Goal: Transaction & Acquisition: Obtain resource

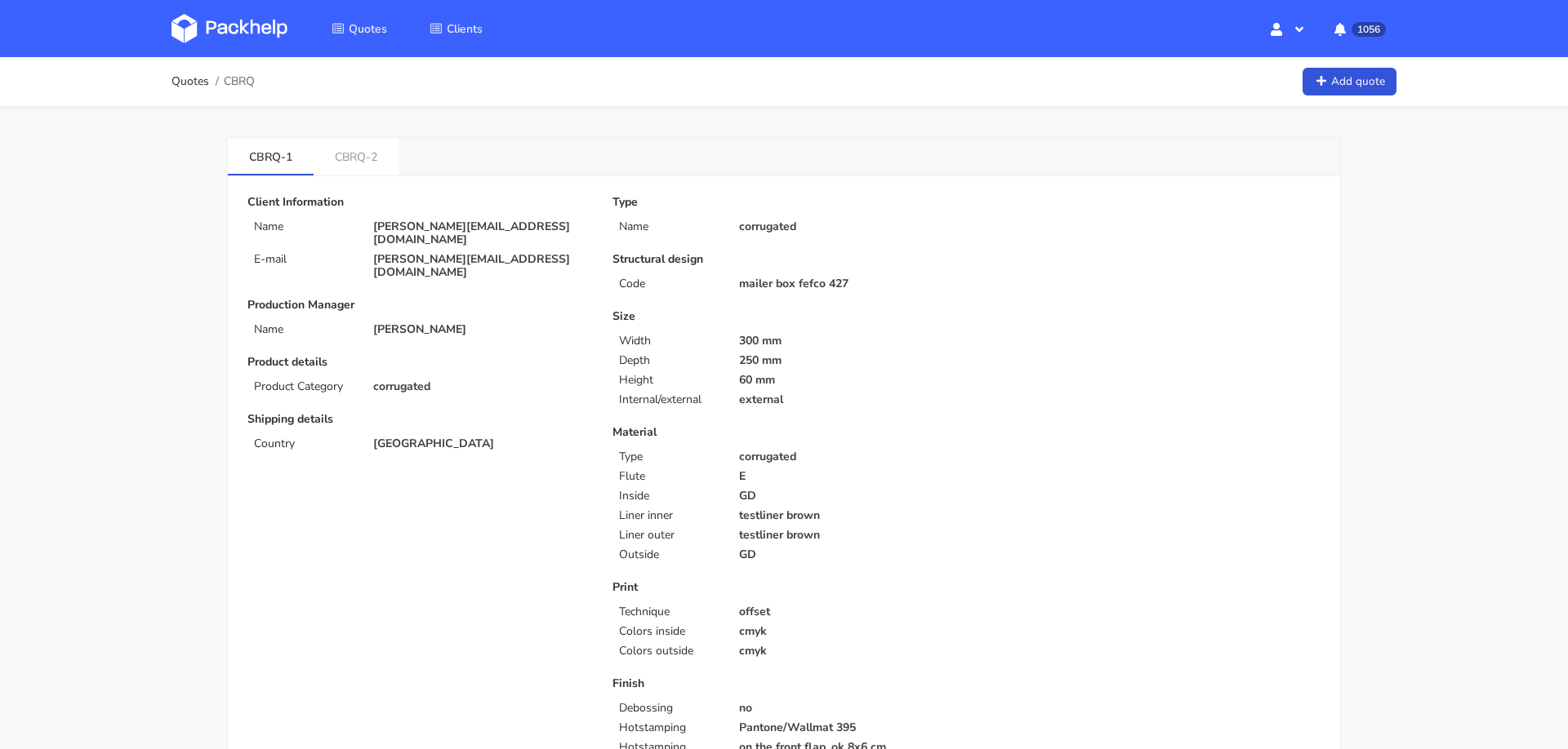
click at [245, 82] on span "CBRQ" at bounding box center [239, 82] width 31 height 13
copy span "CBRQ"
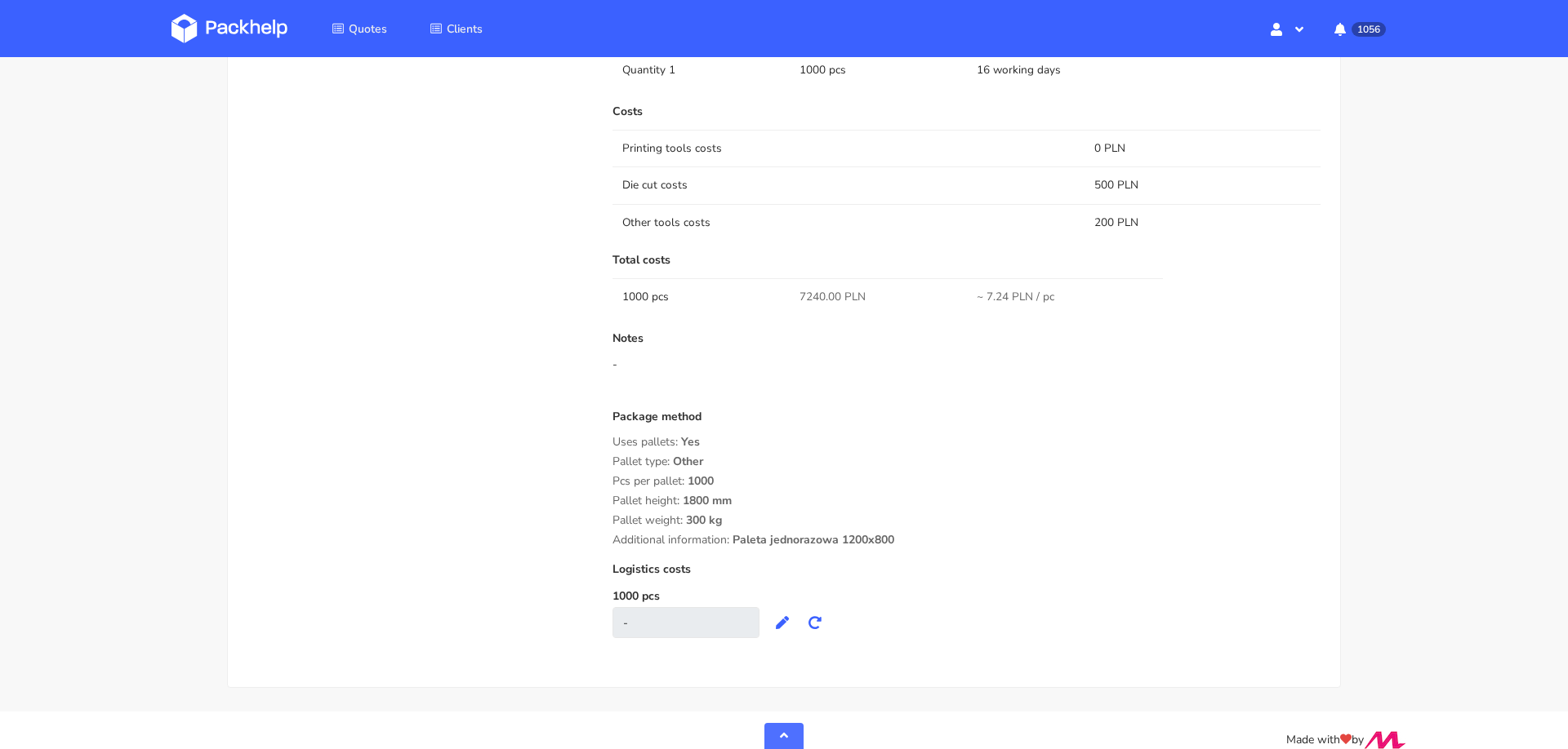
scroll to position [1213, 0]
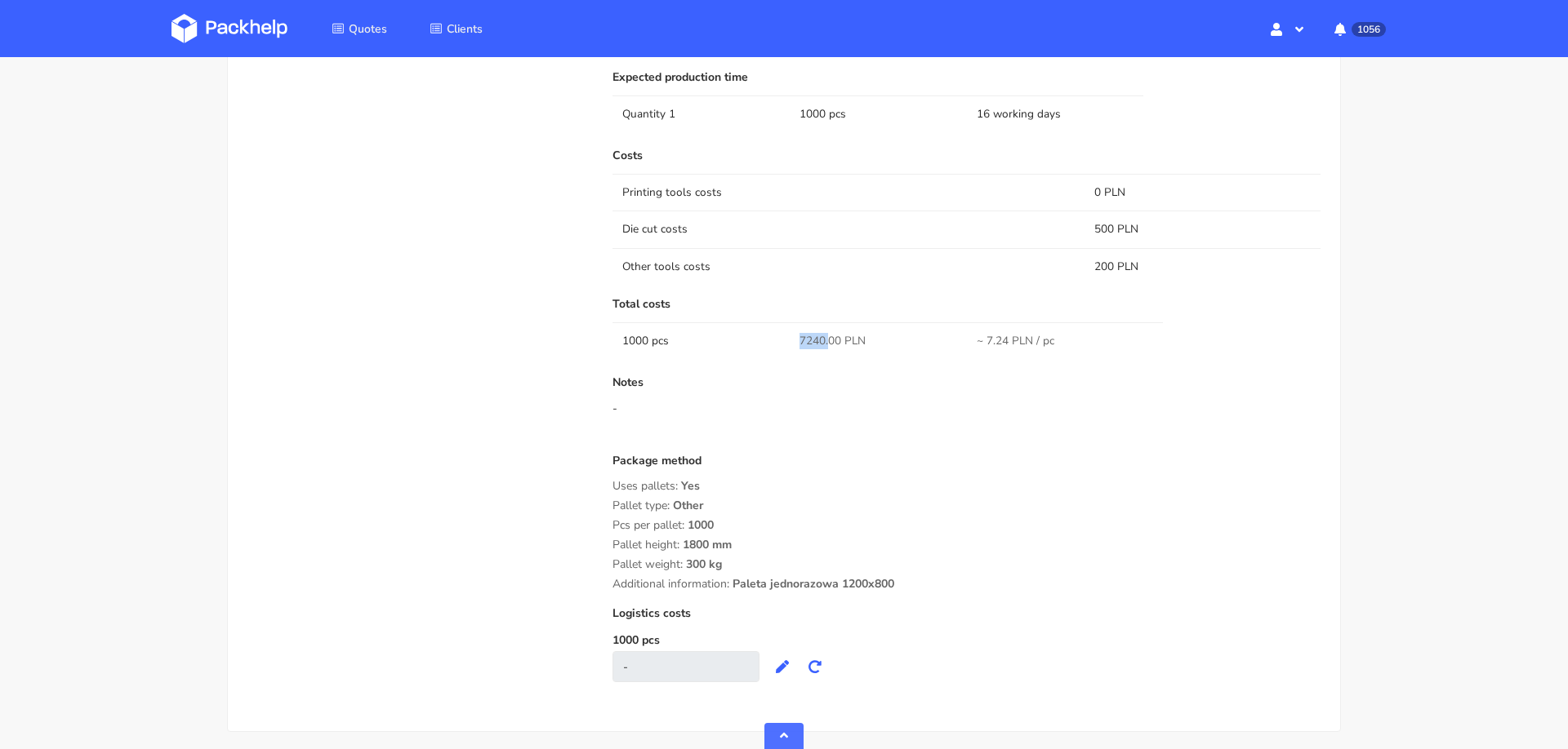
drag, startPoint x: 794, startPoint y: 335, endPoint x: 826, endPoint y: 337, distance: 32.1
click at [826, 337] on td "7240.00 PLN" at bounding box center [878, 340] width 177 height 37
copy span "7240."
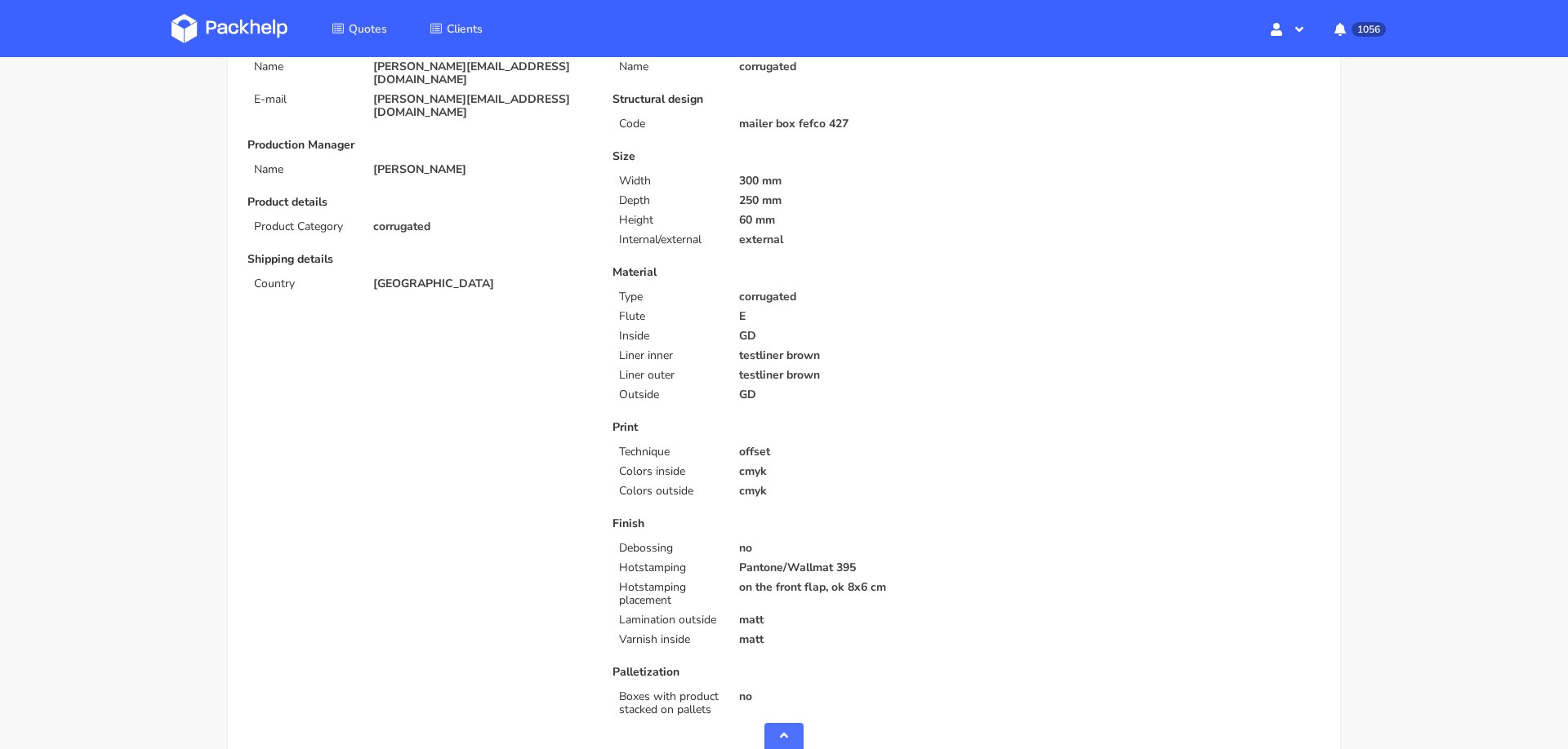
scroll to position [0, 0]
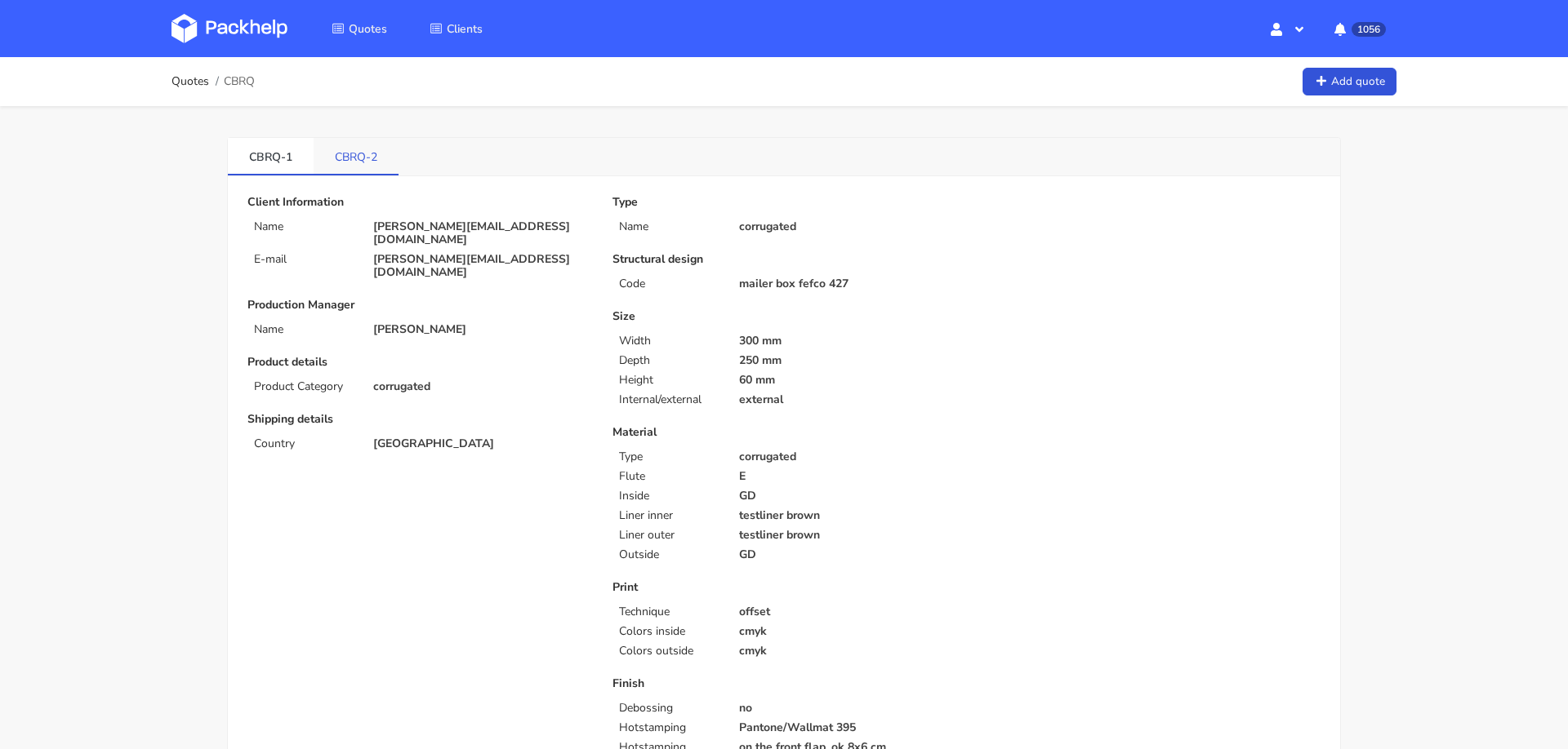
click at [371, 153] on link "CBRQ-2" at bounding box center [355, 156] width 85 height 36
click at [277, 152] on link "CBRQ-1" at bounding box center [270, 156] width 85 height 36
click at [326, 151] on link "CBRQ-2" at bounding box center [355, 156] width 85 height 36
click at [262, 153] on link "CBRQ-1" at bounding box center [270, 156] width 85 height 36
click at [328, 149] on link "CBRQ-2" at bounding box center [355, 156] width 85 height 36
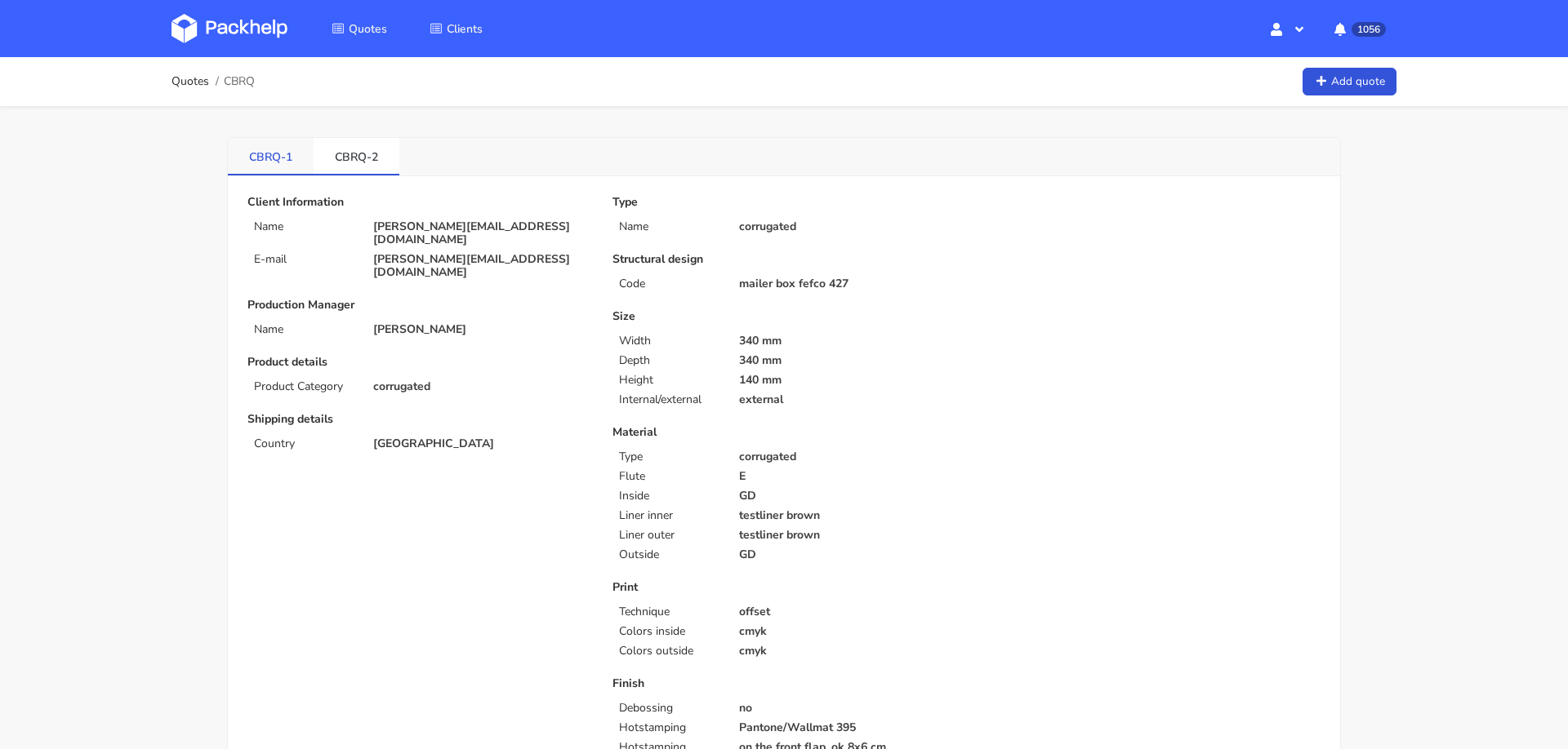
click at [266, 153] on link "CBRQ-1" at bounding box center [270, 156] width 85 height 36
click at [354, 167] on link "CBRQ-2" at bounding box center [355, 156] width 85 height 36
click at [236, 82] on span "CBRQ" at bounding box center [239, 82] width 31 height 13
copy span "CBRQ"
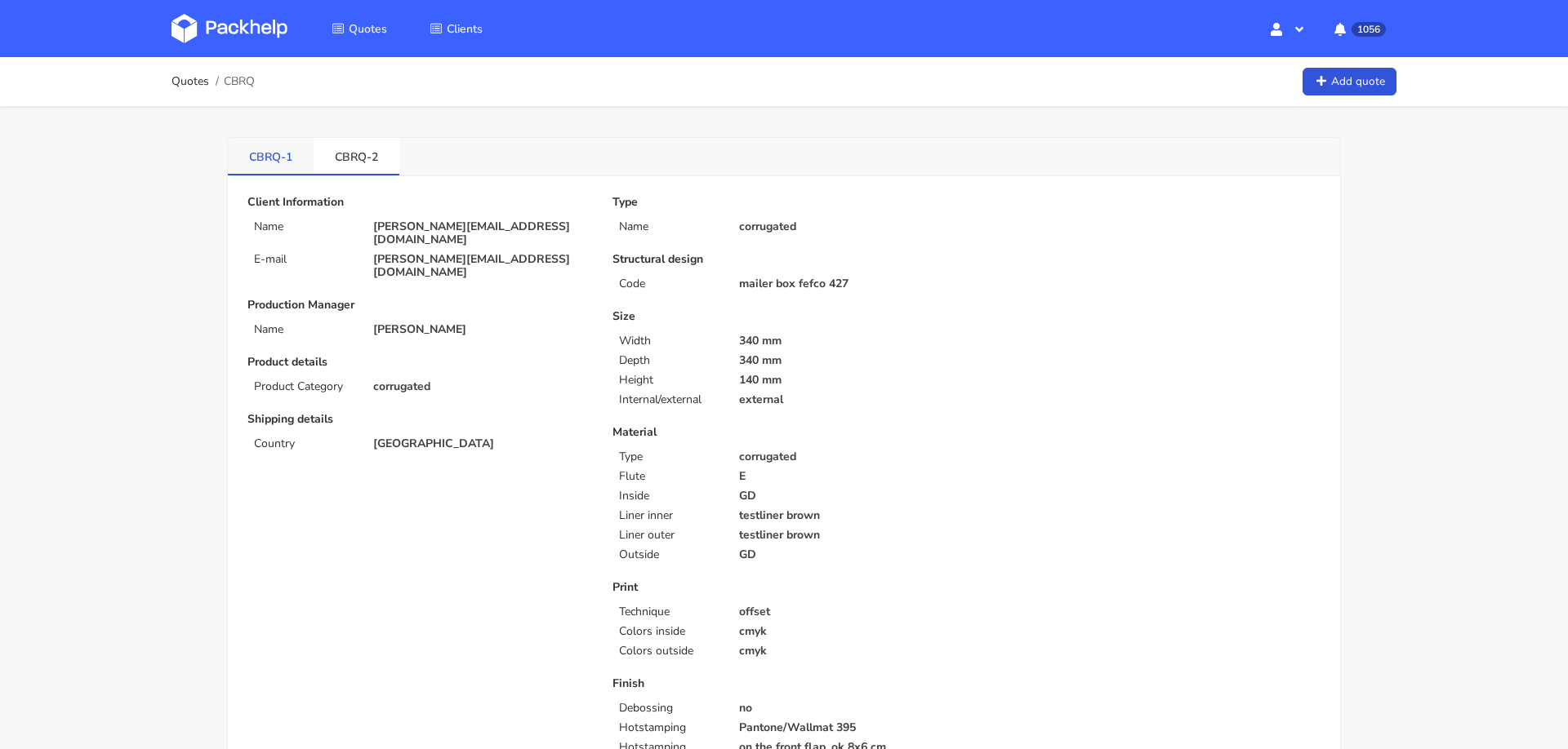
click at [264, 151] on link "CBRQ-1" at bounding box center [270, 156] width 85 height 36
click at [330, 153] on link "CBRQ-2" at bounding box center [355, 156] width 85 height 36
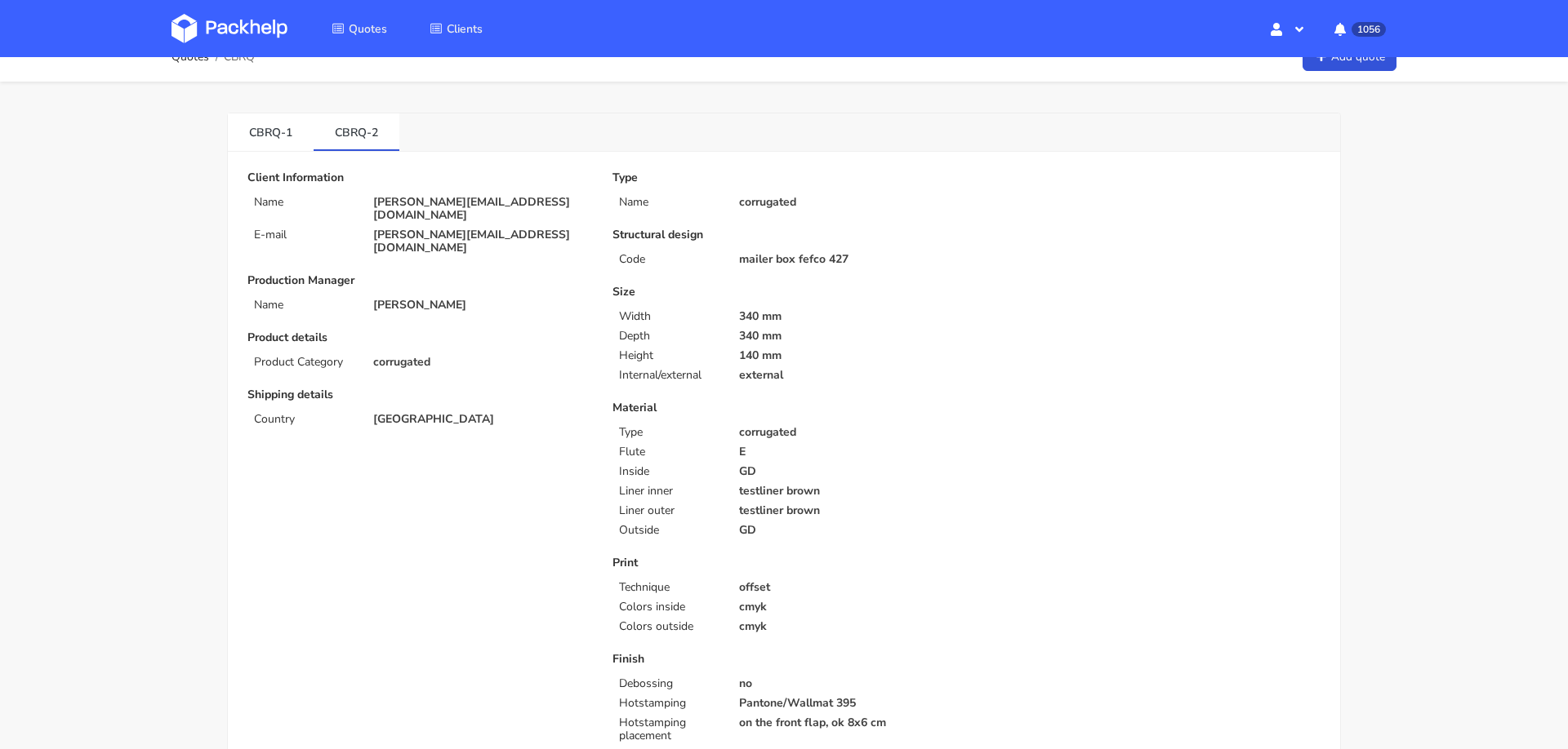
scroll to position [22, 0]
click at [257, 126] on link "CBRQ-1" at bounding box center [270, 134] width 85 height 36
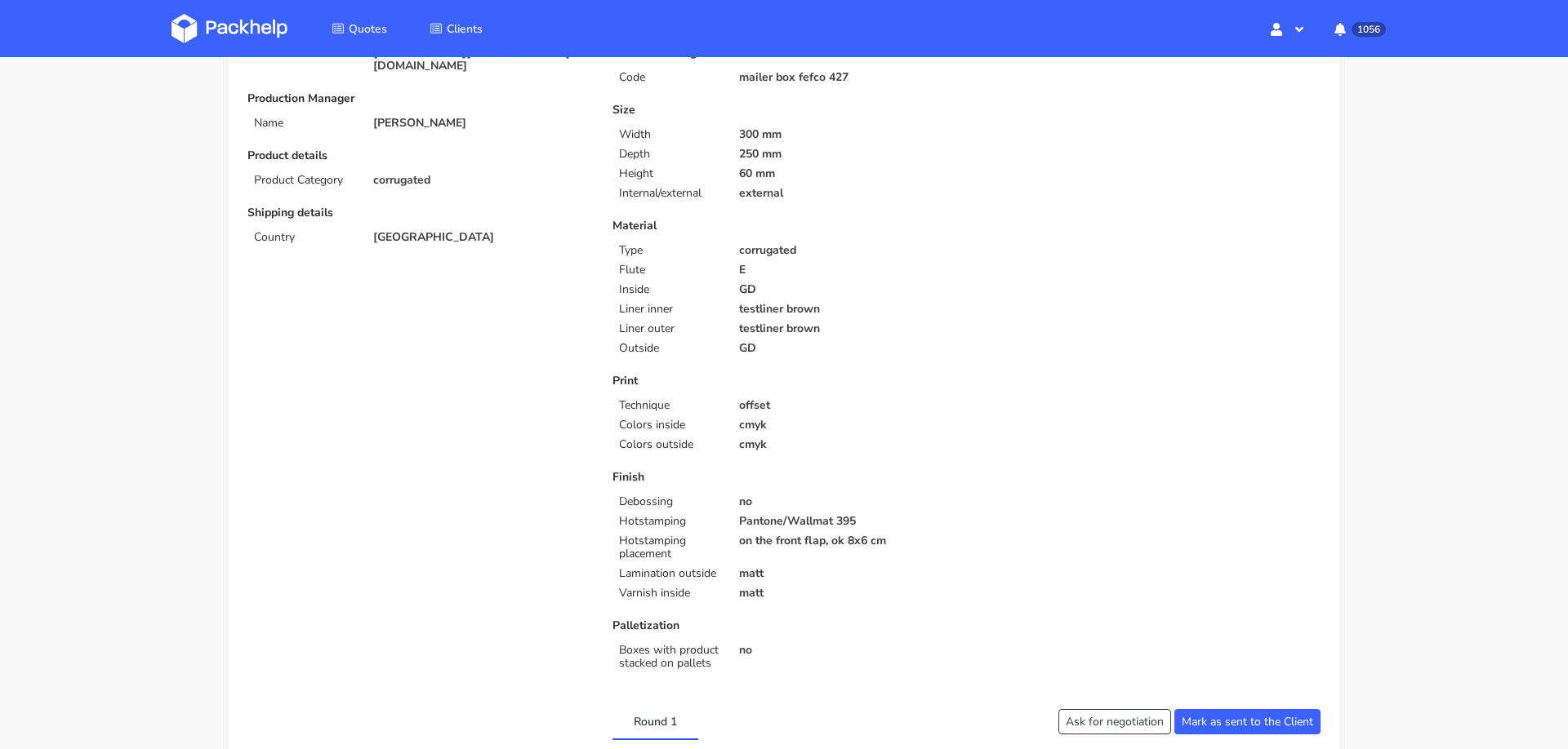
scroll to position [0, 0]
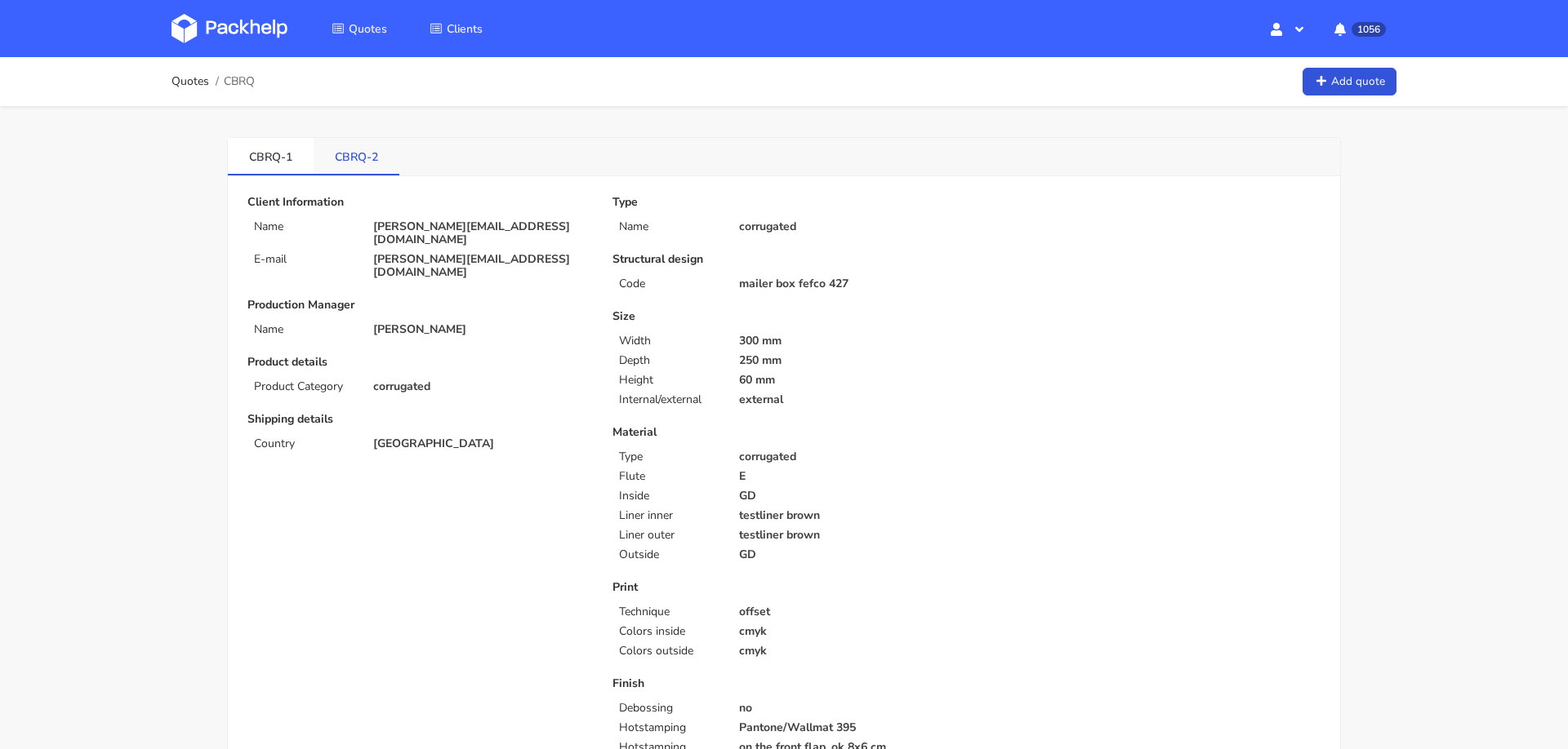
click at [330, 155] on link "CBRQ-2" at bounding box center [355, 156] width 85 height 36
drag, startPoint x: 738, startPoint y: 330, endPoint x: 777, endPoint y: 379, distance: 62.6
click at [777, 379] on div "Size Width 340 mm Depth 340 mm Height 140 mm Internal/external external" at bounding box center [783, 358] width 342 height 97
click at [263, 155] on link "CBRQ-1" at bounding box center [270, 156] width 85 height 36
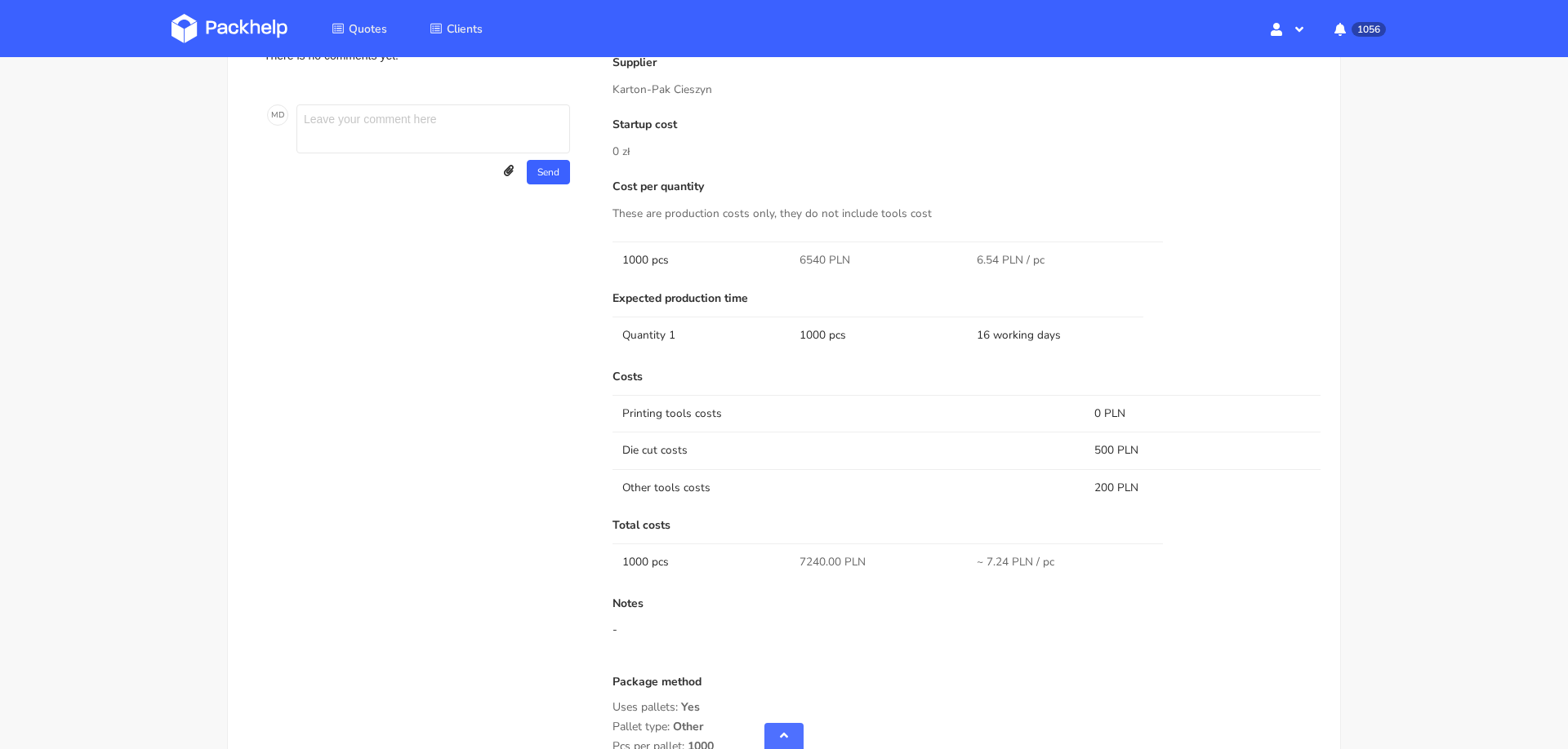
scroll to position [948, 0]
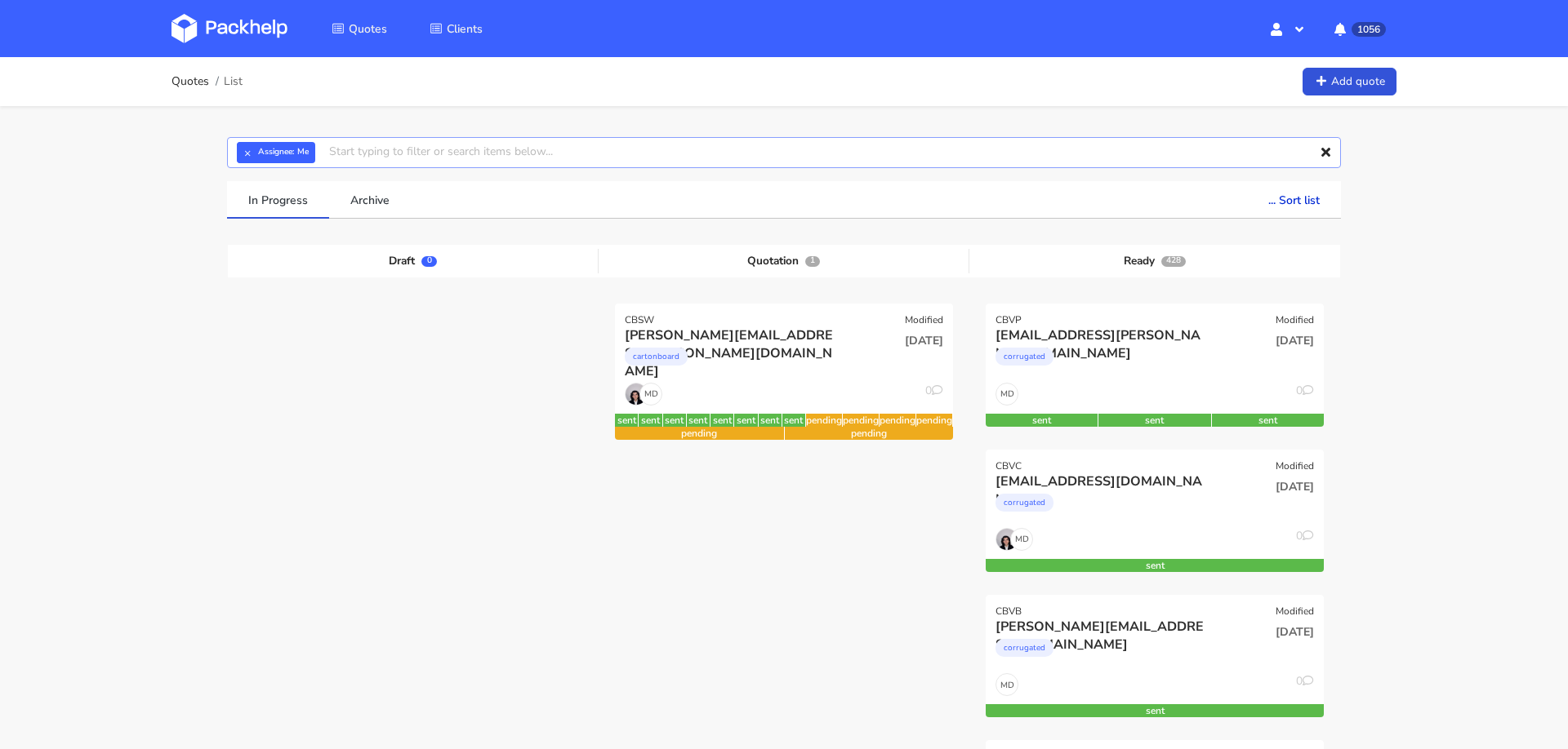
click at [469, 157] on input "text" at bounding box center [784, 152] width 1114 height 31
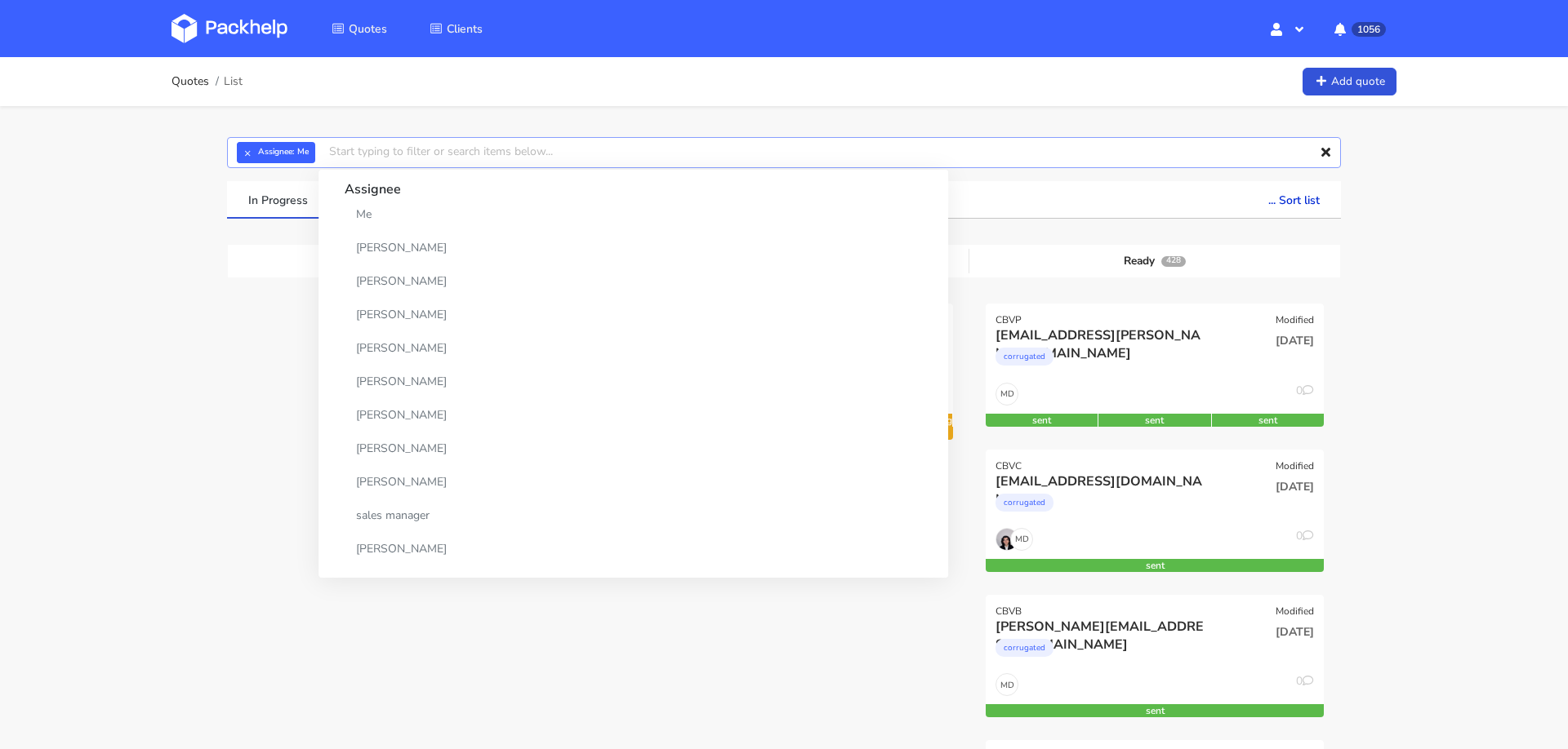
paste input "CBVC"
type input "CBVC"
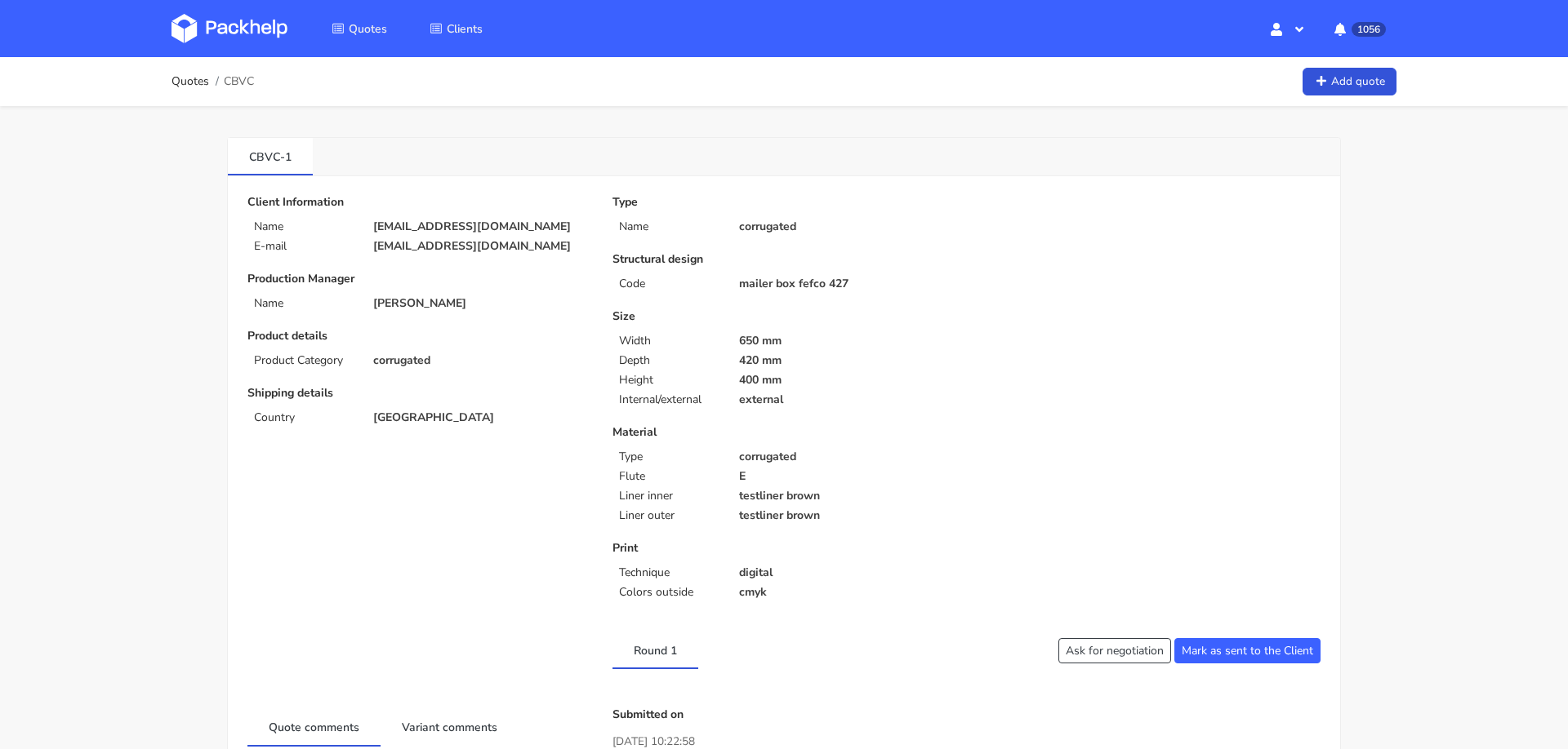
click at [483, 220] on p "[EMAIL_ADDRESS][DOMAIN_NAME]" at bounding box center [481, 227] width 217 height 13
click at [483, 220] on p "biuro@domseniorabochnia.pl" at bounding box center [481, 227] width 217 height 13
copy div "biuro@domseniorabochnia.pl"
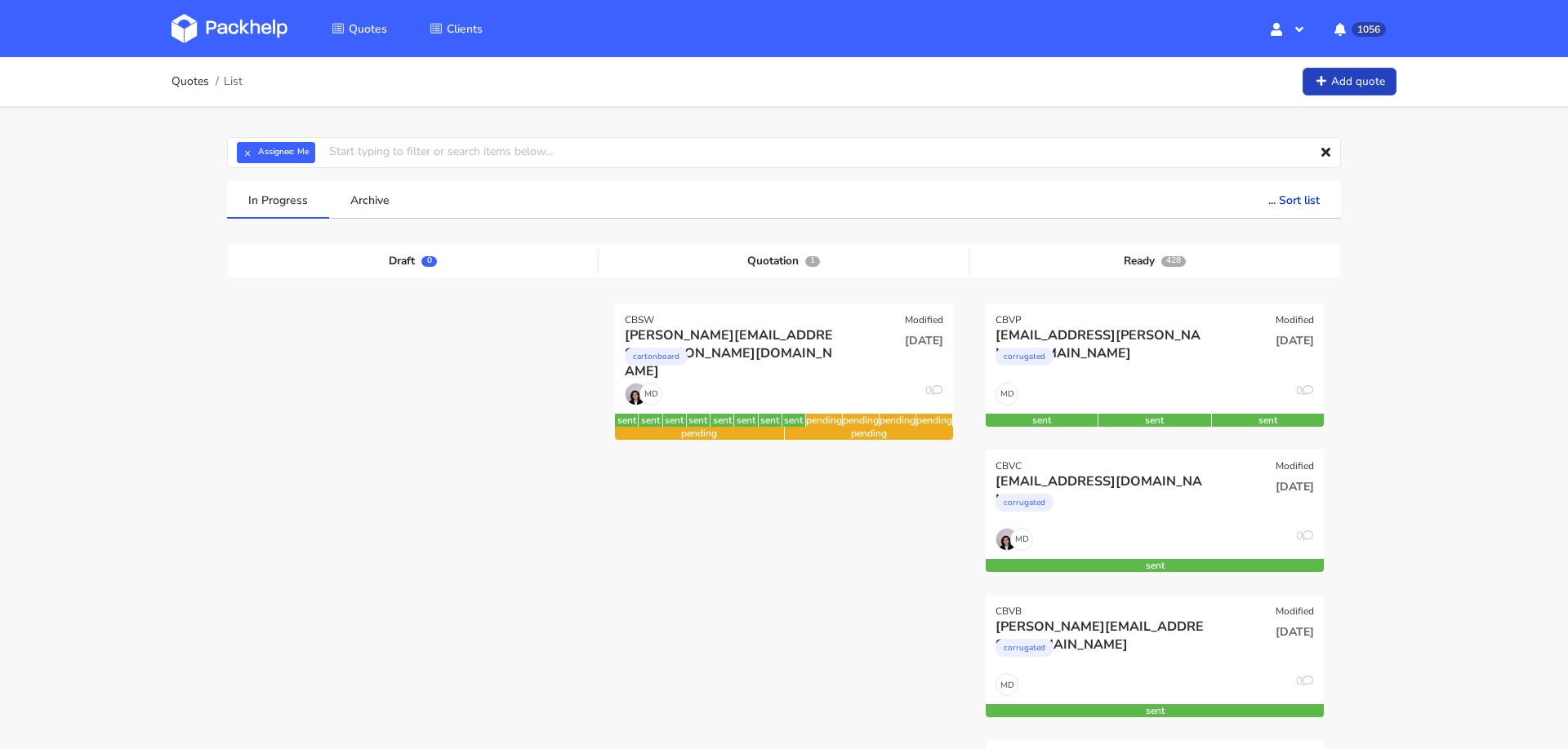
click at [1369, 81] on link "Add quote" at bounding box center [1349, 82] width 94 height 28
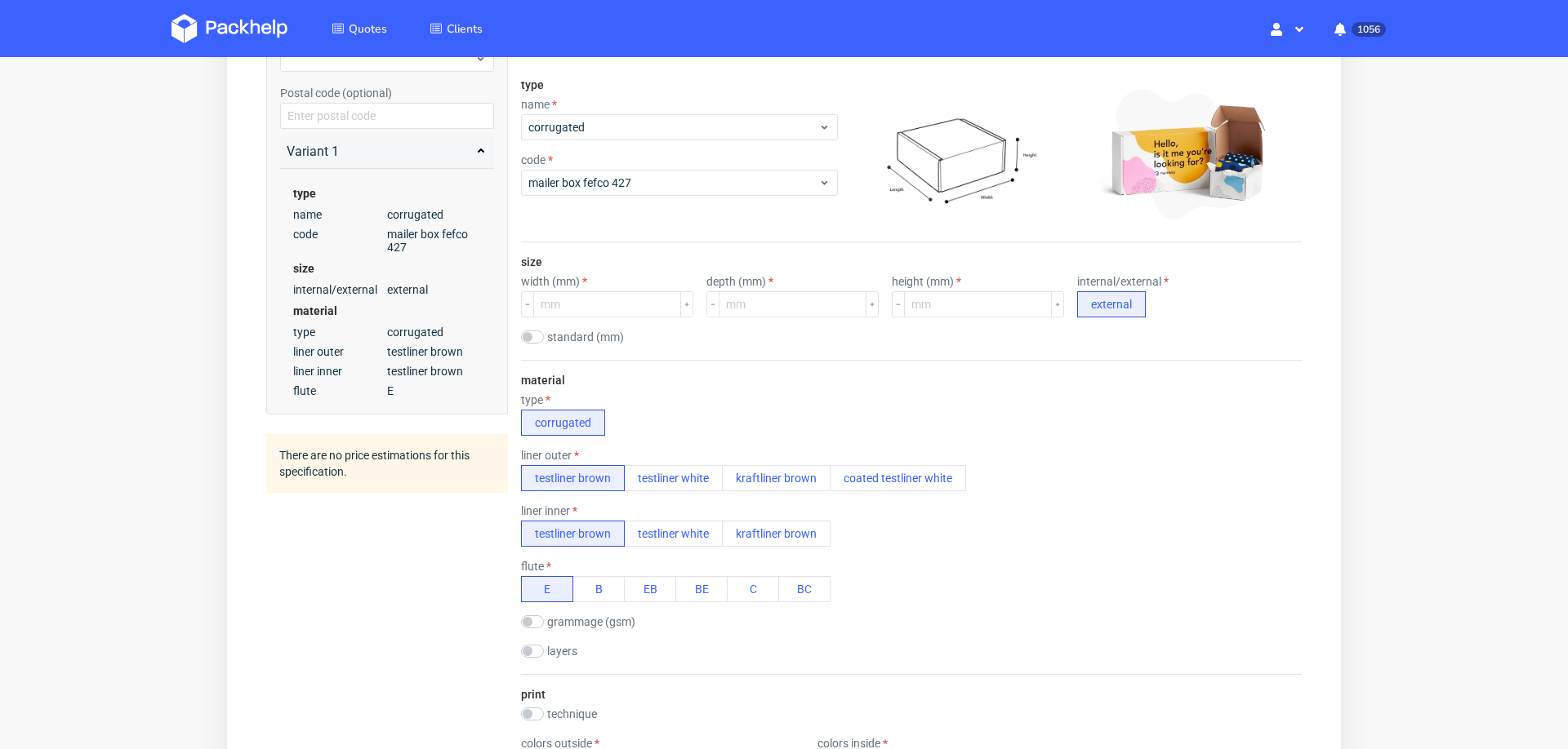
scroll to position [245, 0]
click at [603, 185] on span "mailer box fefco 427" at bounding box center [672, 183] width 290 height 16
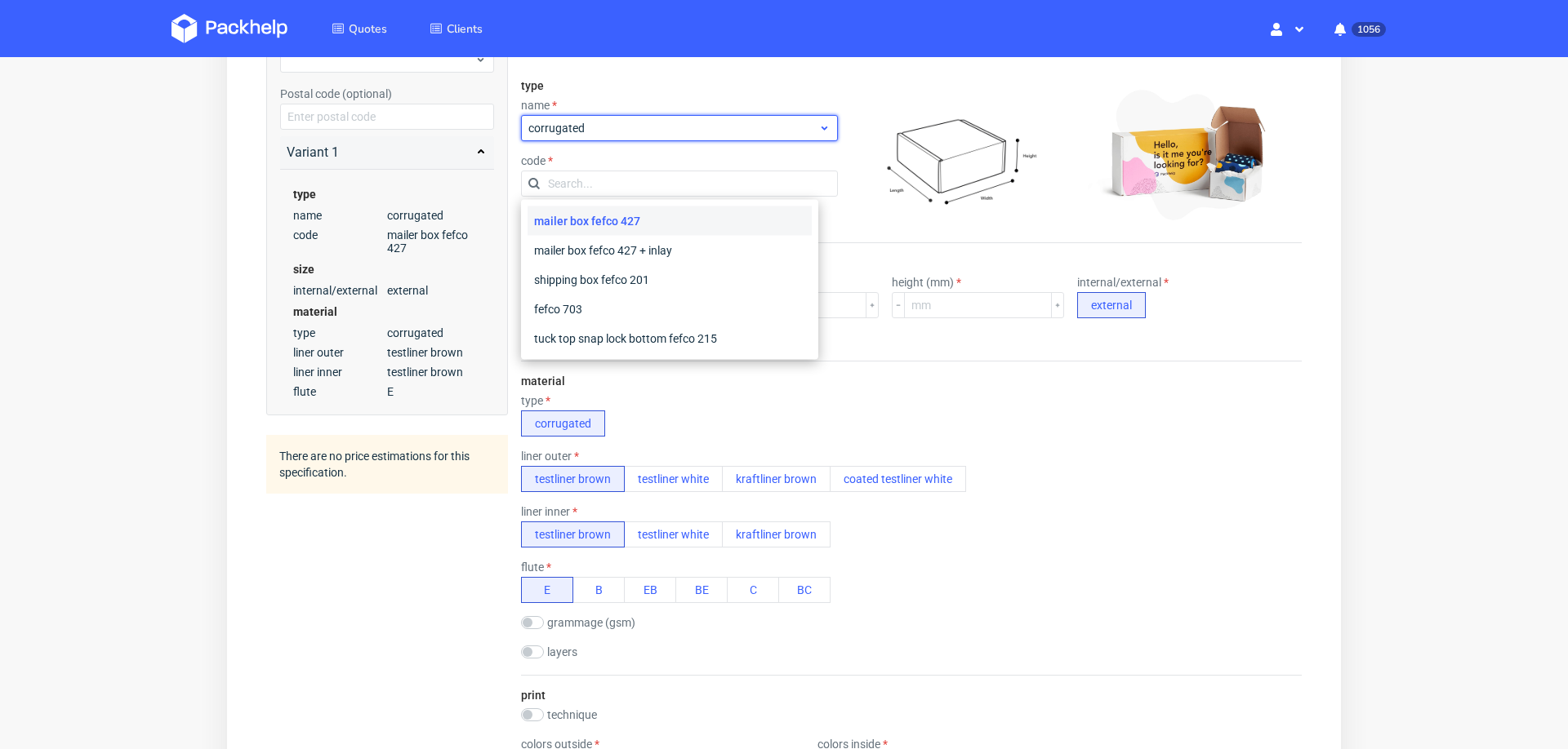
click at [594, 127] on span "corrugated" at bounding box center [672, 127] width 290 height 16
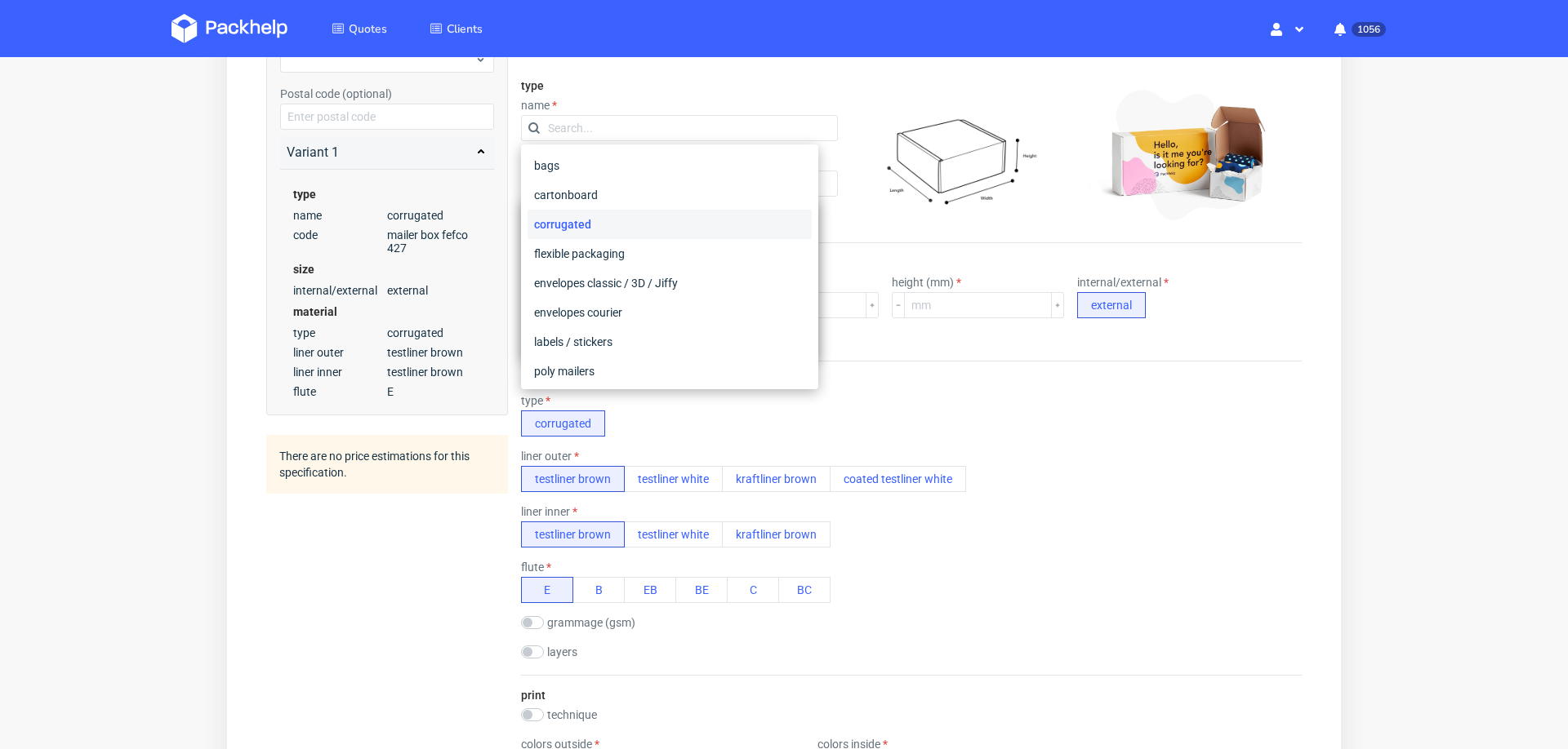
click at [645, 90] on div "type name code" at bounding box center [679, 155] width 317 height 176
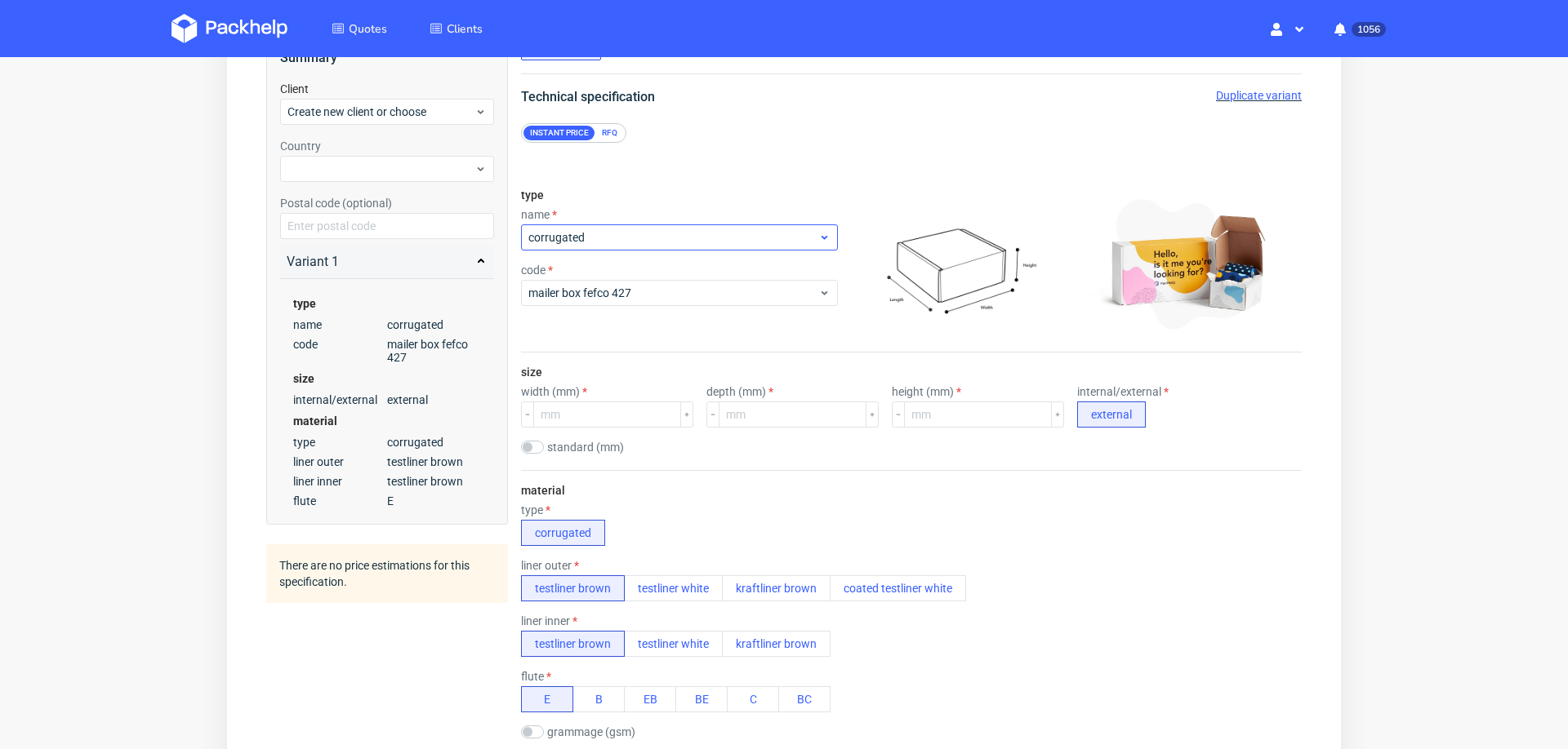
scroll to position [133, 0]
click at [607, 142] on div "RFQ" at bounding box center [610, 136] width 28 height 15
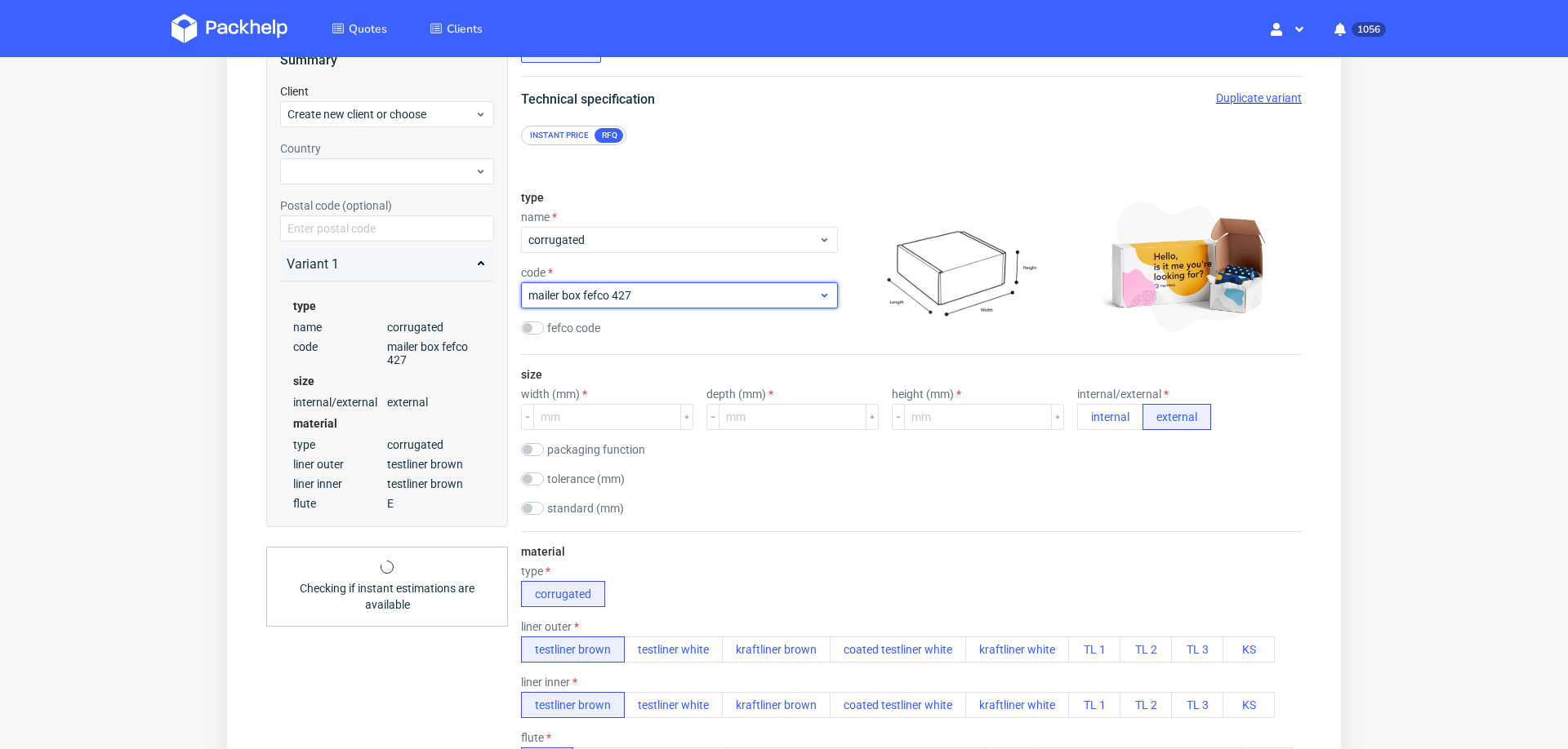
click at [596, 300] on span "mailer box fefco 427" at bounding box center [672, 294] width 290 height 16
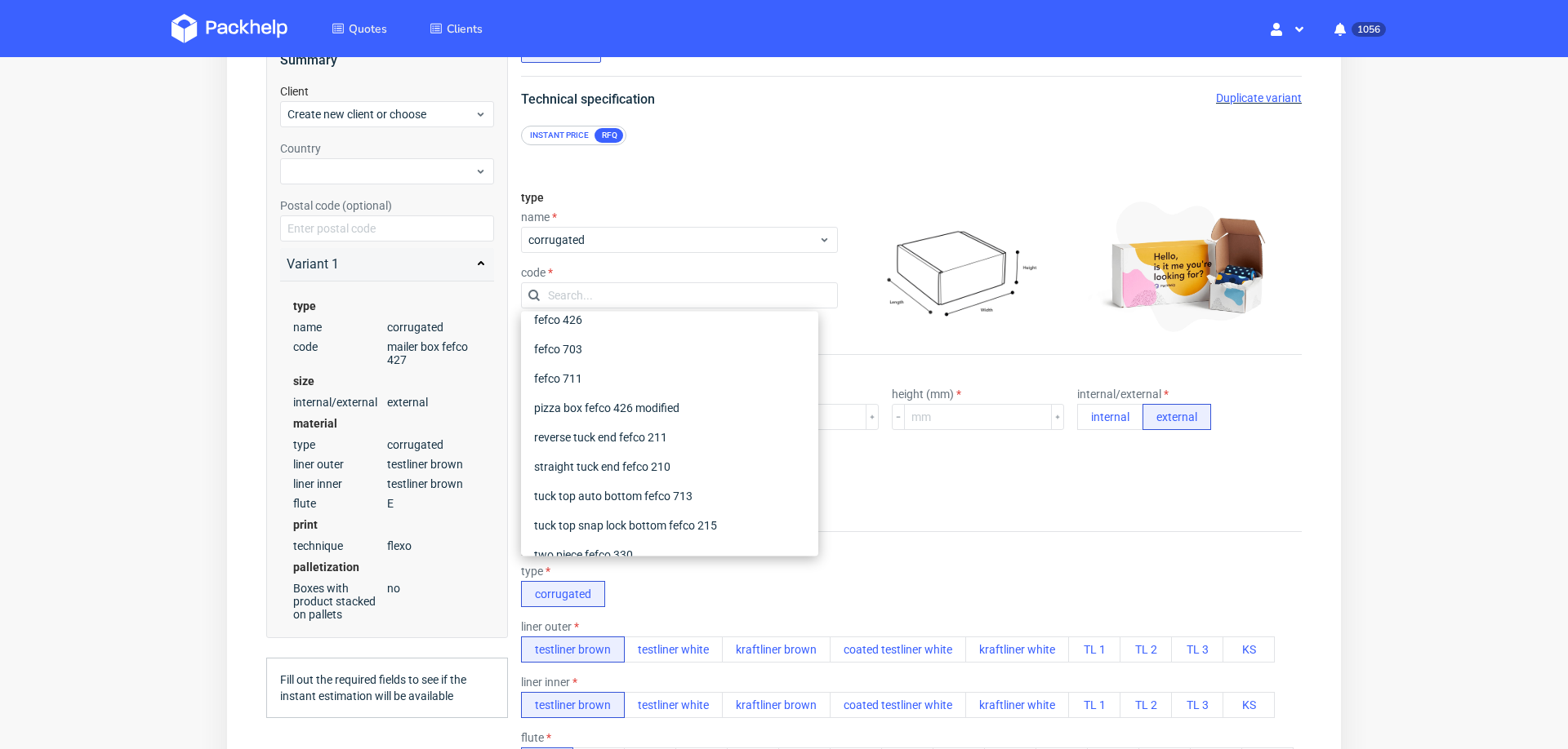
scroll to position [267, 0]
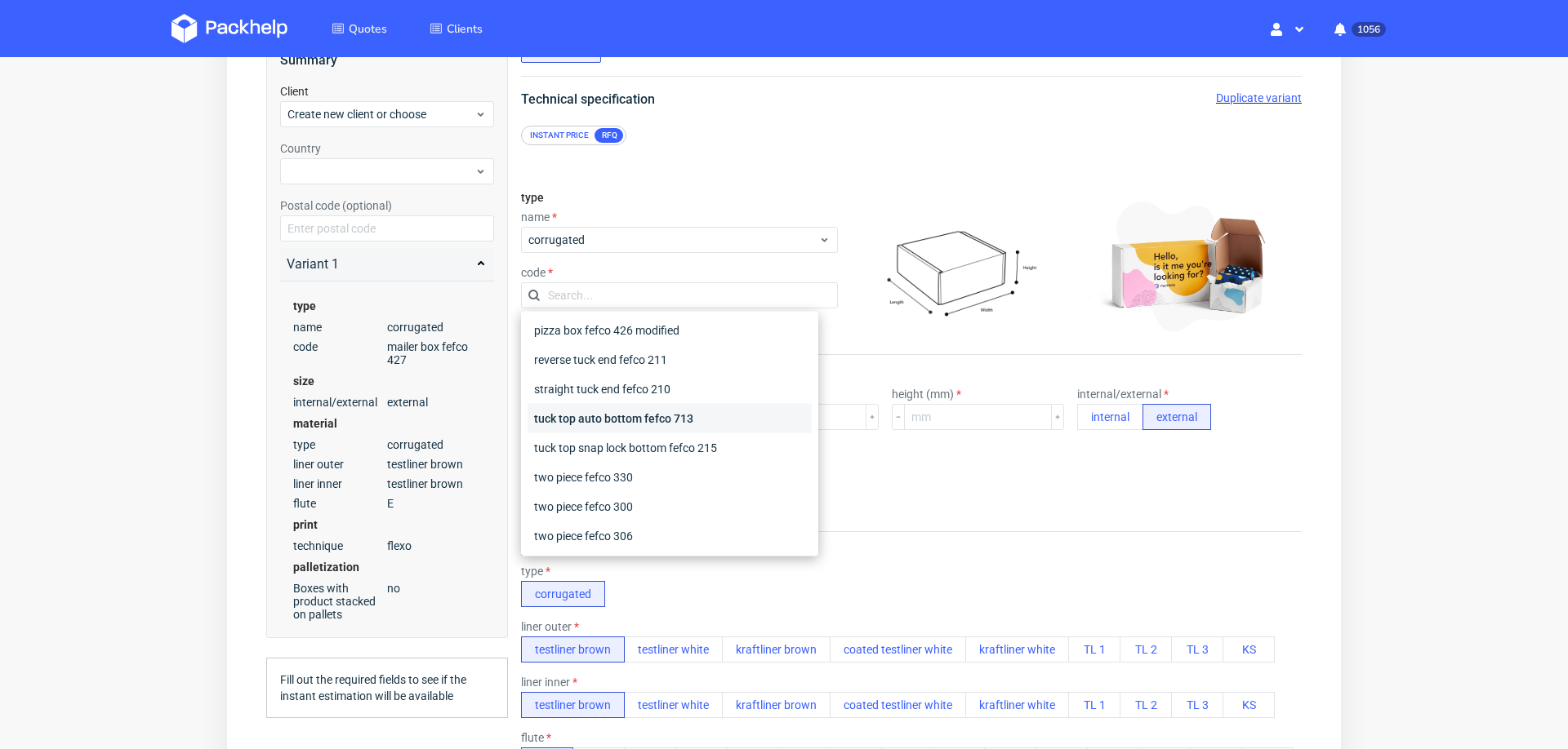
click at [565, 424] on div "tuck top auto bottom fefco 713" at bounding box center [669, 418] width 284 height 29
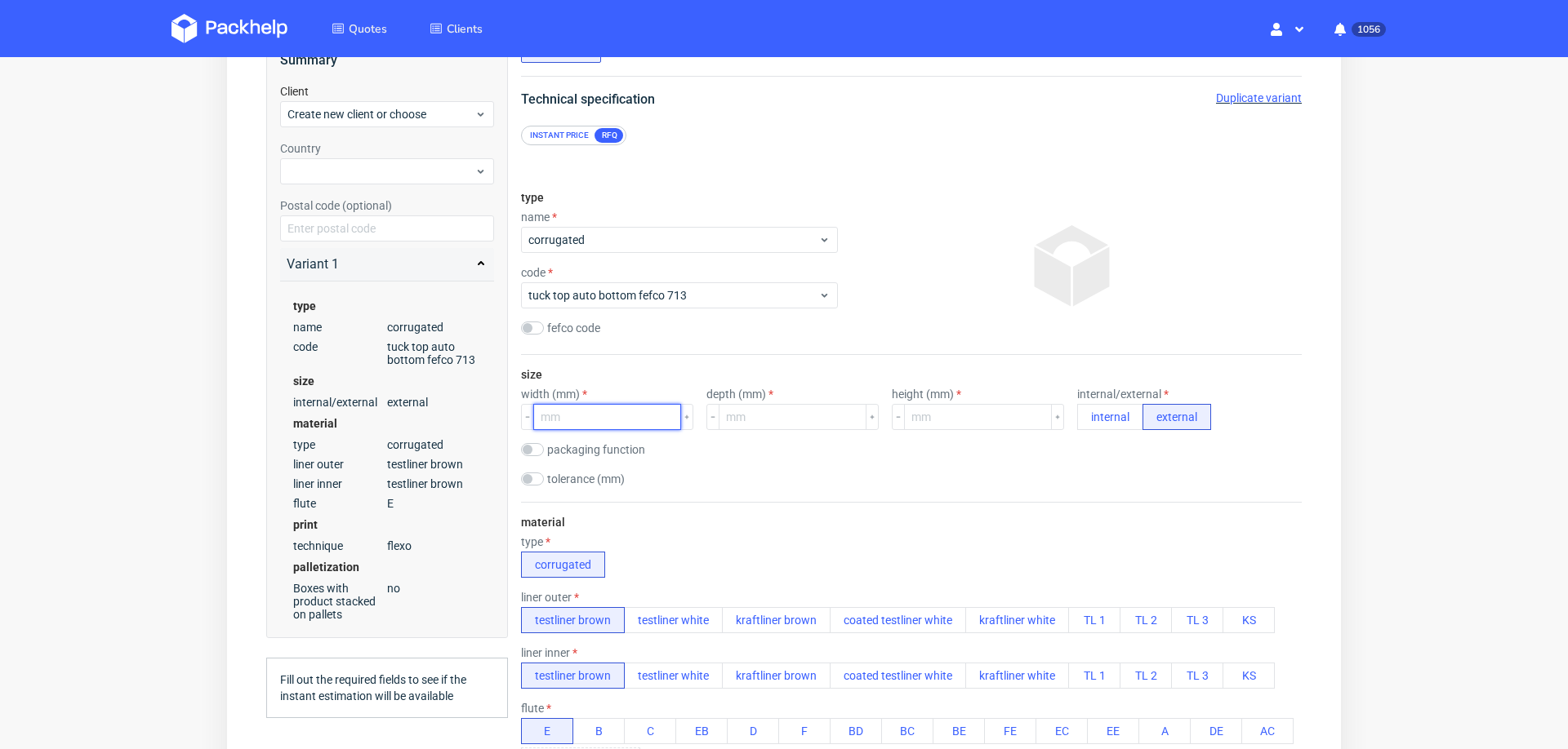
click at [584, 408] on input "number" at bounding box center [608, 417] width 148 height 26
type input "48"
click at [760, 425] on input "number" at bounding box center [792, 417] width 148 height 26
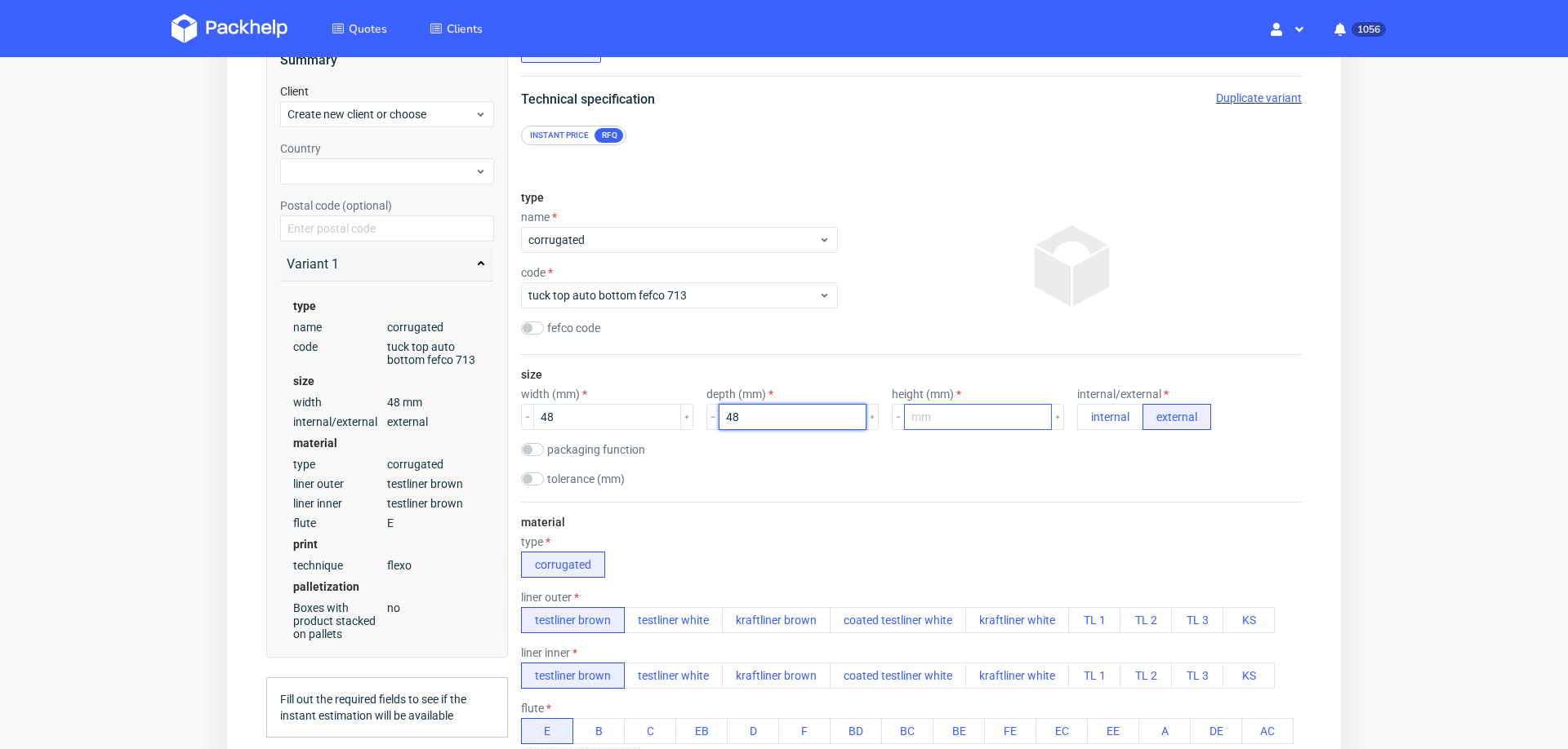
type input "48"
click at [934, 420] on input "number" at bounding box center [978, 417] width 148 height 26
type input "92"
click at [936, 527] on div "material type corrugated liner outer testliner brown testliner white kraftliner…" at bounding box center [911, 717] width 780 height 432
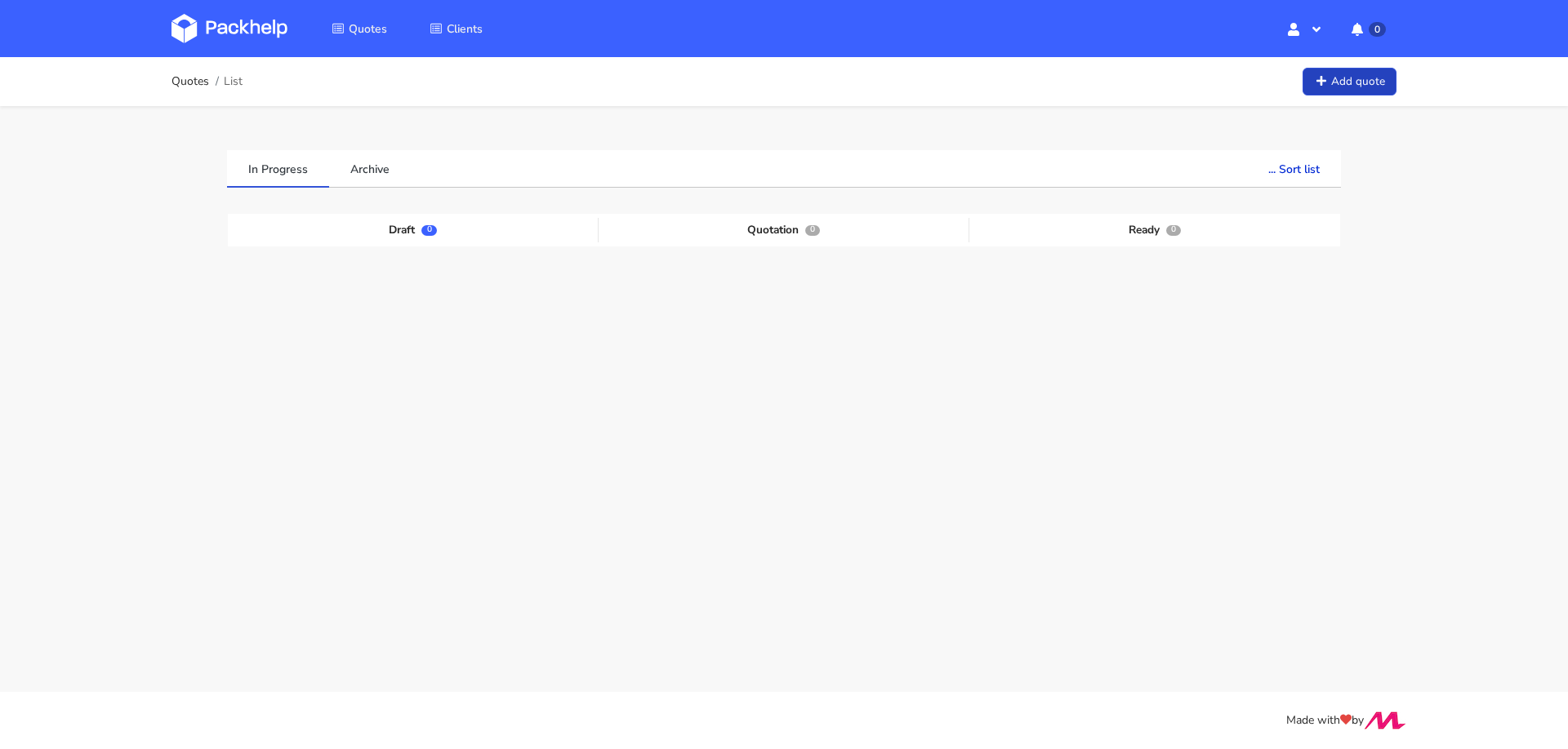
click at [1365, 79] on link "Add quote" at bounding box center [1349, 82] width 94 height 28
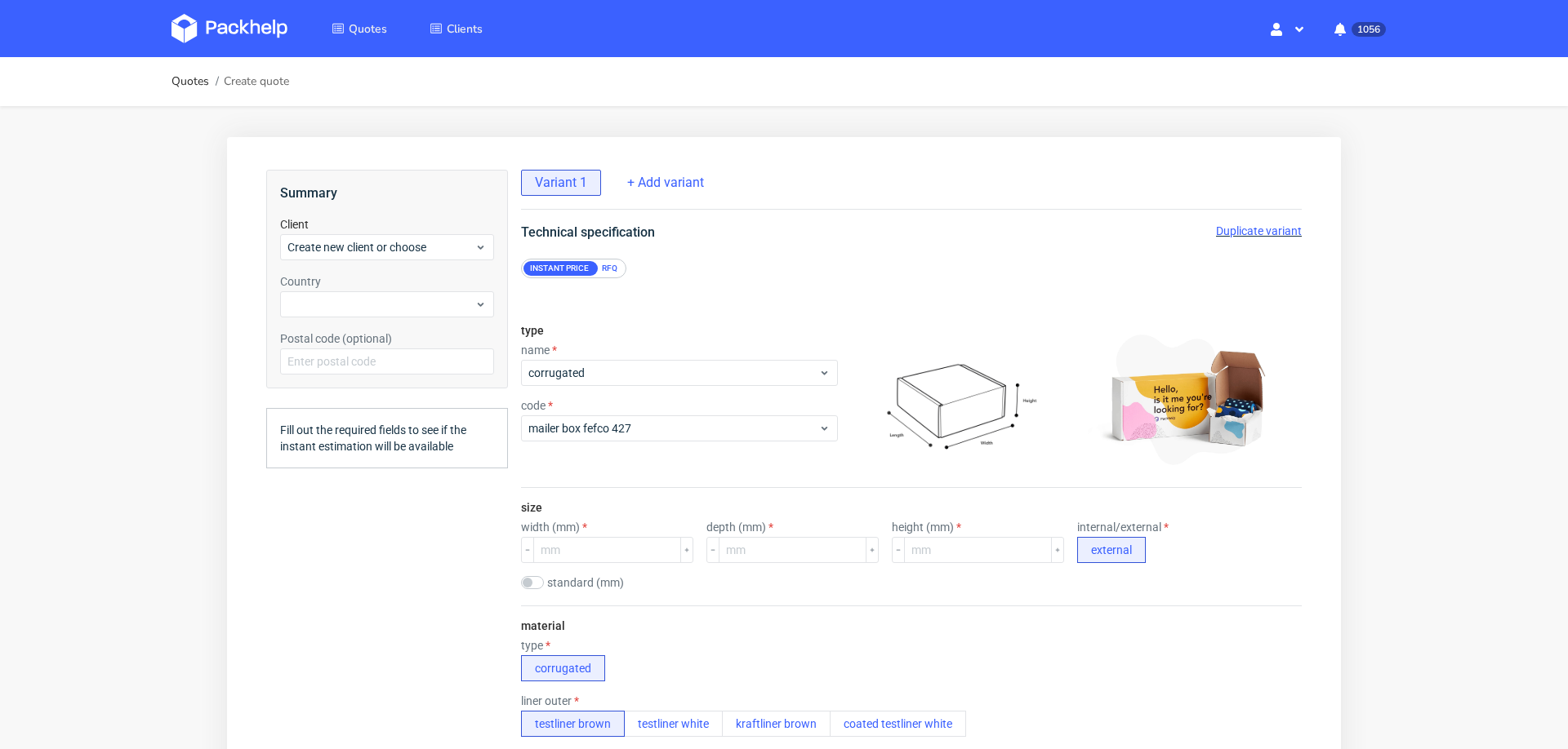
click at [612, 275] on div "RFQ" at bounding box center [610, 269] width 28 height 15
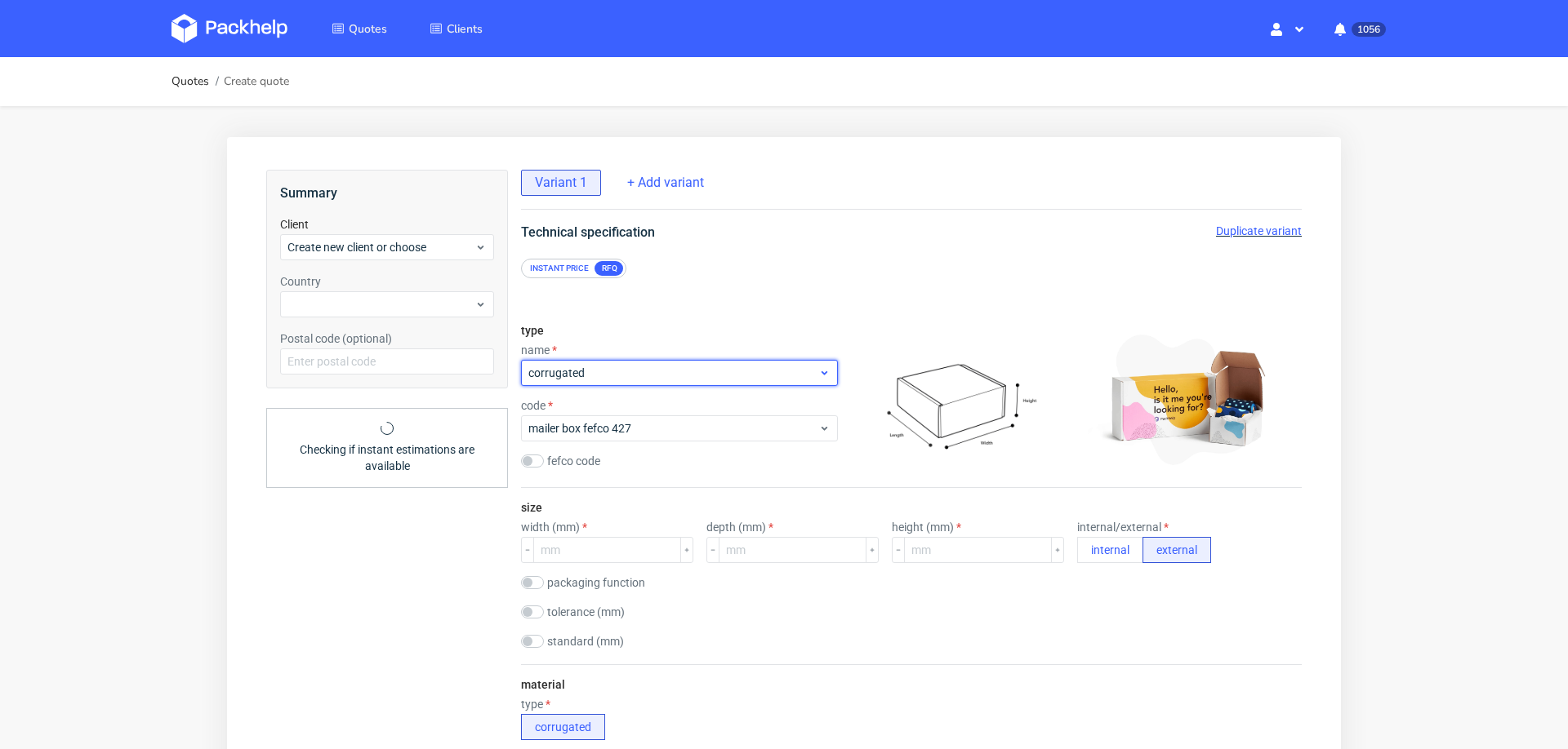
click at [578, 383] on div "corrugated" at bounding box center [679, 373] width 317 height 26
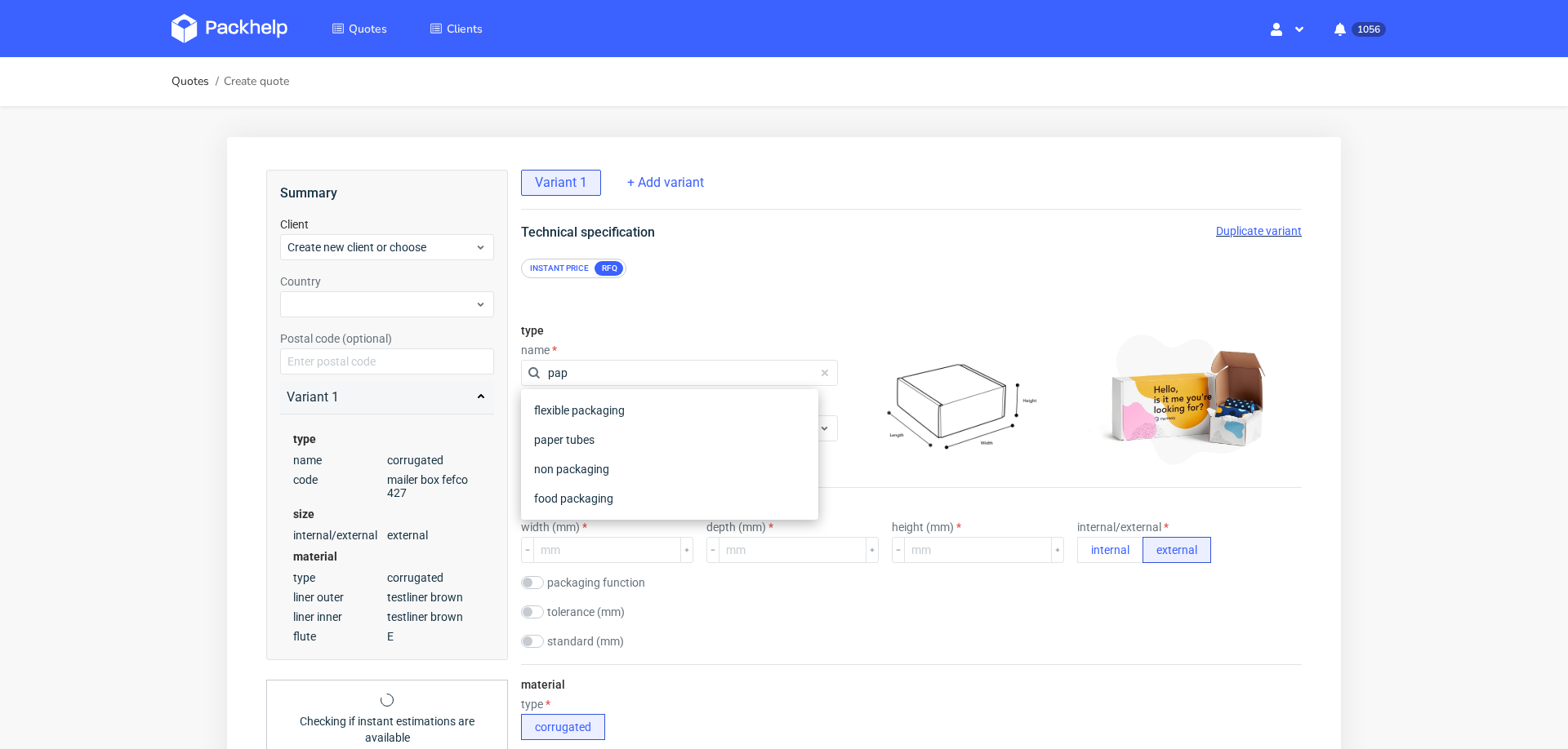
type input "[DEMOGRAPHIC_DATA]"
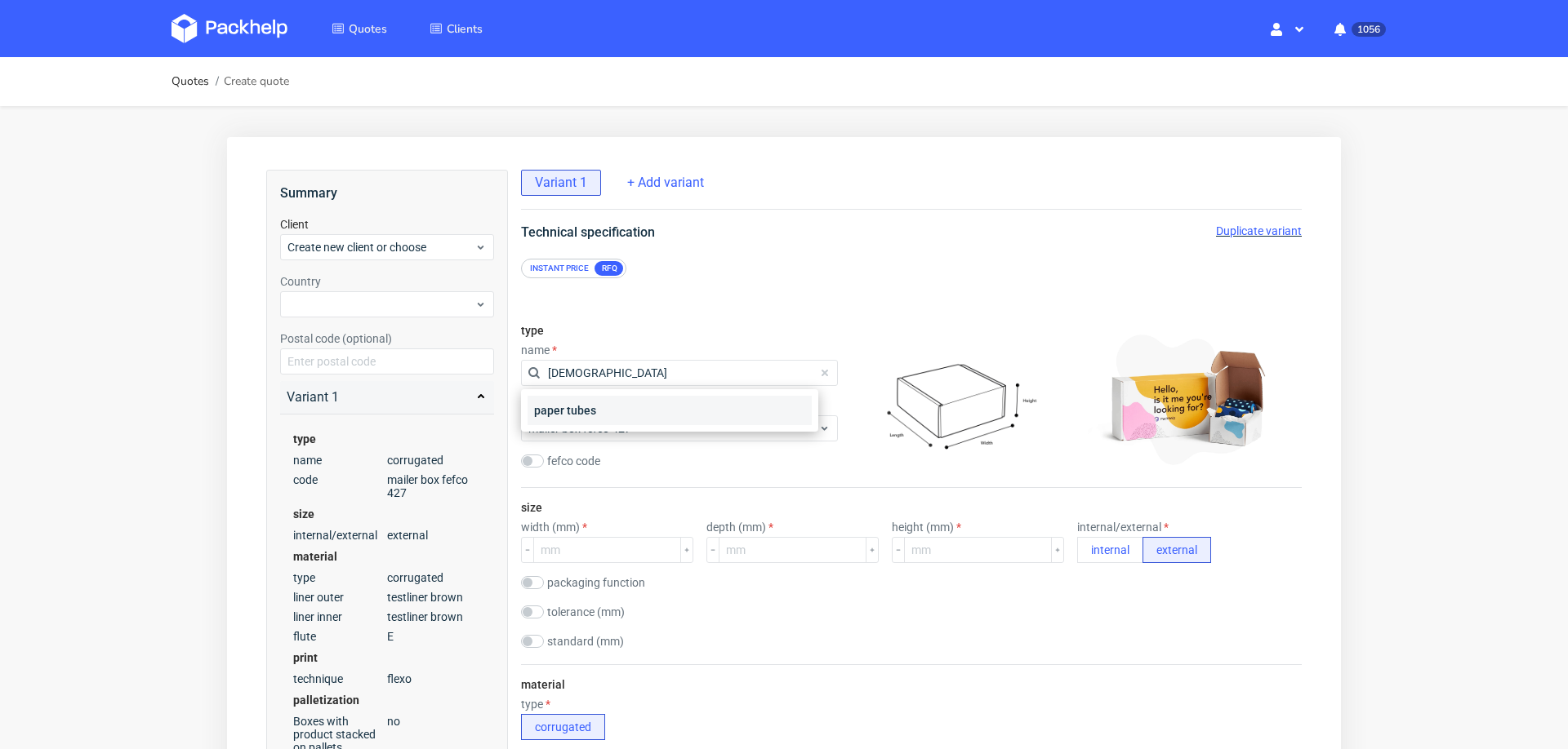
click at [584, 408] on div "paper tubes" at bounding box center [669, 410] width 284 height 29
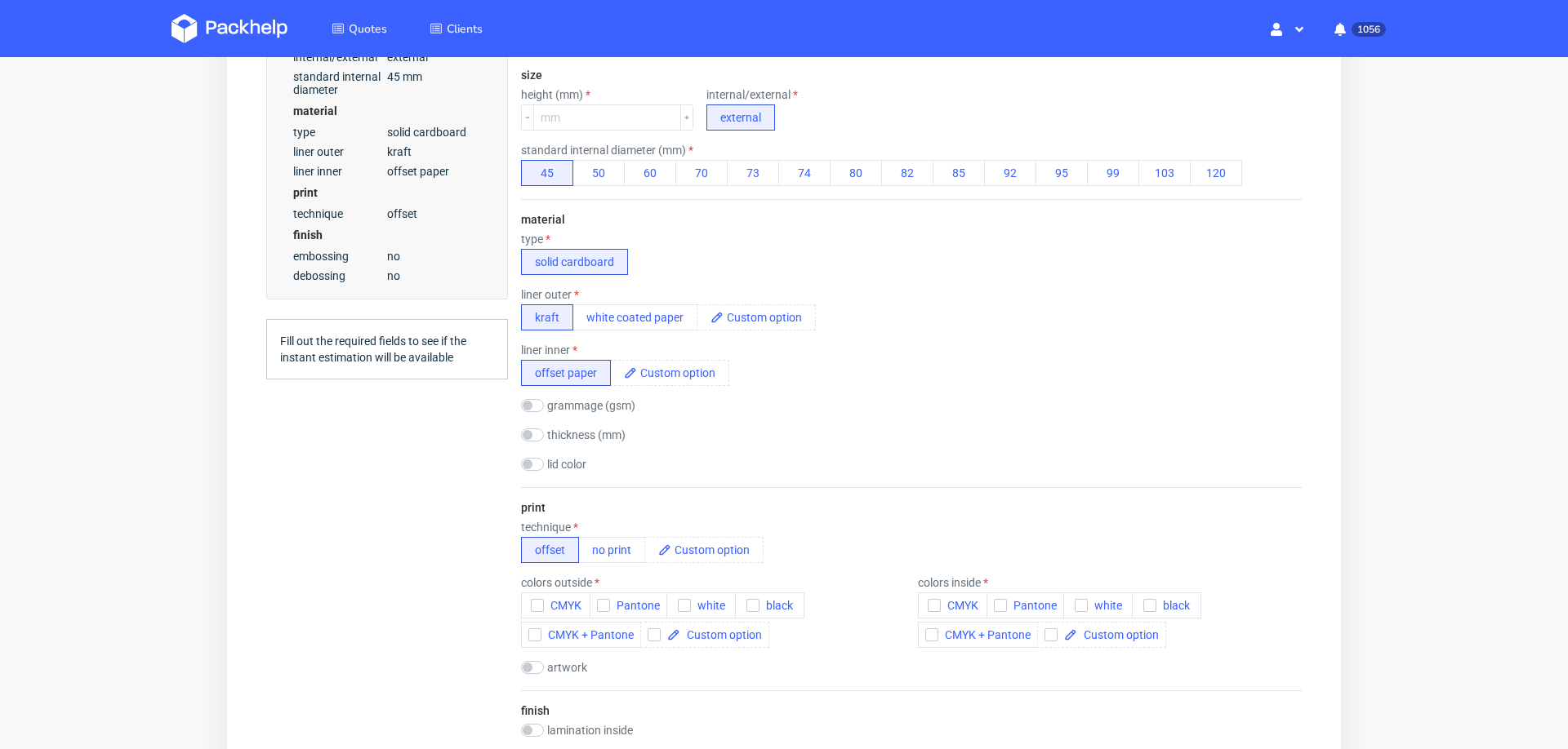
scroll to position [464, 0]
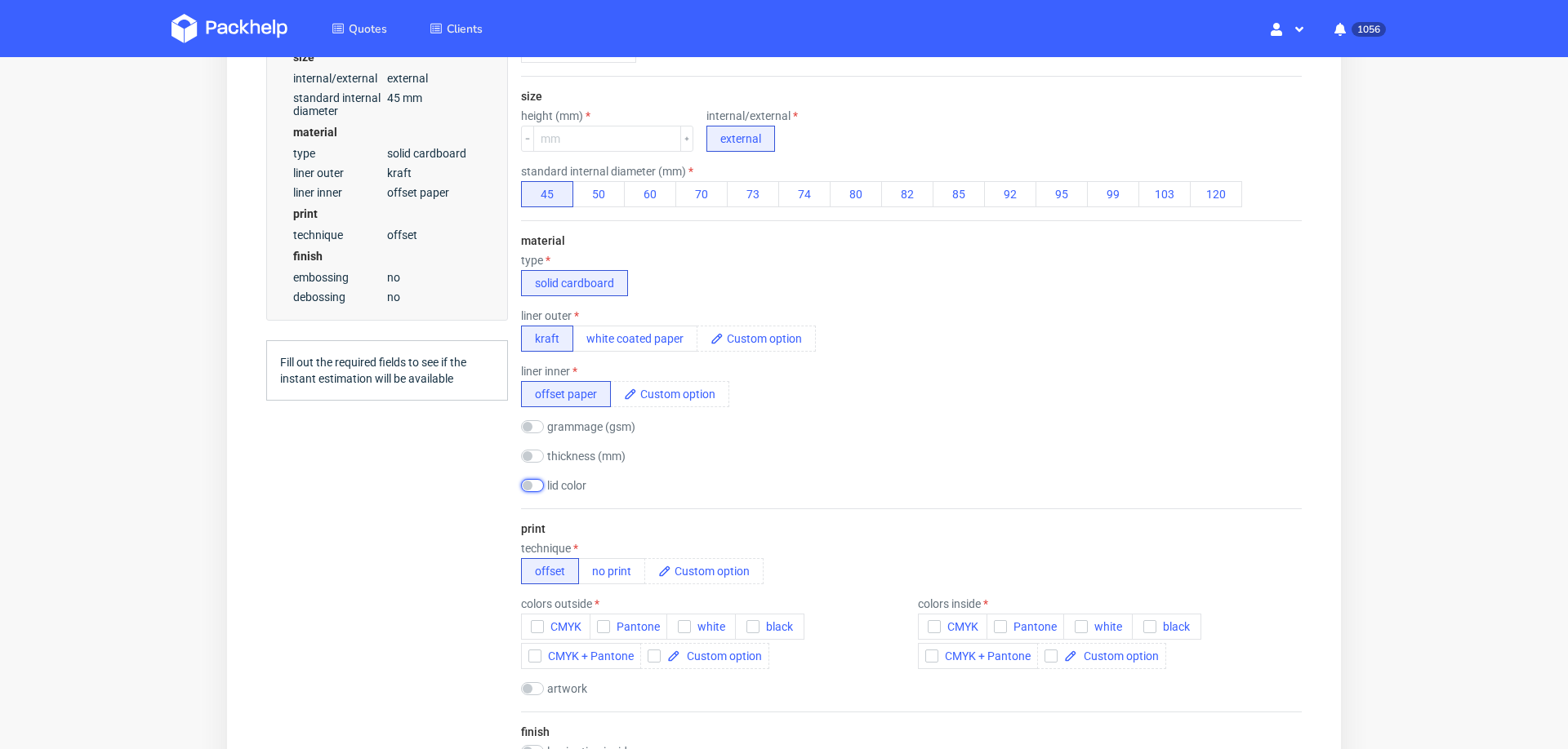
click at [538, 483] on input "checkbox" at bounding box center [532, 486] width 23 height 13
checkbox input "true"
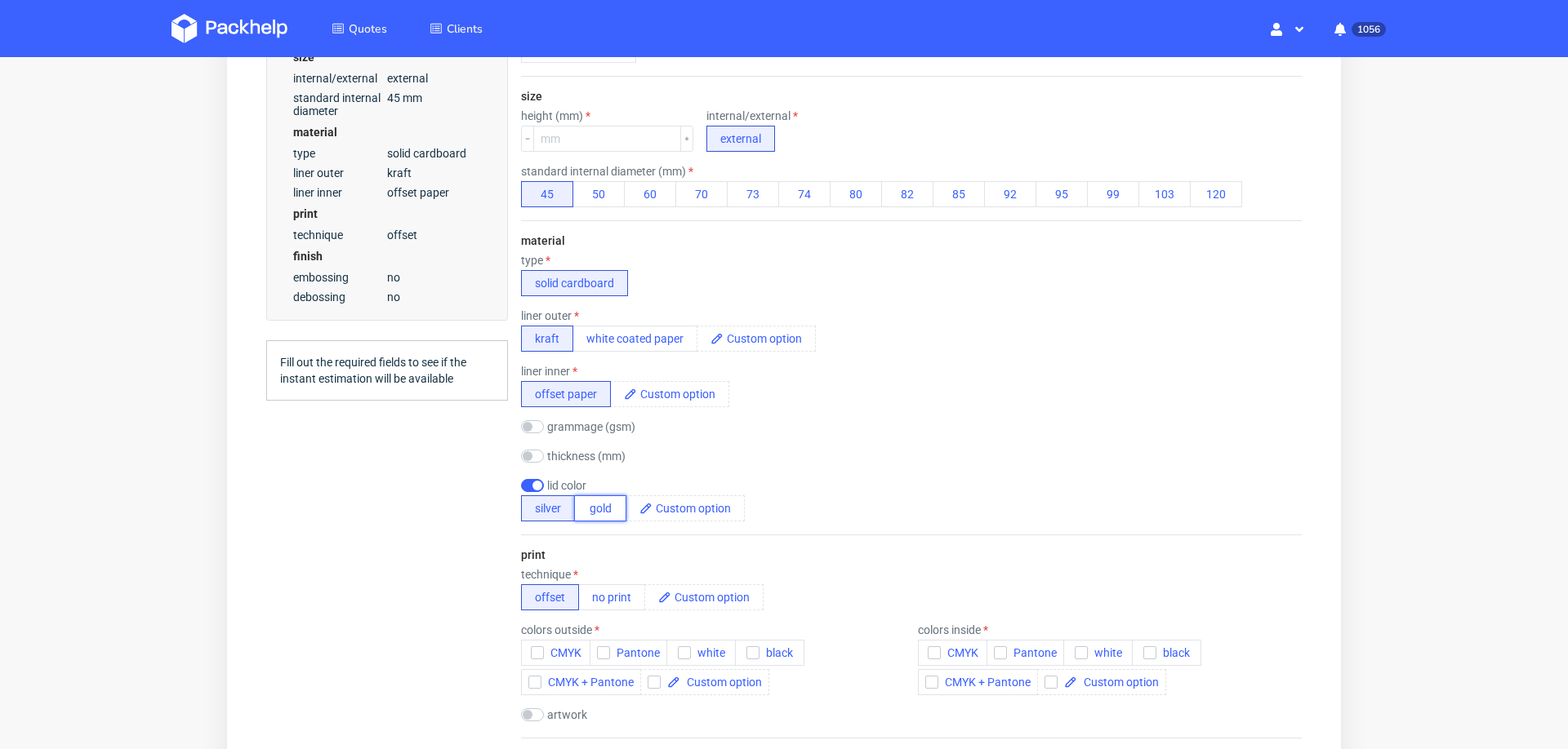
click at [597, 511] on button "gold" at bounding box center [600, 508] width 53 height 26
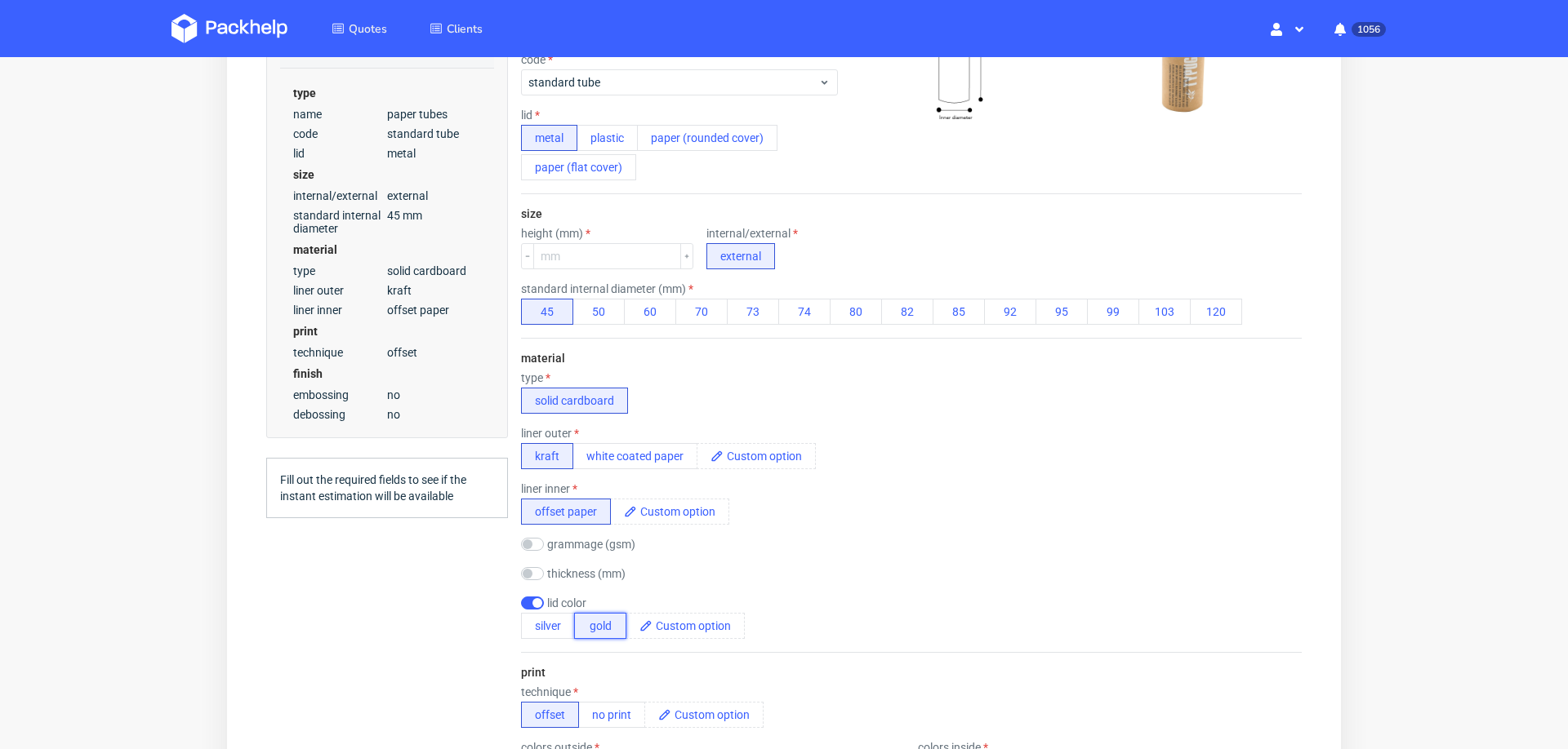
scroll to position [292, 0]
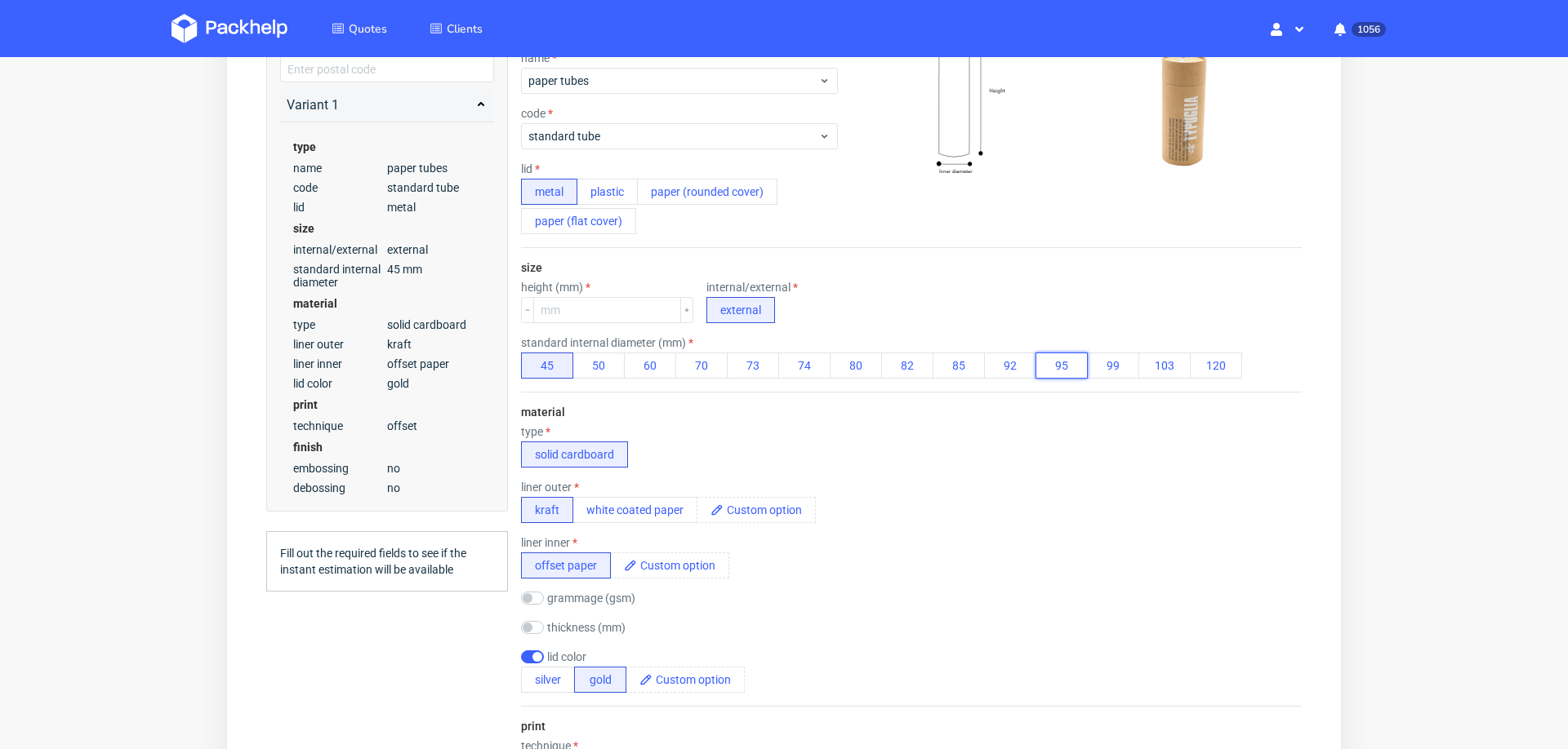
click at [1063, 369] on button "95" at bounding box center [1062, 366] width 53 height 26
click at [600, 317] on input "number" at bounding box center [608, 310] width 148 height 26
click at [912, 502] on div "liner outer kraft white coated paper" at bounding box center [911, 502] width 780 height 42
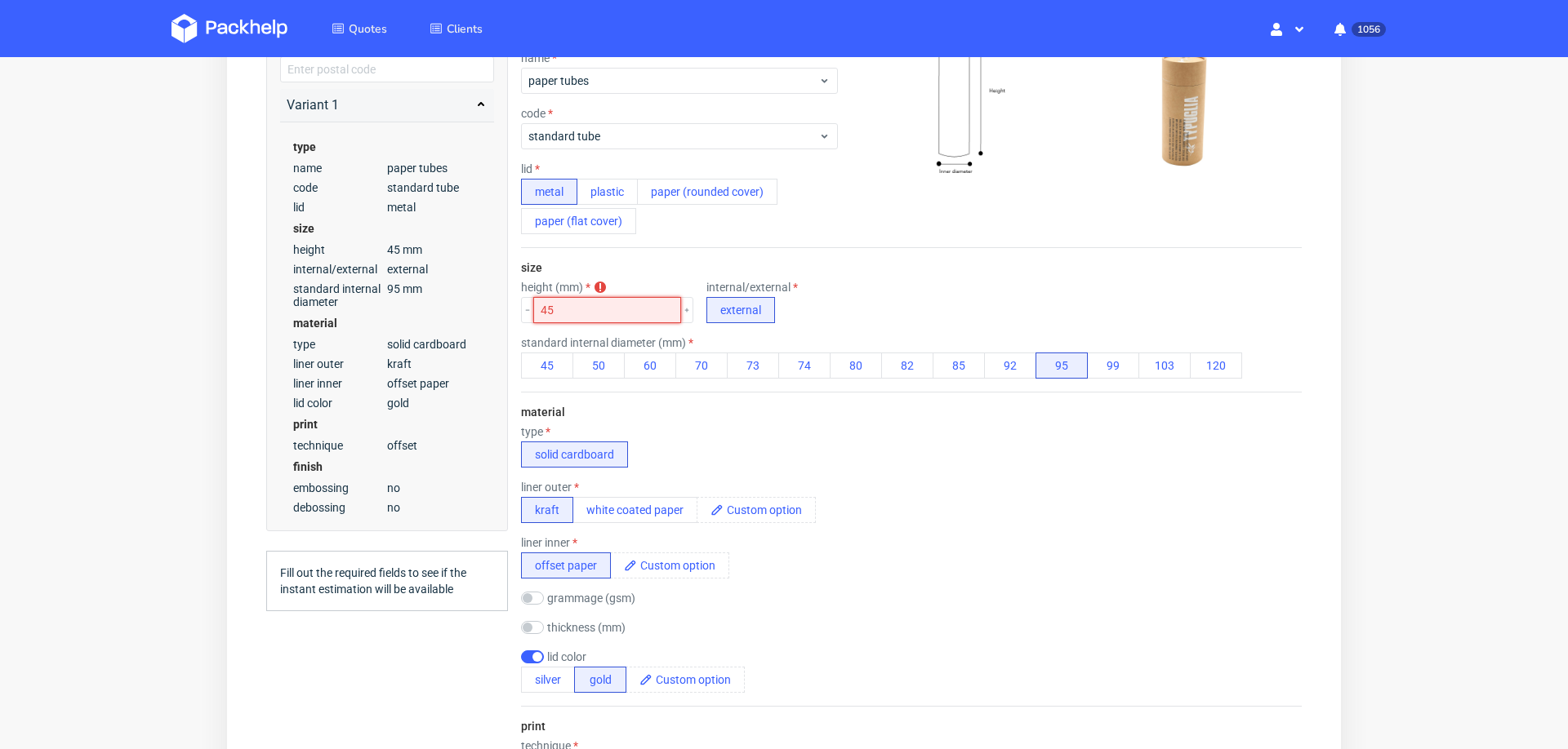
click at [584, 307] on input "45" at bounding box center [608, 310] width 148 height 26
click at [584, 297] on input "45" at bounding box center [608, 310] width 148 height 26
type input "50"
click at [914, 457] on div "type solid cardboard" at bounding box center [911, 446] width 780 height 42
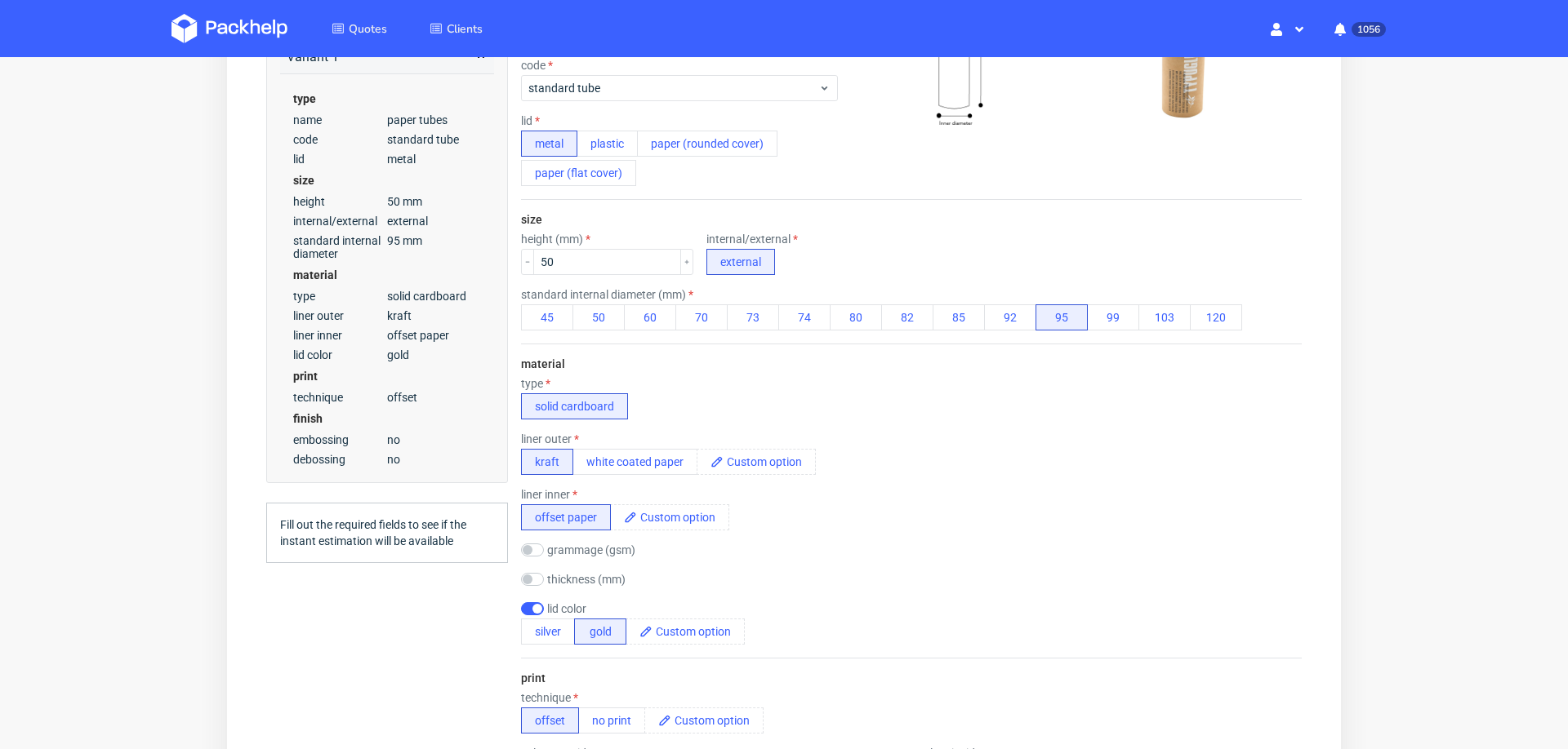
scroll to position [341, 0]
click at [551, 631] on button "silver" at bounding box center [547, 631] width 53 height 26
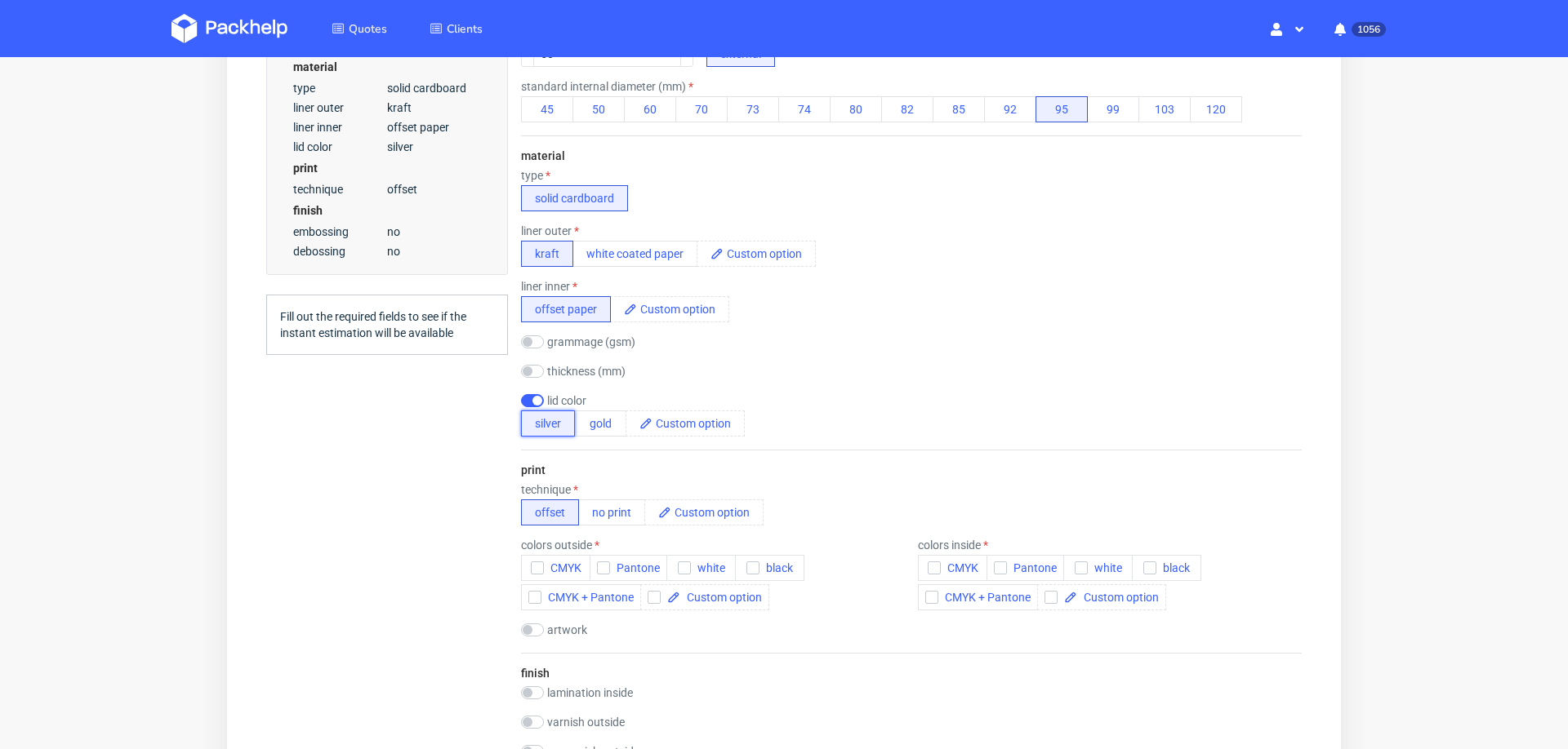
scroll to position [606, 0]
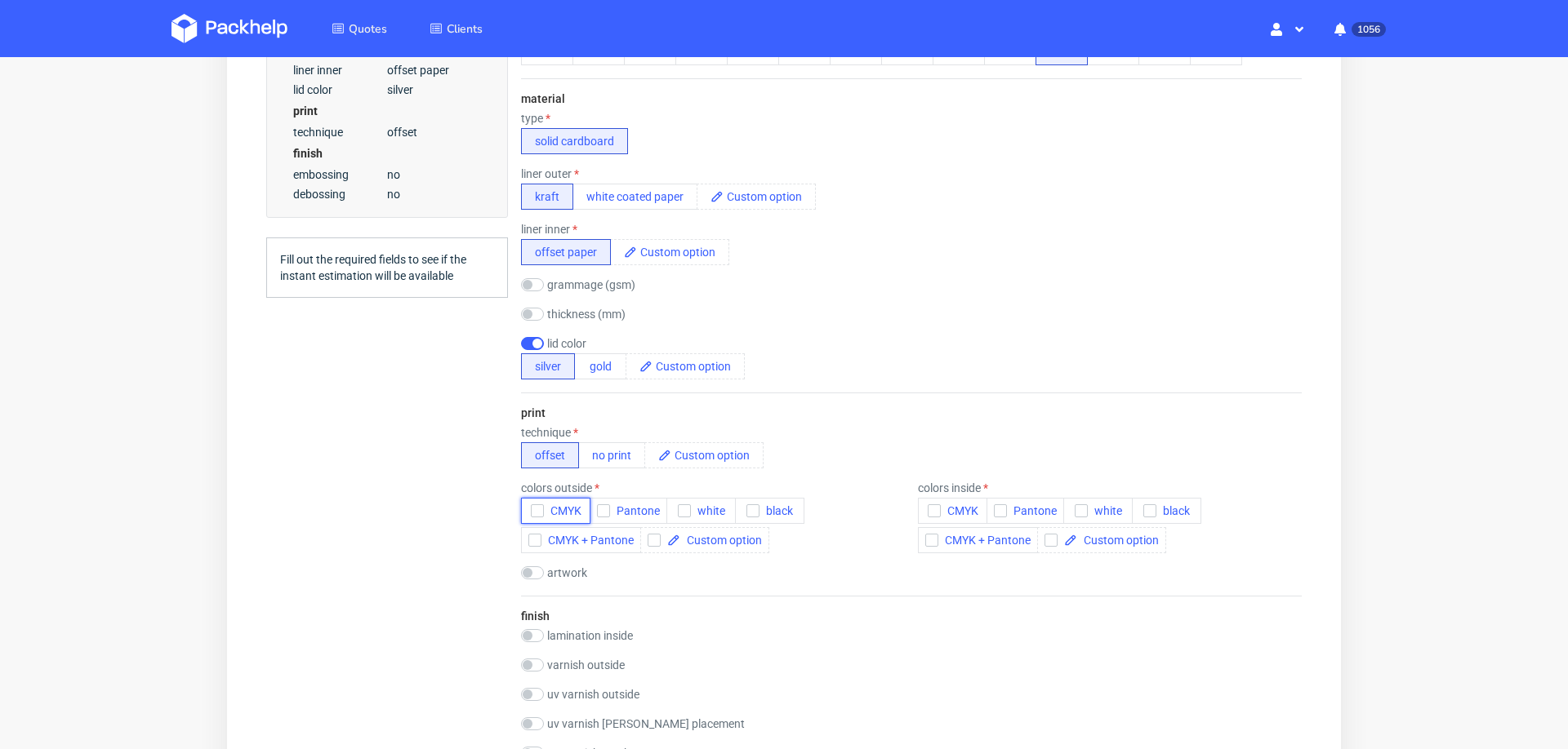
click at [532, 505] on icon "button" at bounding box center [537, 511] width 11 height 11
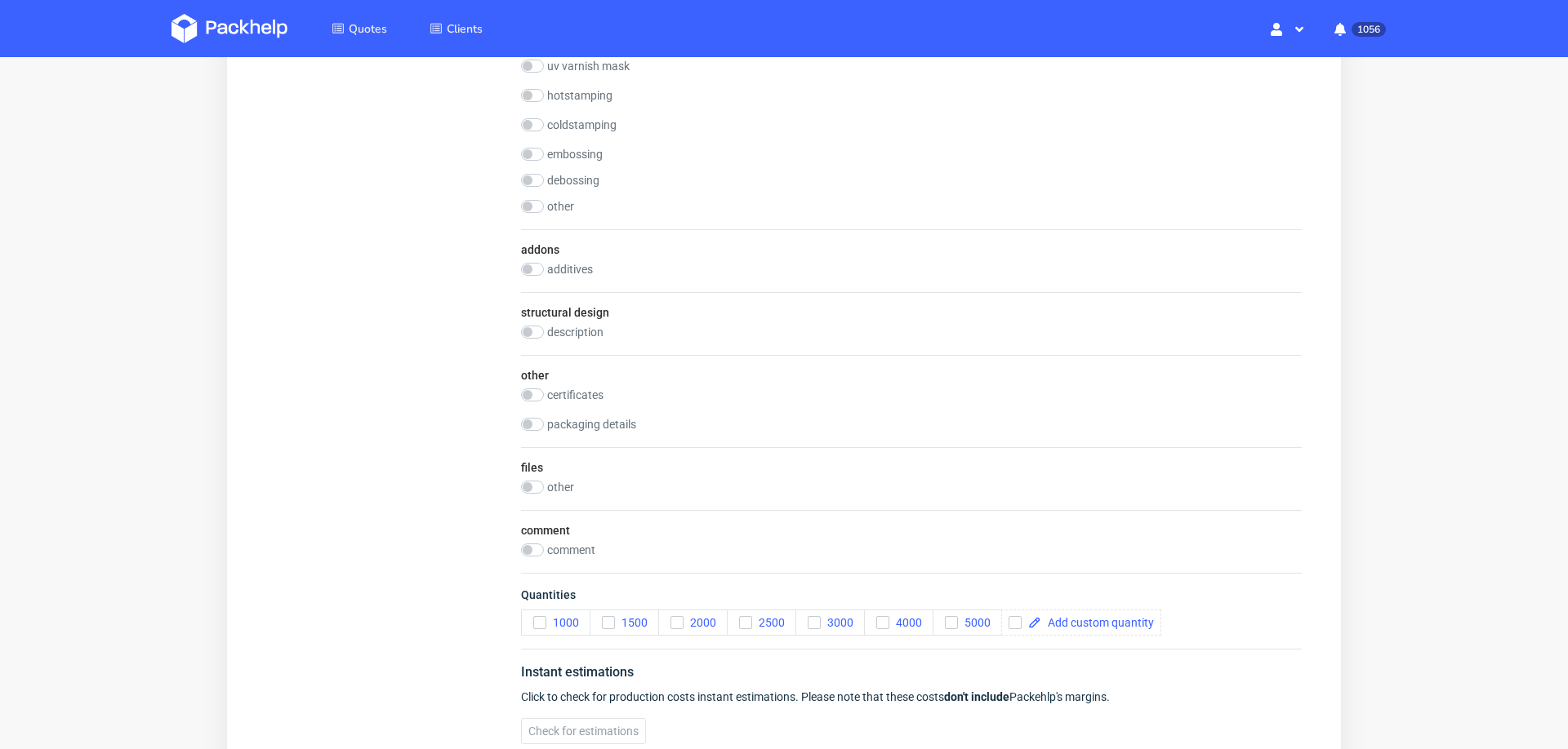
scroll to position [1266, 0]
click at [532, 611] on button "1000" at bounding box center [555, 621] width 69 height 26
click at [603, 616] on icon "button" at bounding box center [609, 621] width 11 height 11
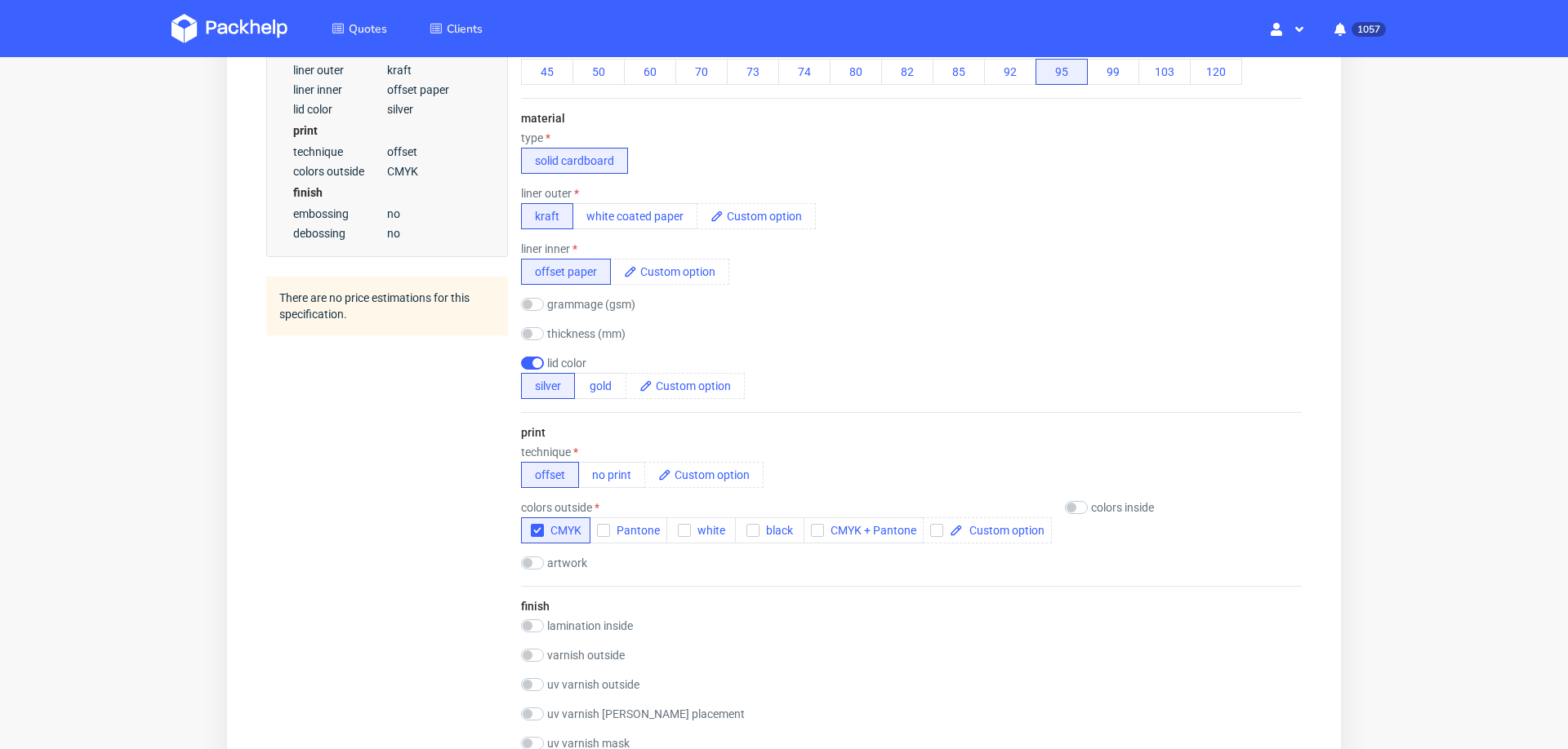
scroll to position [740, 0]
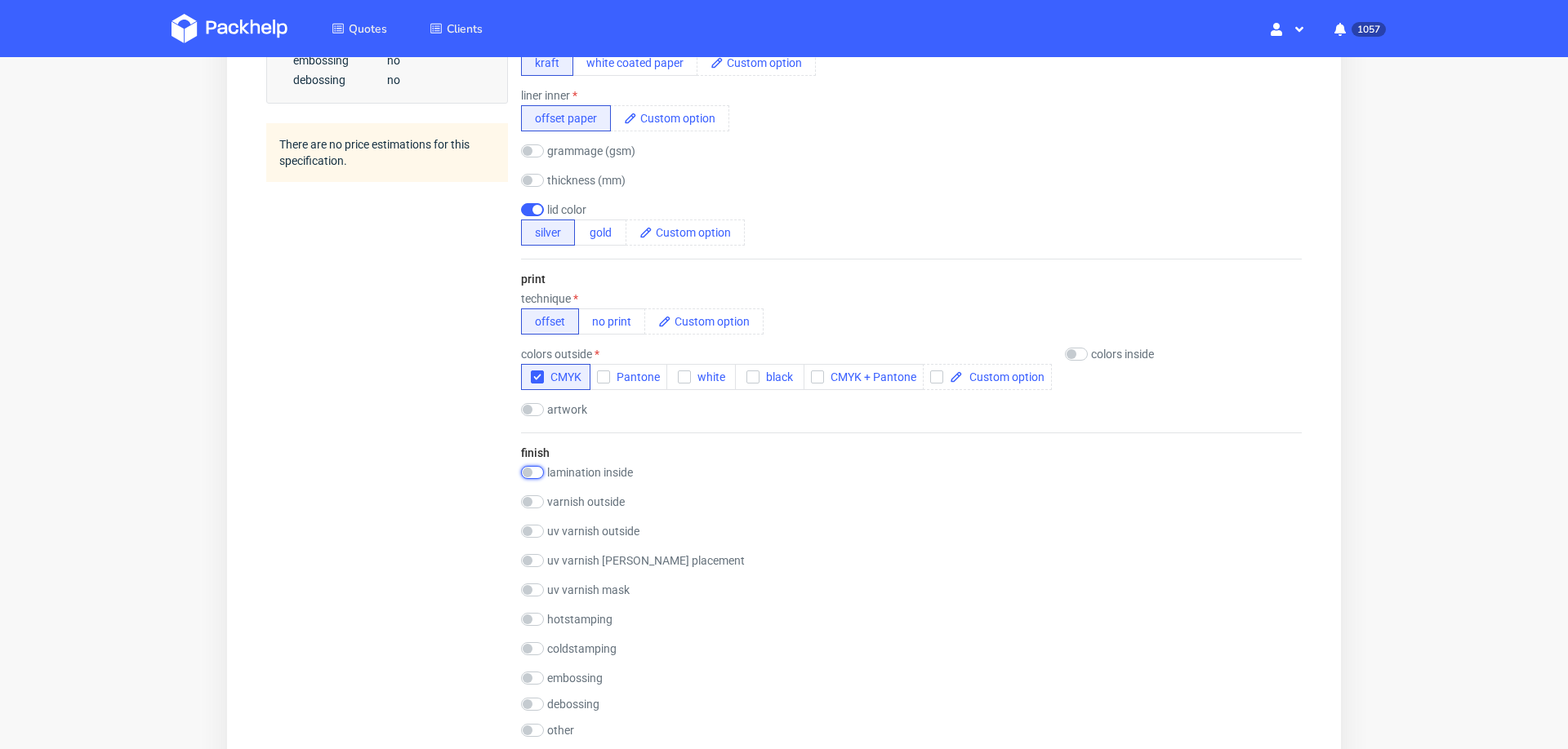
click at [534, 466] on input "checkbox" at bounding box center [532, 472] width 23 height 13
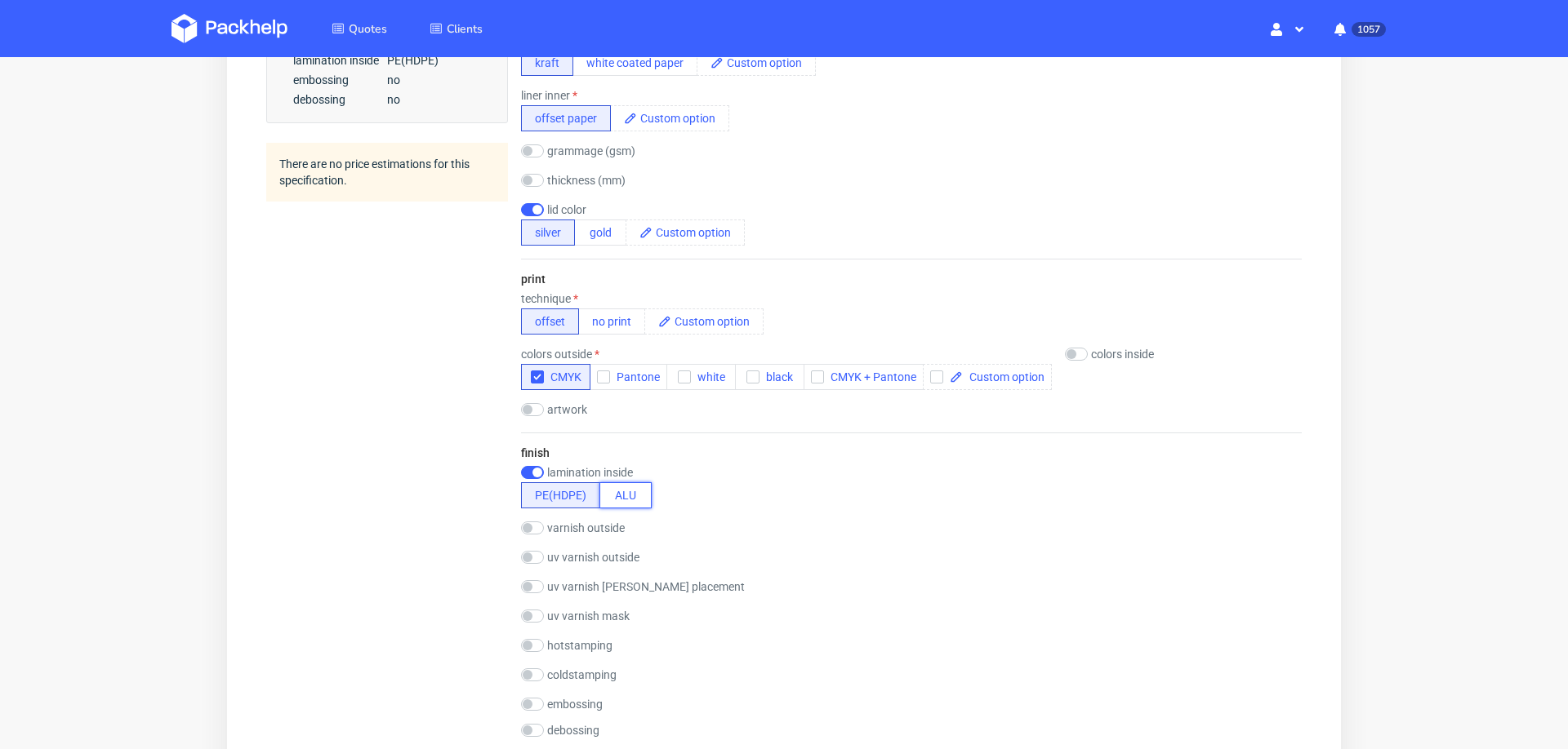
click at [613, 487] on button "ALU" at bounding box center [626, 496] width 53 height 26
click at [570, 490] on button "PE(HDPE)" at bounding box center [560, 496] width 79 height 26
click at [523, 466] on input "checkbox" at bounding box center [532, 472] width 23 height 13
checkbox input "false"
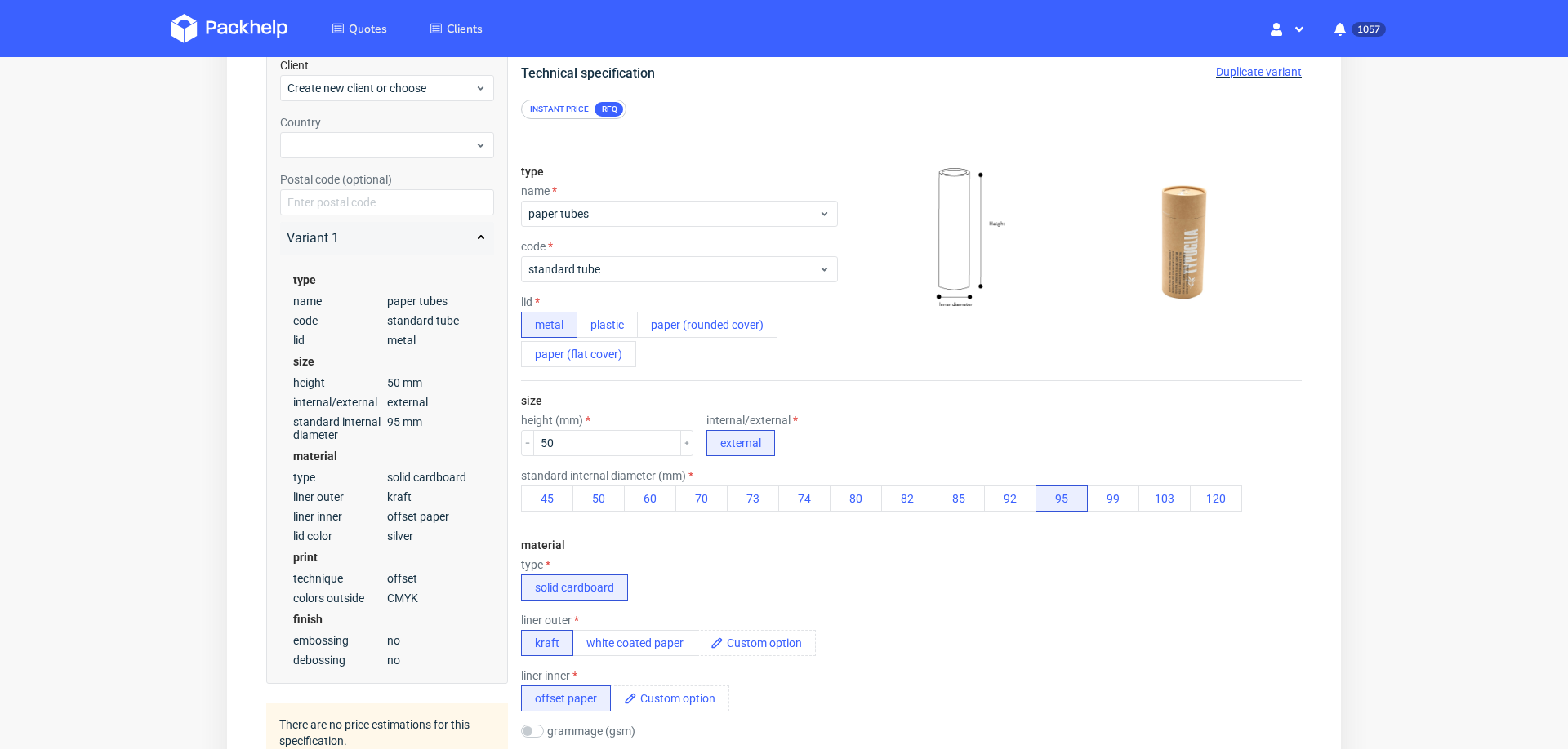
scroll to position [0, 0]
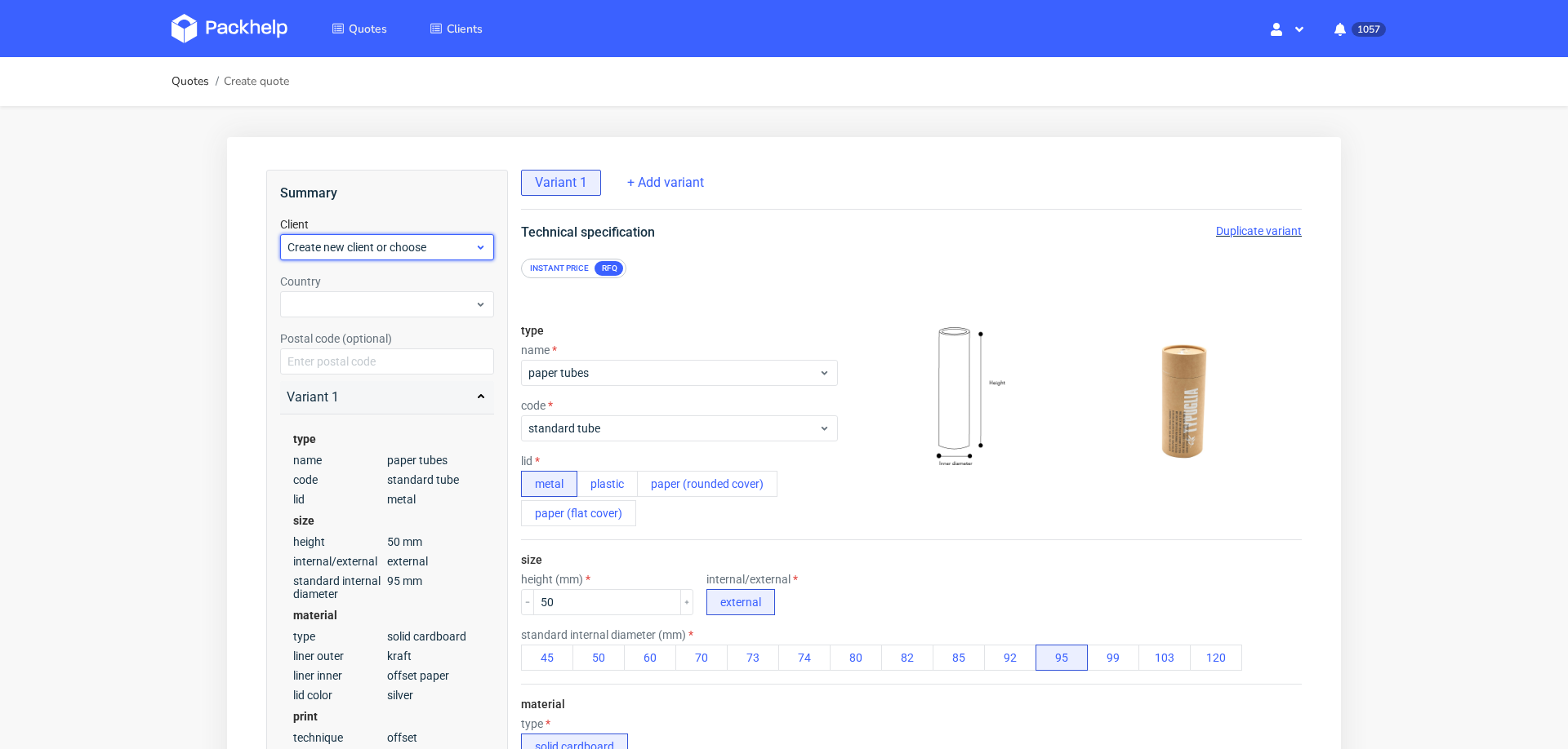
click at [438, 242] on span "Create new client or choose" at bounding box center [380, 247] width 187 height 16
click at [417, 282] on div "Add new client" at bounding box center [387, 284] width 202 height 29
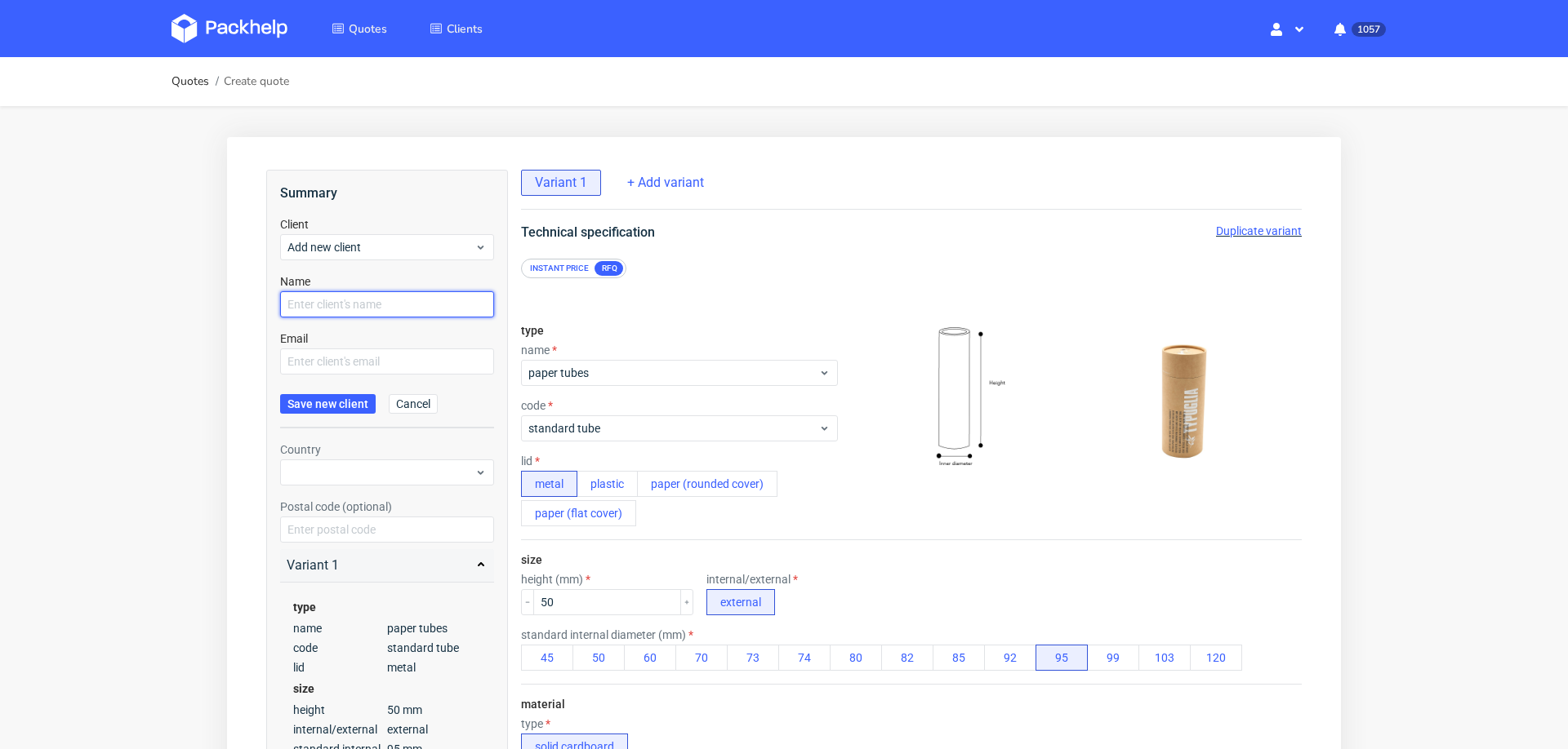
click at [400, 308] on input "text" at bounding box center [387, 305] width 214 height 26
paste input "[EMAIL_ADDRESS][DOMAIN_NAME]"
type input "[EMAIL_ADDRESS][DOMAIN_NAME]"
click at [364, 356] on input "text" at bounding box center [387, 362] width 214 height 26
paste input "[EMAIL_ADDRESS][DOMAIN_NAME]"
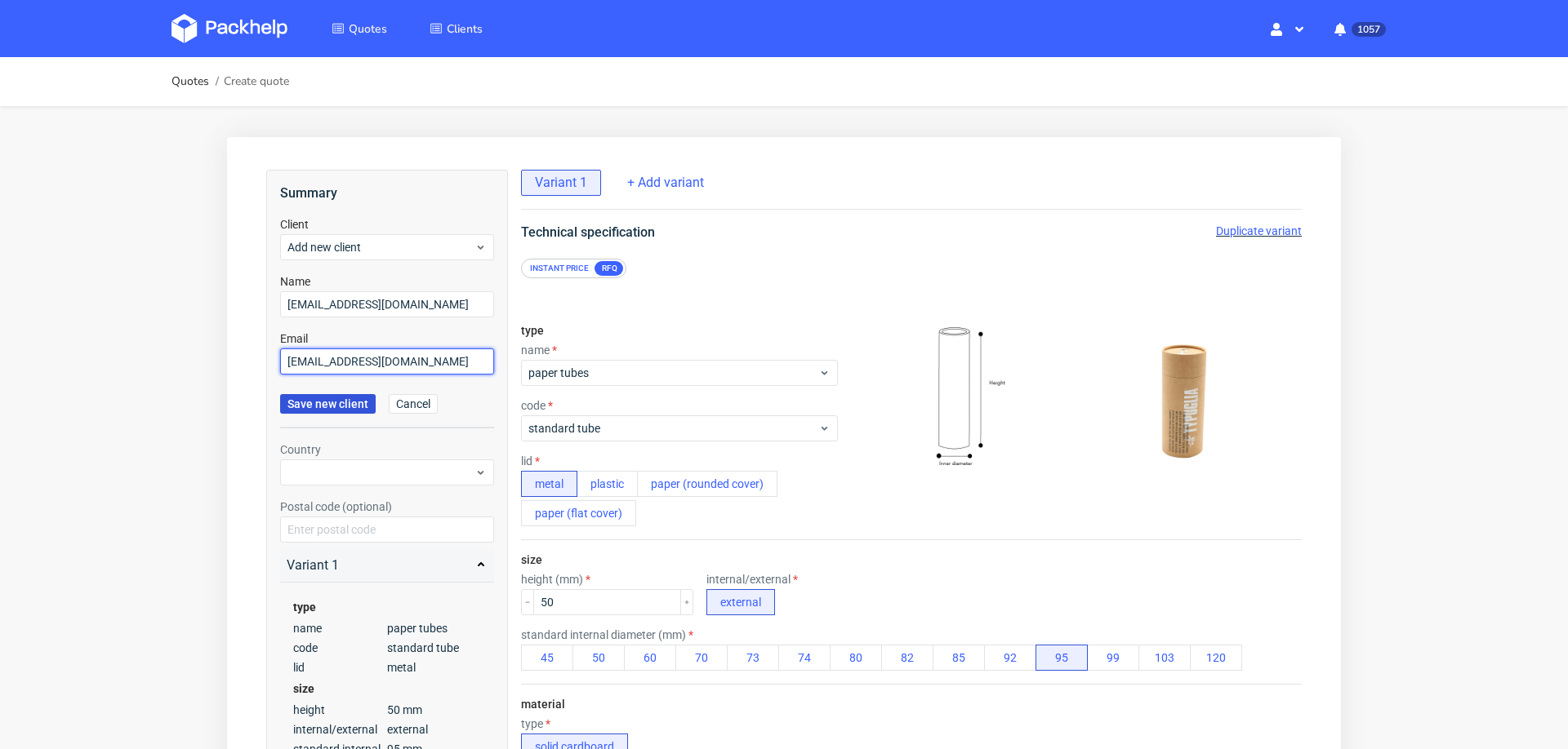
type input "[EMAIL_ADDRESS][DOMAIN_NAME]"
click at [336, 405] on span "Save new client" at bounding box center [327, 404] width 81 height 11
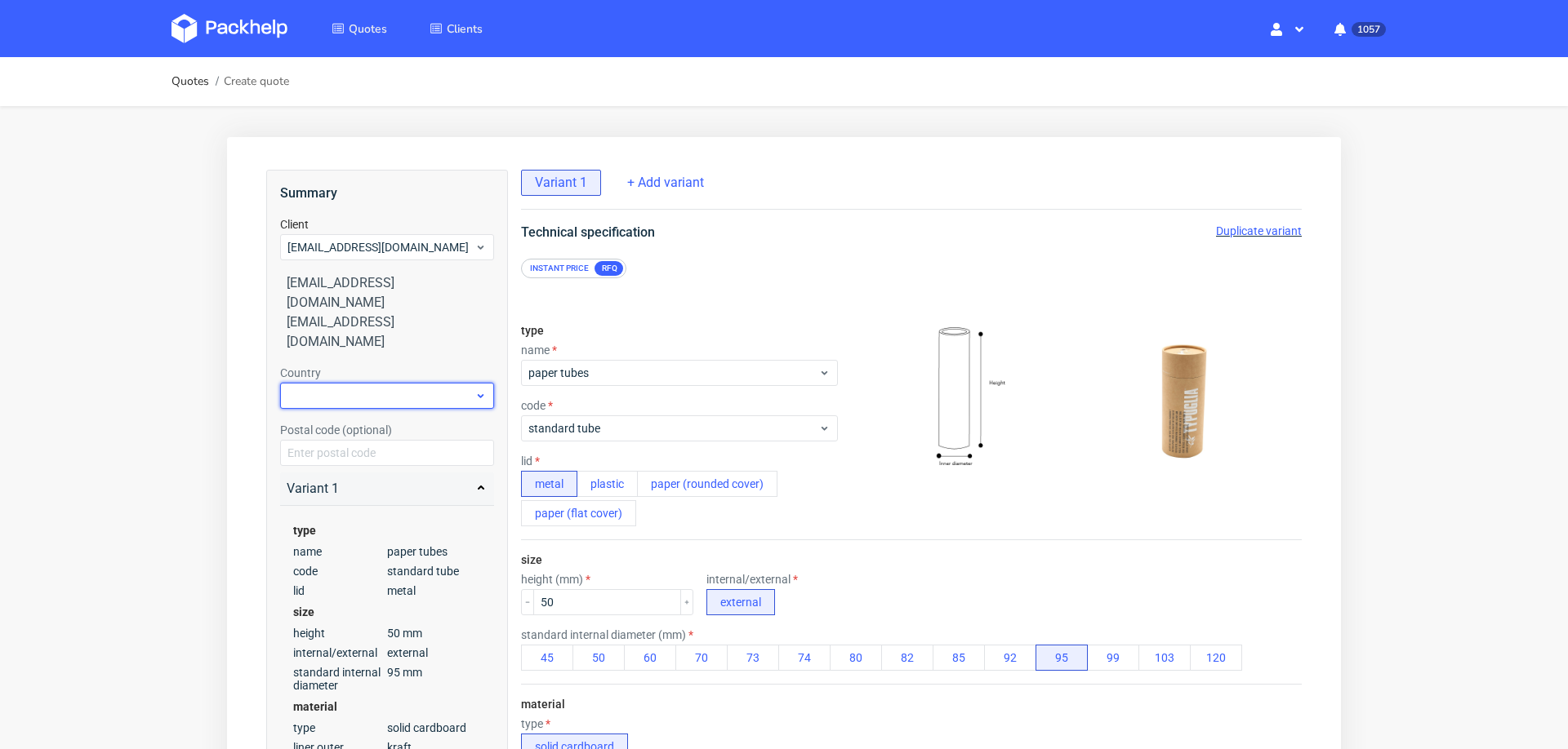
click at [348, 382] on div at bounding box center [387, 396] width 214 height 26
type input "pol"
click at [321, 420] on div "[GEOGRAPHIC_DATA]" at bounding box center [387, 424] width 202 height 29
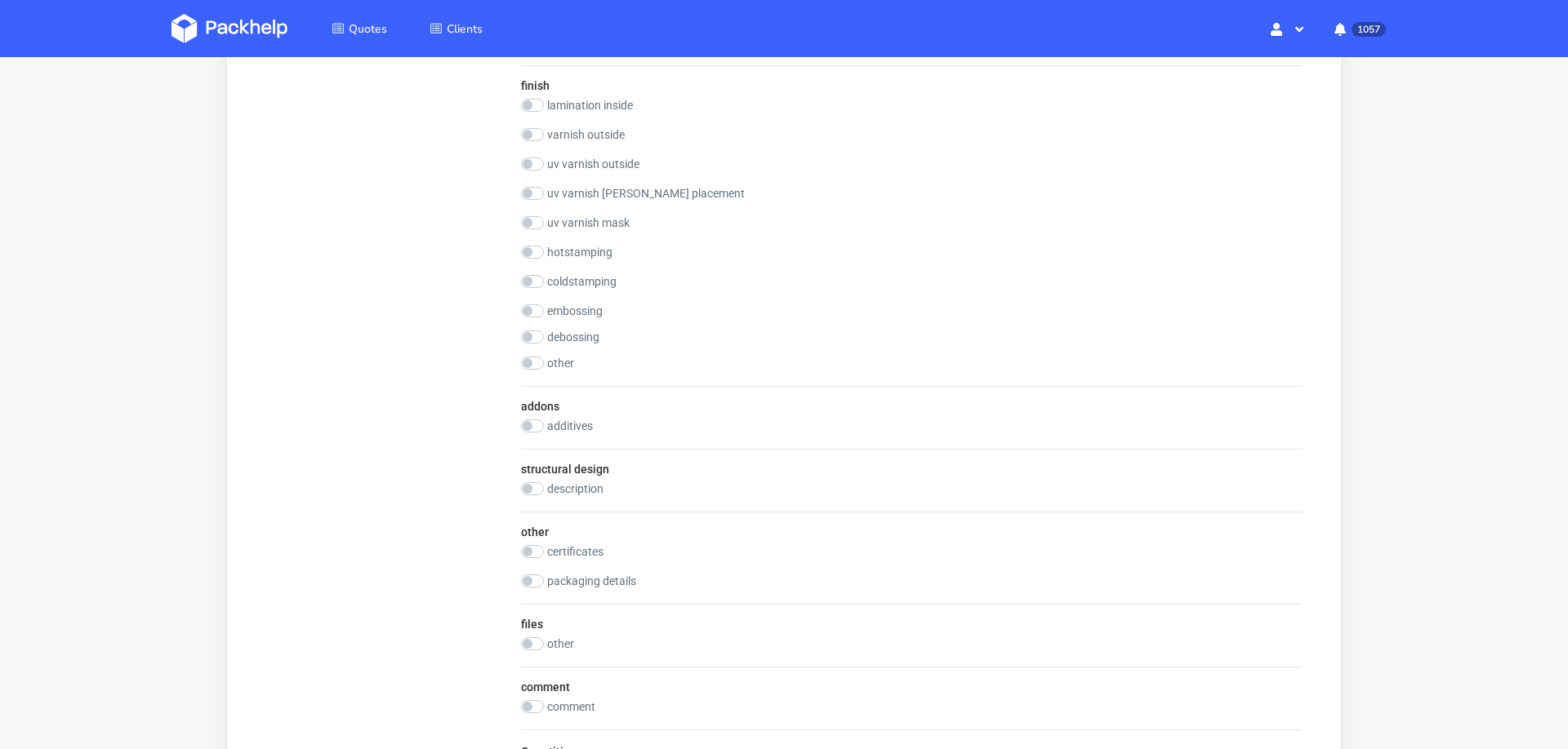
scroll to position [1474, 0]
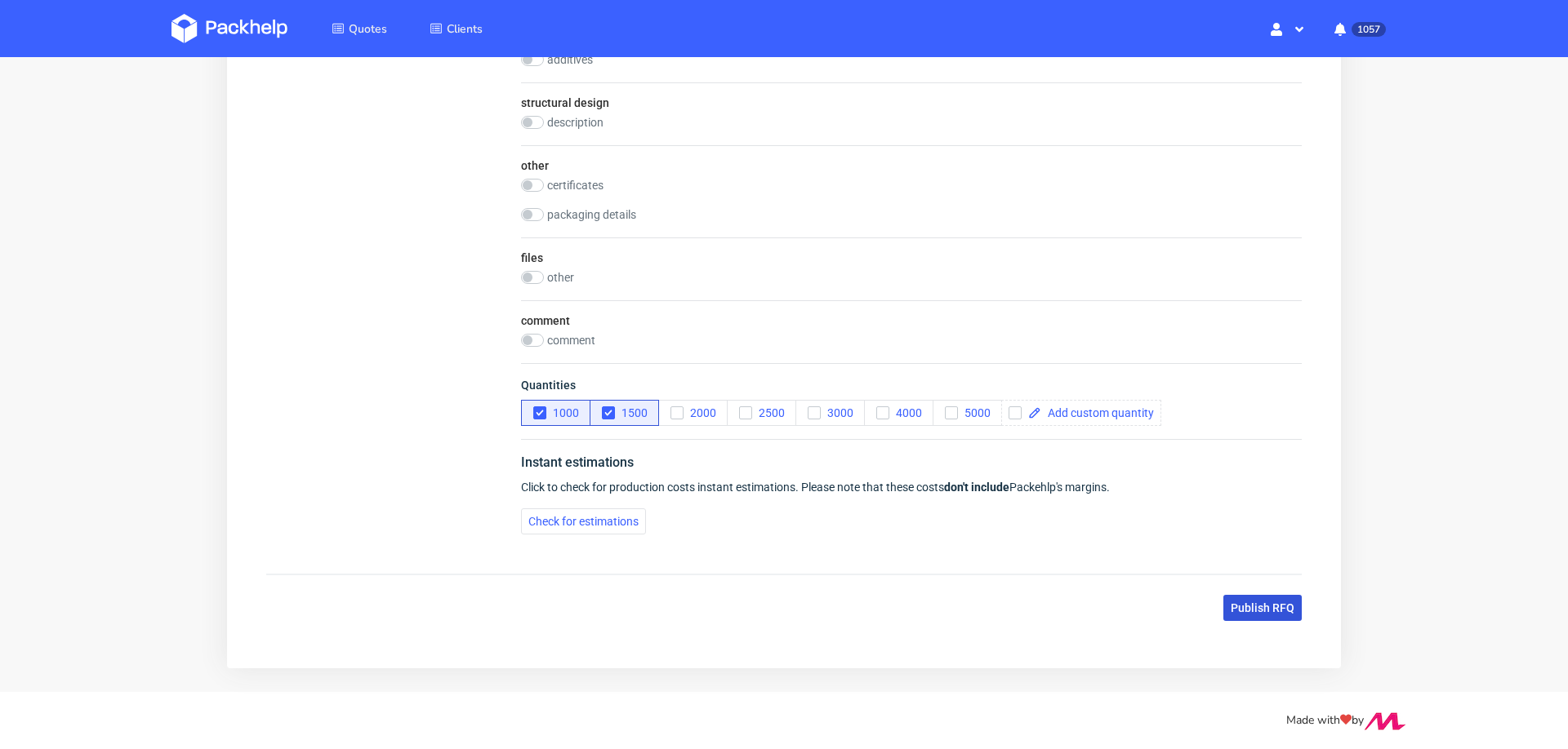
click at [1230, 603] on span "Publish RFQ" at bounding box center [1262, 608] width 64 height 11
click at [1229, 603] on div "Publish RFQ" at bounding box center [784, 608] width 1035 height 26
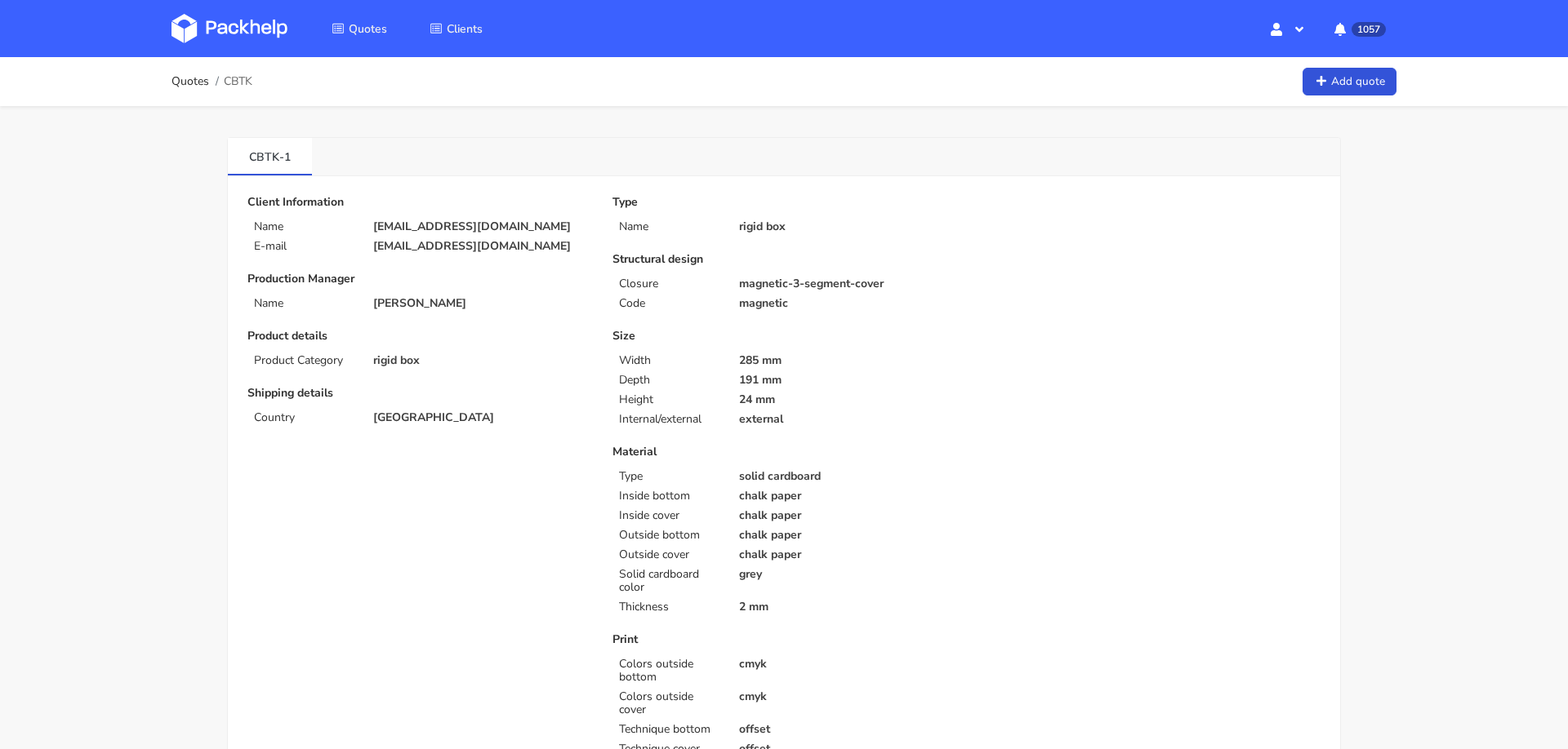
click at [243, 82] on span "CBTK" at bounding box center [238, 82] width 28 height 13
copy span "CBTK"
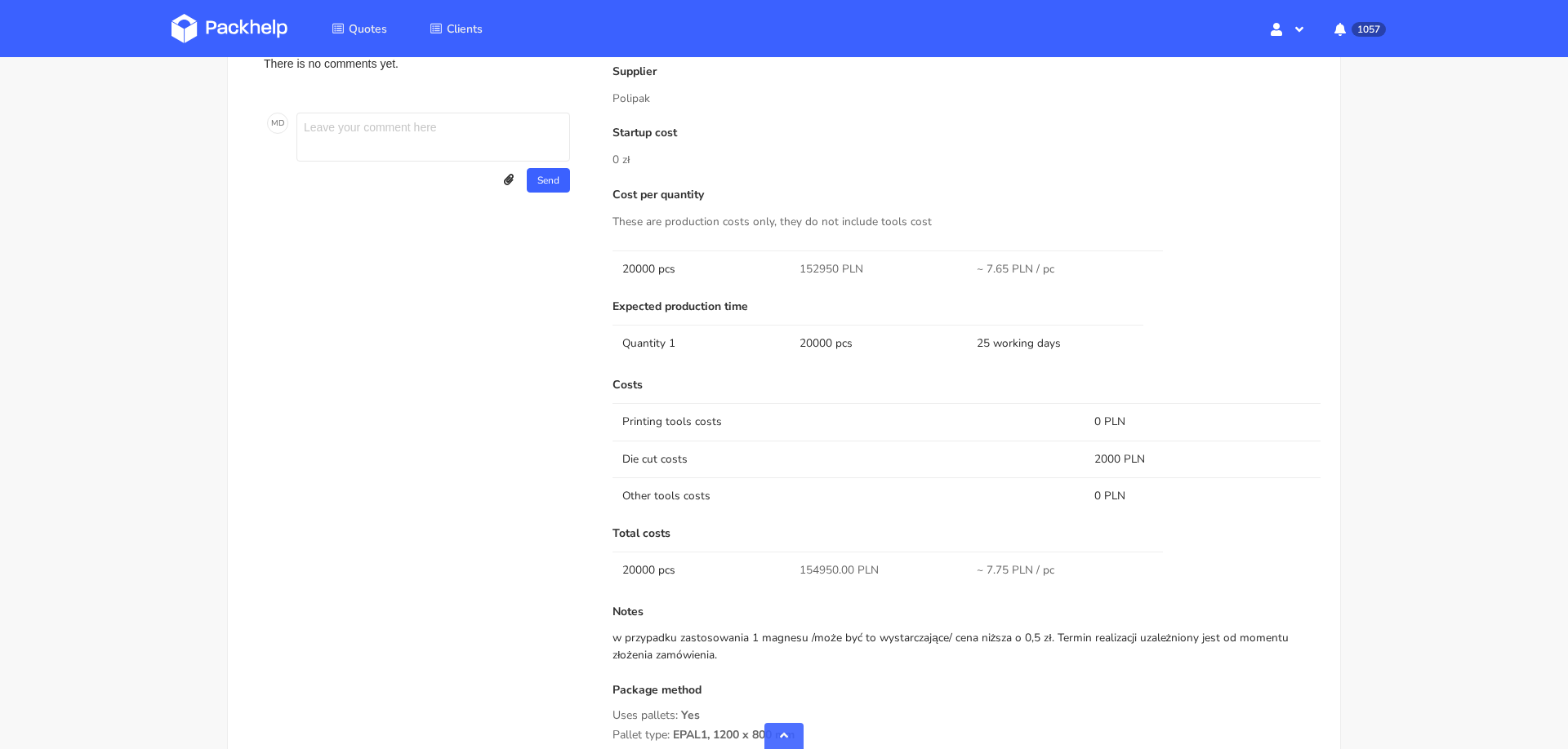
scroll to position [1110, 0]
drag, startPoint x: 795, startPoint y: 565, endPoint x: 836, endPoint y: 566, distance: 41.0
click at [836, 566] on td "154950.00 PLN" at bounding box center [878, 569] width 177 height 37
copy span "154950"
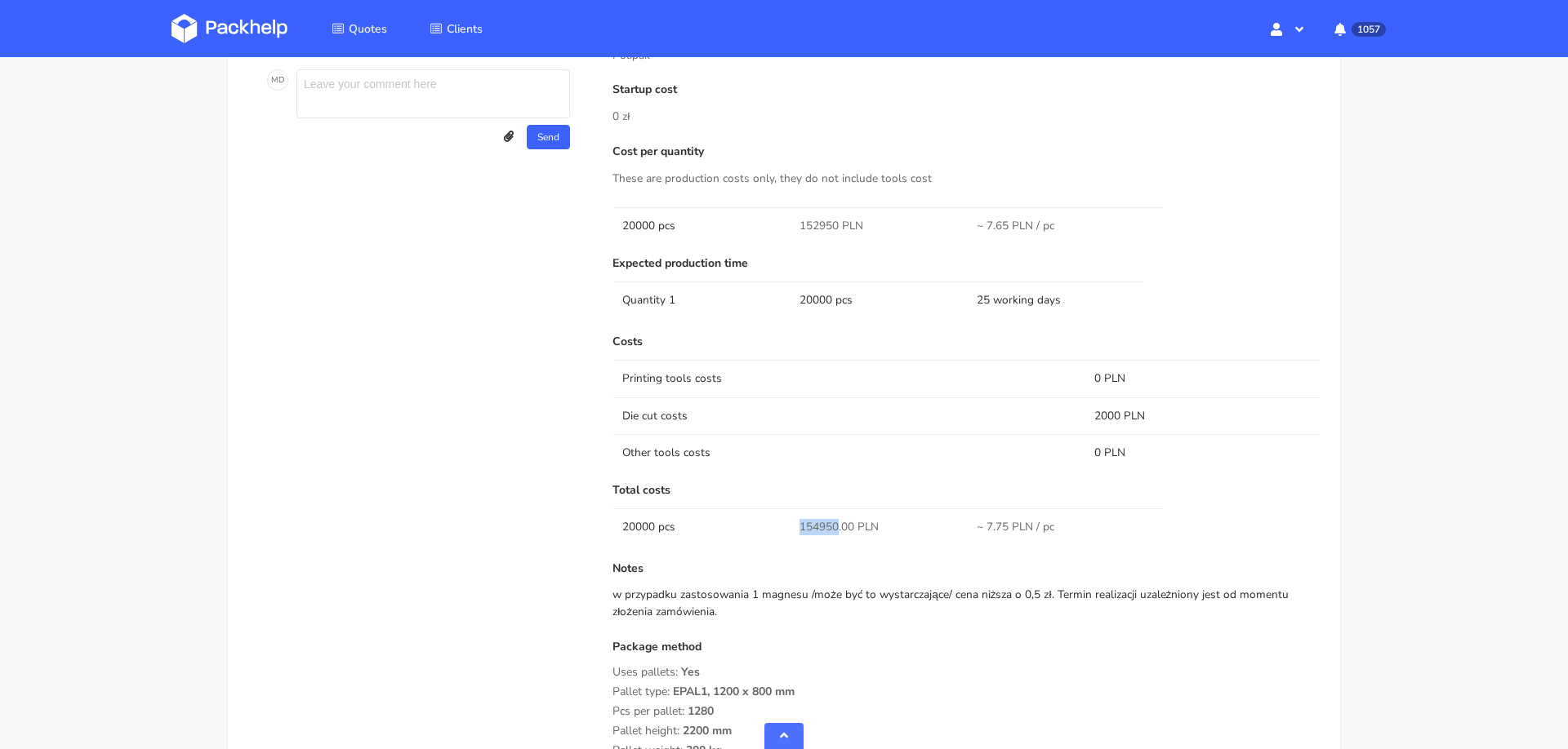
scroll to position [1132, 0]
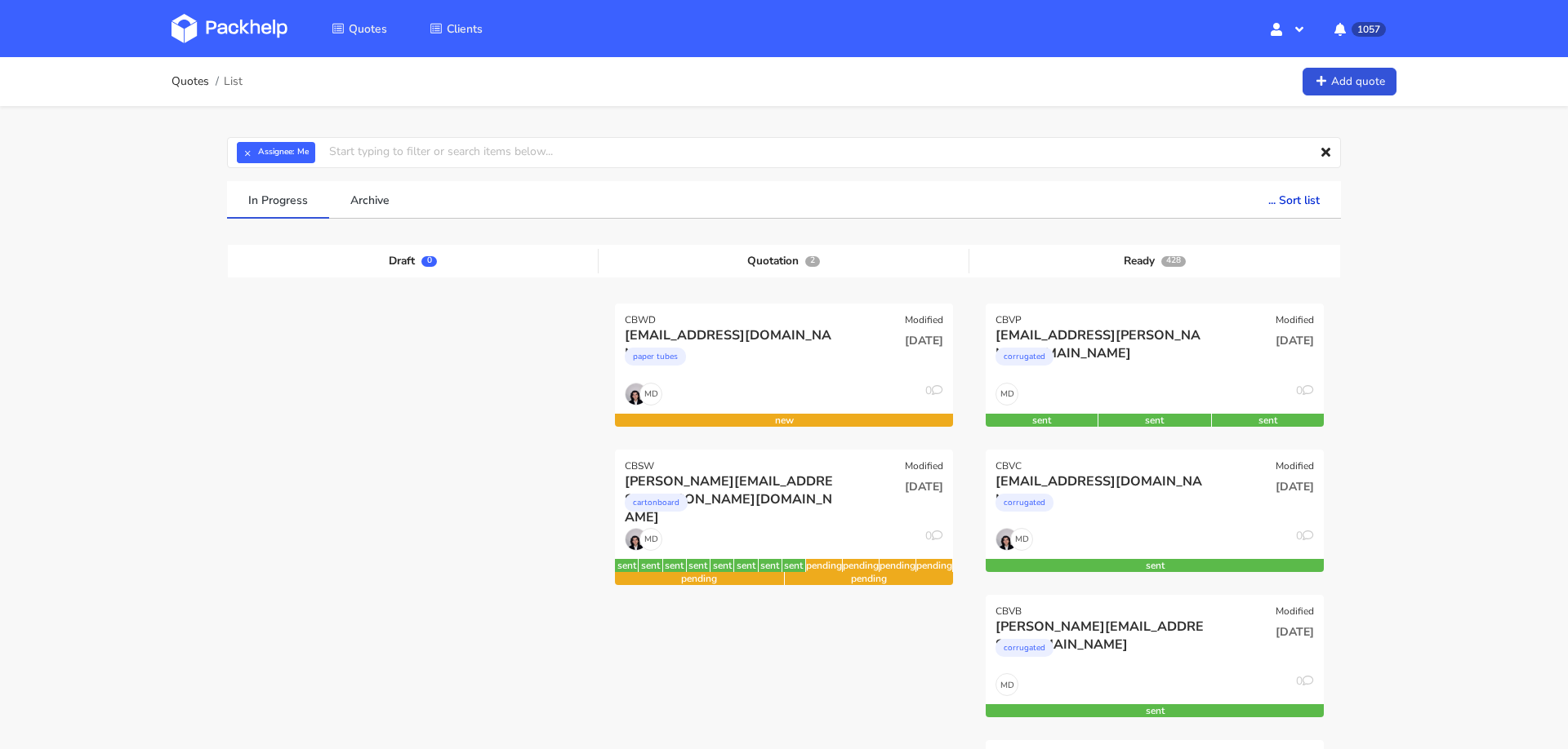
click at [731, 504] on div "cartonboard" at bounding box center [732, 506] width 217 height 33
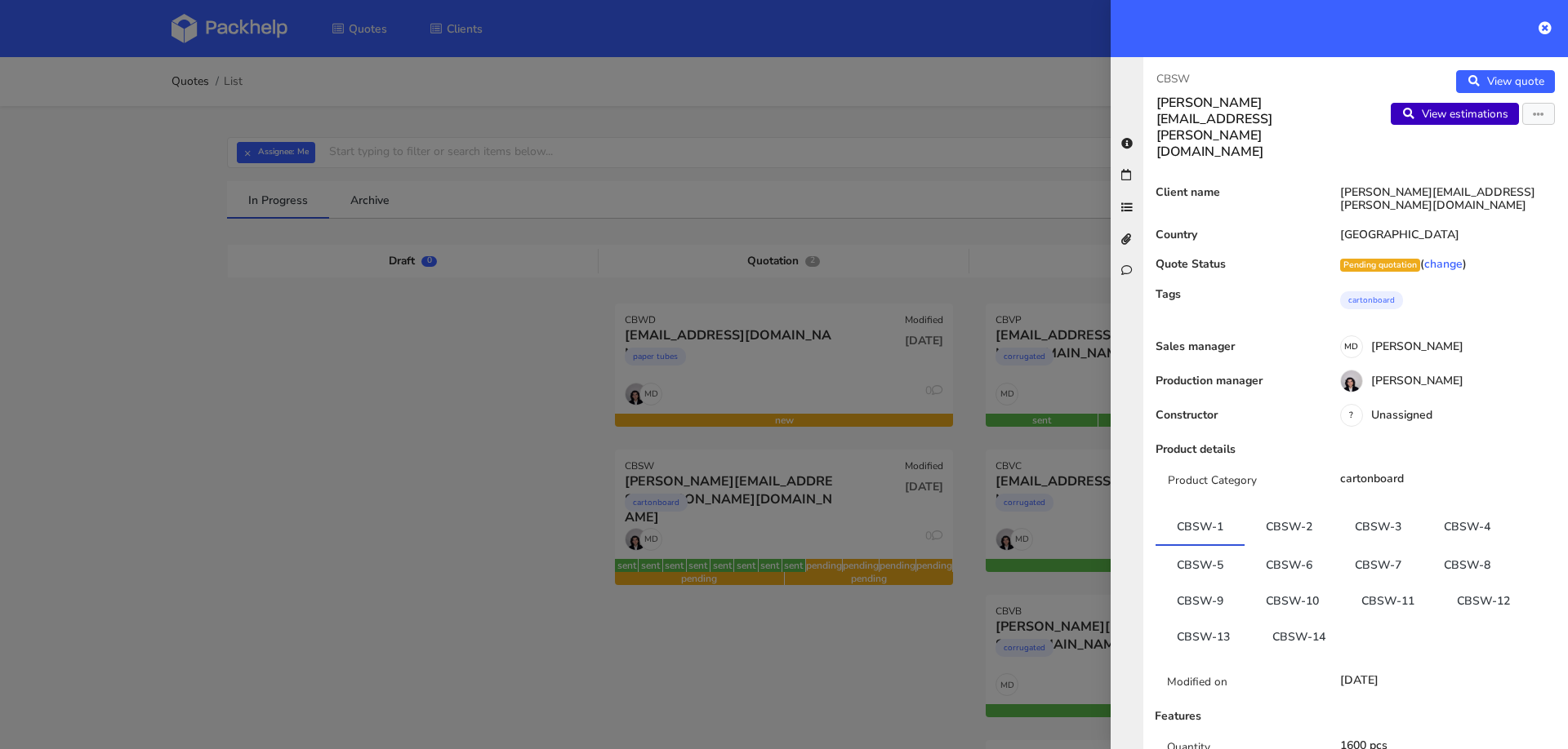
click at [1471, 111] on link "View estimations" at bounding box center [1455, 114] width 128 height 22
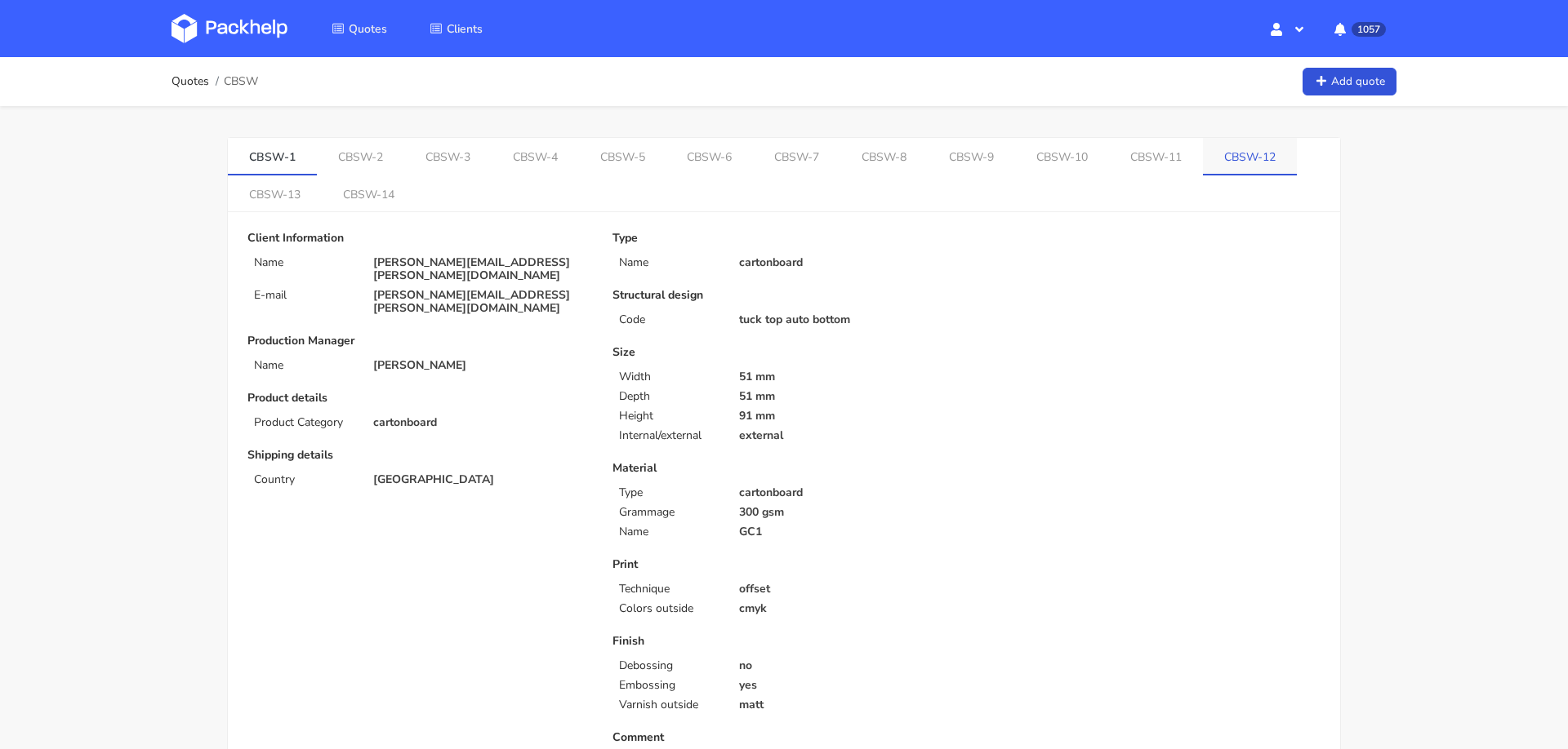
click at [1205, 162] on link "CBSW-12" at bounding box center [1249, 156] width 94 height 36
click at [1129, 153] on link "CBSW-11" at bounding box center [1171, 156] width 96 height 36
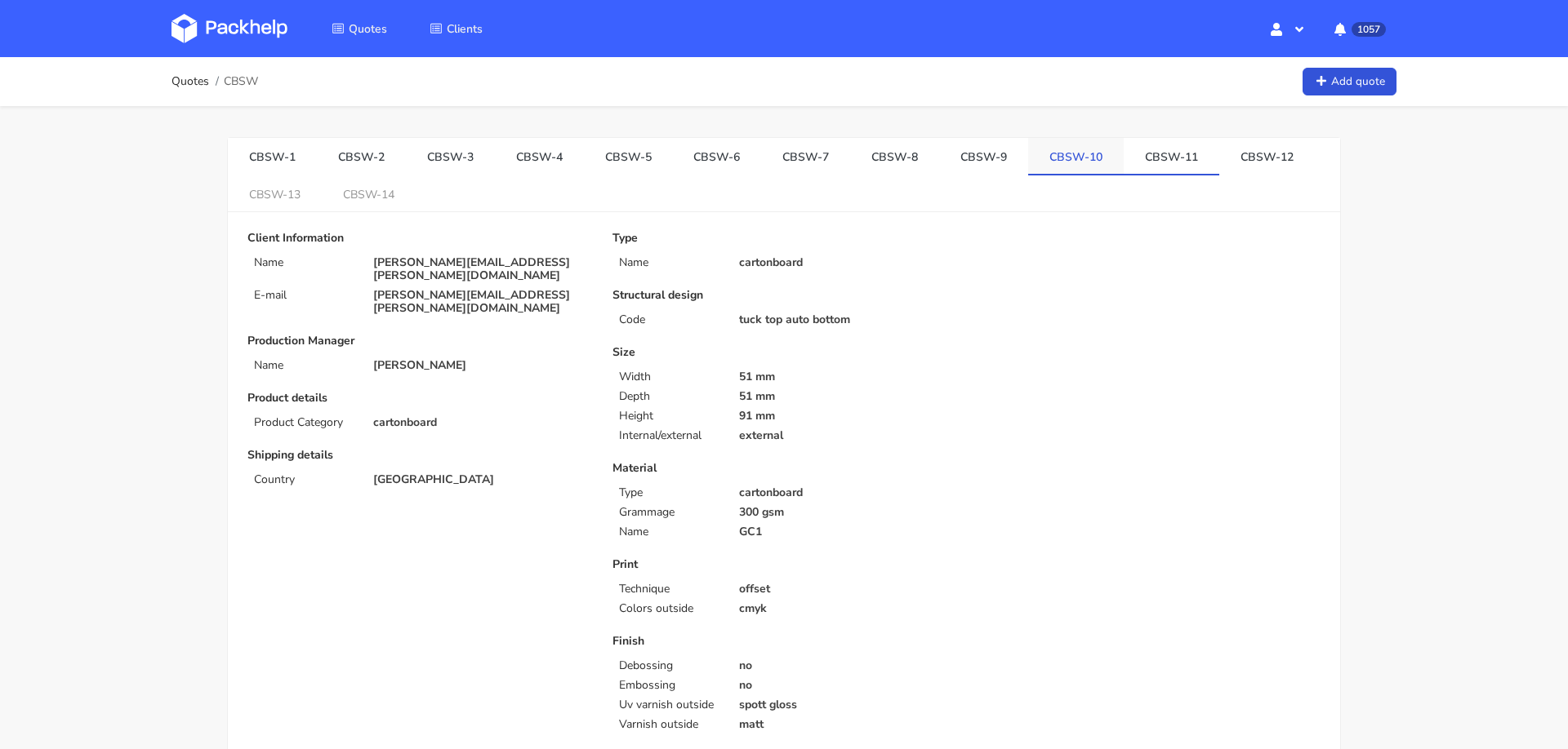
click at [1028, 160] on link "CBSW-10" at bounding box center [1076, 156] width 96 height 36
click at [941, 168] on link "CBSW-9" at bounding box center [983, 156] width 89 height 36
click at [885, 161] on link "CBSW-8" at bounding box center [894, 156] width 89 height 36
click at [946, 154] on link "CBSW-9" at bounding box center [983, 156] width 89 height 36
click at [886, 167] on link "CBSW-8" at bounding box center [894, 156] width 89 height 36
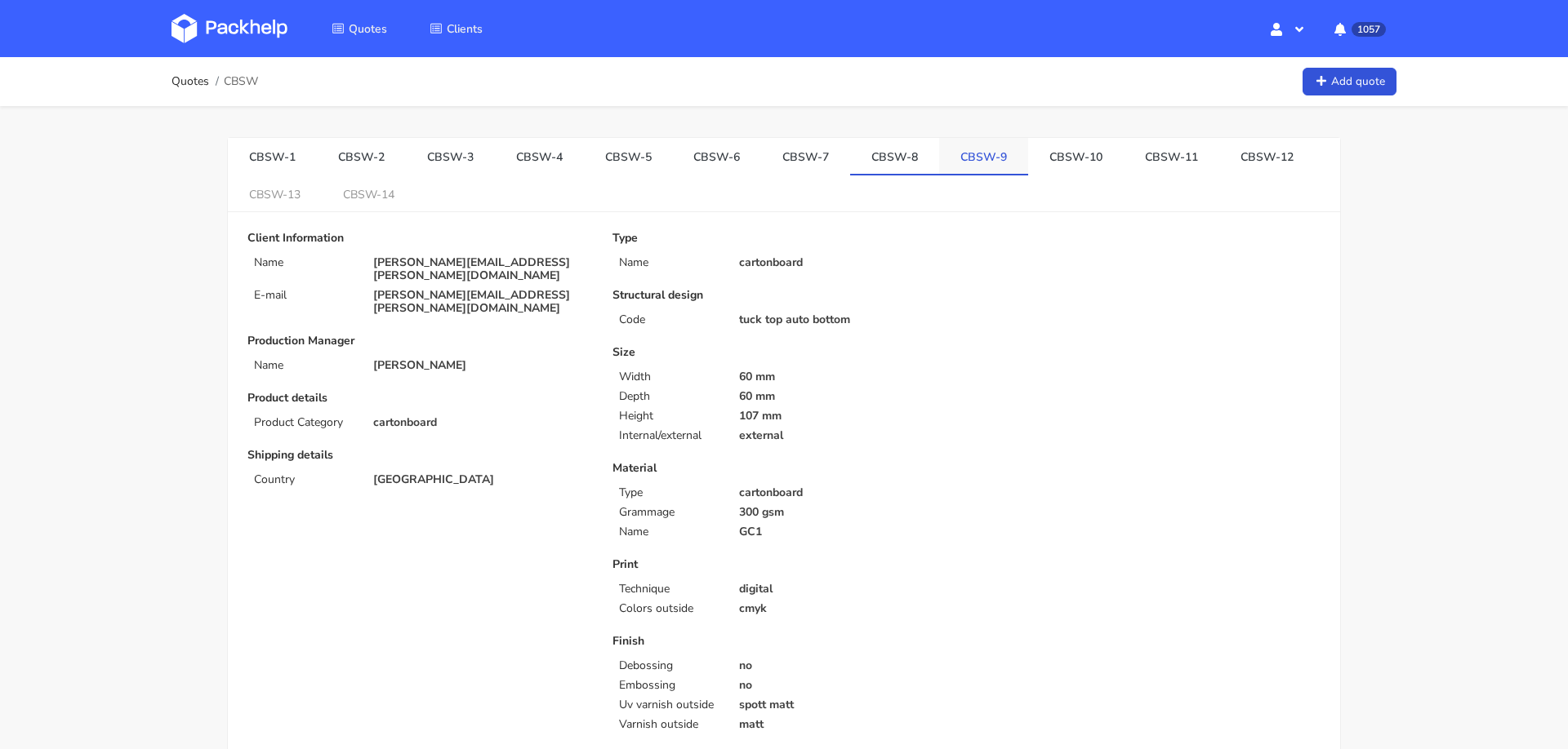
click at [939, 165] on link "CBSW-9" at bounding box center [983, 156] width 89 height 36
click at [776, 156] on link "CBSW-7" at bounding box center [805, 156] width 89 height 36
click at [691, 155] on link "CBSW-6" at bounding box center [716, 156] width 89 height 36
click at [939, 167] on link "CBSW-9" at bounding box center [983, 156] width 89 height 36
drag, startPoint x: 374, startPoint y: 260, endPoint x: 550, endPoint y: 262, distance: 176.0
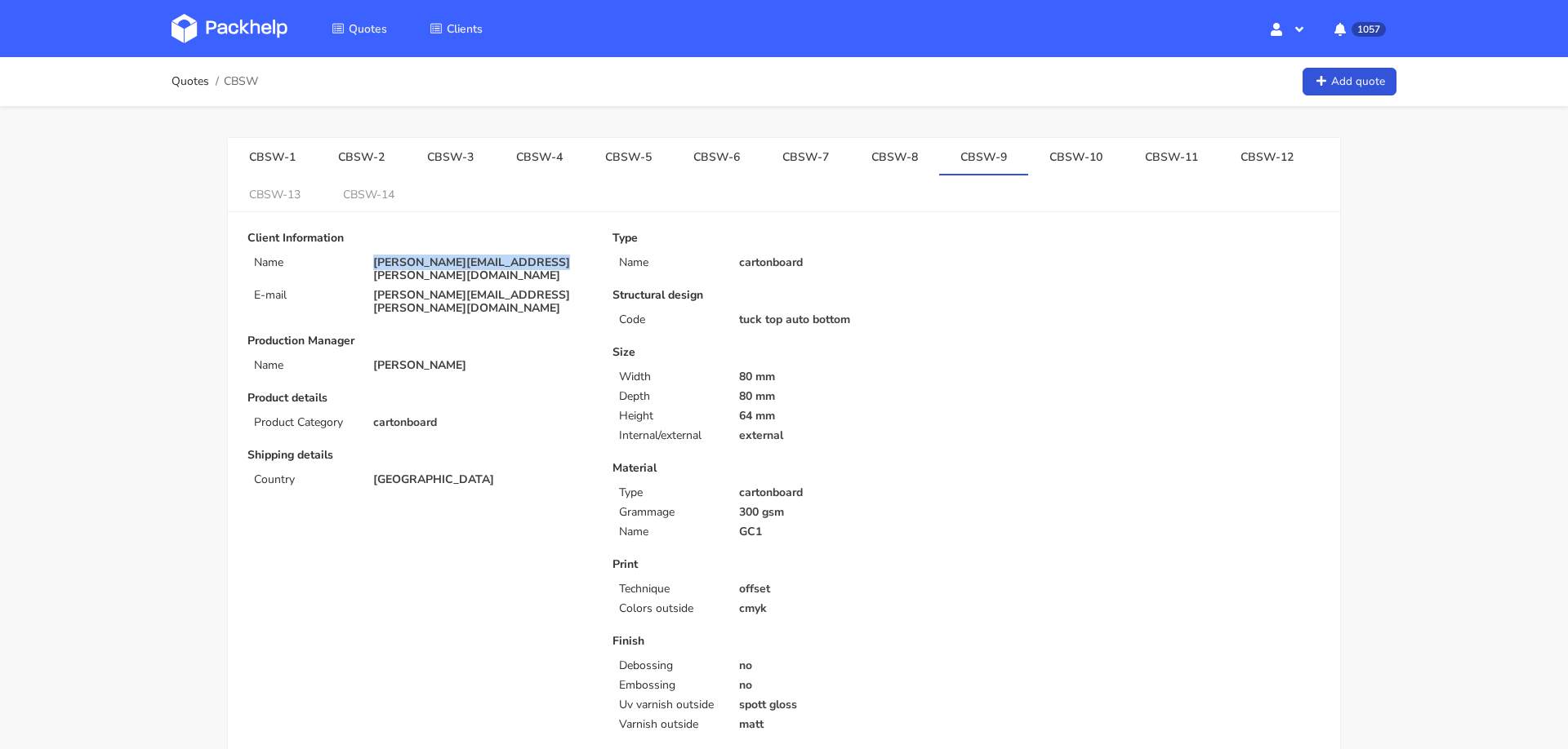
click at [550, 262] on p "[PERSON_NAME][EMAIL_ADDRESS][PERSON_NAME][DOMAIN_NAME]" at bounding box center [481, 269] width 217 height 26
copy p "[PERSON_NAME][EMAIL_ADDRESS][PERSON_NAME][DOMAIN_NAME]"
click at [252, 84] on span "CBSW" at bounding box center [241, 82] width 35 height 13
click at [229, 84] on span "CBSW" at bounding box center [241, 82] width 35 height 13
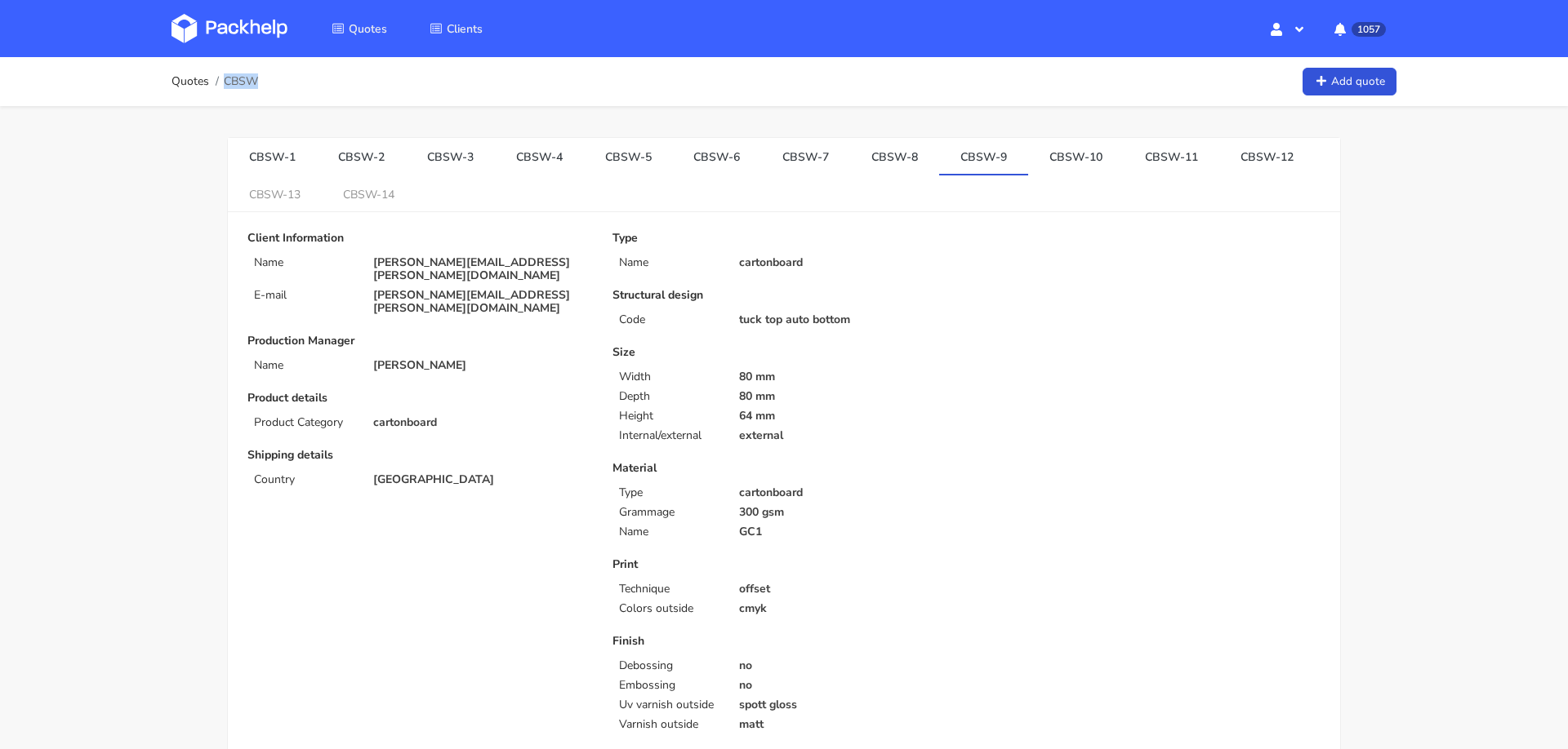
click at [229, 84] on span "CBSW" at bounding box center [241, 82] width 35 height 13
copy span "CBSW"
click at [1219, 148] on link "CBSW-12" at bounding box center [1267, 156] width 96 height 36
click at [1137, 165] on link "CBSW-11" at bounding box center [1171, 156] width 96 height 36
click at [1033, 161] on link "CBSW-10" at bounding box center [1076, 156] width 96 height 36
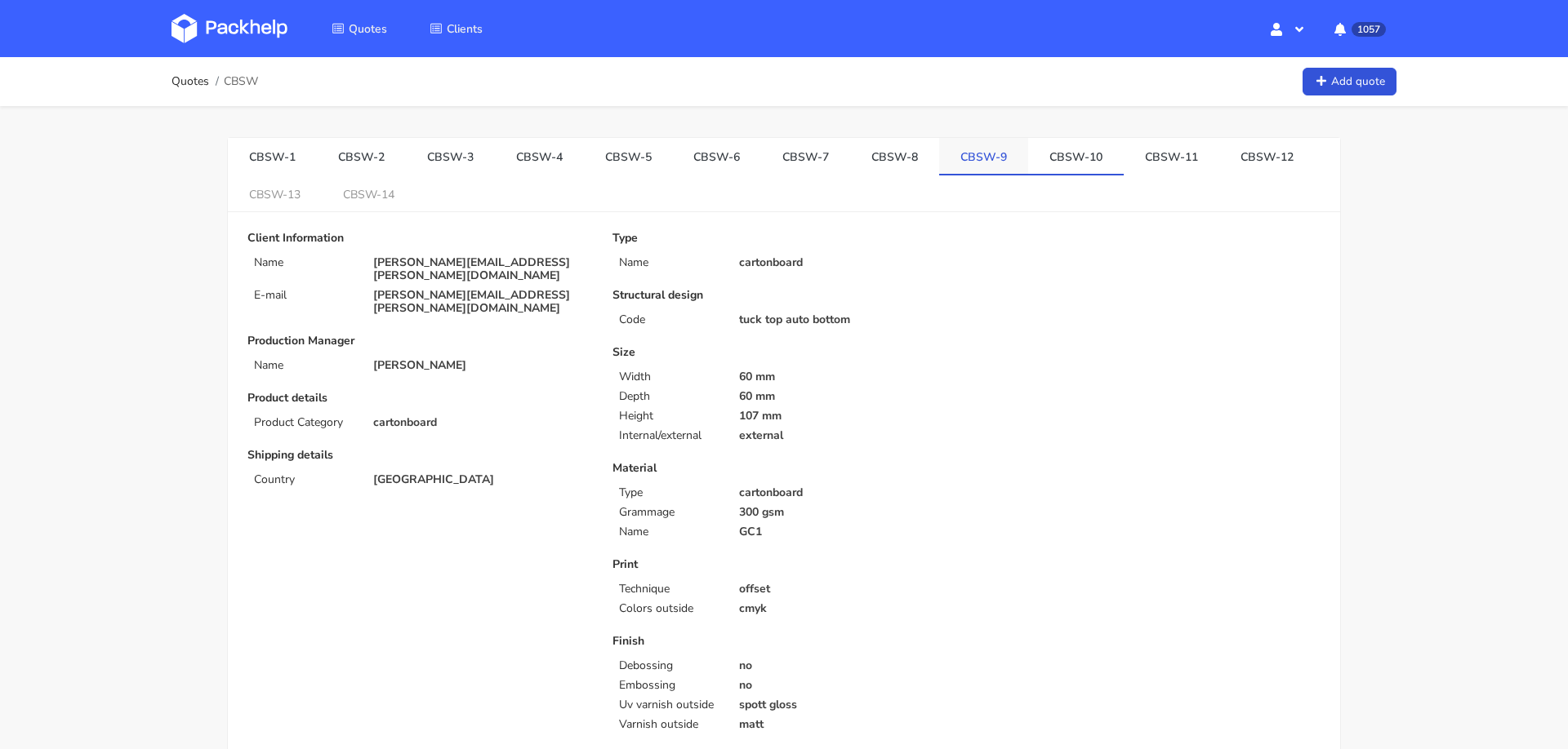
click at [957, 166] on link "CBSW-9" at bounding box center [983, 156] width 89 height 36
click at [1028, 152] on link "CBSW-10" at bounding box center [1076, 156] width 96 height 36
click at [1219, 159] on link "CBSW-12" at bounding box center [1267, 156] width 96 height 36
click at [1135, 162] on link "CBSW-11" at bounding box center [1171, 156] width 96 height 36
click at [1068, 163] on link "CBSW-10" at bounding box center [1076, 156] width 96 height 36
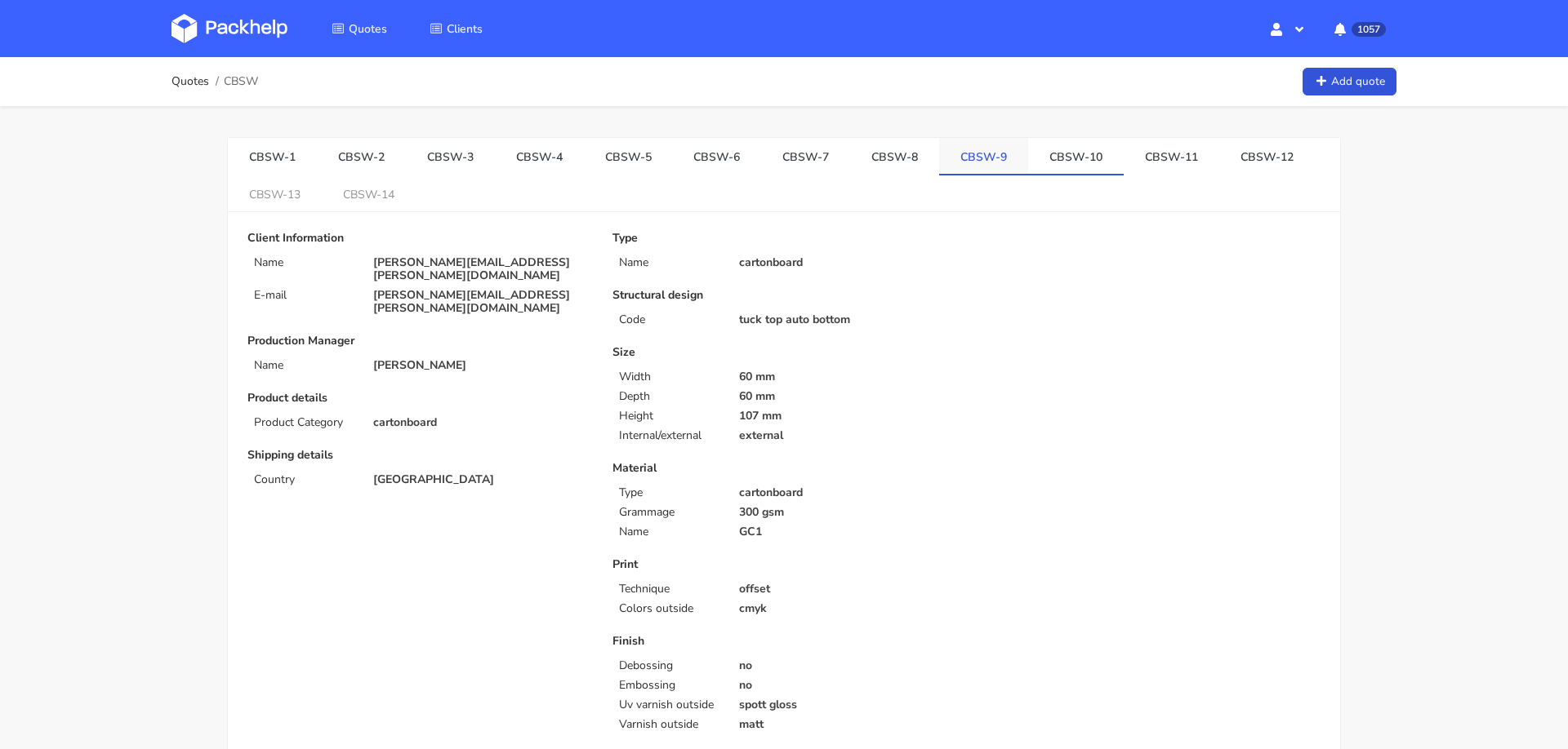
click at [957, 170] on link "CBSW-9" at bounding box center [983, 156] width 89 height 36
drag, startPoint x: 742, startPoint y: 370, endPoint x: 777, endPoint y: 412, distance: 54.7
click at [777, 412] on div "Size Width 80 mm Depth 80 mm Height 64 mm Internal/external external" at bounding box center [783, 394] width 342 height 97
copy div "80 mm Depth 80 mm Height 64 mm"
click at [866, 155] on link "CBSW-8" at bounding box center [894, 156] width 89 height 36
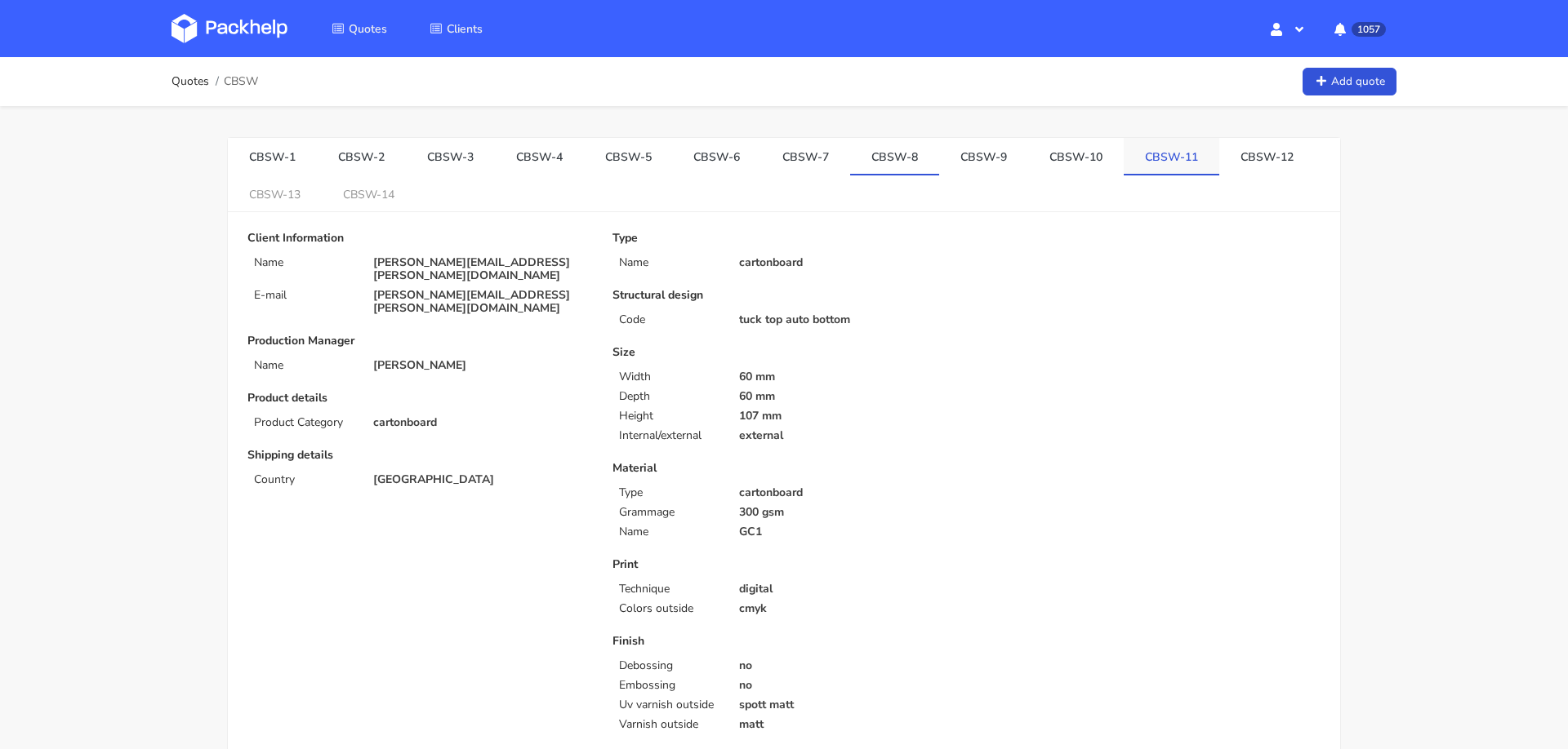
click at [1123, 154] on link "CBSW-11" at bounding box center [1171, 156] width 96 height 36
click at [1028, 161] on link "CBSW-10" at bounding box center [1076, 156] width 96 height 36
click at [985, 161] on link "CBSW-9" at bounding box center [983, 156] width 89 height 36
click at [881, 162] on link "CBSW-8" at bounding box center [894, 156] width 89 height 36
click at [382, 190] on link "CBSW-14" at bounding box center [369, 193] width 94 height 36
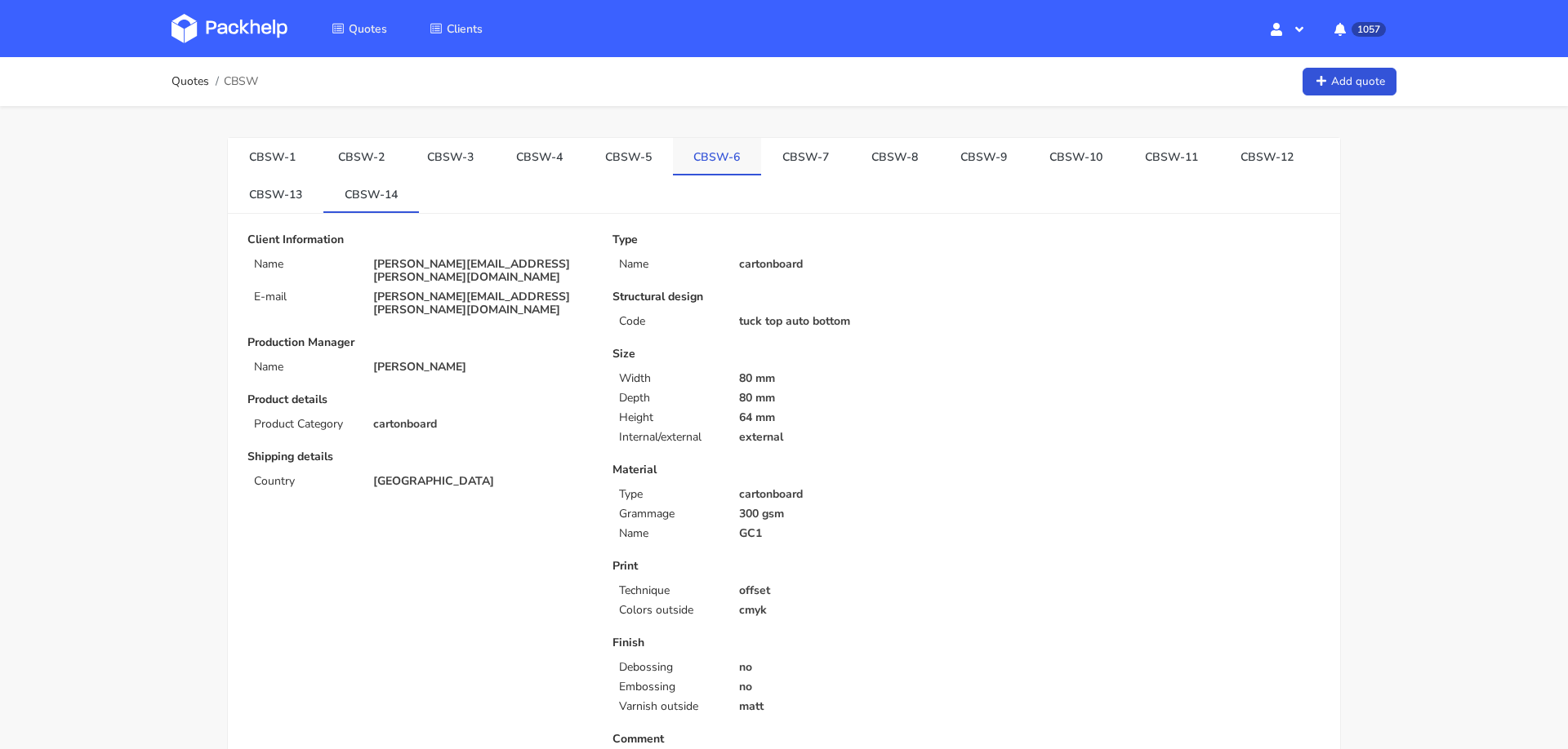
click at [707, 152] on link "CBSW-6" at bounding box center [716, 156] width 89 height 36
click at [378, 195] on link "CBSW-14" at bounding box center [371, 193] width 96 height 36
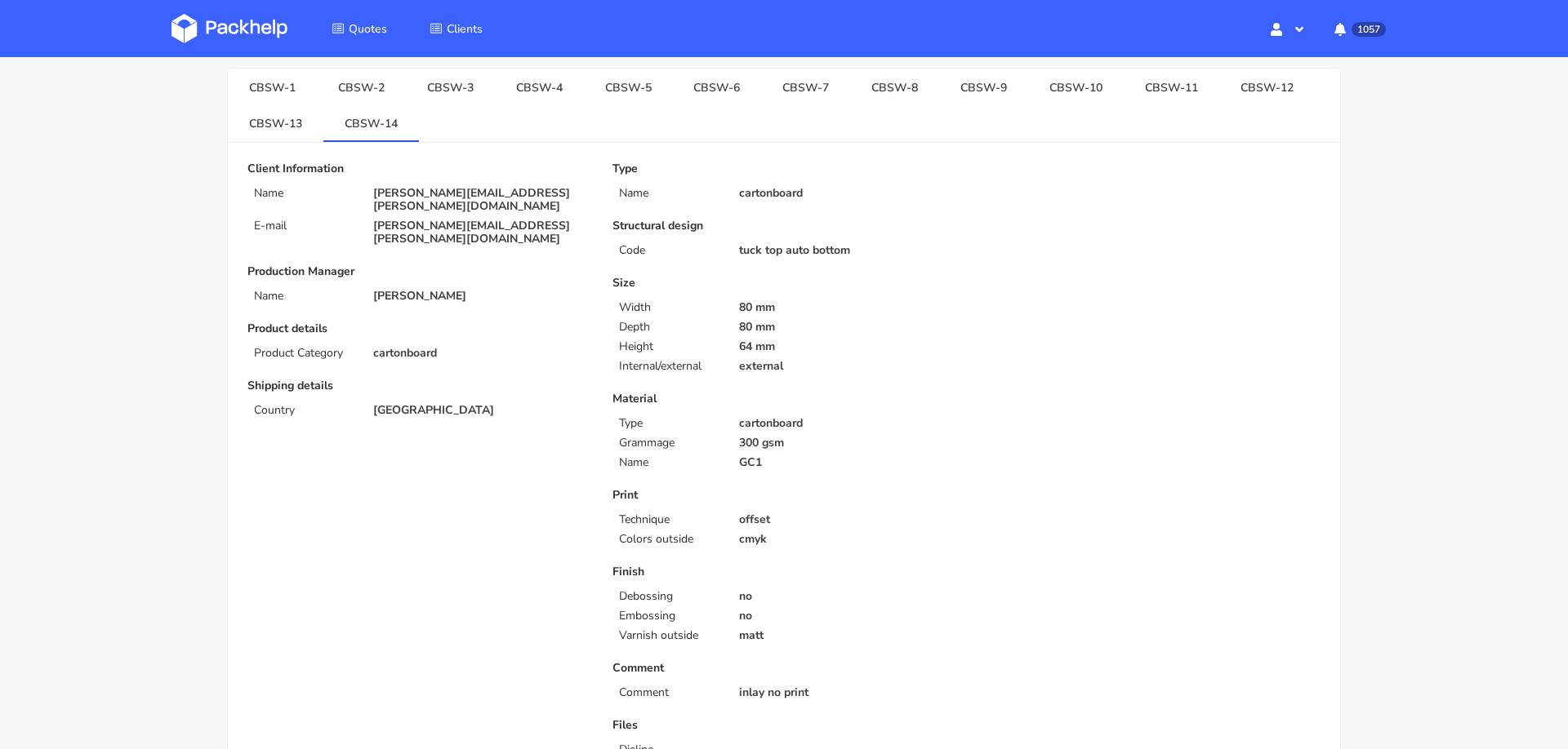
scroll to position [68, 0]
click at [264, 127] on link "CBSW-13" at bounding box center [276, 123] width 96 height 36
click at [376, 127] on link "CBSW-14" at bounding box center [371, 123] width 96 height 36
click at [277, 129] on link "CBSW-13" at bounding box center [276, 123] width 96 height 36
click at [1231, 81] on link "CBSW-12" at bounding box center [1267, 87] width 96 height 36
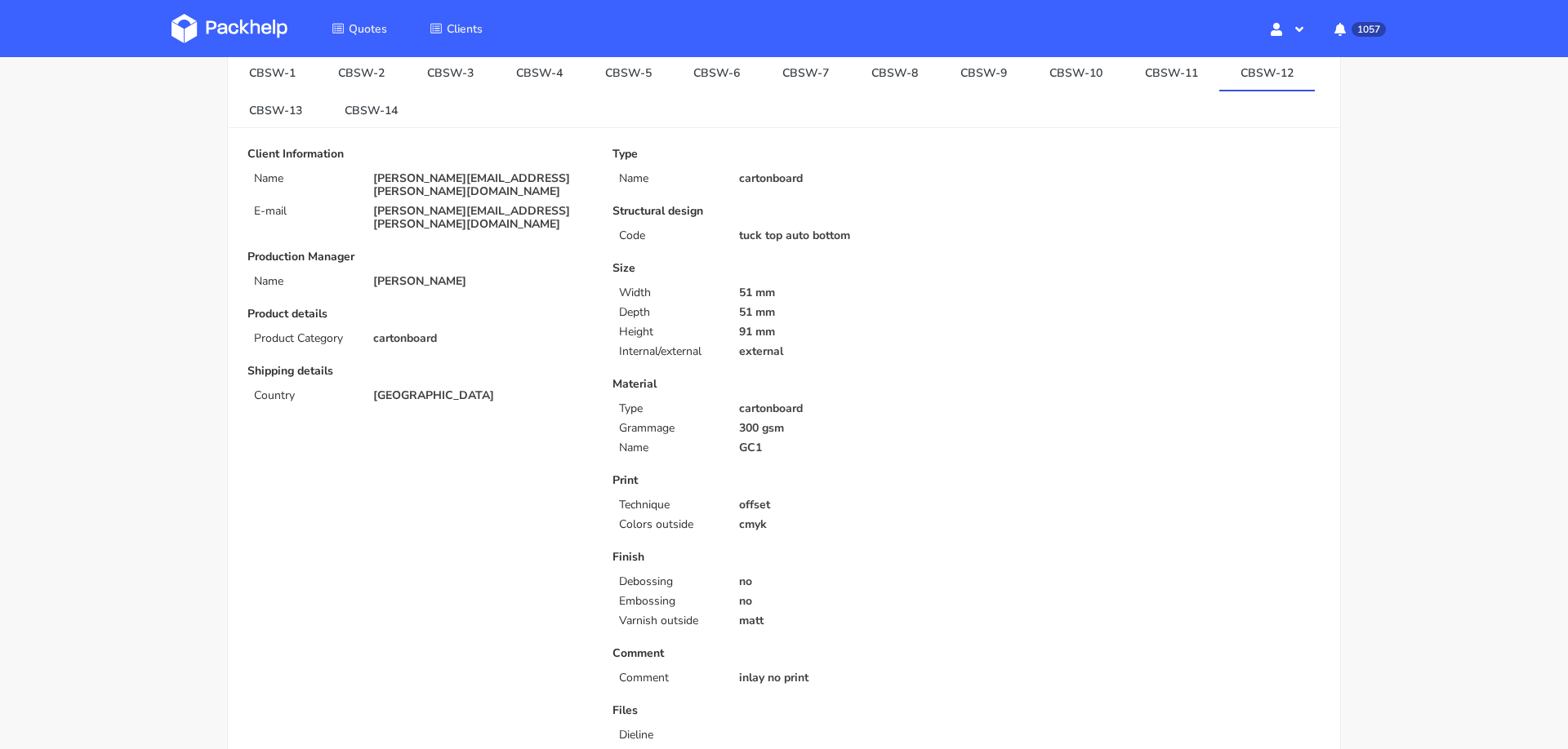
scroll to position [85, 0]
drag, startPoint x: 1192, startPoint y: 67, endPoint x: 1243, endPoint y: 67, distance: 51.0
click at [1243, 67] on link "CBSW-12" at bounding box center [1267, 70] width 96 height 36
click at [1124, 67] on link "CBSW-11" at bounding box center [1171, 70] width 96 height 36
click at [1039, 85] on link "CBSW-10" at bounding box center [1076, 70] width 96 height 36
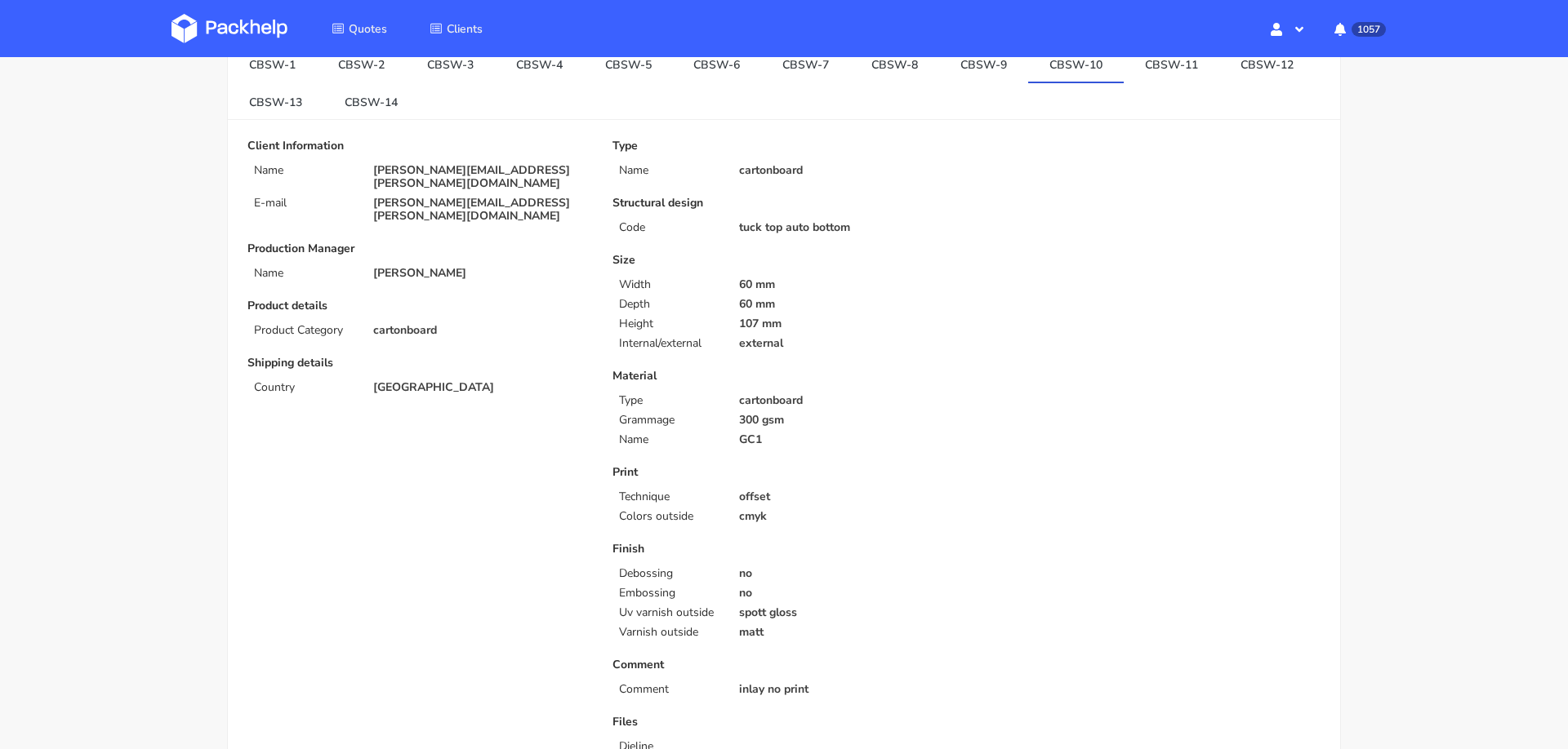
scroll to position [0, 0]
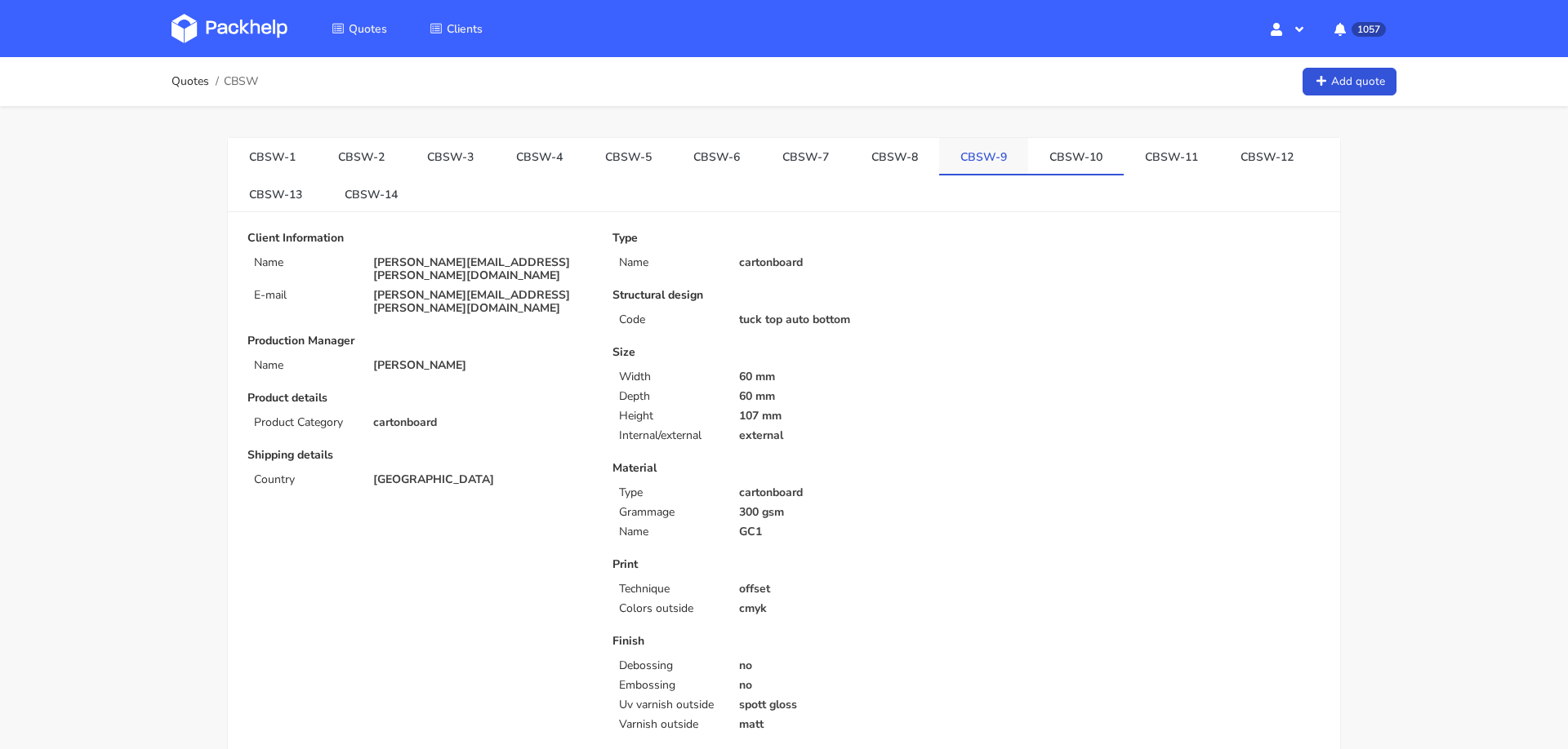
click at [943, 143] on link "CBSW-9" at bounding box center [983, 156] width 89 height 36
click at [863, 155] on link "CBSW-8" at bounding box center [894, 156] width 89 height 36
click at [1145, 157] on link "CBSW-11" at bounding box center [1171, 156] width 96 height 36
click at [1224, 155] on link "CBSW-12" at bounding box center [1267, 156] width 96 height 36
click at [1136, 170] on link "CBSW-11" at bounding box center [1171, 156] width 96 height 36
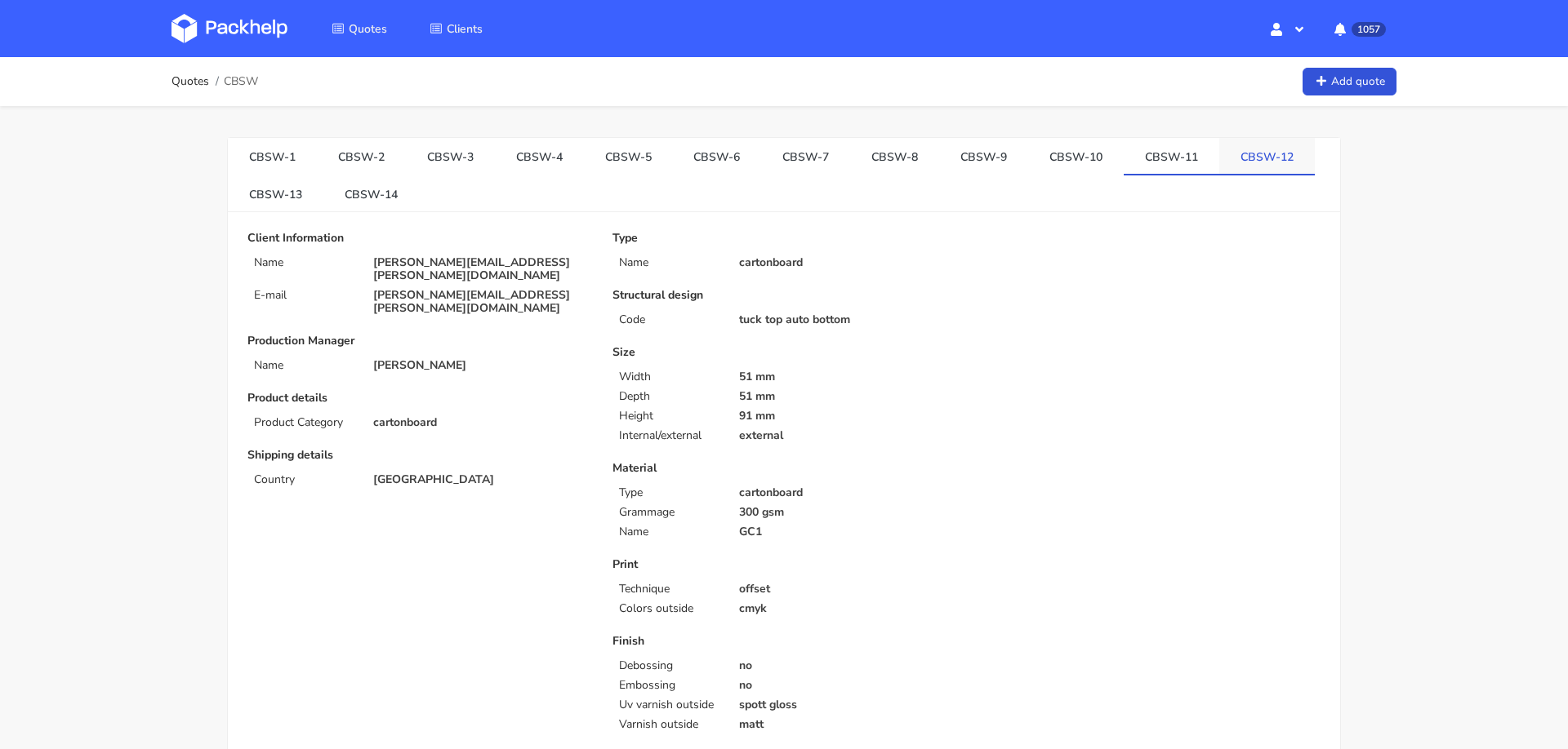
click at [1219, 161] on link "CBSW-12" at bounding box center [1267, 156] width 96 height 36
click at [269, 199] on link "CBSW-13" at bounding box center [276, 193] width 96 height 36
click at [356, 199] on link "CBSW-14" at bounding box center [371, 191] width 96 height 36
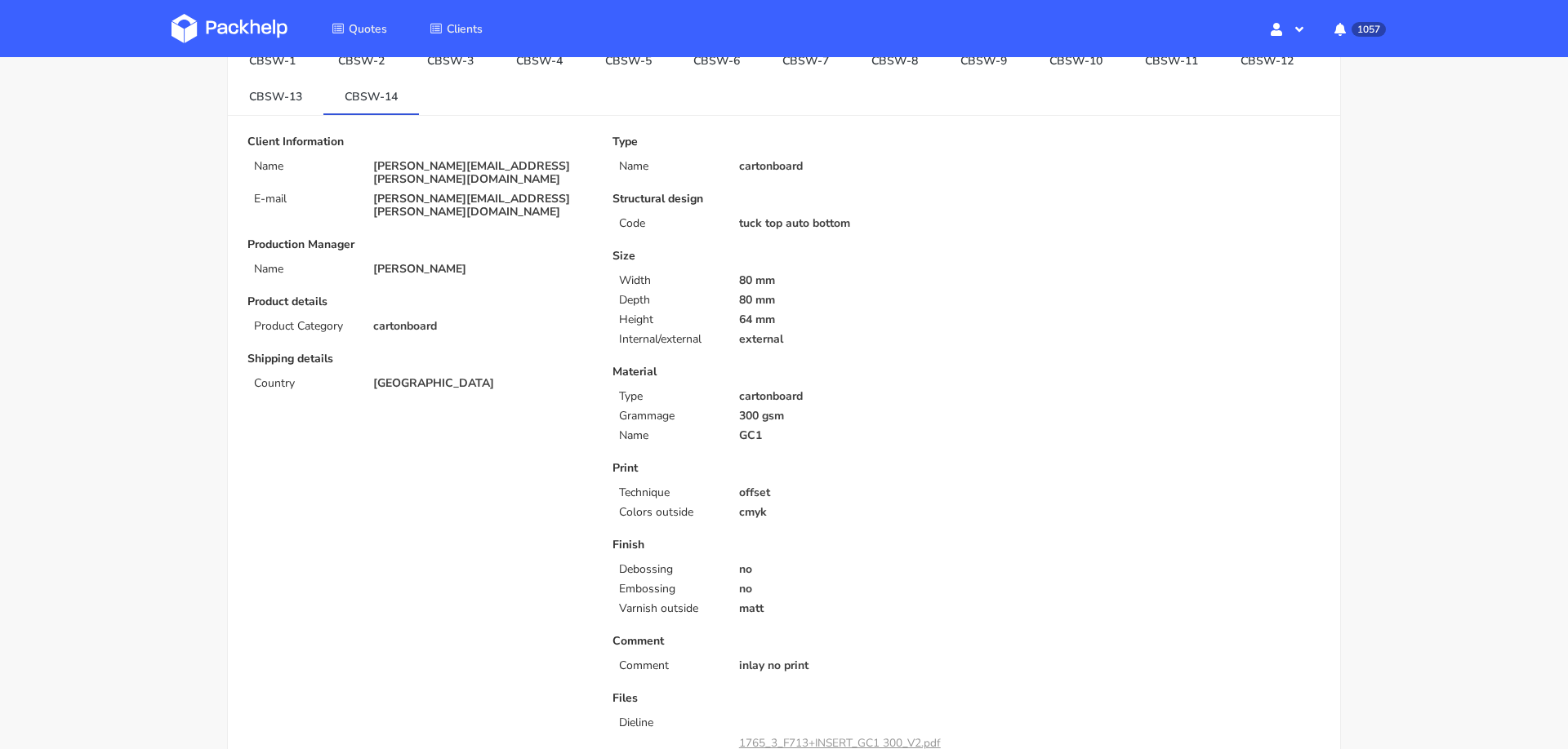
scroll to position [101, 0]
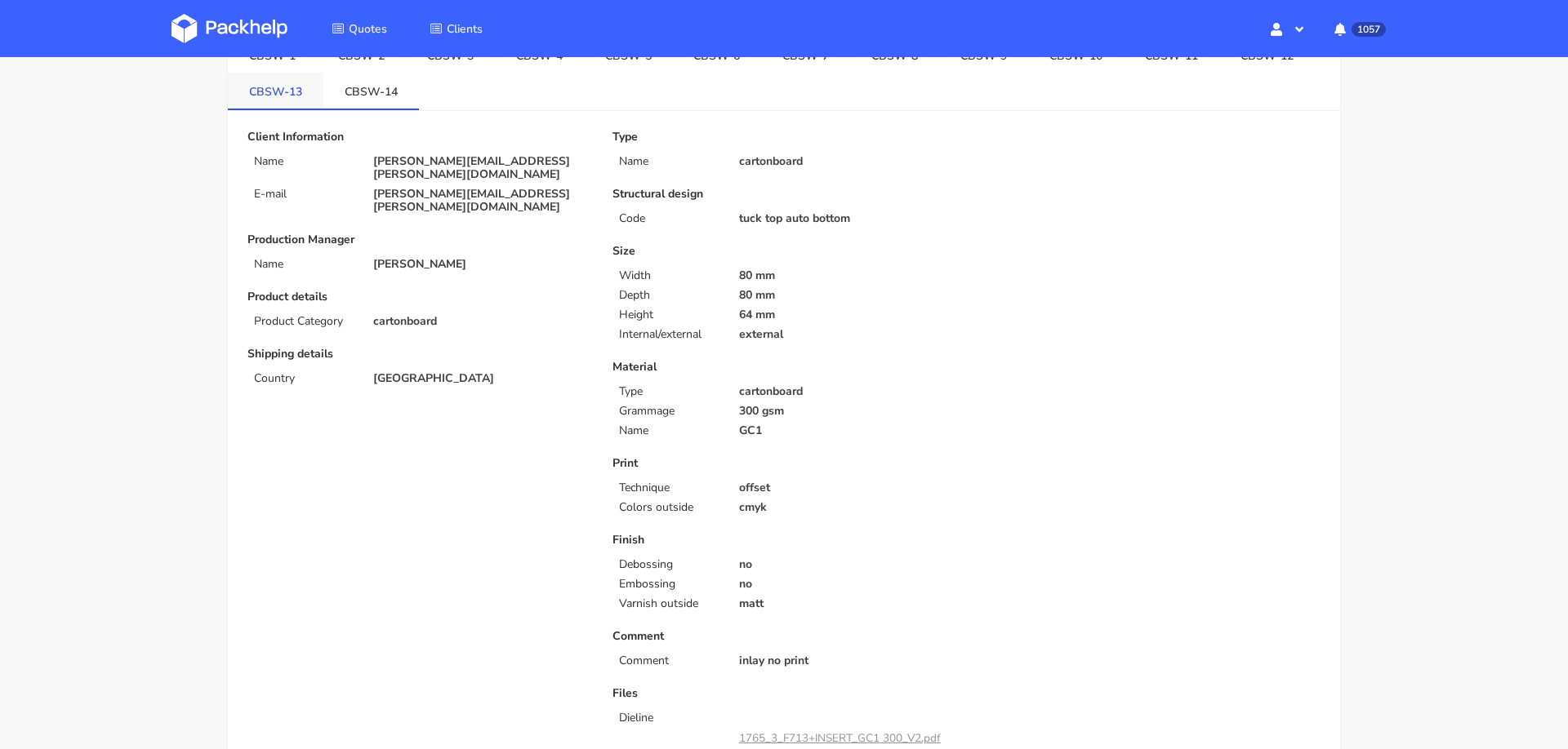
click at [273, 104] on link "CBSW-13" at bounding box center [276, 90] width 96 height 36
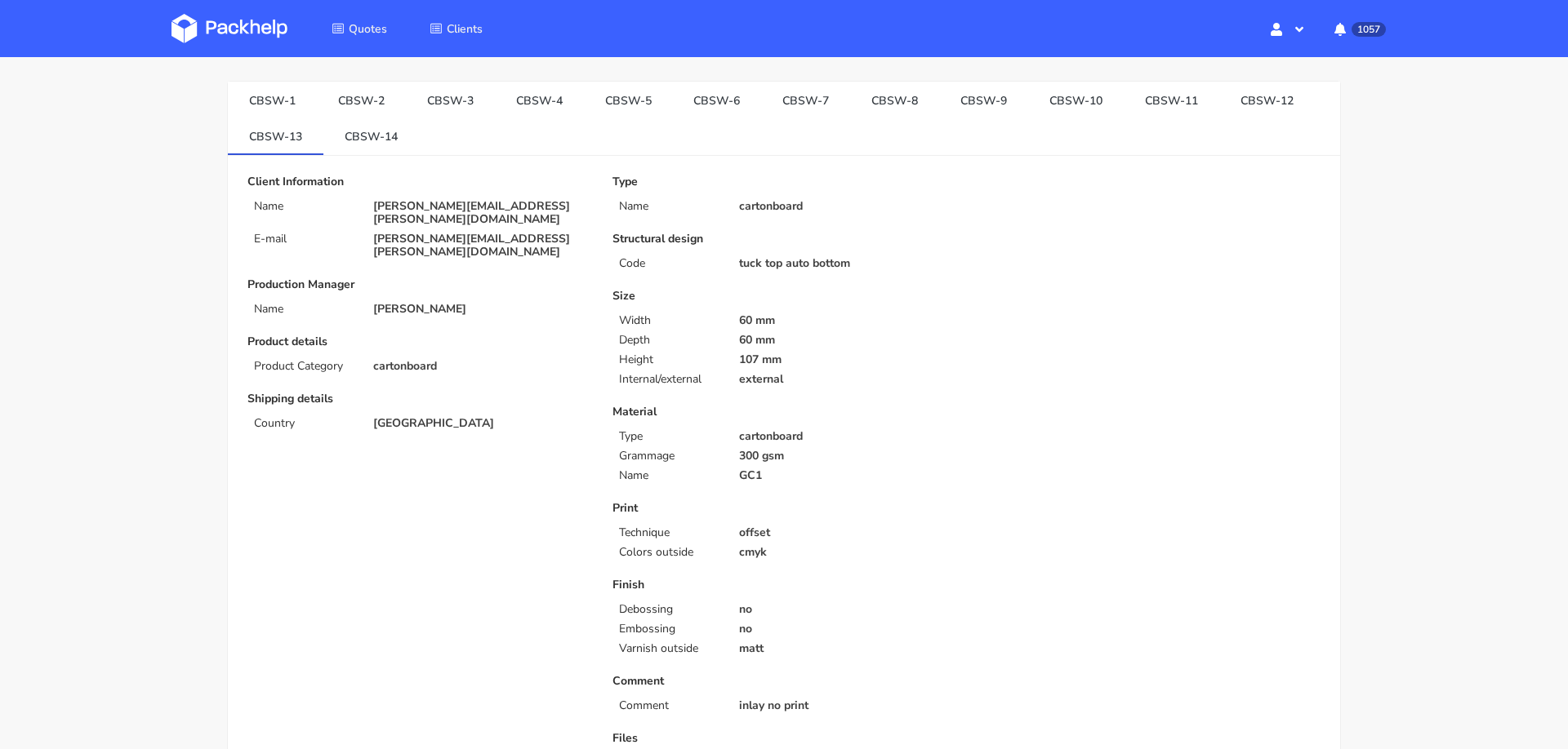
scroll to position [0, 0]
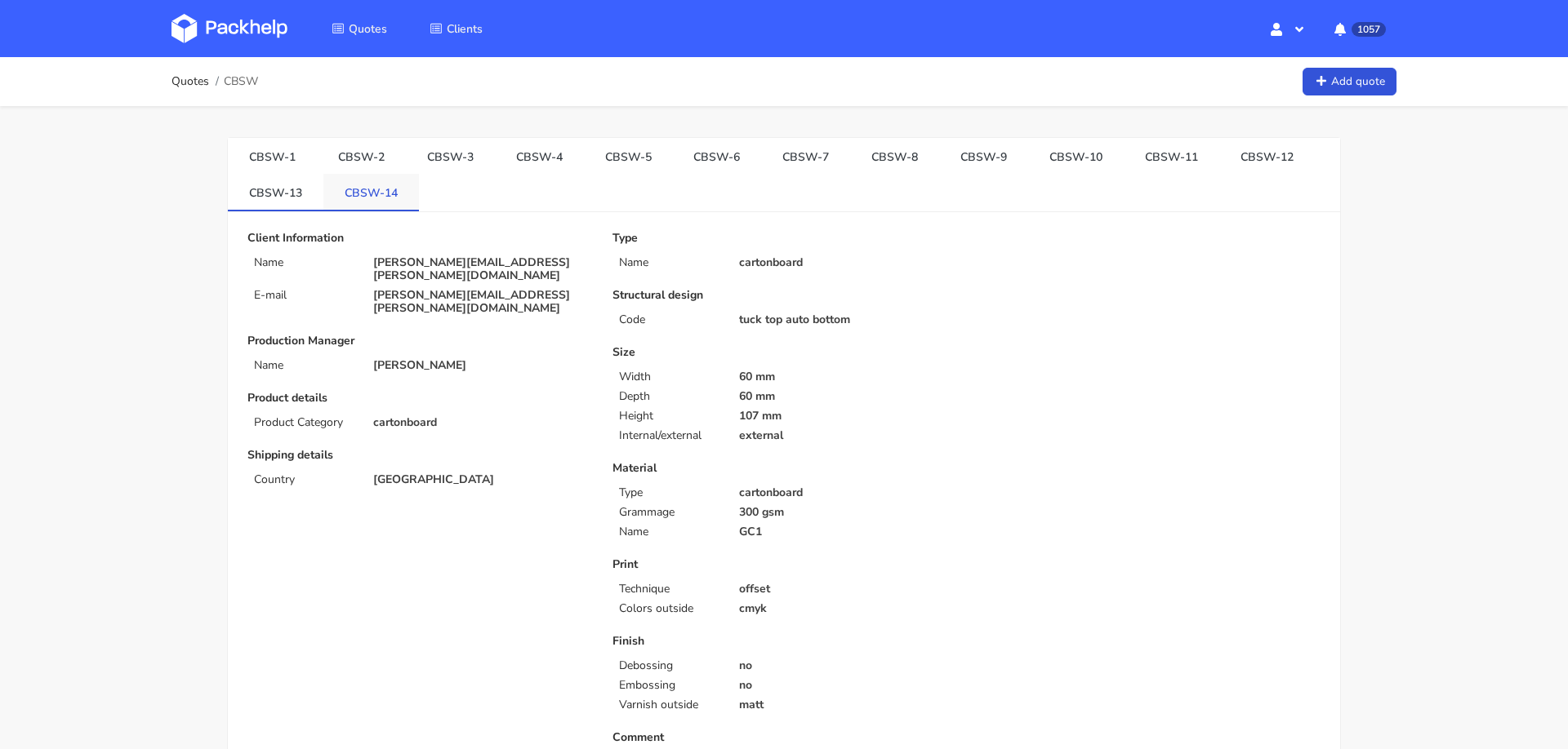
click at [394, 194] on link "CBSW-14" at bounding box center [371, 191] width 96 height 36
click at [265, 198] on link "CBSW-13" at bounding box center [276, 191] width 96 height 36
click at [1239, 167] on link "CBSW-12" at bounding box center [1267, 156] width 96 height 36
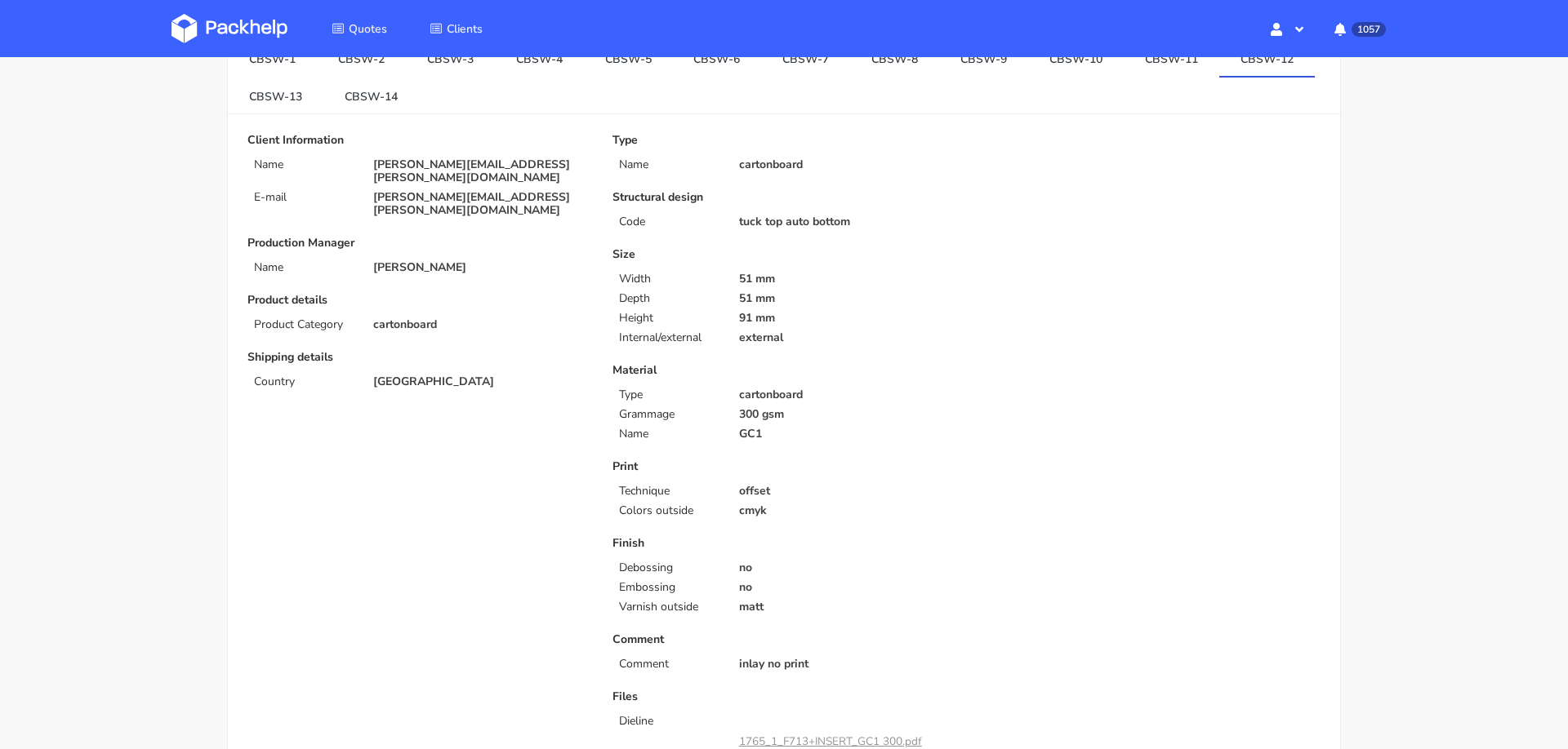
scroll to position [72, 0]
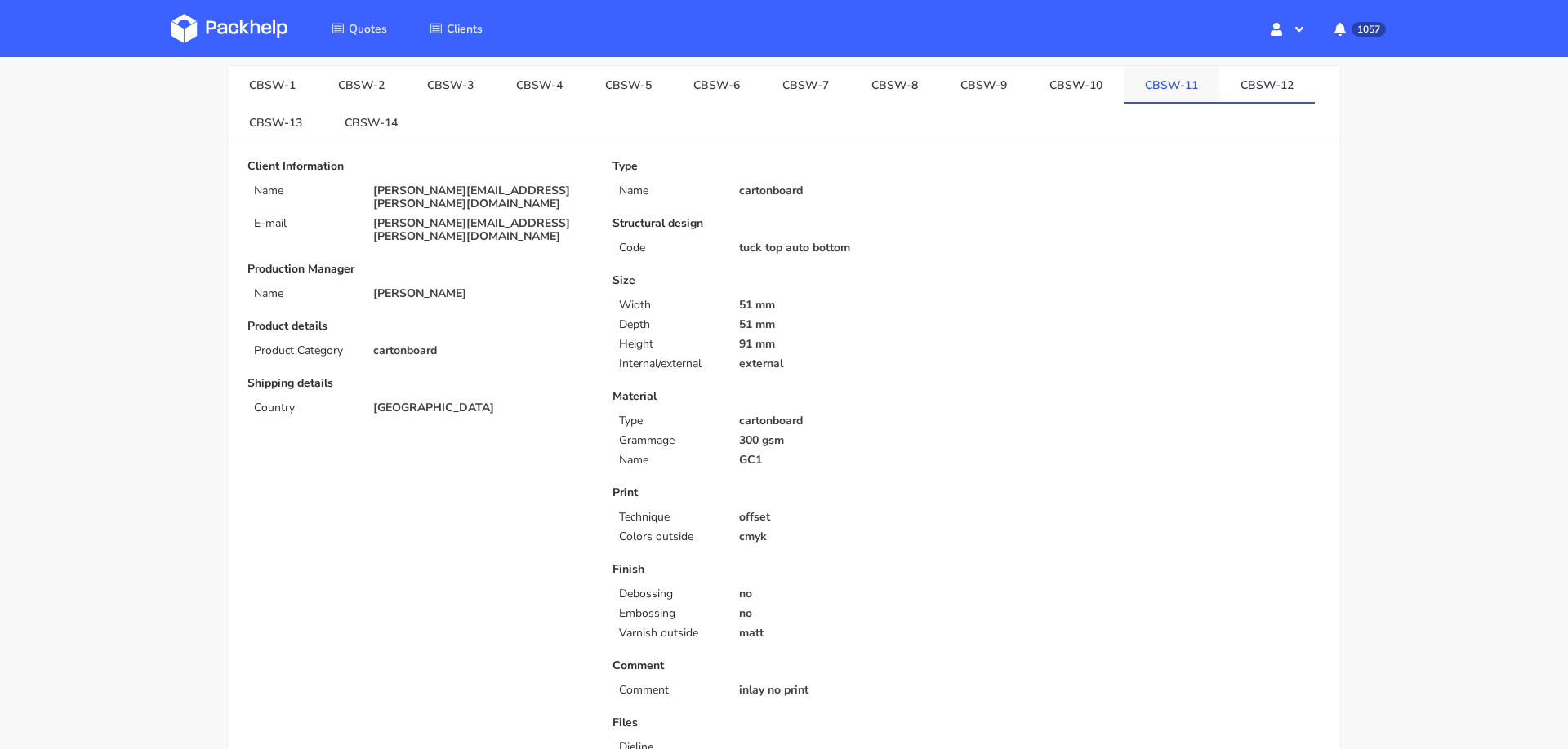
click at [1123, 93] on link "CBSW-11" at bounding box center [1171, 84] width 96 height 36
click at [1051, 91] on link "CBSW-10" at bounding box center [1076, 84] width 96 height 36
click at [1123, 72] on link "CBSW-11" at bounding box center [1171, 84] width 96 height 36
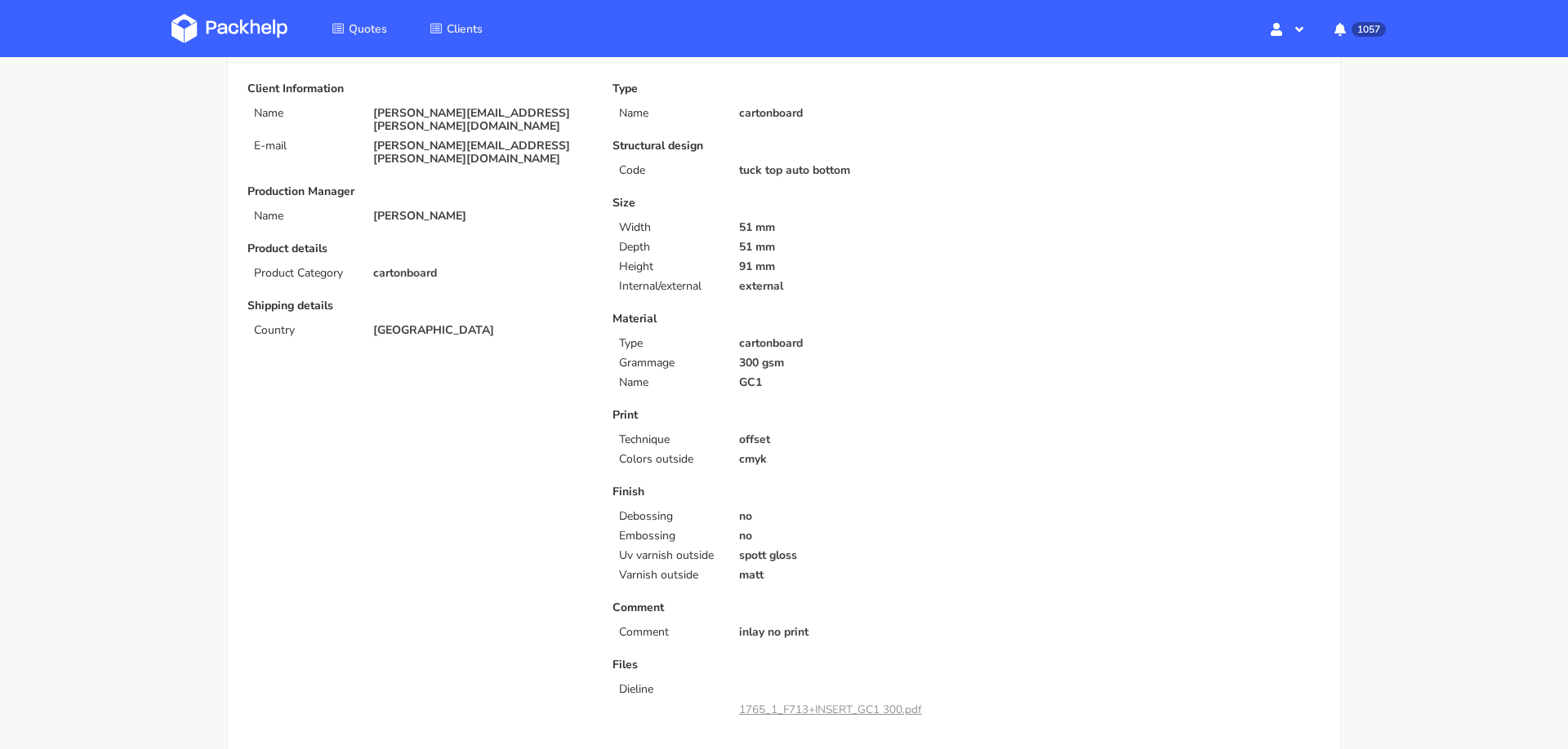
scroll to position [0, 0]
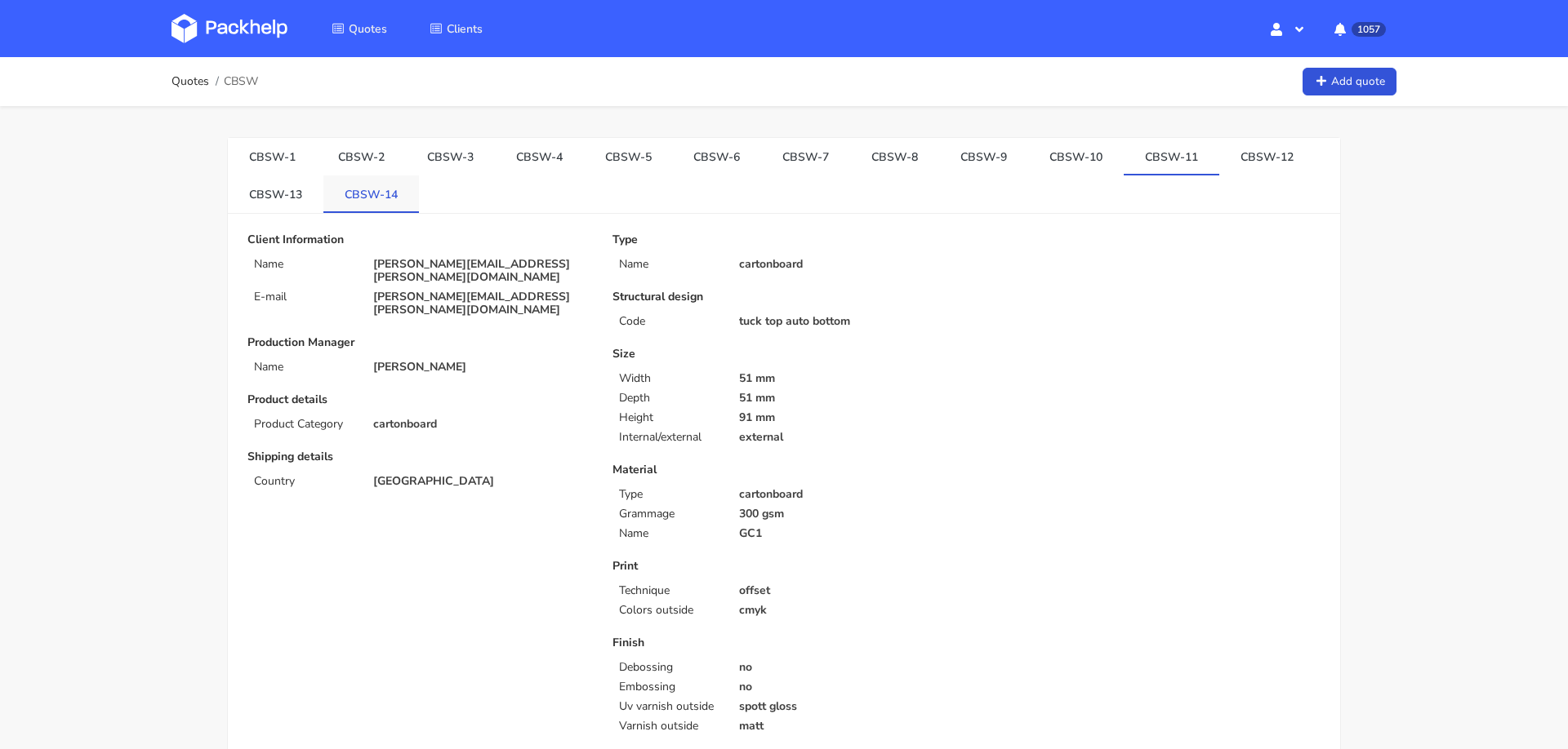
click at [354, 185] on link "CBSW-14" at bounding box center [371, 193] width 96 height 36
click at [272, 194] on link "CBSW-13" at bounding box center [276, 191] width 96 height 36
click at [1219, 162] on link "CBSW-12" at bounding box center [1267, 155] width 96 height 36
click at [1123, 157] on link "CBSW-11" at bounding box center [1171, 155] width 96 height 36
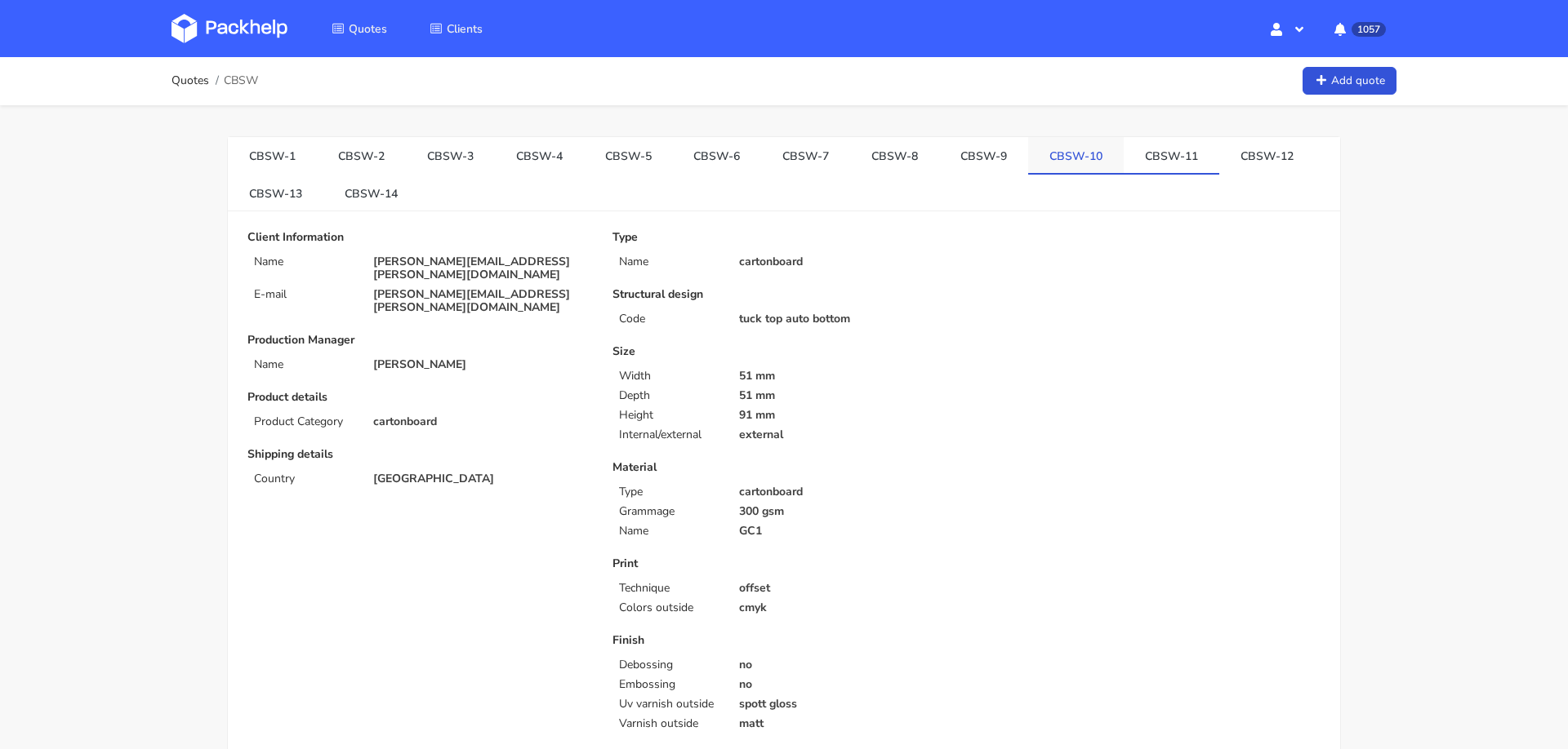
click at [1040, 158] on link "CBSW-10" at bounding box center [1076, 155] width 96 height 36
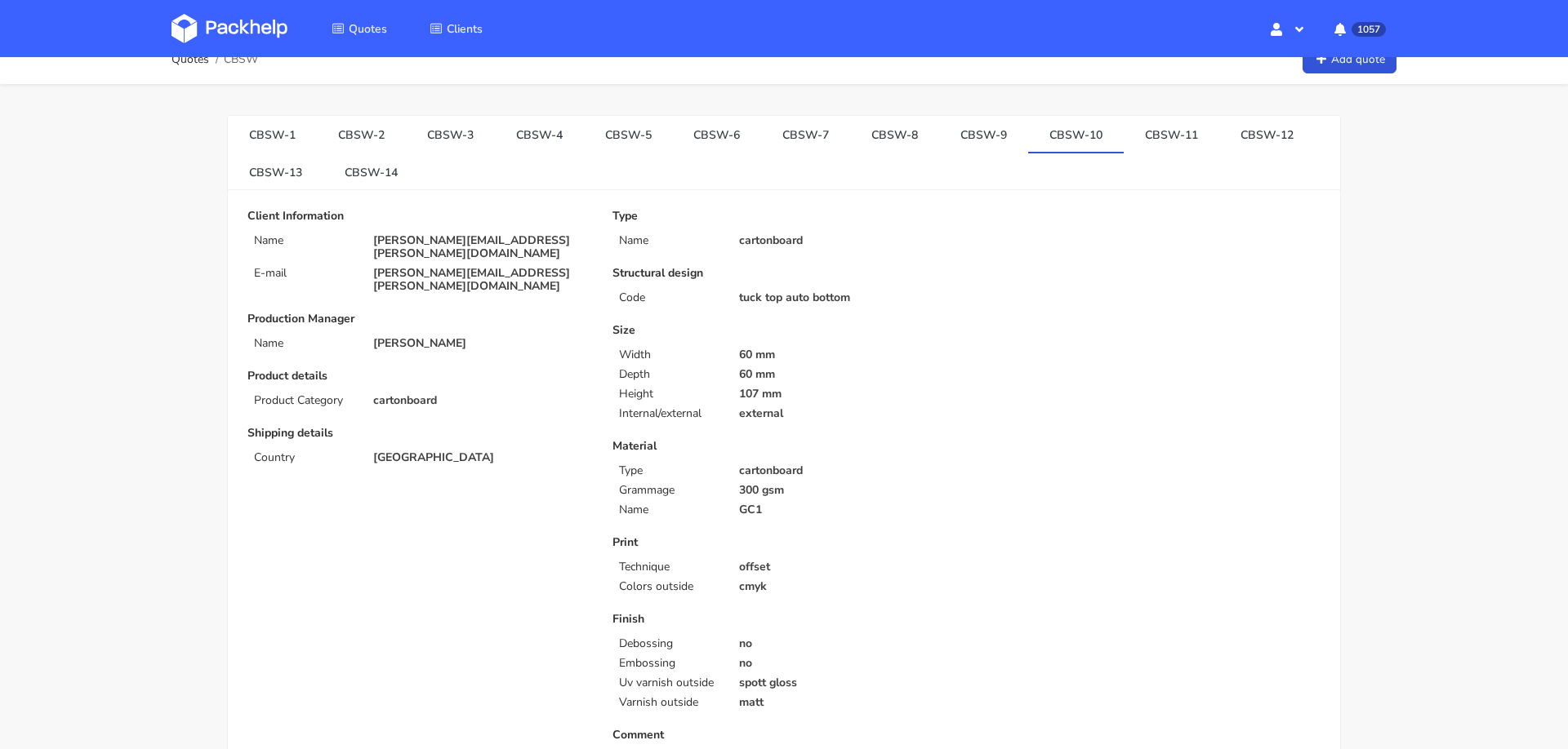
scroll to position [29, 0]
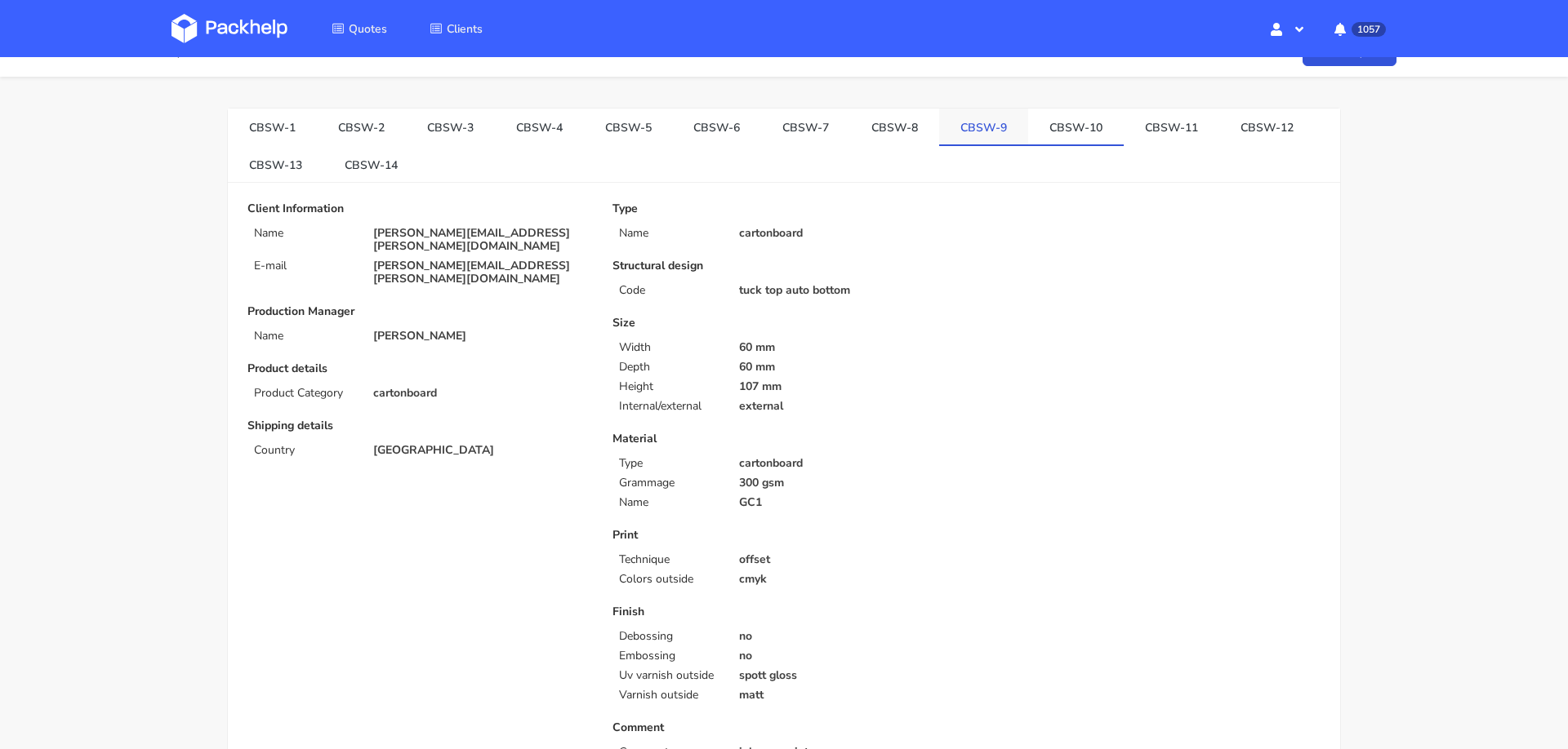
click at [942, 125] on link "CBSW-9" at bounding box center [983, 127] width 89 height 36
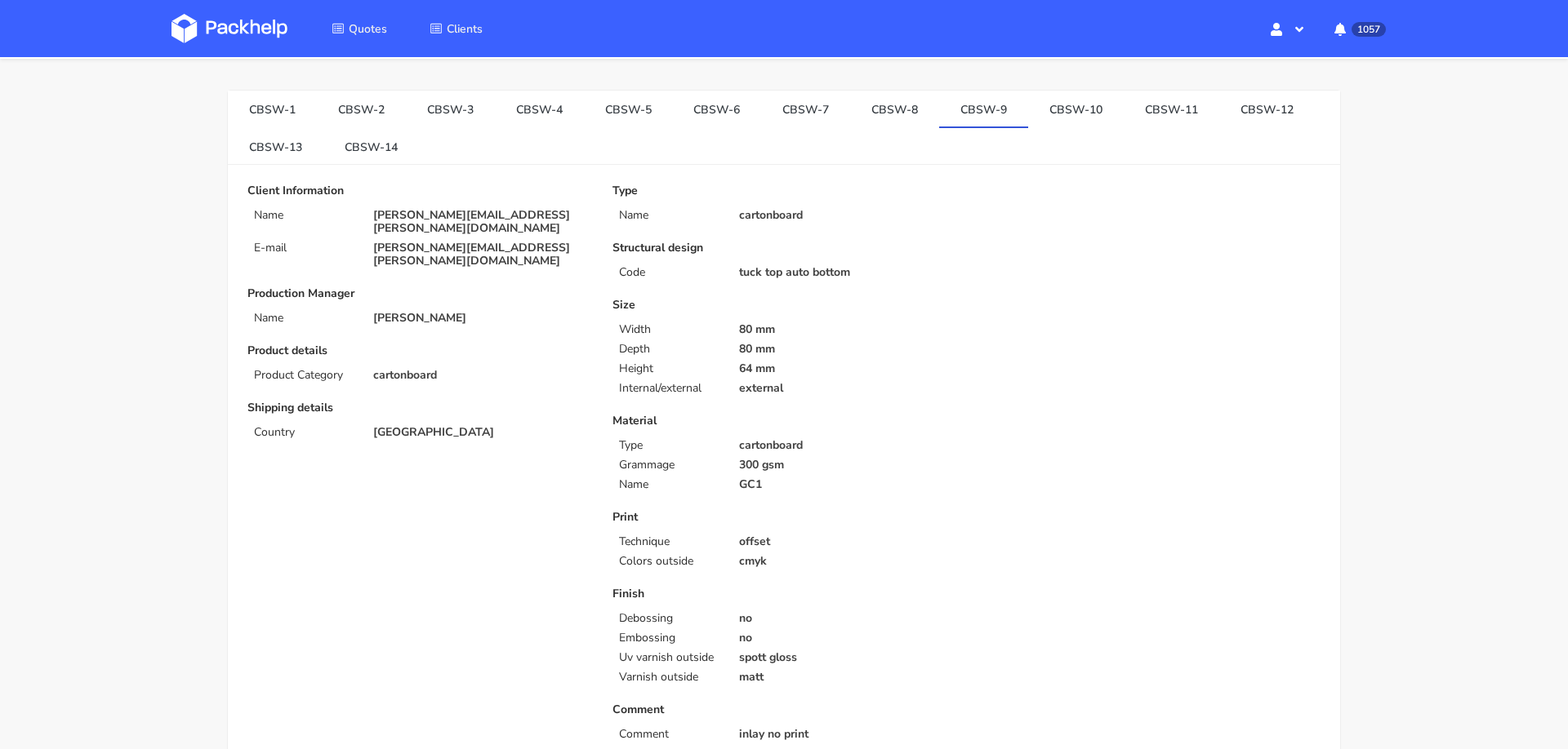
scroll to position [41, 0]
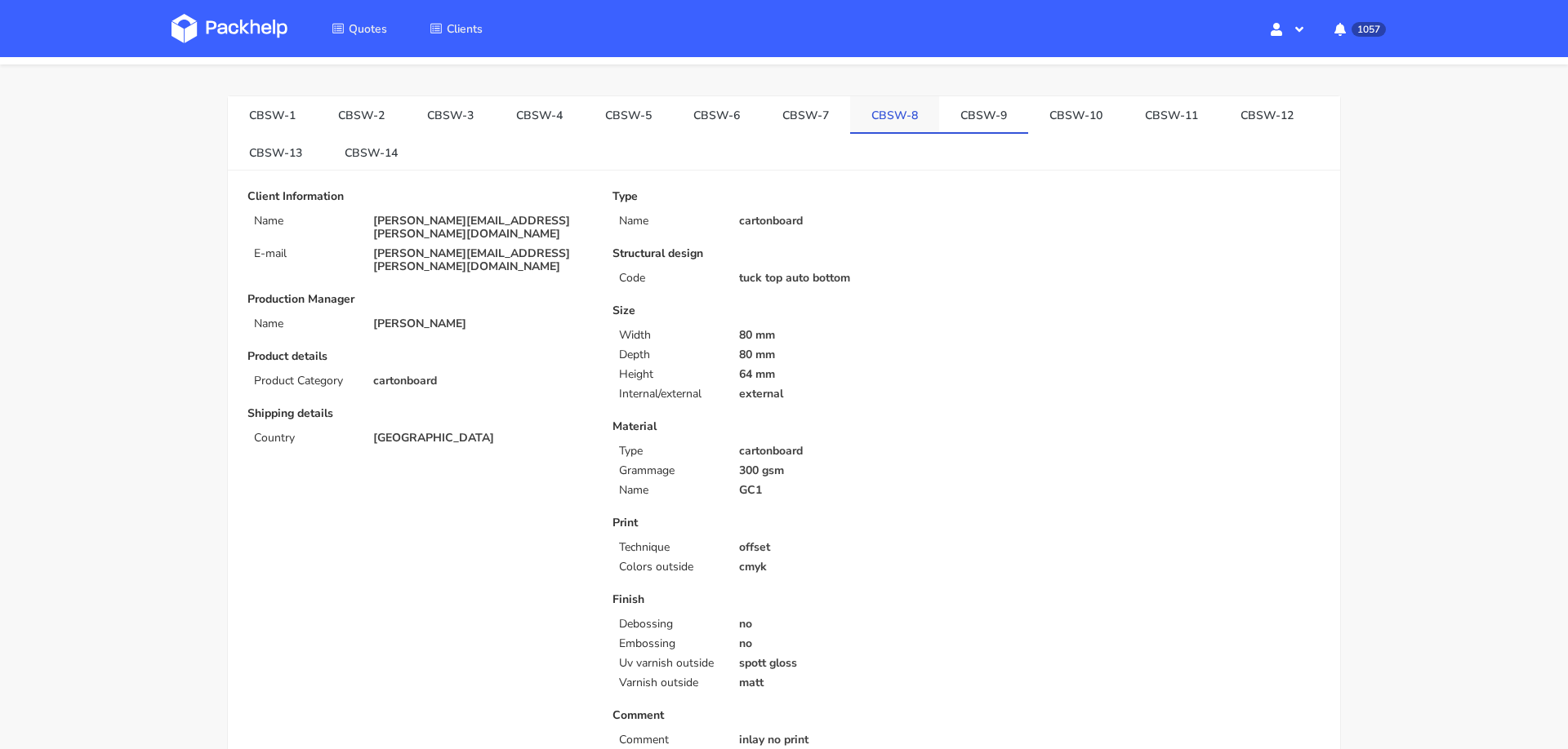
click at [867, 106] on link "CBSW-8" at bounding box center [894, 114] width 89 height 36
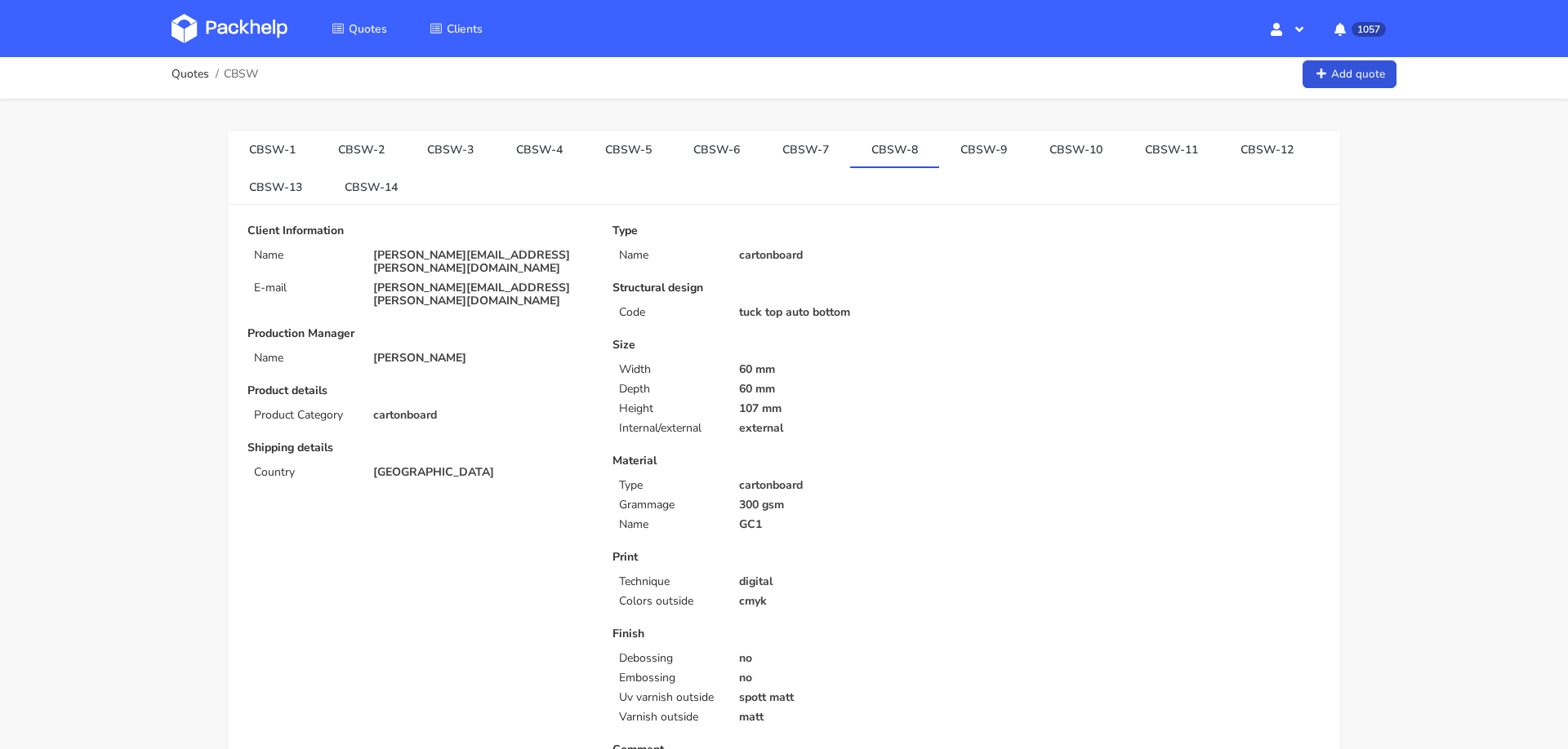
scroll to position [3, 0]
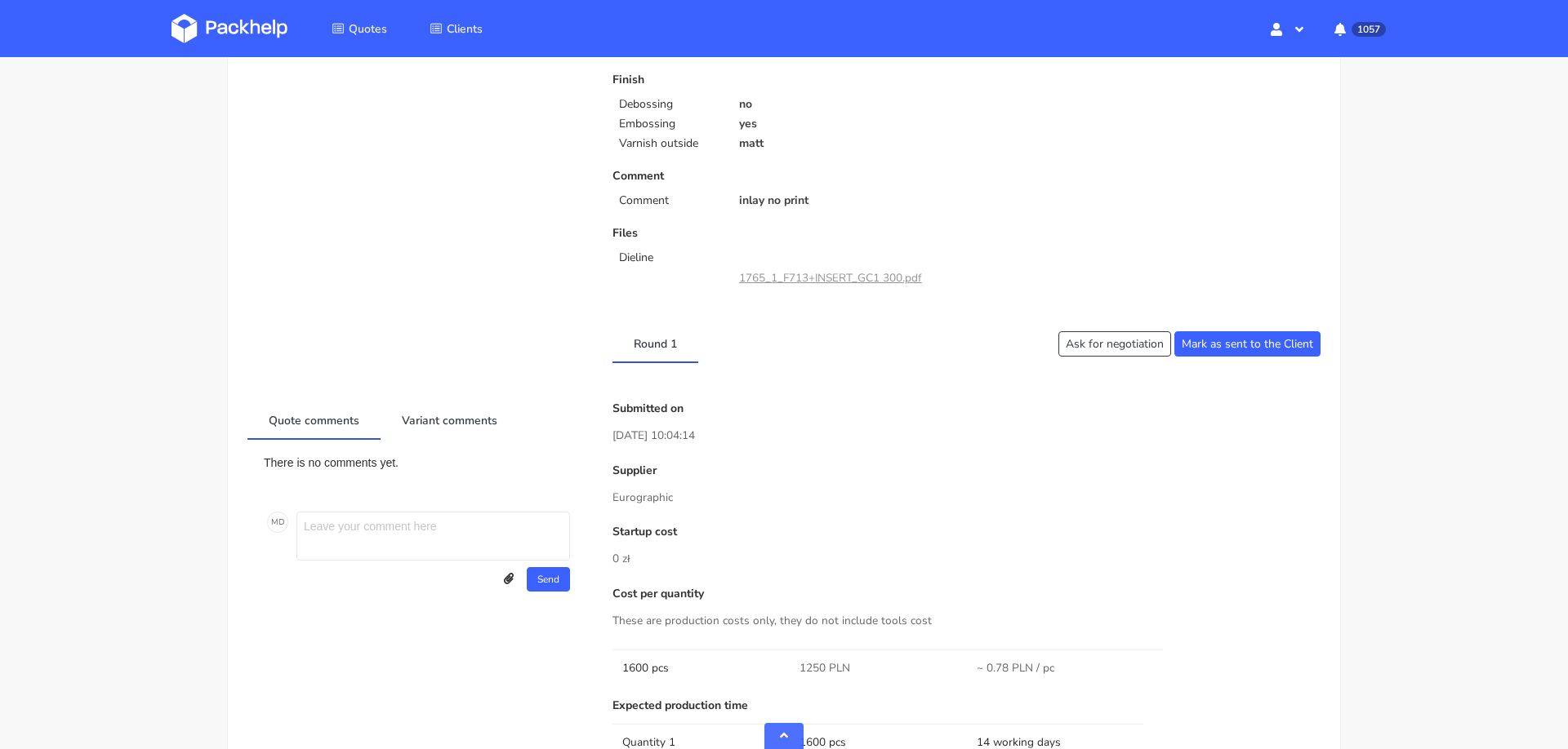
scroll to position [892, 0]
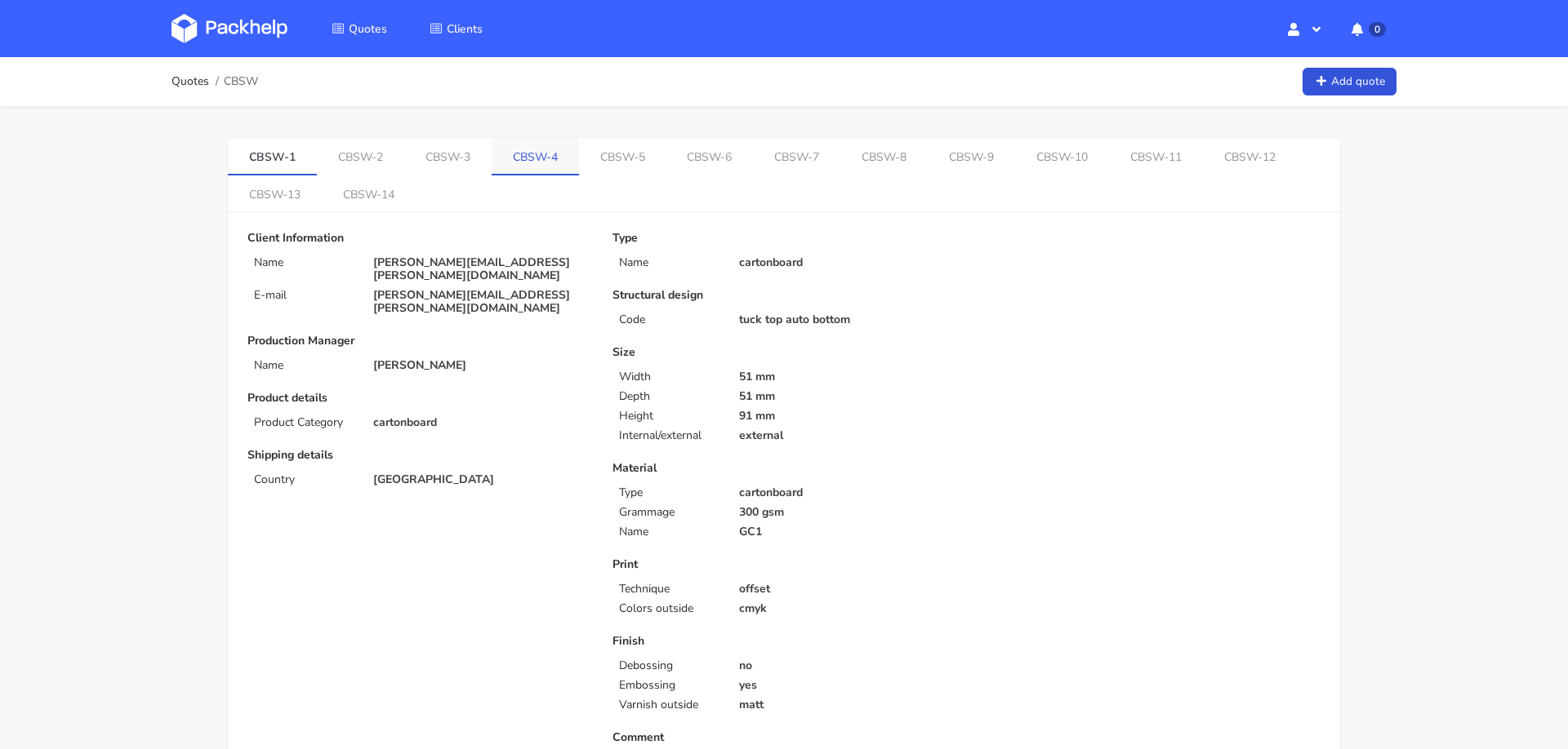
click at [533, 148] on link "CBSW-4" at bounding box center [535, 156] width 87 height 36
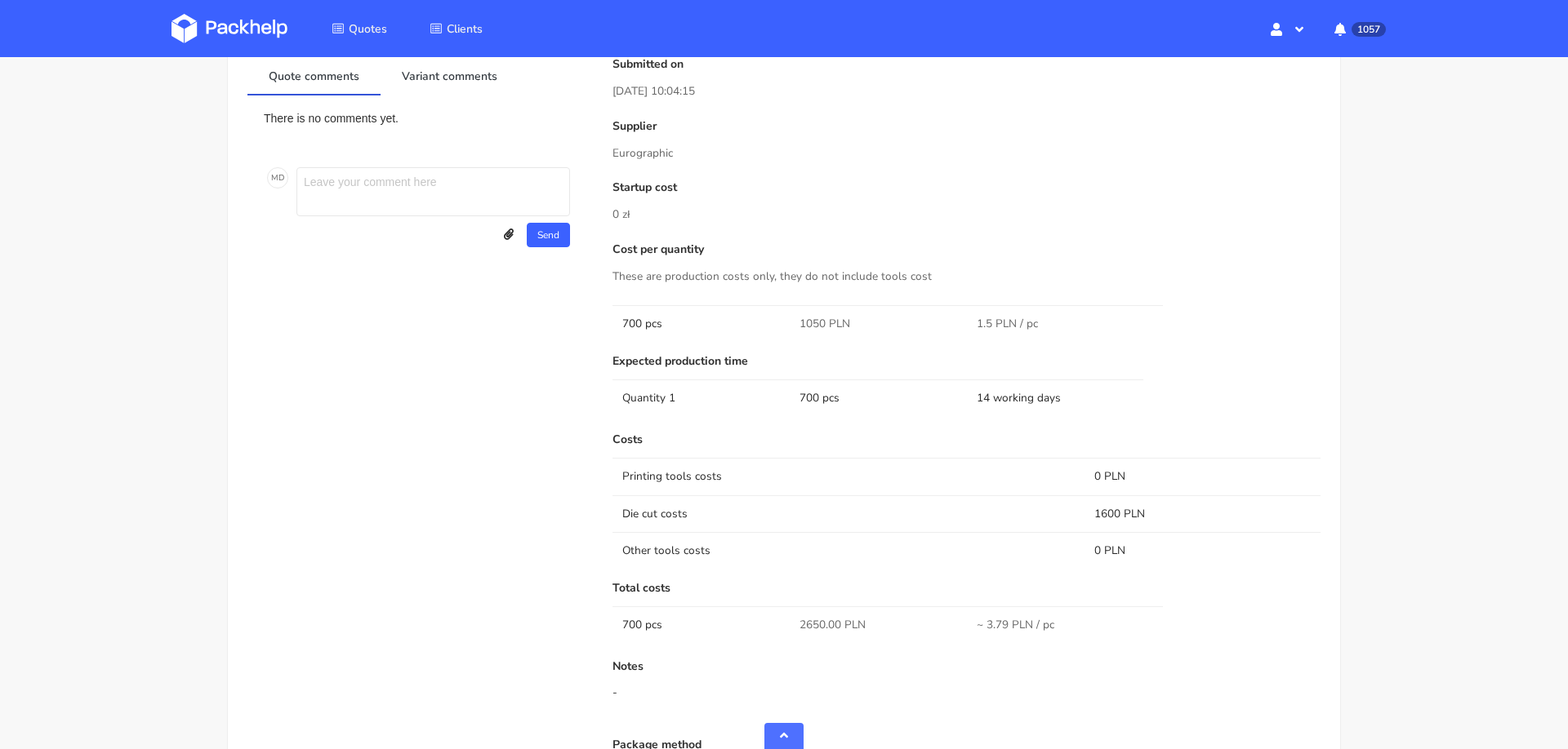
scroll to position [926, 0]
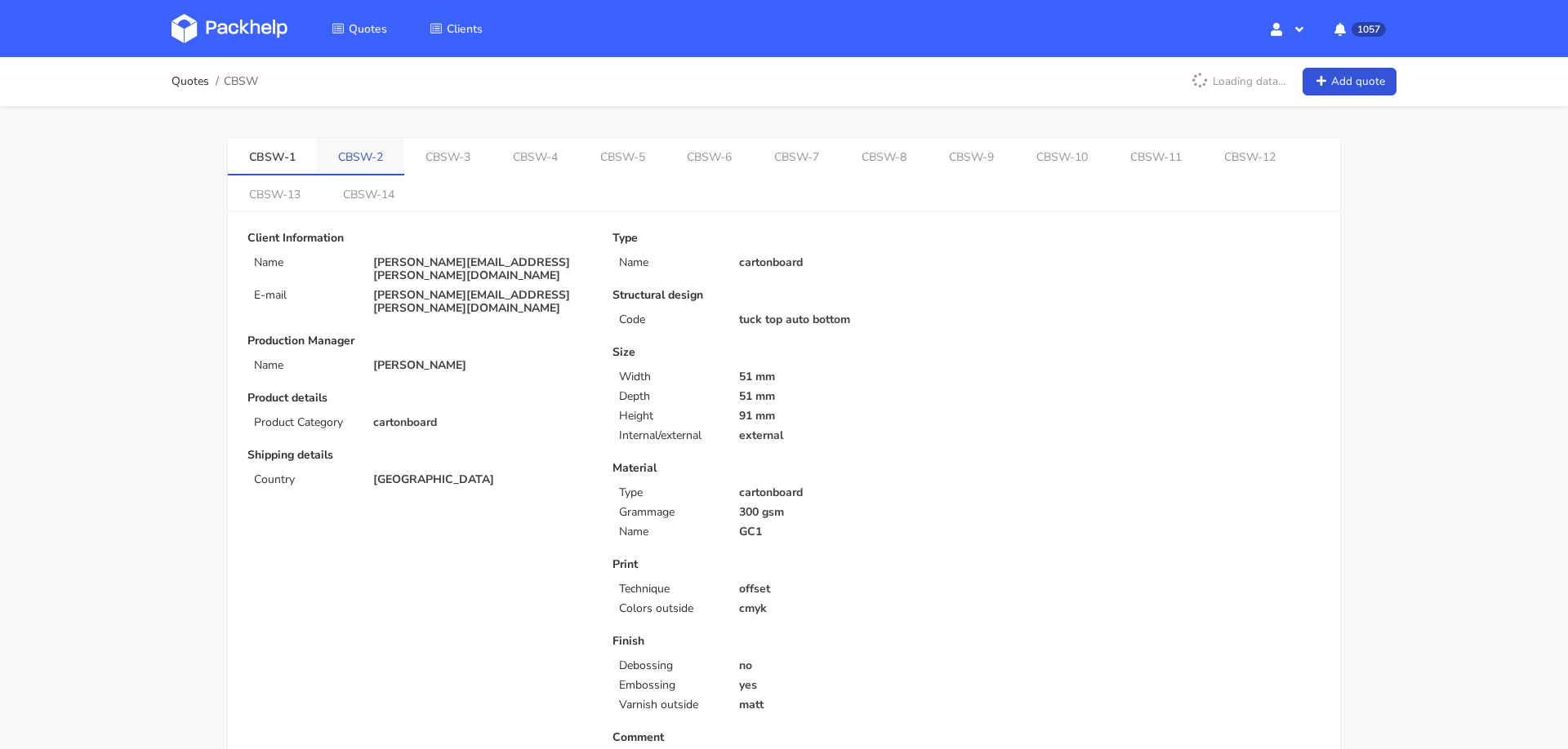
click at [361, 155] on link "CBSW-2" at bounding box center [360, 156] width 87 height 36
click at [249, 155] on link "CBSW-1" at bounding box center [272, 156] width 89 height 36
click at [444, 154] on link "CBSW-3" at bounding box center [449, 156] width 87 height 36
click at [531, 160] on link "CBSW-4" at bounding box center [538, 156] width 87 height 36
click at [607, 149] on link "CBSW-5" at bounding box center [627, 156] width 87 height 36
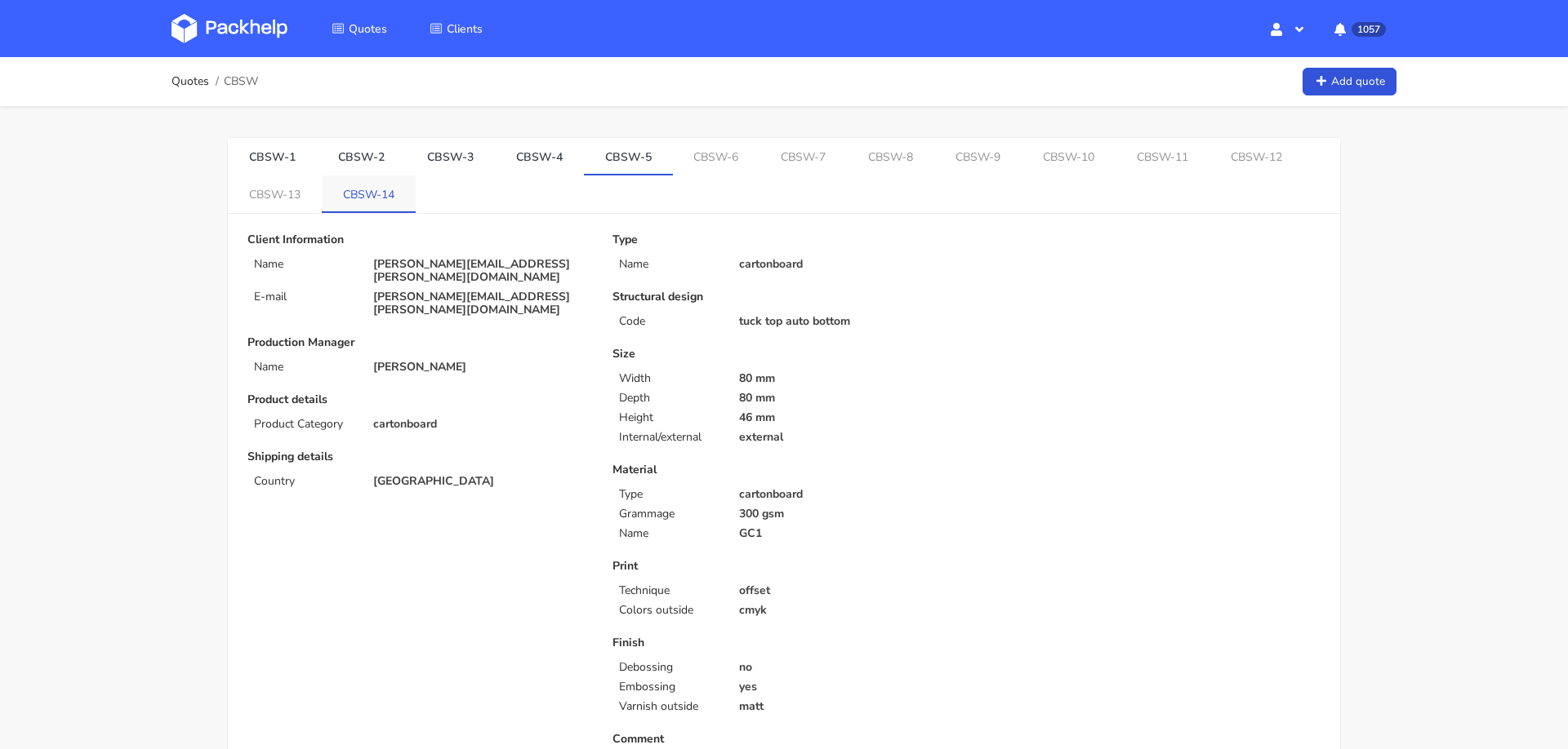
click at [369, 184] on link "CBSW-14" at bounding box center [369, 193] width 94 height 36
click at [272, 185] on link "CBSW-13" at bounding box center [276, 191] width 96 height 36
click at [1222, 159] on link "CBSW-12" at bounding box center [1267, 156] width 96 height 36
click at [1134, 154] on link "CBSW-11" at bounding box center [1171, 156] width 96 height 36
click at [1063, 157] on link "CBSW-10" at bounding box center [1076, 156] width 96 height 36
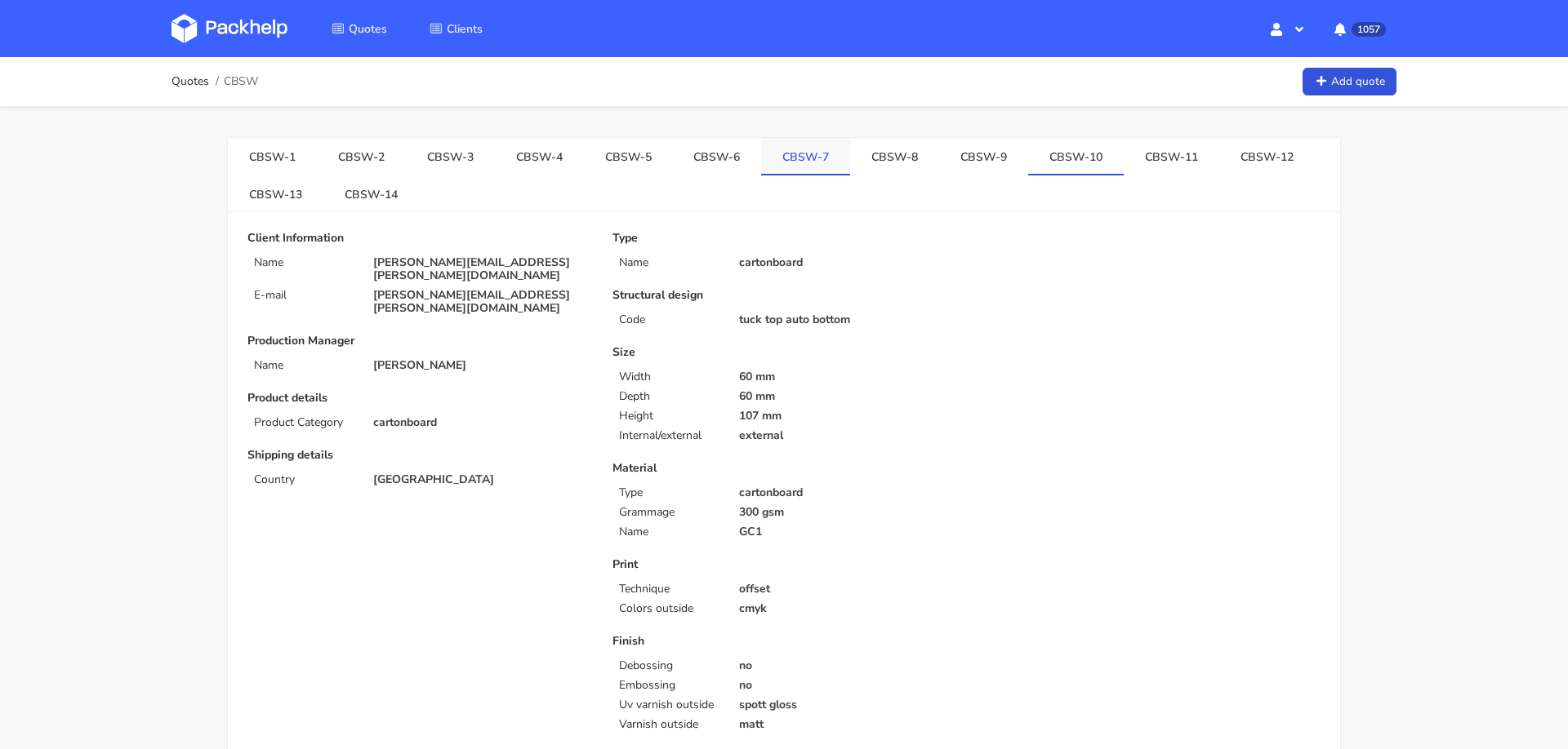
click at [767, 148] on link "CBSW-7" at bounding box center [805, 156] width 89 height 36
click at [673, 150] on link "CBSW-6" at bounding box center [716, 156] width 89 height 36
click at [372, 198] on link "CBSW-14" at bounding box center [371, 193] width 96 height 36
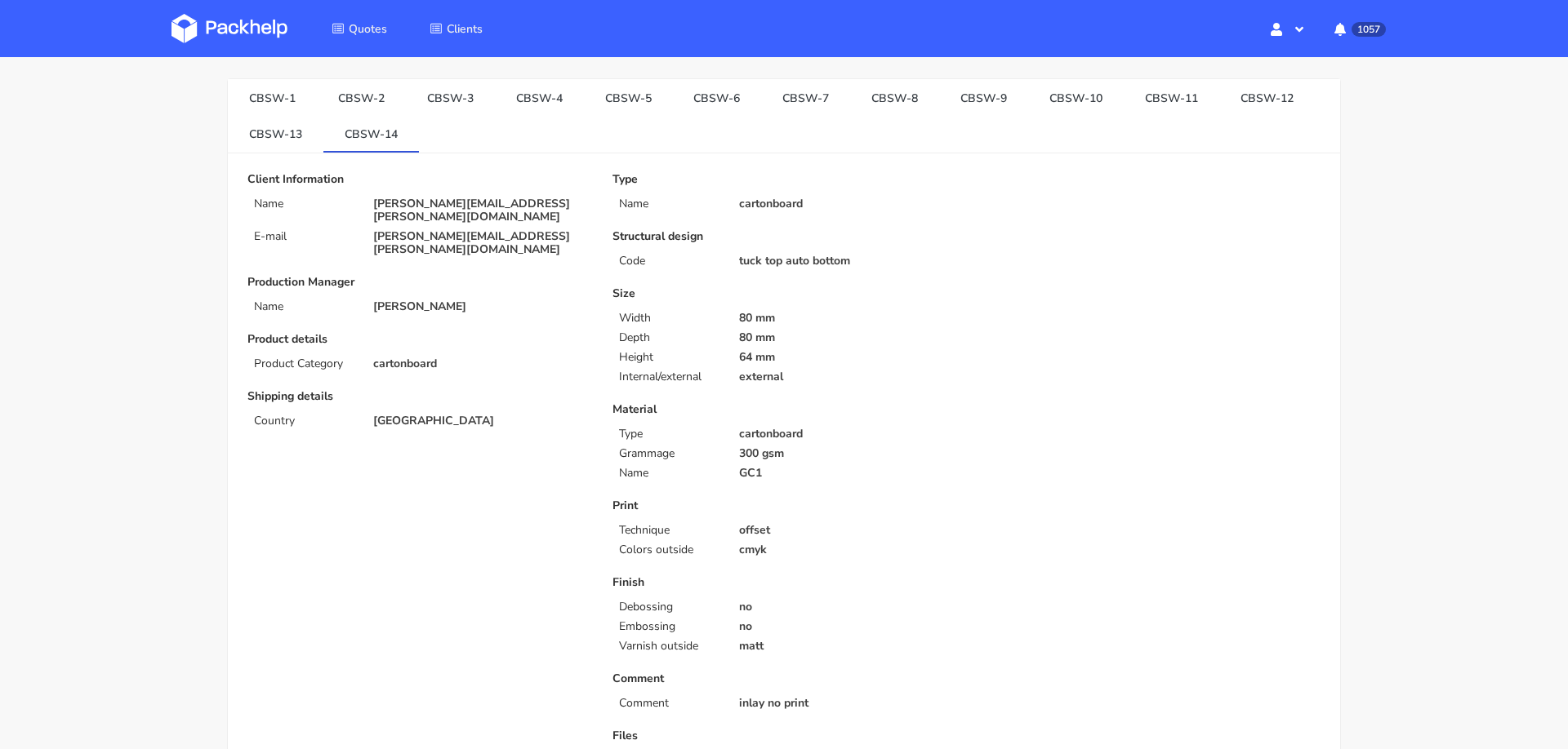
scroll to position [68, 0]
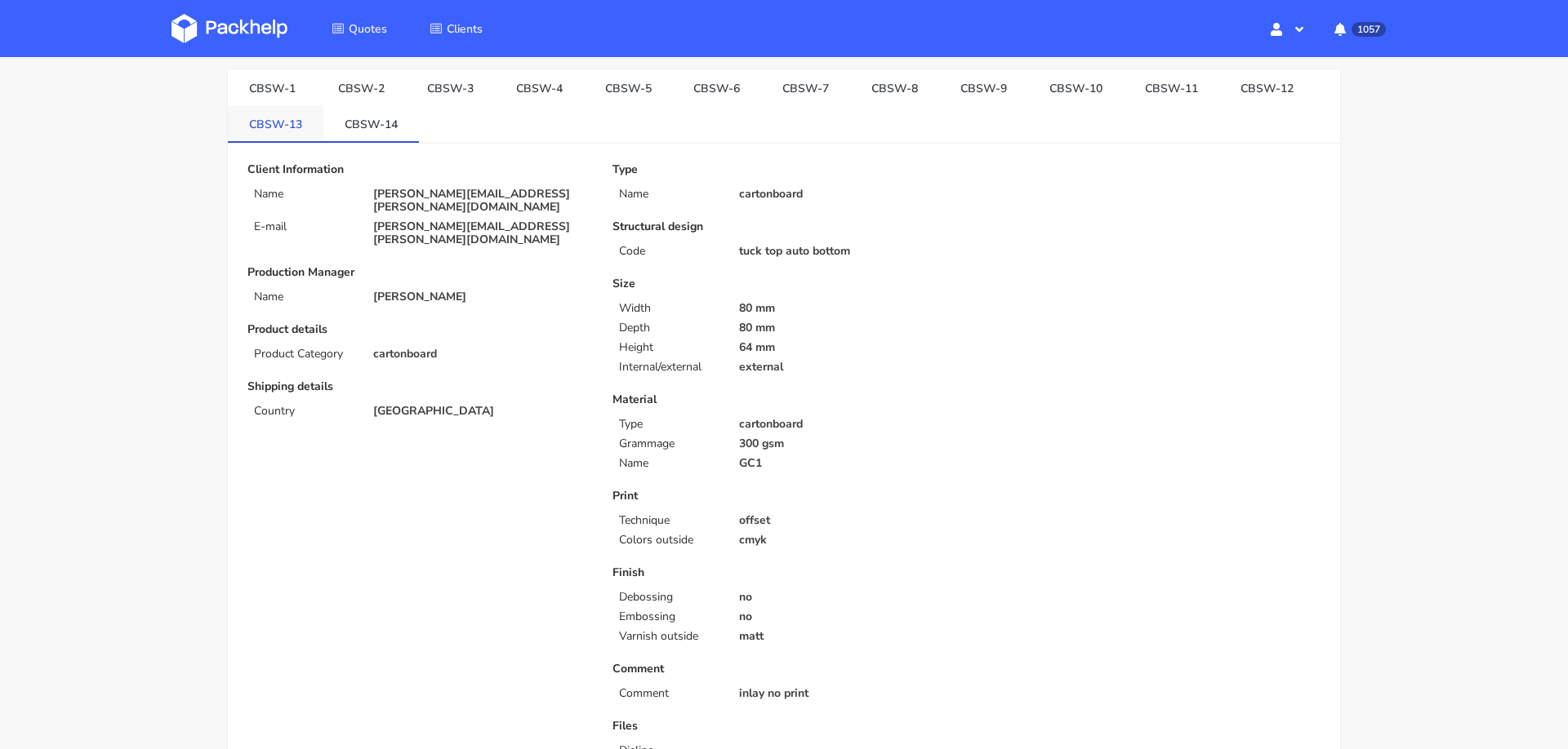
click at [277, 129] on link "CBSW-13" at bounding box center [276, 123] width 96 height 36
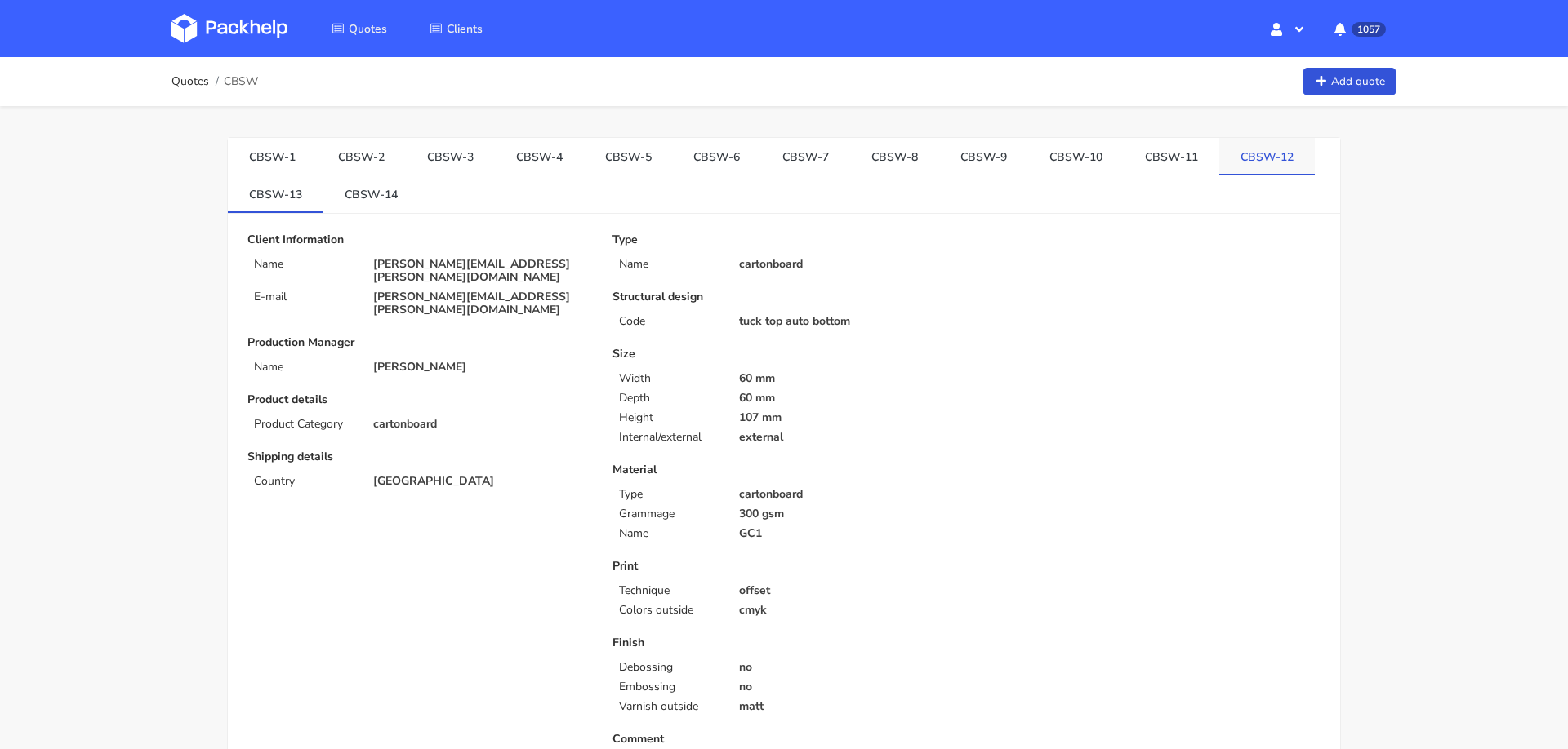
click at [1229, 170] on link "CBSW-12" at bounding box center [1267, 156] width 96 height 36
click at [1138, 154] on link "CBSW-11" at bounding box center [1171, 156] width 96 height 36
click at [1030, 140] on link "CBSW-10" at bounding box center [1076, 156] width 96 height 36
click at [939, 149] on link "CBSW-9" at bounding box center [983, 156] width 89 height 36
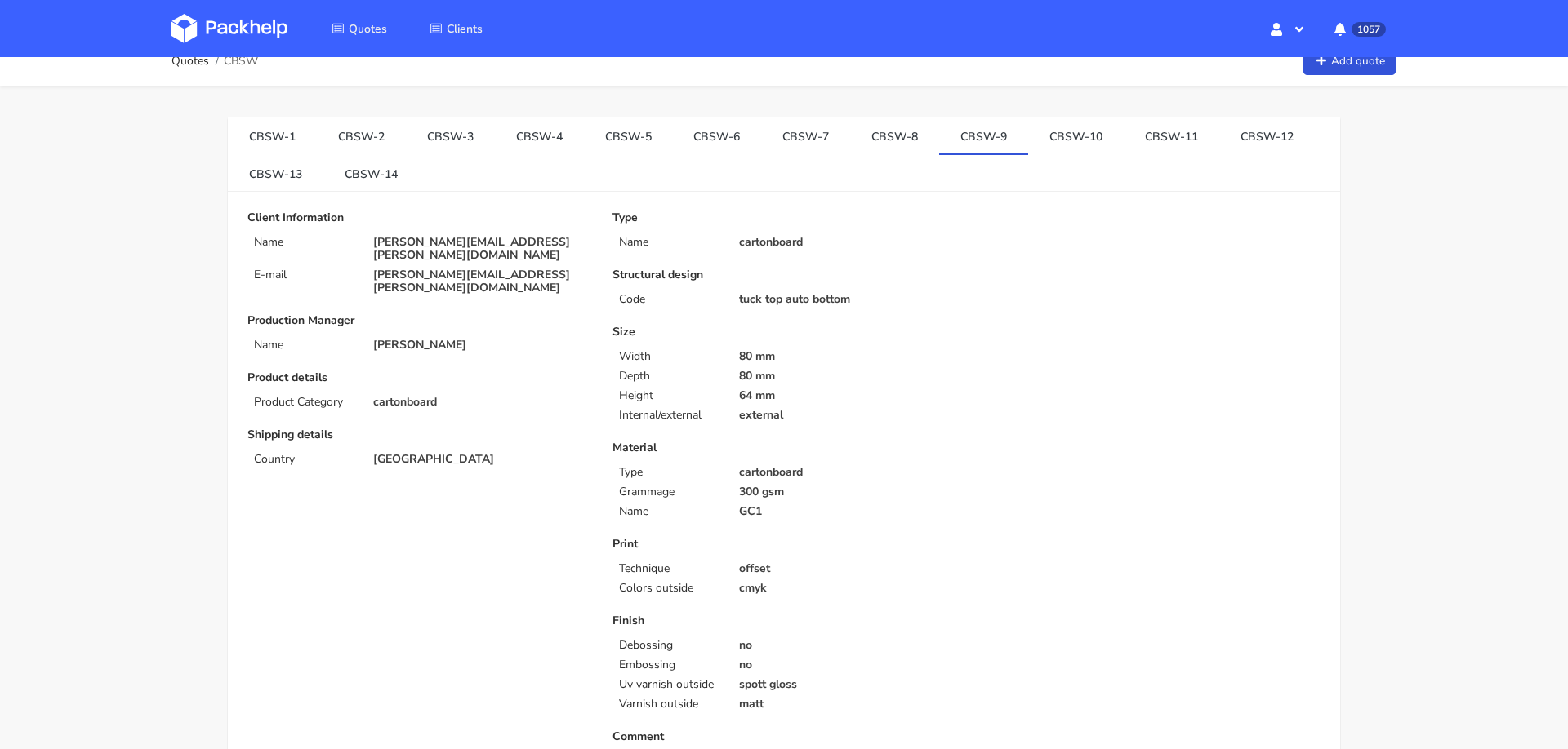
scroll to position [16, 0]
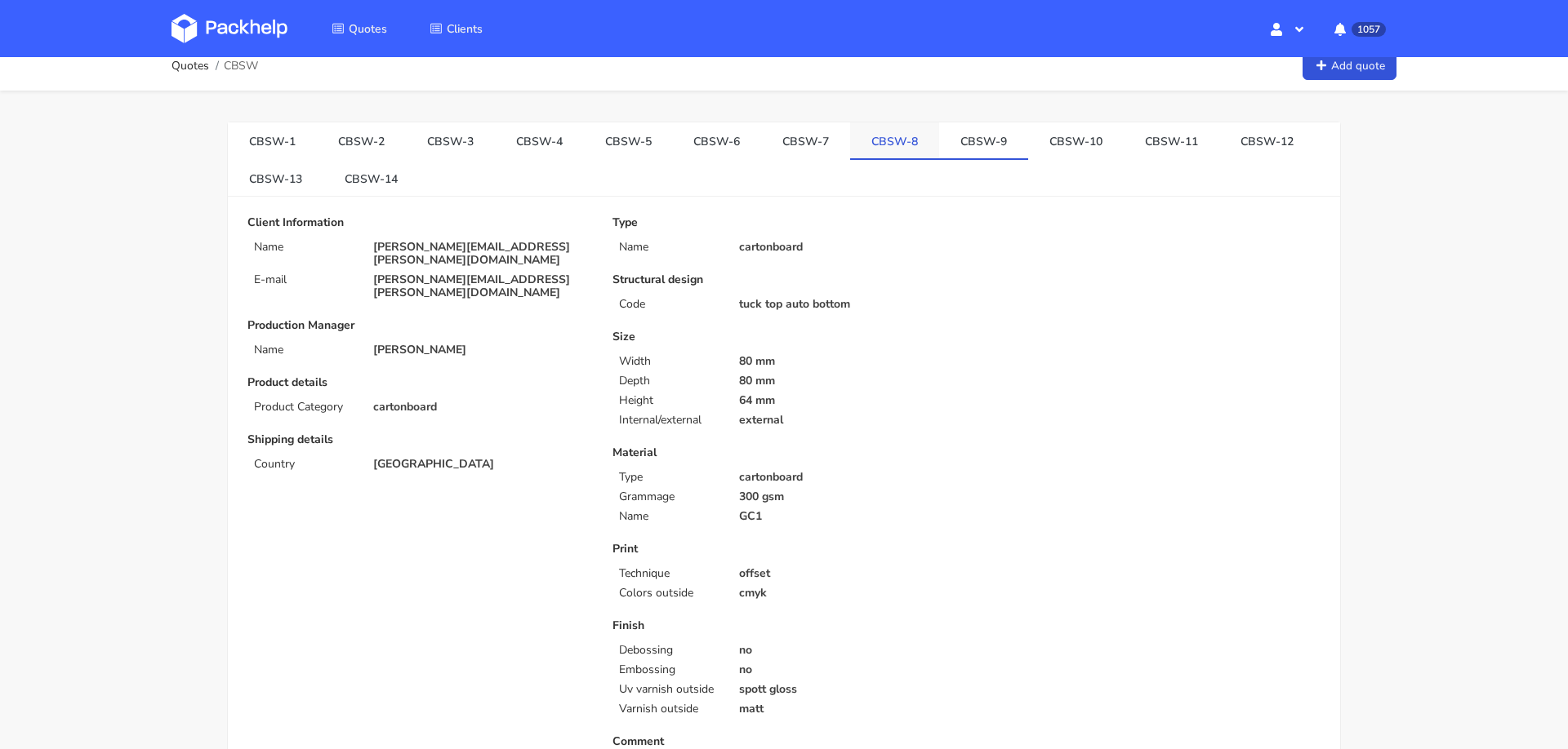
click at [882, 140] on link "CBSW-8" at bounding box center [894, 141] width 89 height 36
click at [794, 134] on link "CBSW-7" at bounding box center [805, 141] width 89 height 36
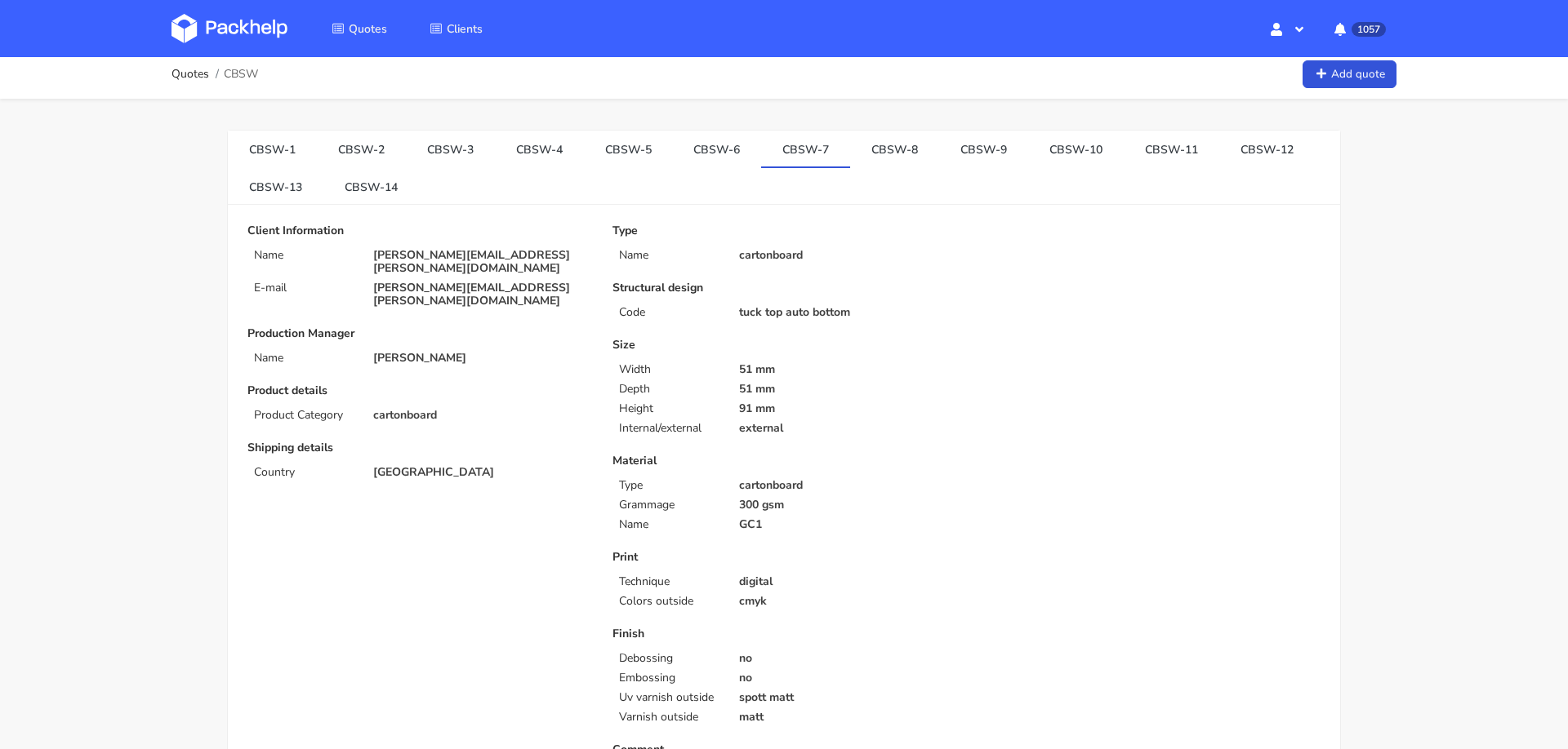
scroll to position [0, 0]
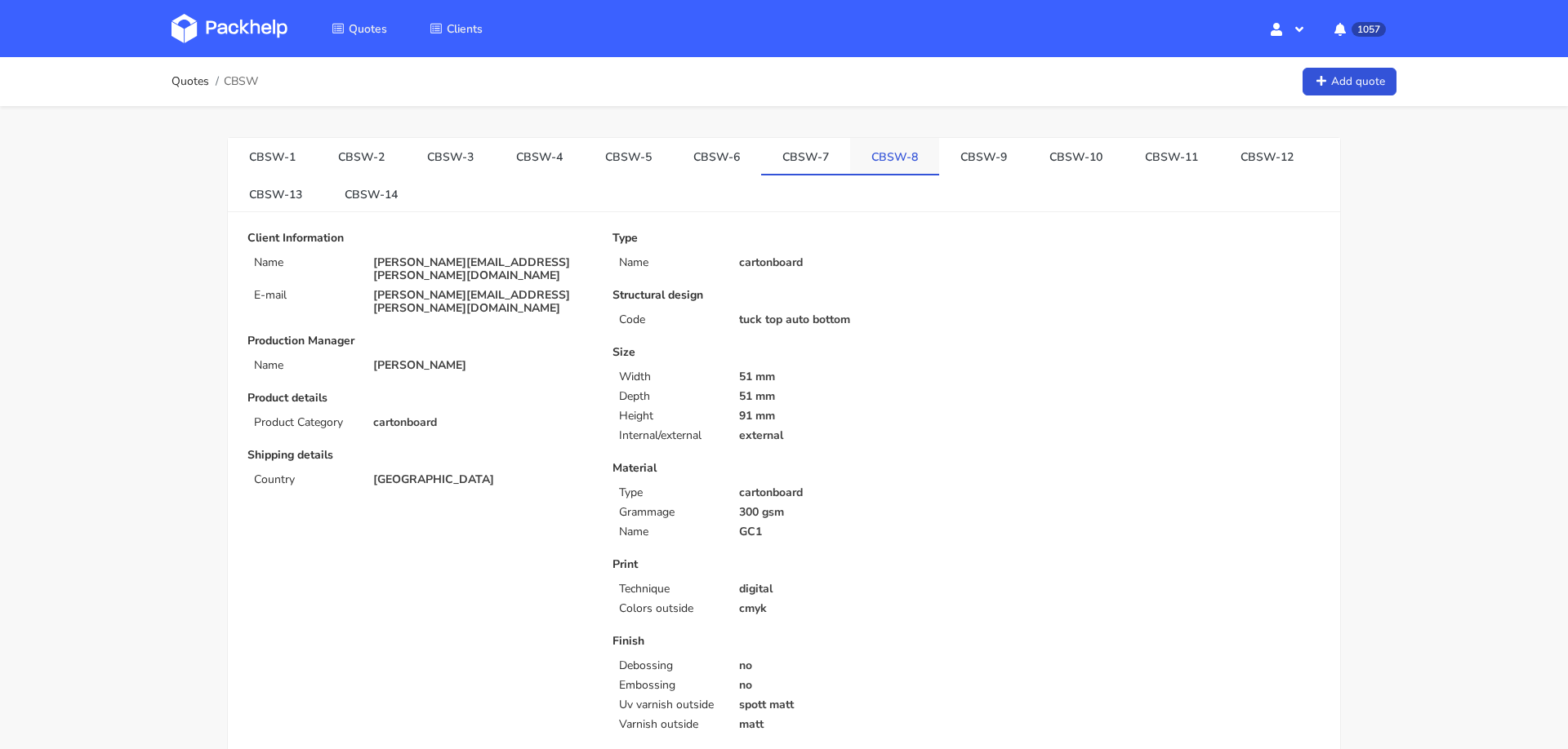
click at [873, 157] on link "CBSW-8" at bounding box center [894, 156] width 89 height 36
click at [235, 82] on span "CBSW" at bounding box center [241, 82] width 35 height 13
copy span "CBSW"
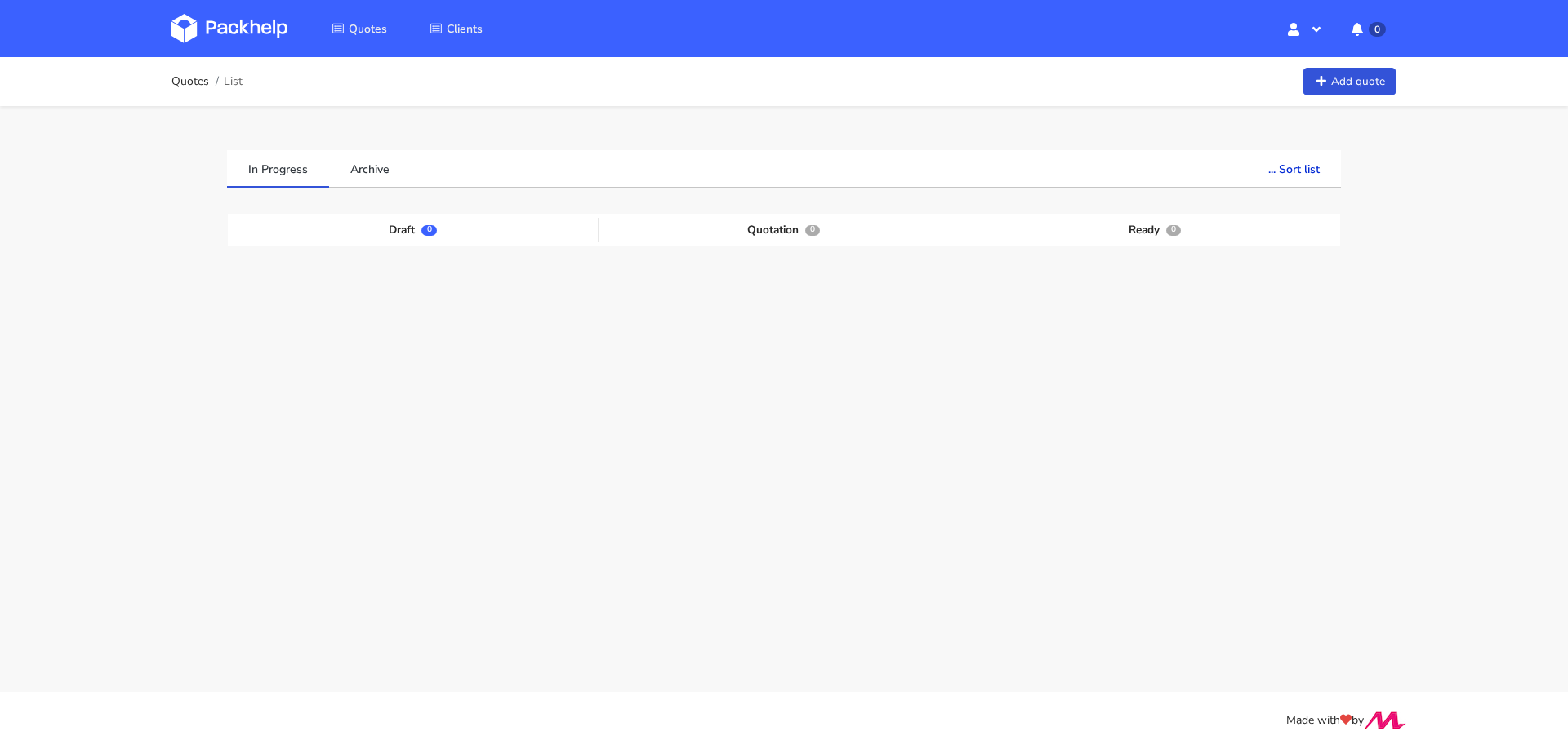
click at [637, 117] on div "In Progress Archive ... Sort list Last added From old to new Last updated Estim…" at bounding box center [784, 322] width 1176 height 431
click at [378, 89] on div "Quotes List Add quote" at bounding box center [784, 82] width 1225 height 33
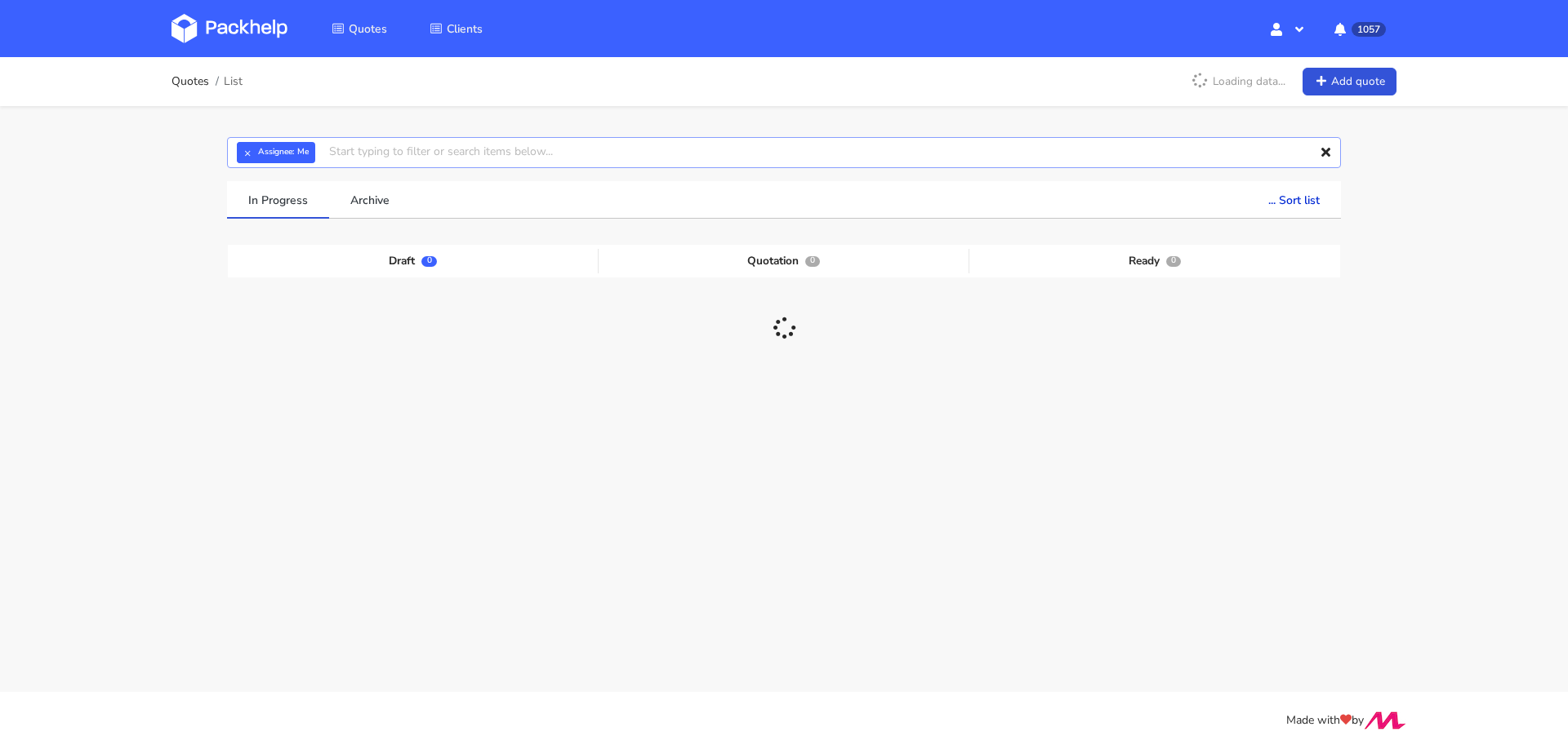
click at [477, 143] on input "text" at bounding box center [784, 152] width 1114 height 31
paste input "CBSW"
type input "CBSW"
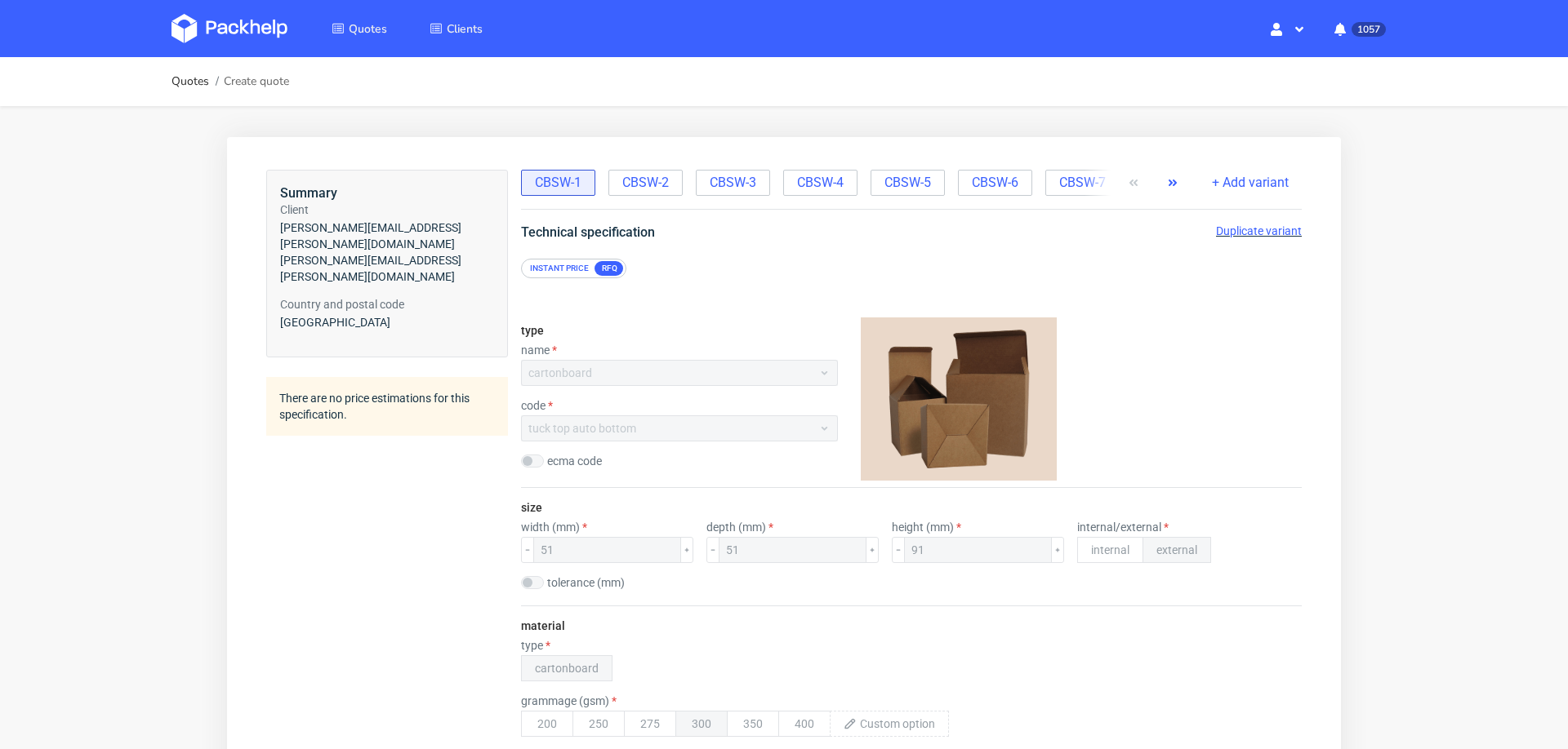
click at [1166, 179] on icon "button" at bounding box center [1172, 183] width 13 height 13
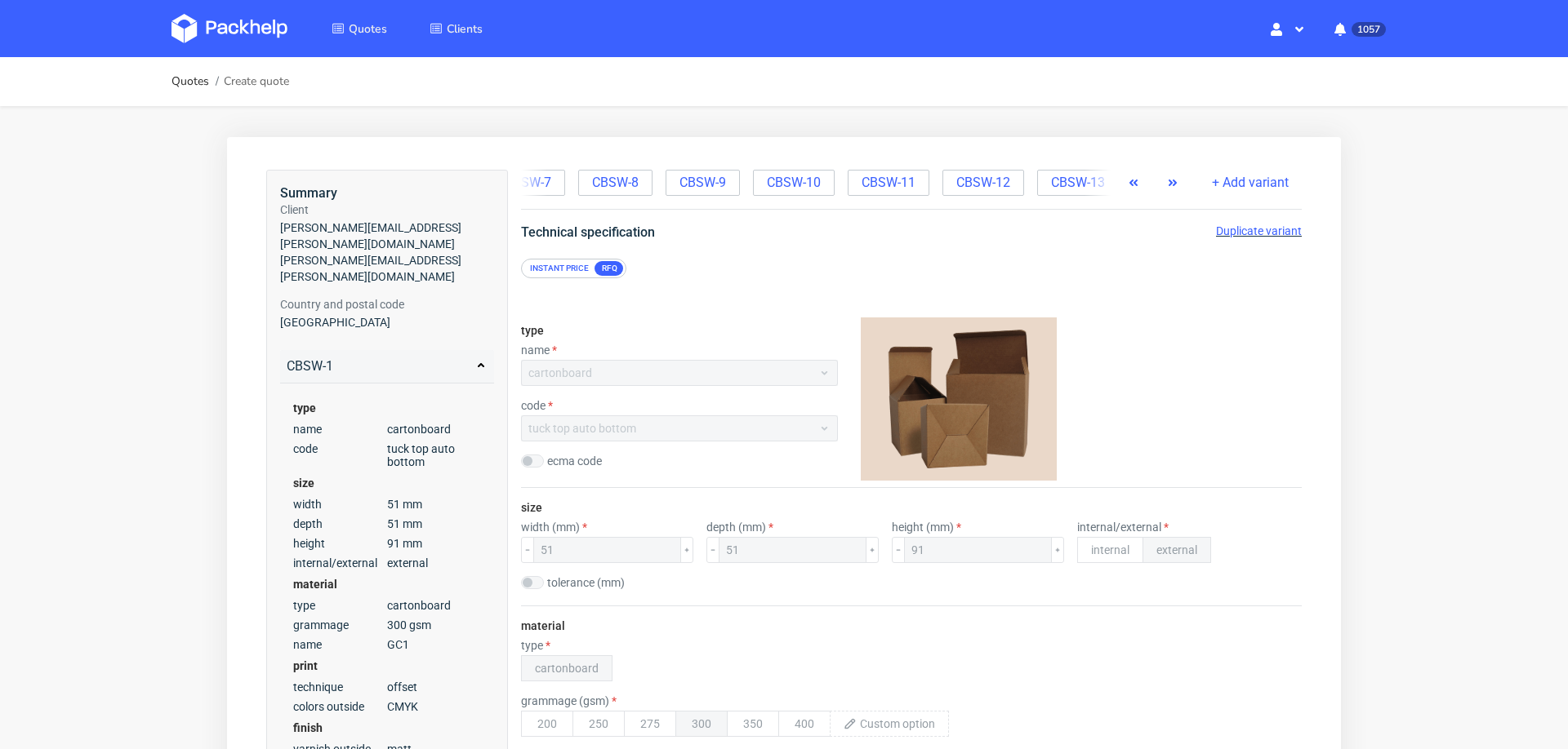
click at [1166, 179] on icon "button" at bounding box center [1172, 183] width 13 height 13
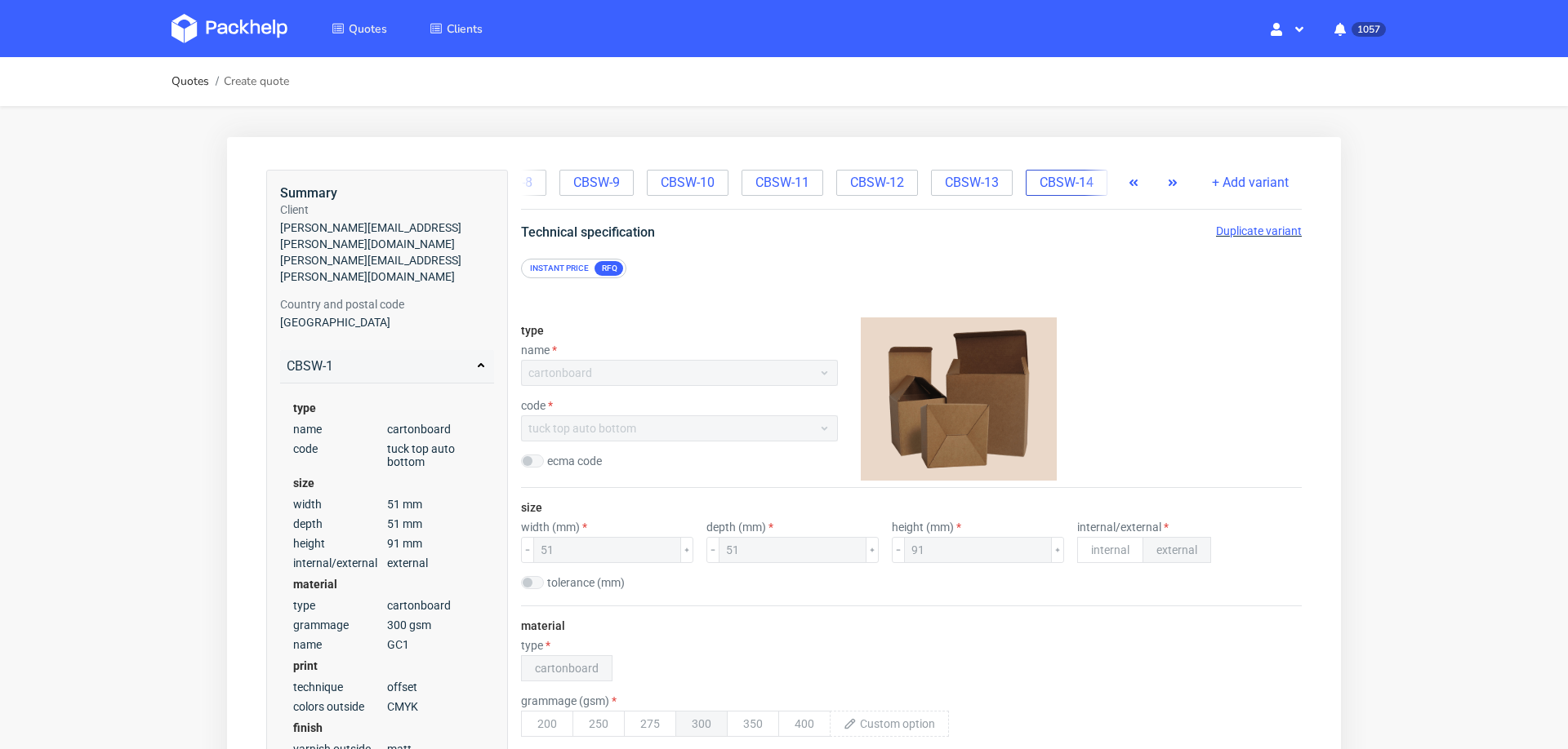
click at [1039, 173] on span "CBSW-14" at bounding box center [1065, 182] width 53 height 18
click at [1247, 231] on span "Duplicate variant" at bounding box center [1258, 231] width 85 height 13
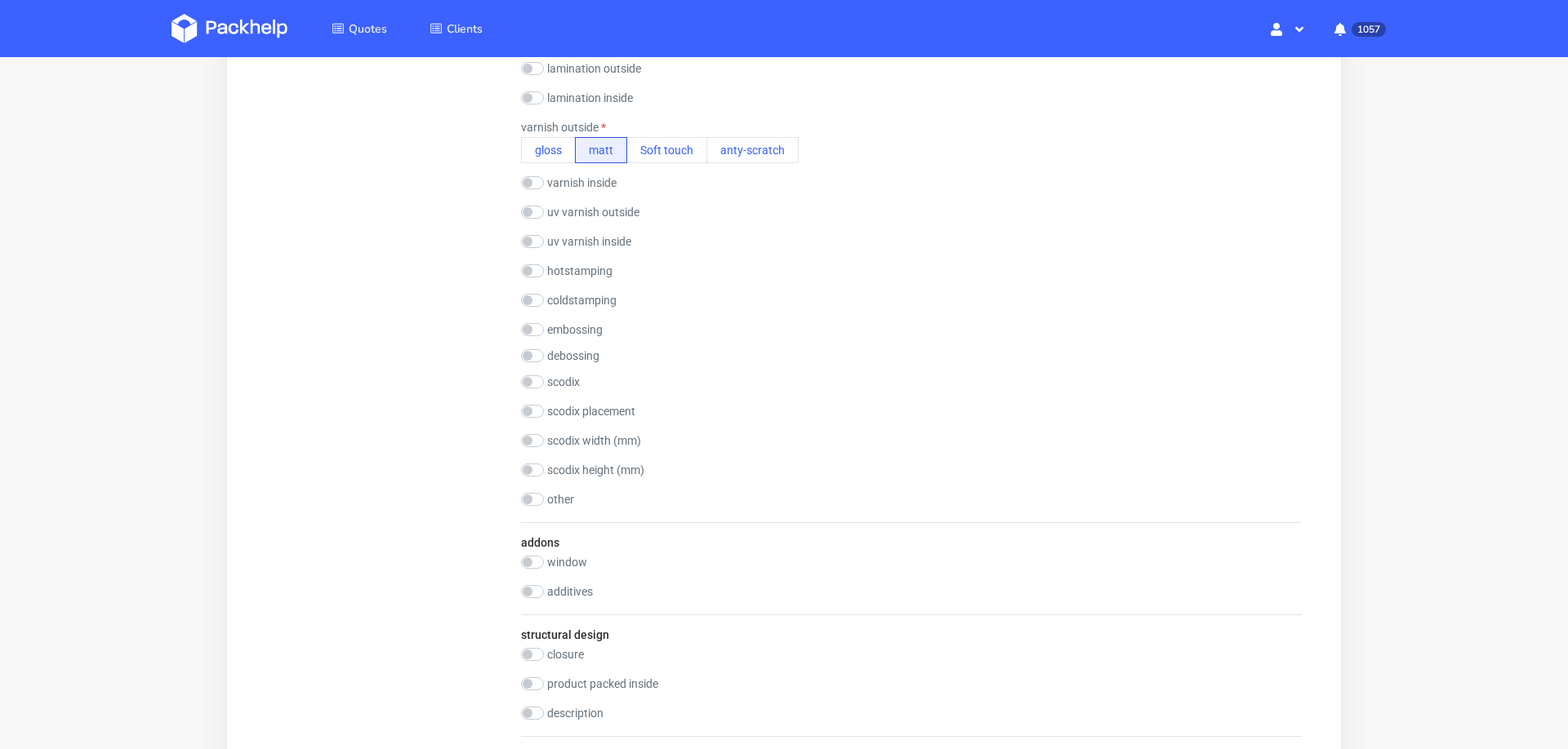
scroll to position [961, 0]
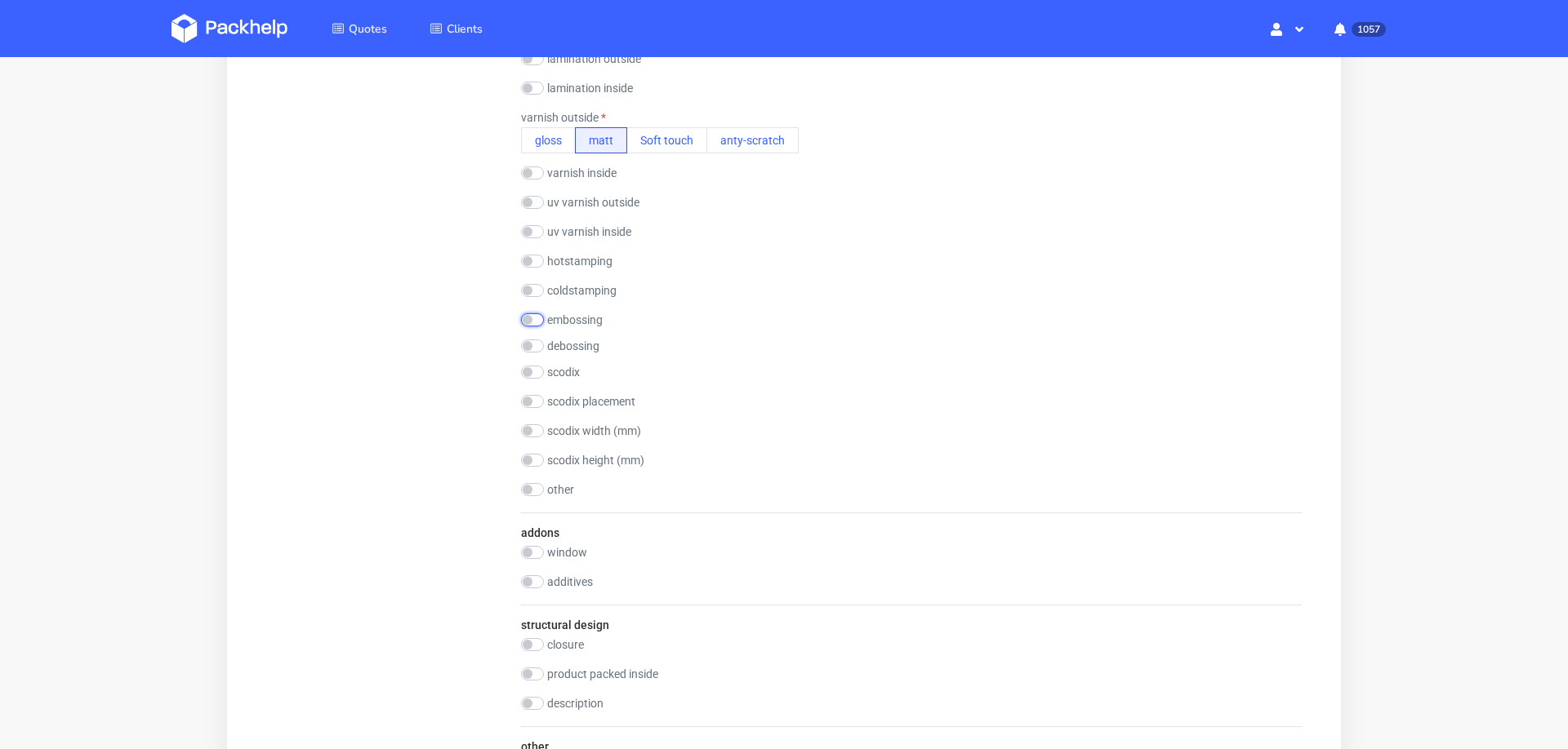
click at [534, 313] on input "checkbox" at bounding box center [532, 320] width 23 height 13
checkbox input "true"
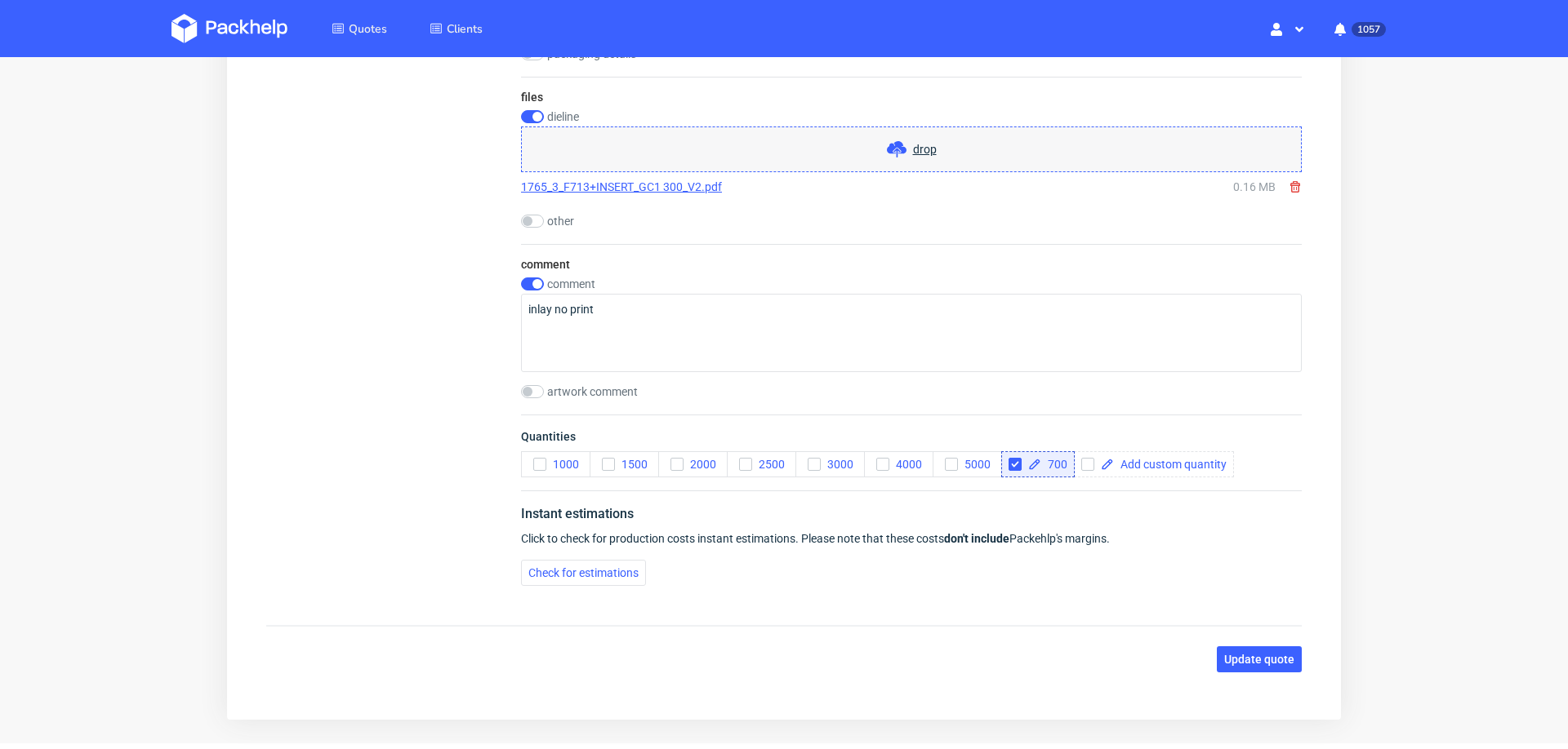
scroll to position [1812, 0]
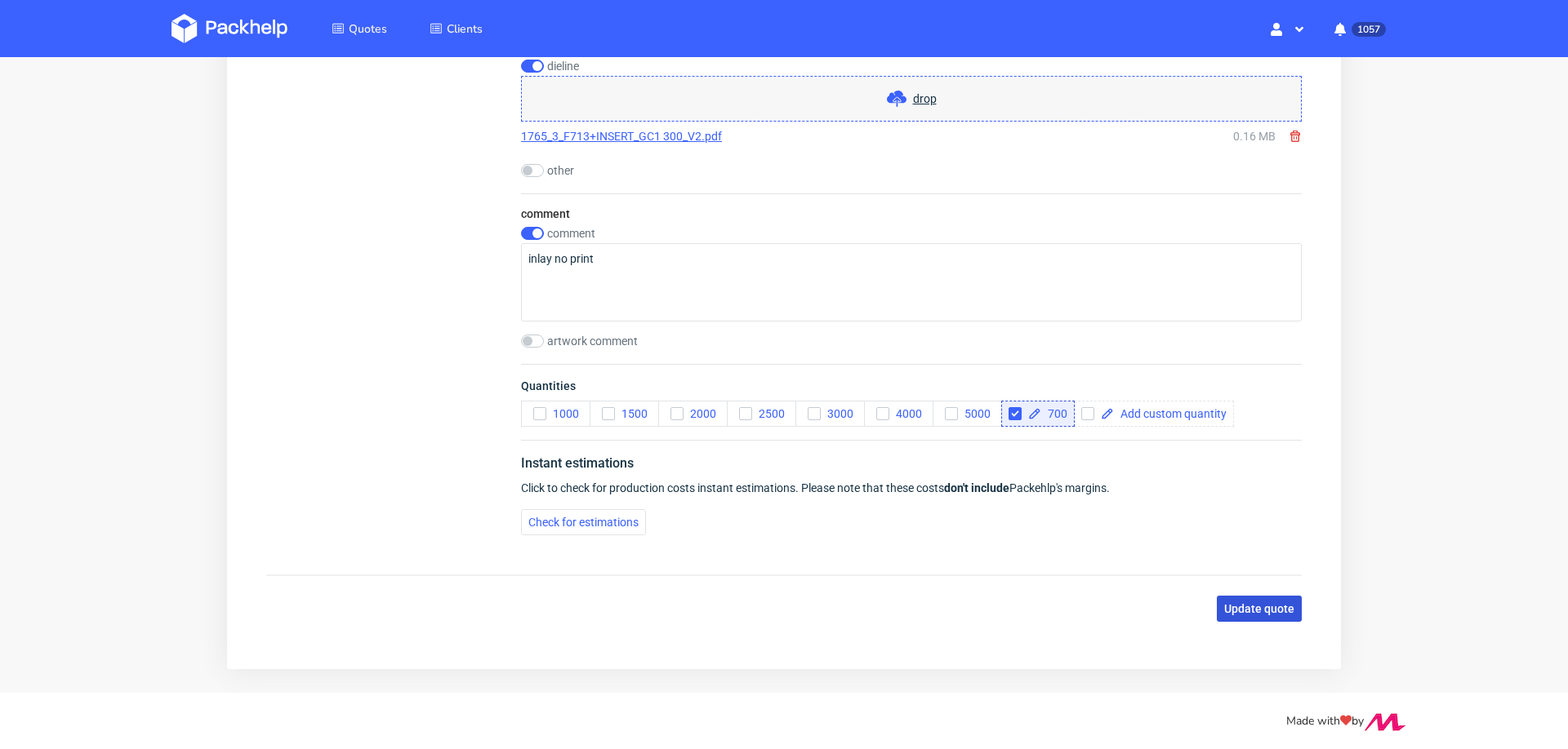
click at [1234, 608] on button "Update quote" at bounding box center [1259, 609] width 85 height 26
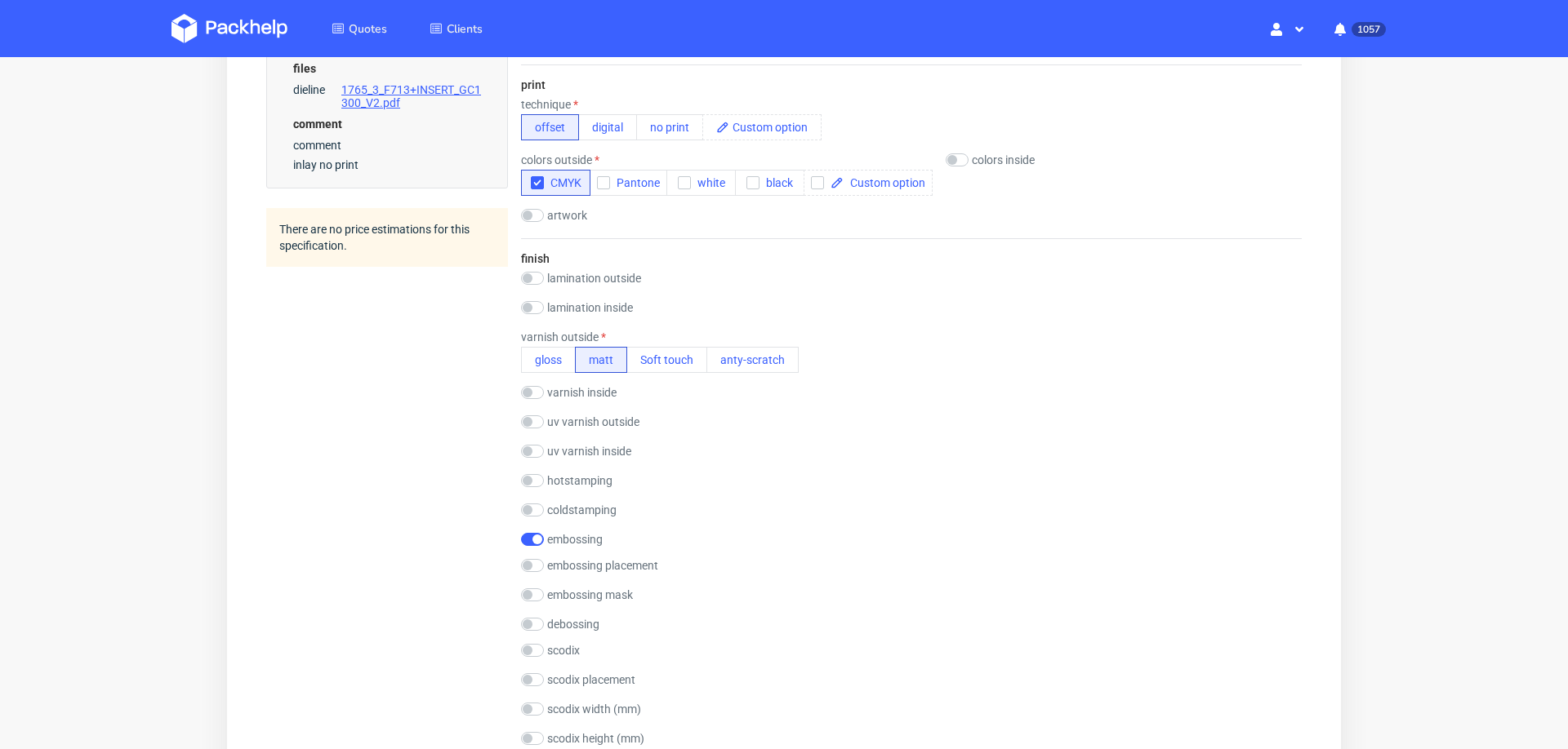
scroll to position [201, 0]
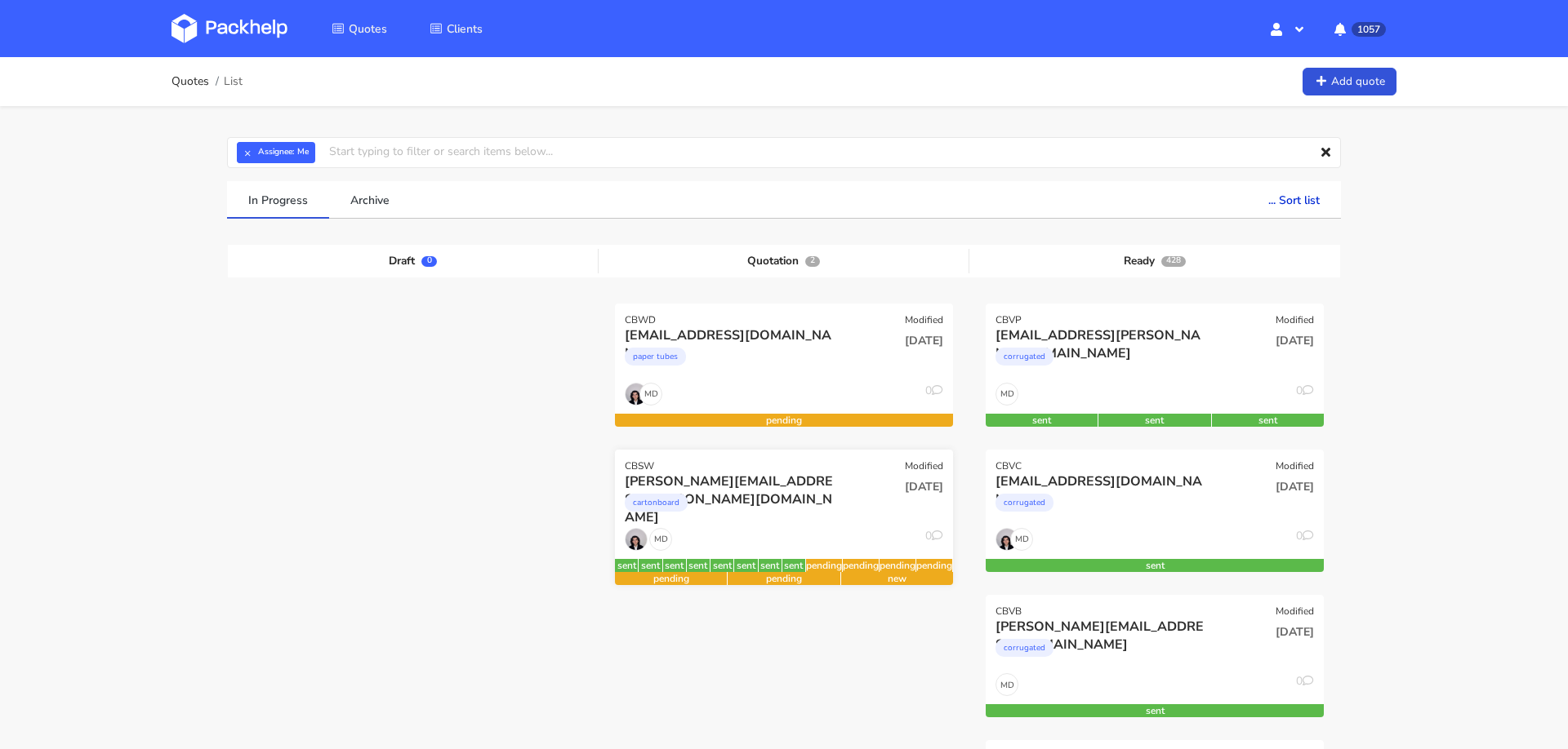
click at [792, 511] on div "cartonboard" at bounding box center [732, 506] width 217 height 33
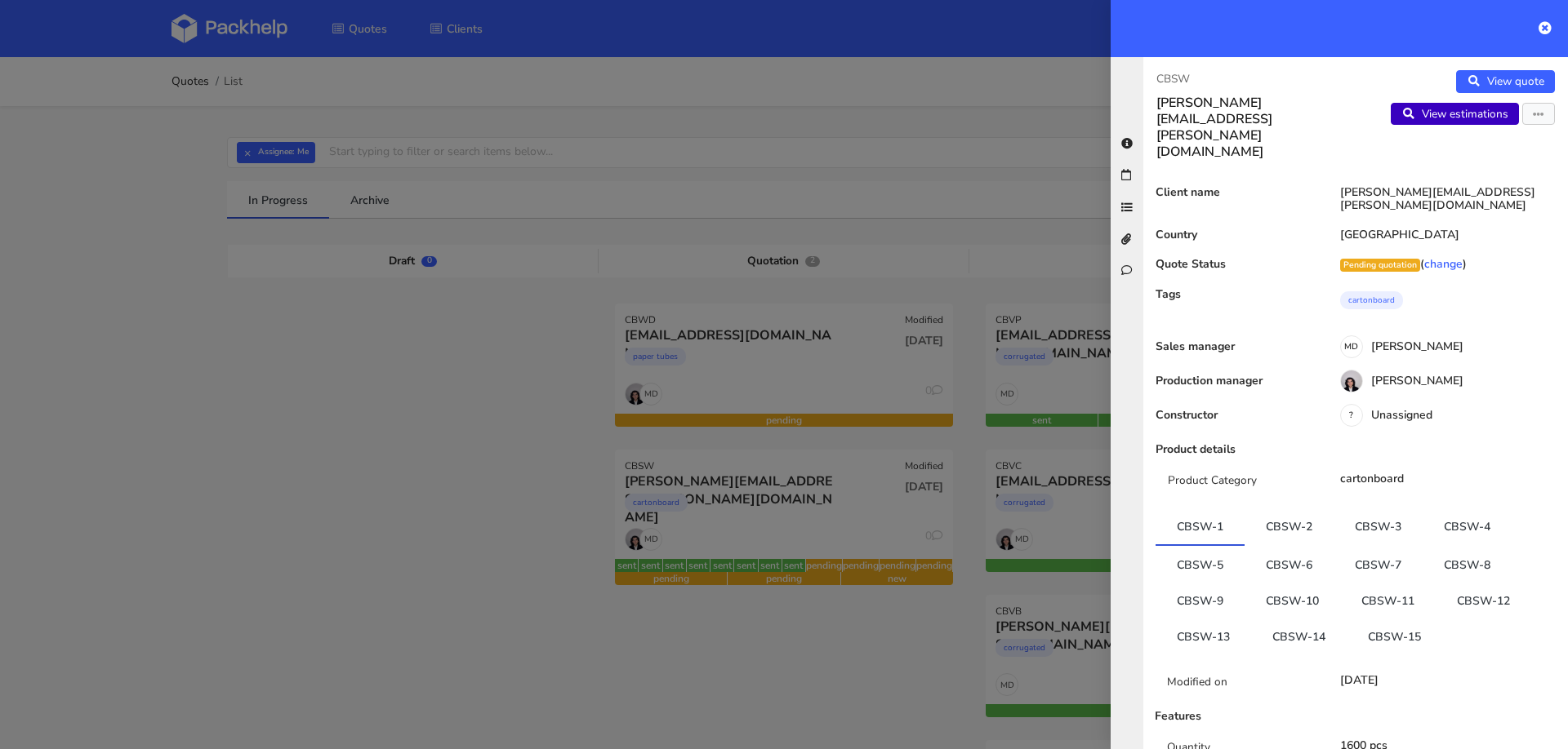
click at [1451, 111] on link "View estimations" at bounding box center [1455, 114] width 128 height 22
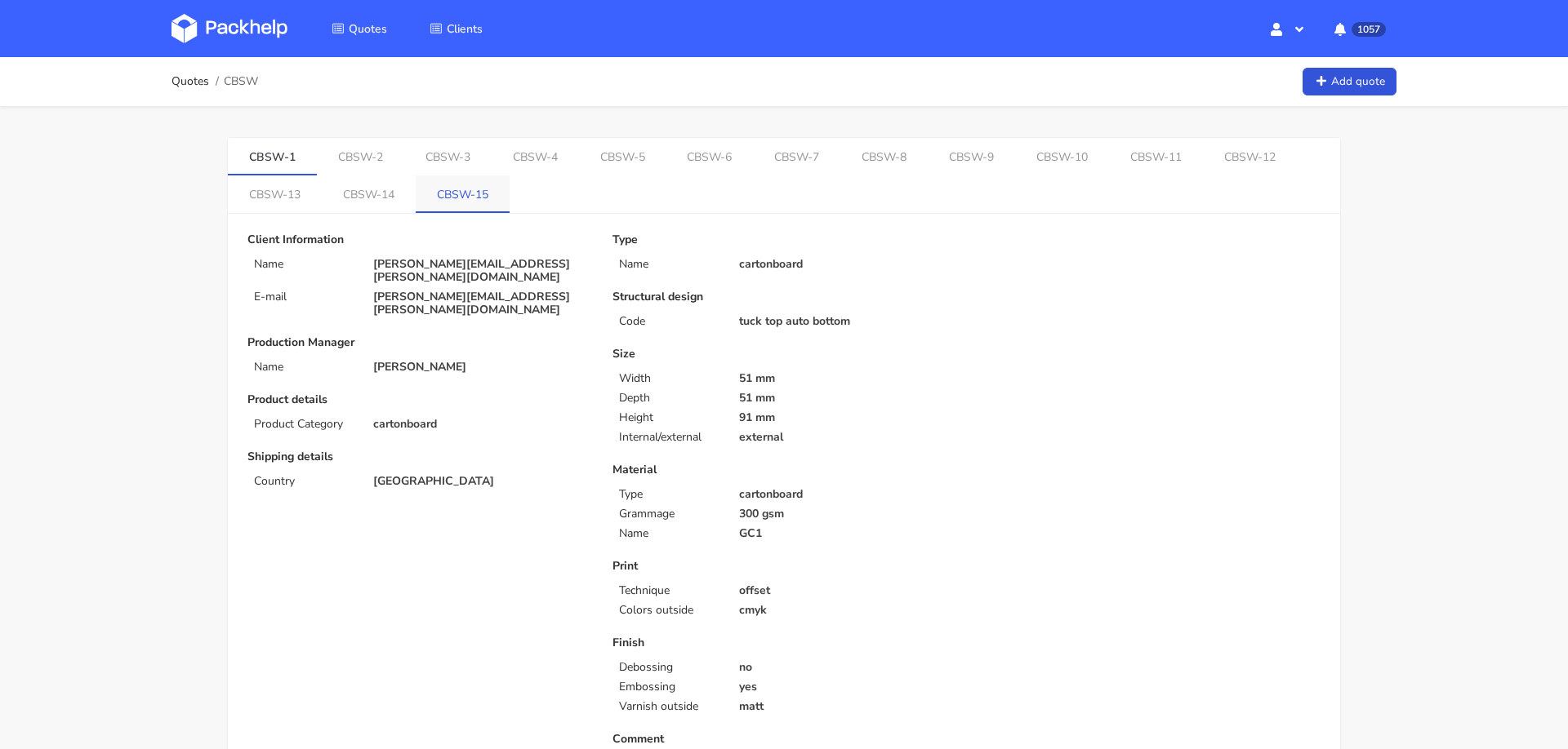
click at [471, 192] on link "CBSW-15" at bounding box center [462, 193] width 94 height 36
drag, startPoint x: 430, startPoint y: 187, endPoint x: 486, endPoint y: 188, distance: 56.0
click at [486, 188] on link "CBSW-15" at bounding box center [467, 191] width 96 height 36
copy link "CBSW-15"
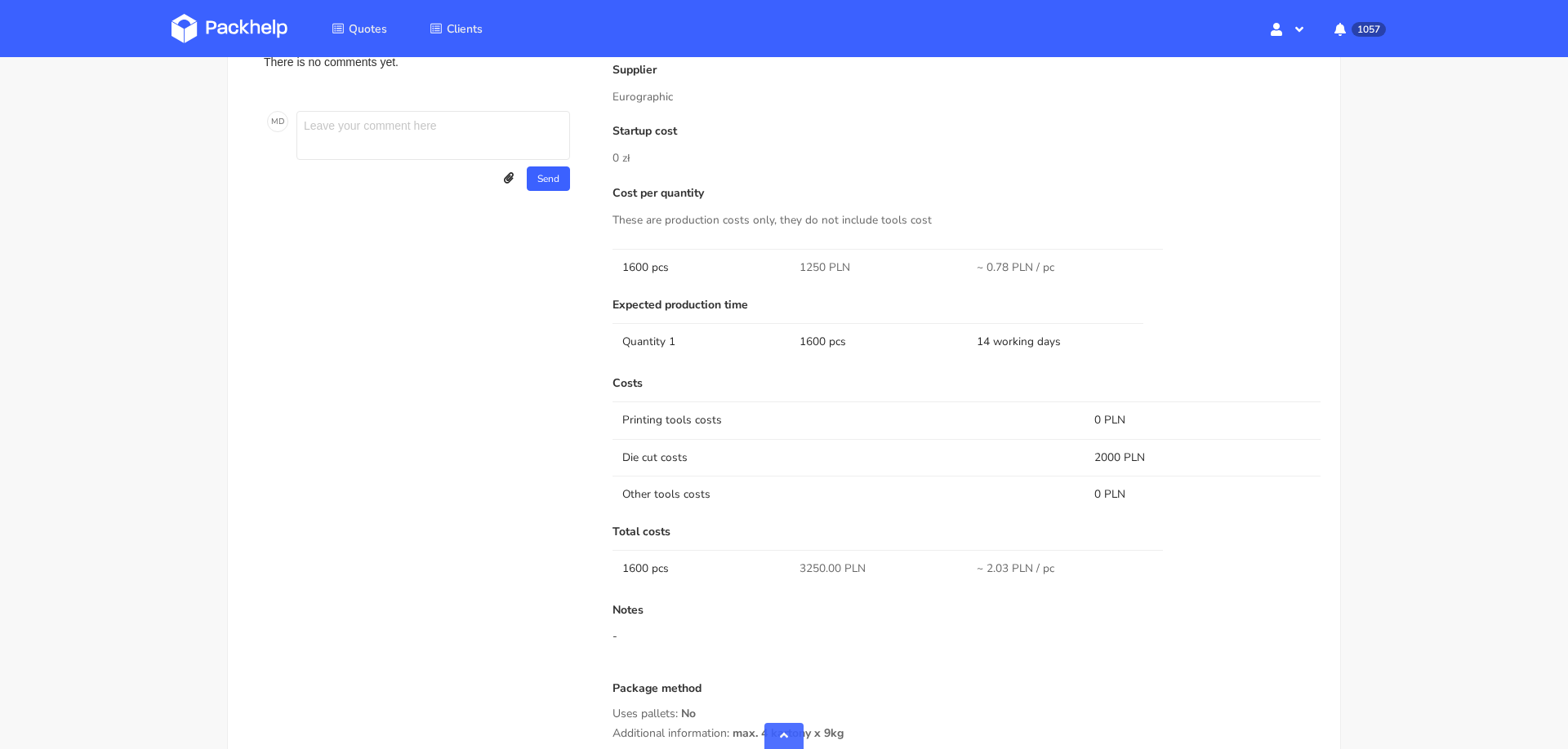
scroll to position [957, 0]
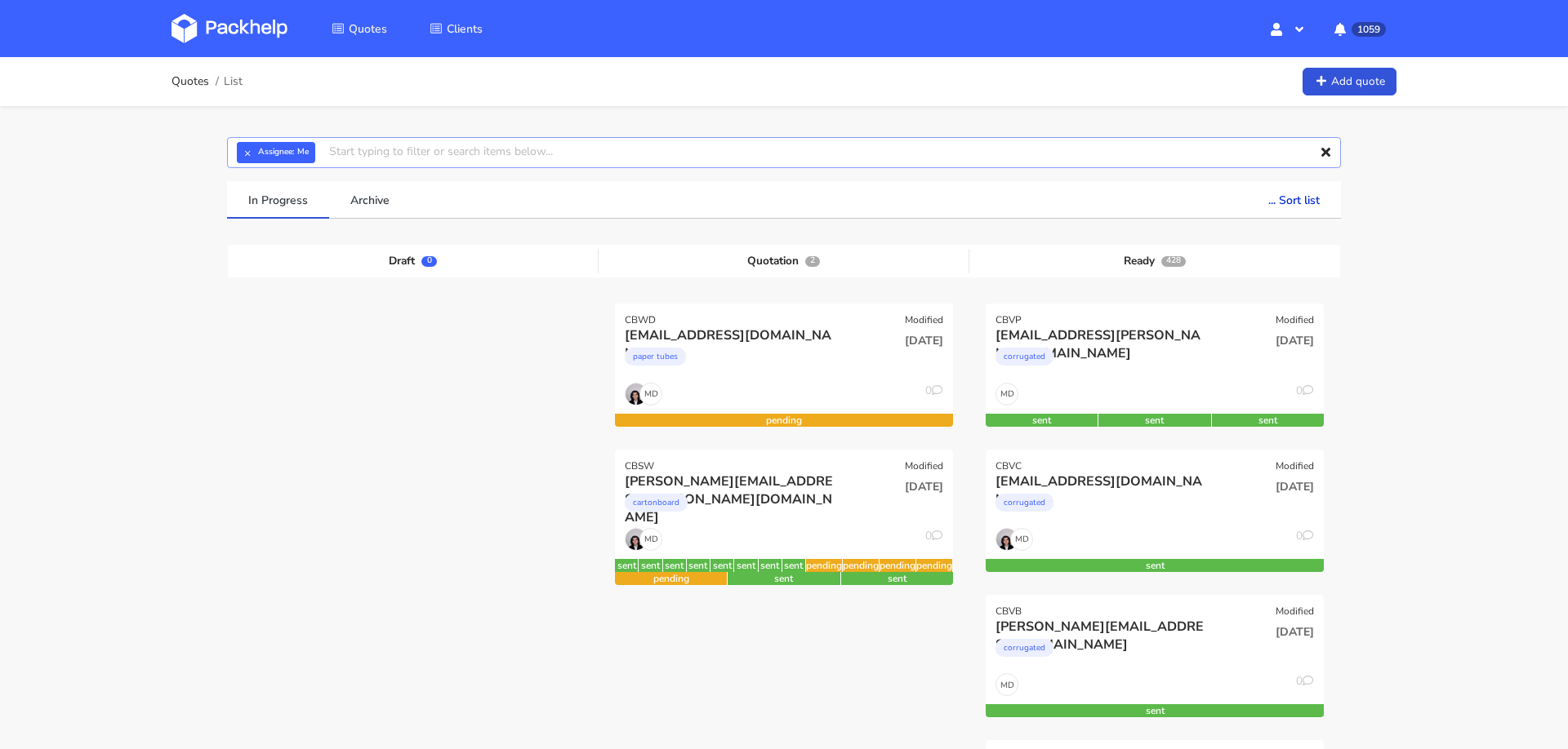
click at [849, 154] on input "text" at bounding box center [784, 152] width 1114 height 31
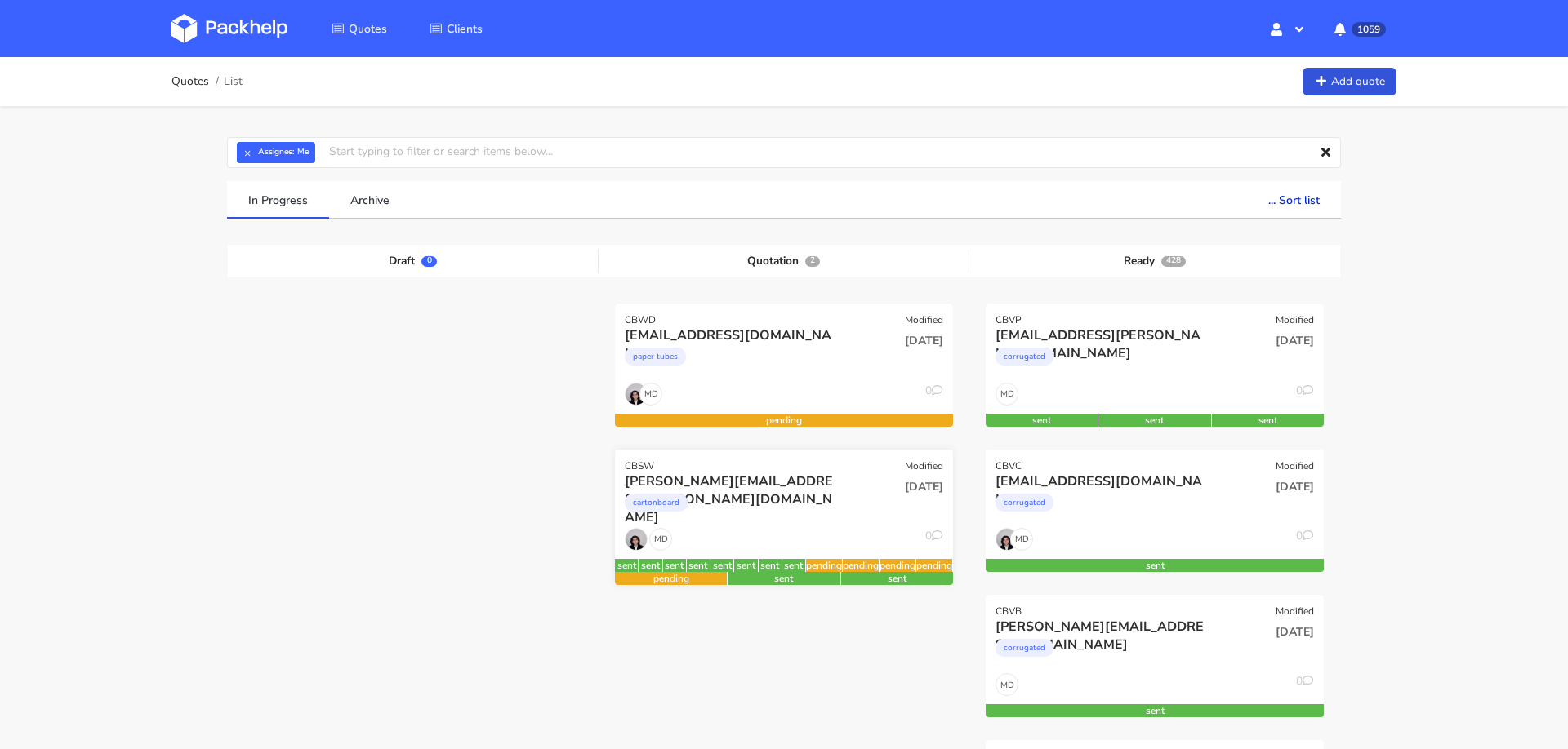
click at [768, 451] on div "CBSW Modified" at bounding box center [784, 461] width 338 height 22
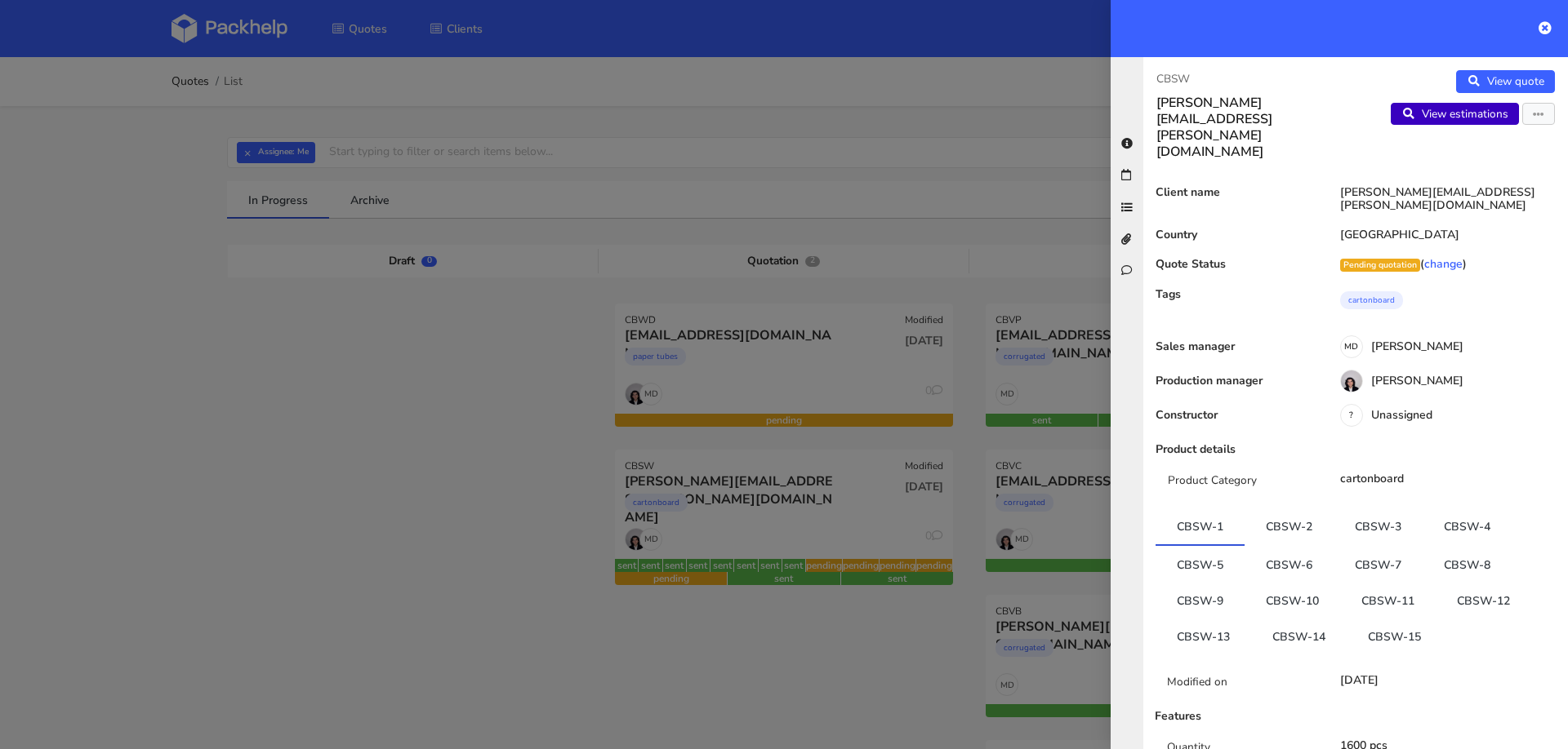
click at [1458, 111] on link "View estimations" at bounding box center [1455, 114] width 128 height 22
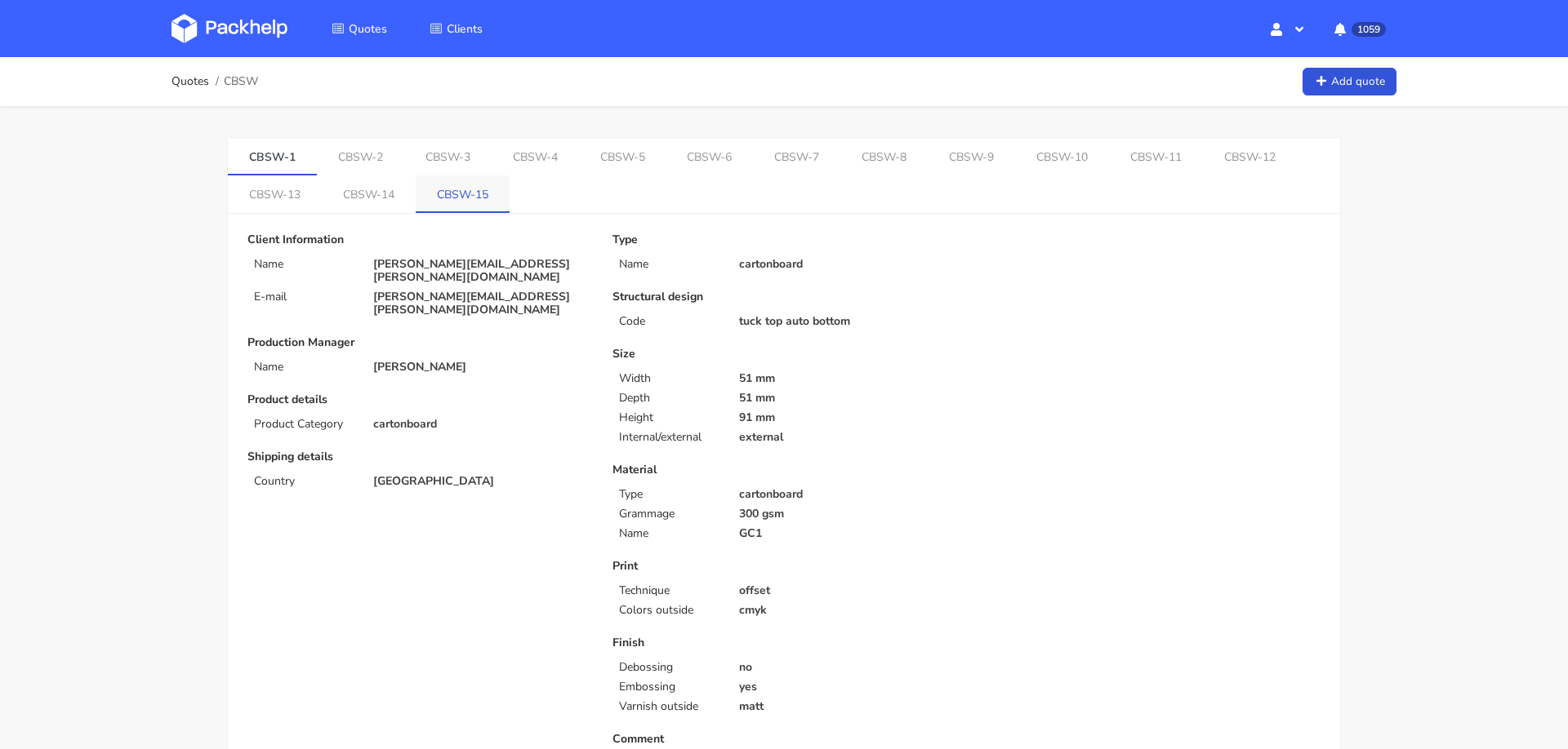
click at [461, 199] on link "CBSW-15" at bounding box center [462, 193] width 94 height 36
click at [375, 192] on link "CBSW-14" at bounding box center [371, 191] width 96 height 36
click at [458, 197] on link "CBSW-15" at bounding box center [467, 191] width 96 height 36
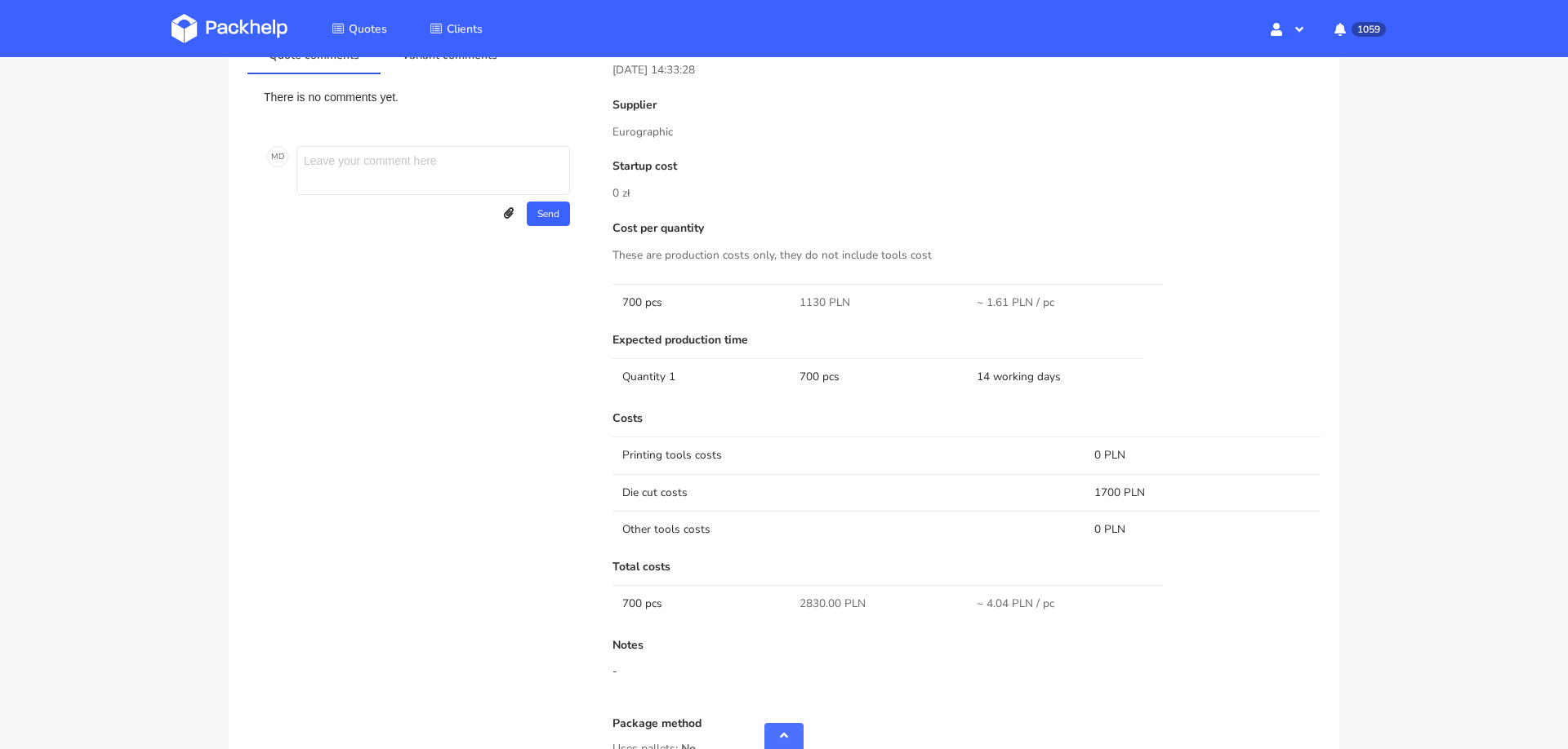
scroll to position [931, 0]
drag, startPoint x: 803, startPoint y: 592, endPoint x: 821, endPoint y: 594, distance: 18.1
click at [821, 594] on span "2830.00 PLN" at bounding box center [832, 600] width 67 height 16
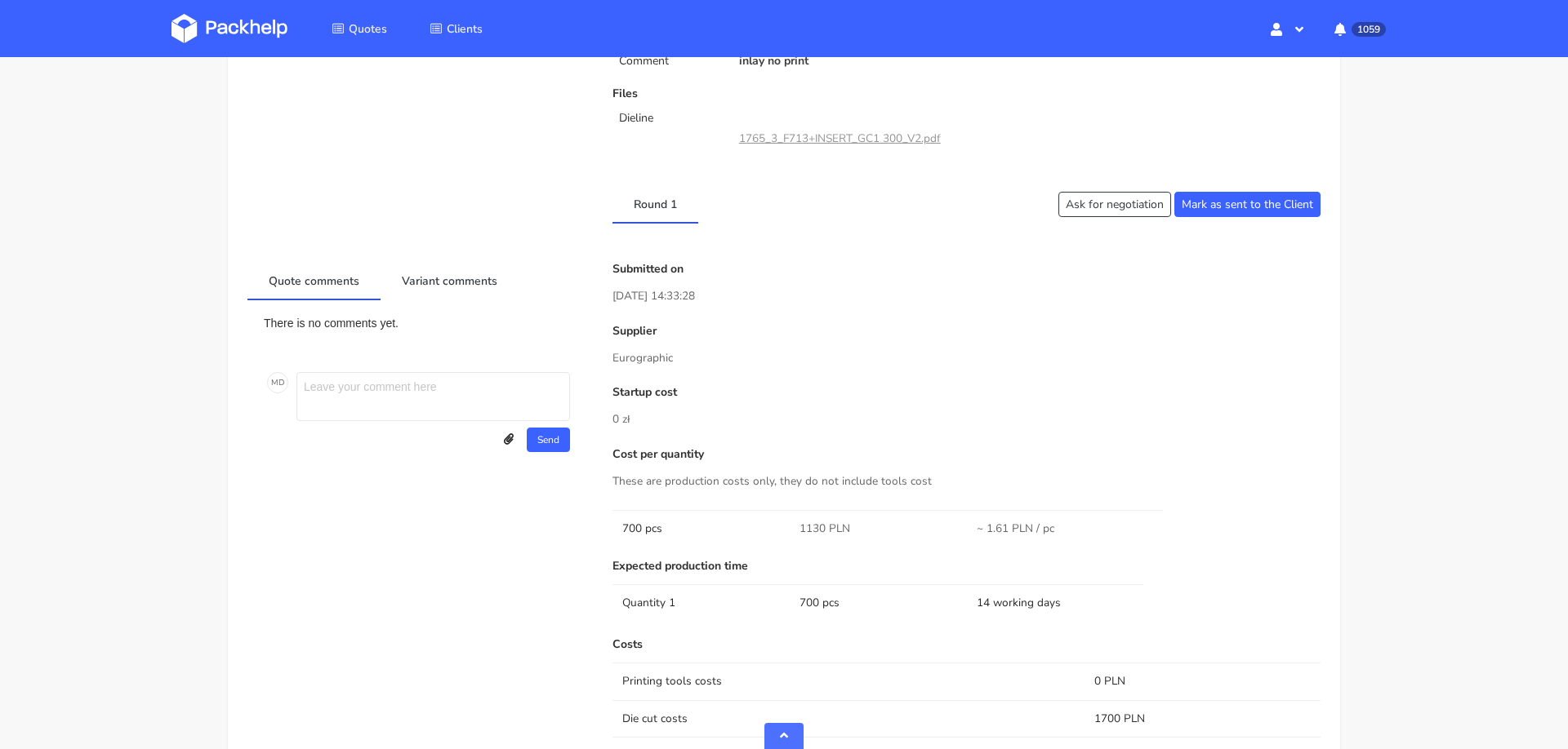
scroll to position [1025, 0]
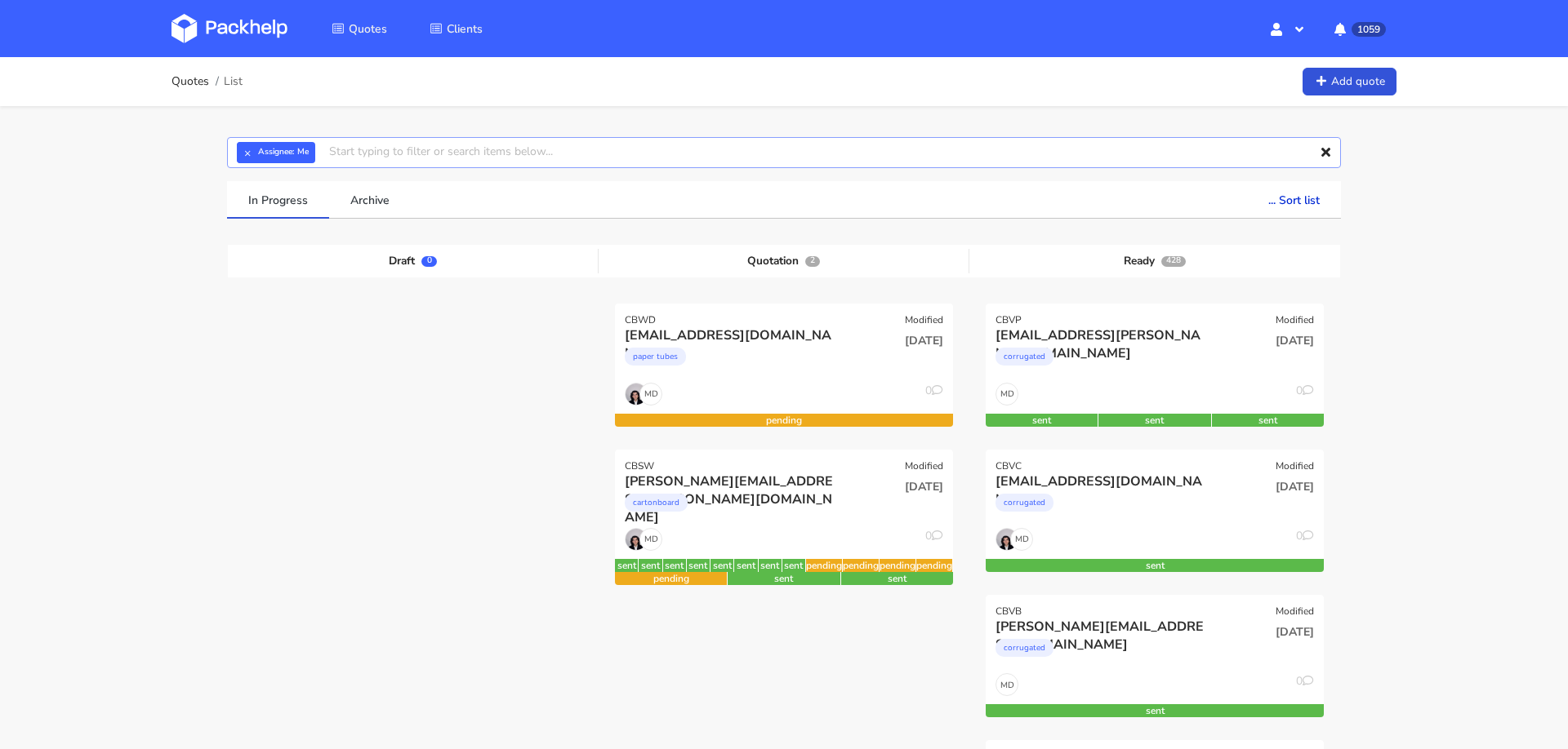
click at [641, 157] on input "text" at bounding box center [784, 152] width 1114 height 31
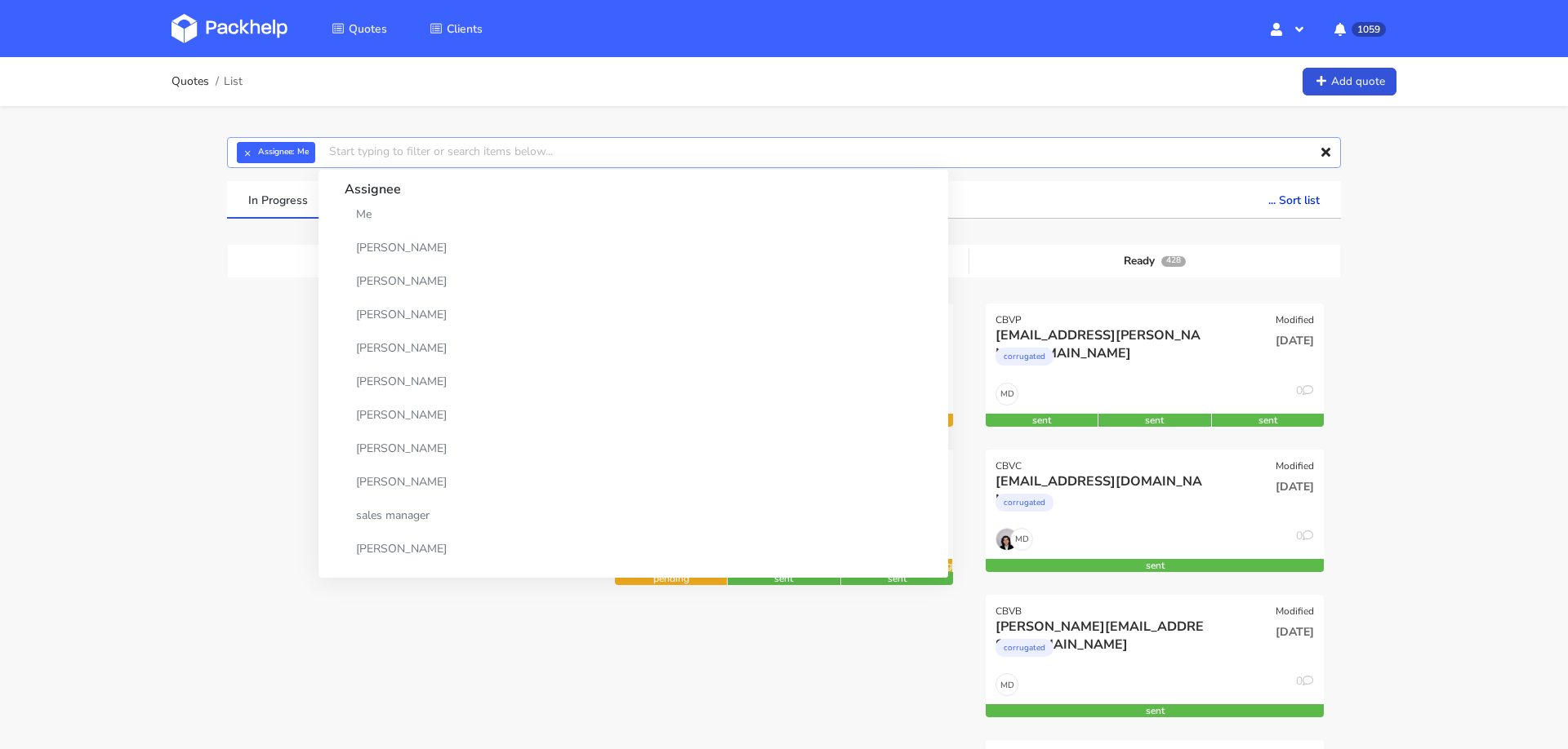
paste input "[EMAIL_ADDRESS][DOMAIN_NAME]"
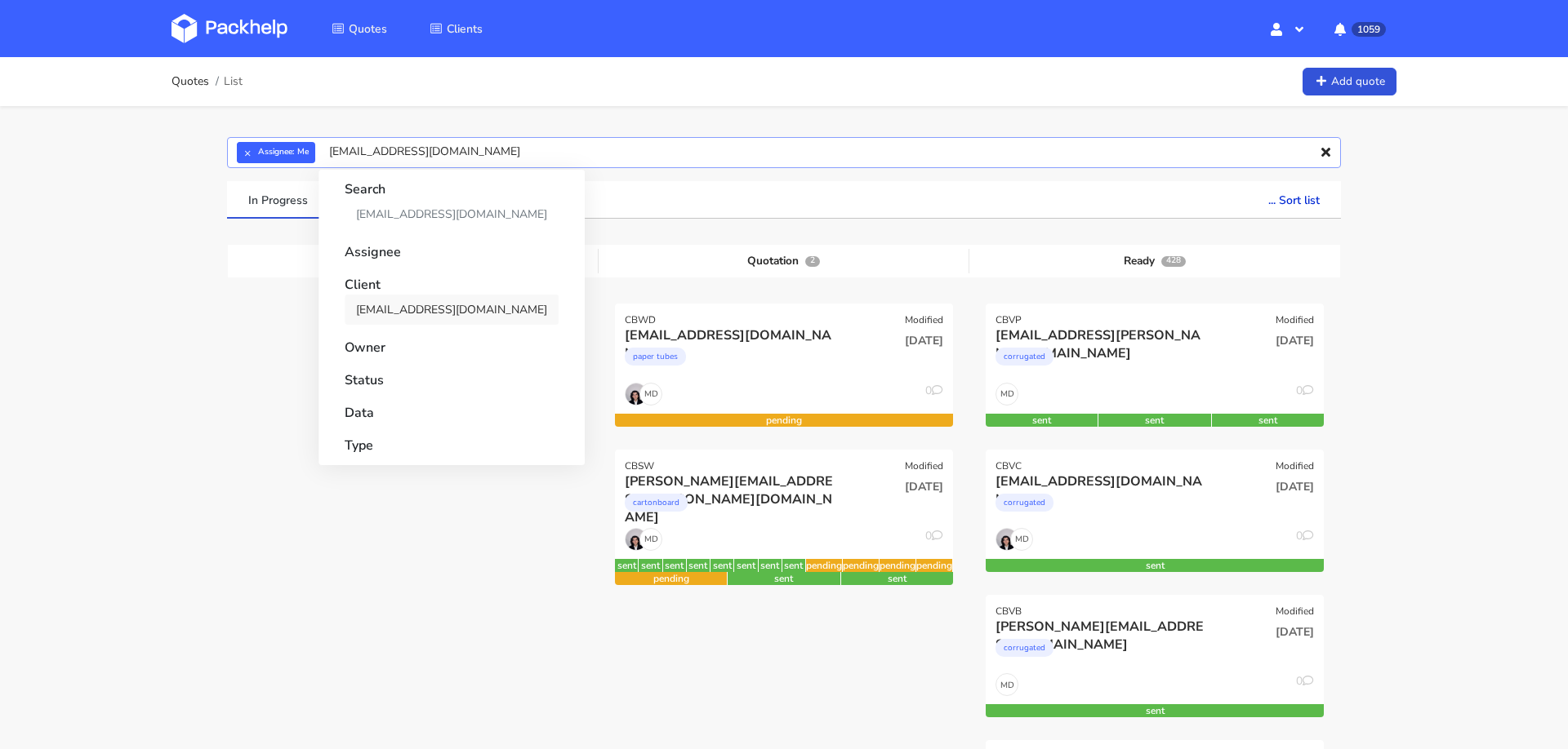
type input "[EMAIL_ADDRESS][DOMAIN_NAME]"
click at [423, 307] on link "[EMAIL_ADDRESS][DOMAIN_NAME]" at bounding box center [451, 309] width 214 height 30
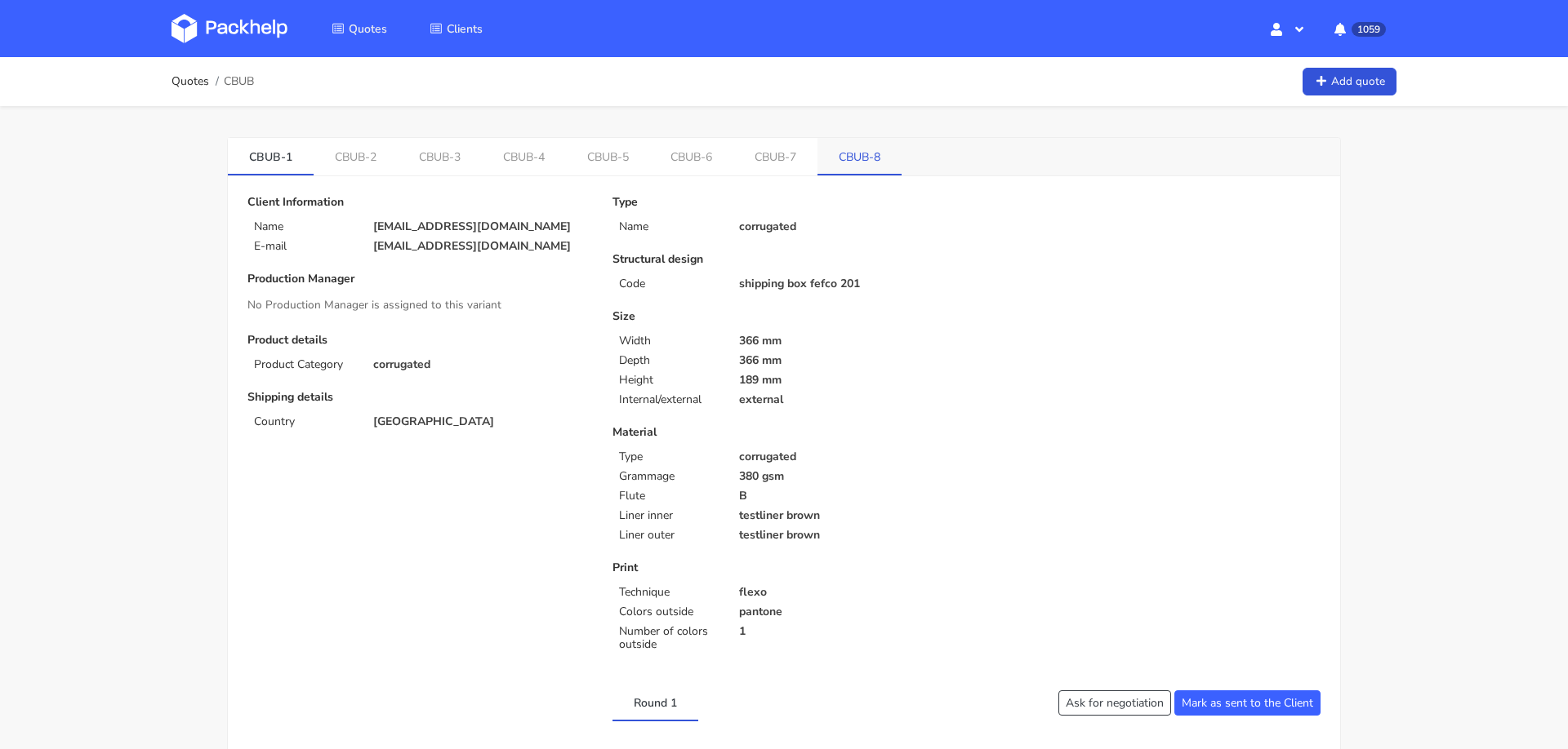
click at [849, 166] on link "CBUB-8" at bounding box center [860, 156] width 84 height 36
